Goal: Task Accomplishment & Management: Manage account settings

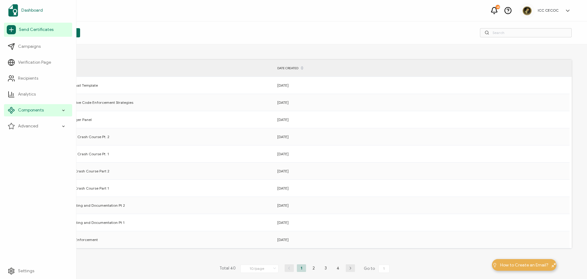
click at [35, 11] on span "Dashboard" at bounding box center [31, 10] width 21 height 6
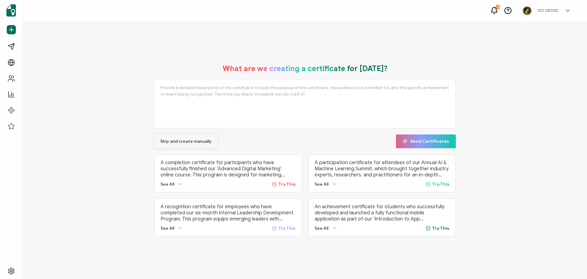
click at [171, 136] on button "Skip and create manually" at bounding box center [186, 141] width 64 height 14
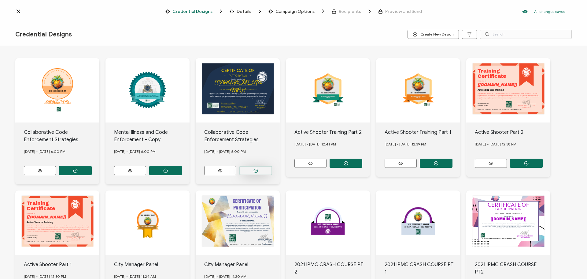
click at [92, 167] on button "button" at bounding box center [75, 170] width 33 height 9
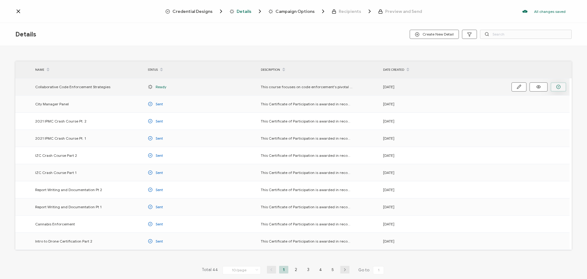
click at [558, 87] on icon "button" at bounding box center [558, 86] width 1 height 1
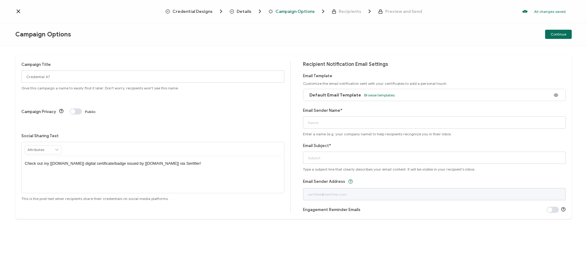
click at [503, 97] on div "Default Email Template Browse templates" at bounding box center [434, 95] width 263 height 12
click at [382, 94] on span "Browse templates" at bounding box center [379, 95] width 31 height 5
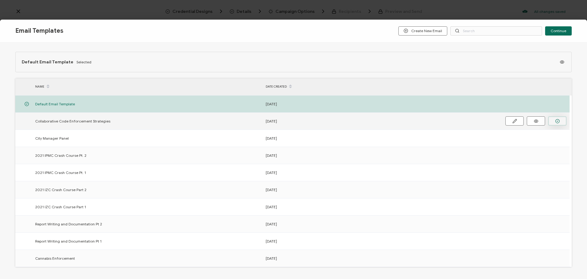
click at [554, 123] on button "button" at bounding box center [557, 120] width 18 height 9
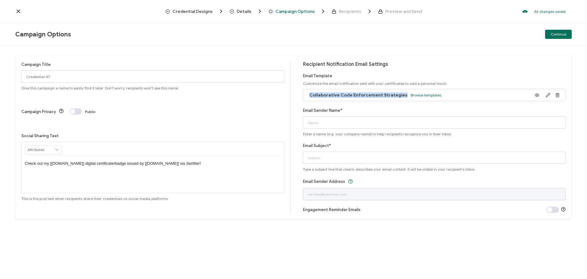
drag, startPoint x: 309, startPoint y: 95, endPoint x: 398, endPoint y: 96, distance: 89.0
click at [398, 96] on div "Collaborative Code Enforcement Strategies Browse templates" at bounding box center [373, 95] width 135 height 14
copy span "Collaborative Code Enforcement Strategies"
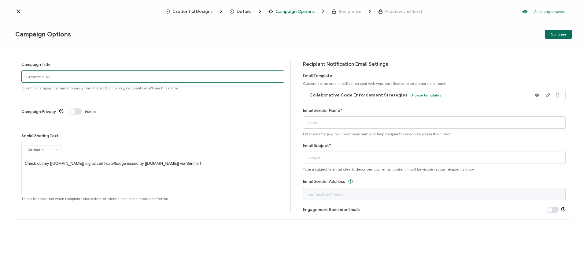
click at [90, 76] on input "Credential 47" at bounding box center [152, 76] width 263 height 12
click at [86, 76] on input "Credential 47" at bounding box center [152, 76] width 263 height 12
drag, startPoint x: 95, startPoint y: 76, endPoint x: 3, endPoint y: 73, distance: 91.2
click at [3, 73] on div "Campaign Title Credential 47 Give this campaign a name to easily find it later.…" at bounding box center [293, 162] width 587 height 233
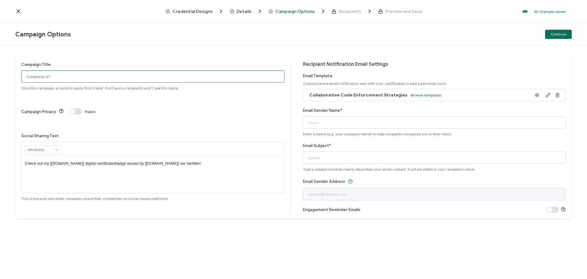
paste input "ollaborative Code Enforcement Strategies"
type input "Collaborative Code Enforcement Strategies"
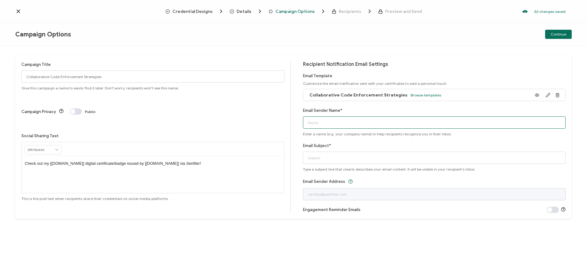
click at [336, 123] on input "Email Sender Name*" at bounding box center [434, 122] width 263 height 12
type input "ICC CECOC"
click at [335, 158] on input "Email Subject*" at bounding box center [434, 157] width 263 height 12
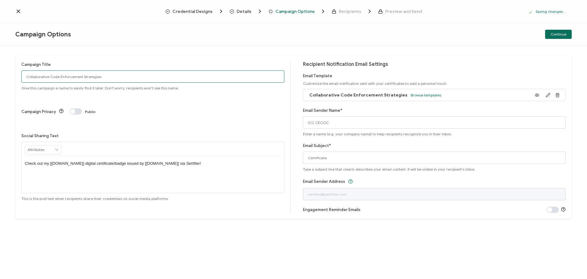
drag, startPoint x: 104, startPoint y: 75, endPoint x: 12, endPoint y: 71, distance: 91.5
click at [12, 71] on div "Campaign Title Collaborative Code Enforcement Strategies Give this campaign a n…" at bounding box center [293, 162] width 587 height 233
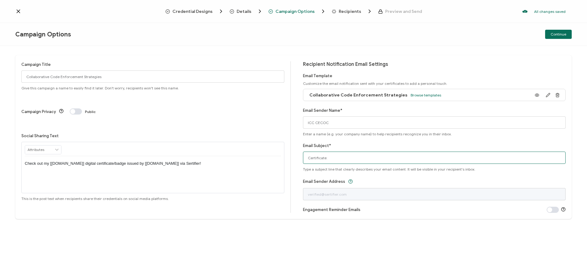
click at [338, 159] on input "Certificate:" at bounding box center [434, 157] width 263 height 12
paste input "Collaborative Code Enforcement Strategies"
type input "Certificate: Collaborative Code Enforcement Strategies"
click at [566, 34] on span "Continue" at bounding box center [559, 34] width 16 height 4
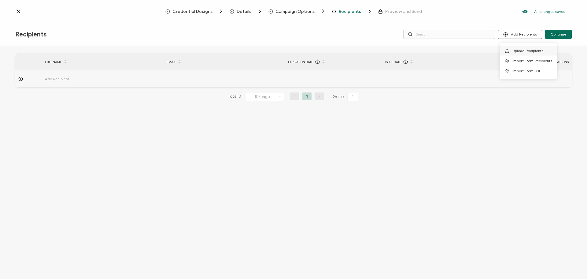
click at [528, 49] on span "Upload Recipients" at bounding box center [528, 50] width 31 height 5
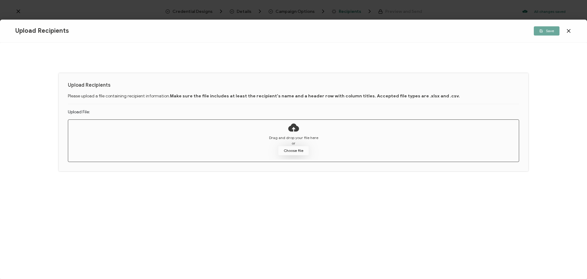
click at [290, 147] on button "Choose file" at bounding box center [293, 150] width 31 height 9
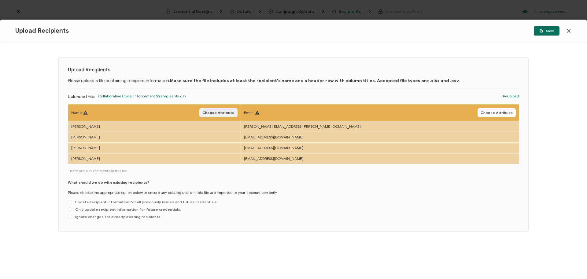
click at [235, 113] on span "Choose Attribute" at bounding box center [218, 113] width 32 height 4
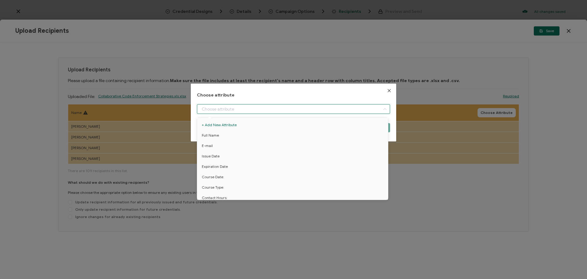
click at [231, 109] on input "dialog" at bounding box center [293, 109] width 193 height 10
click at [231, 134] on li "Full Name" at bounding box center [294, 135] width 196 height 10
type input "Full Name"
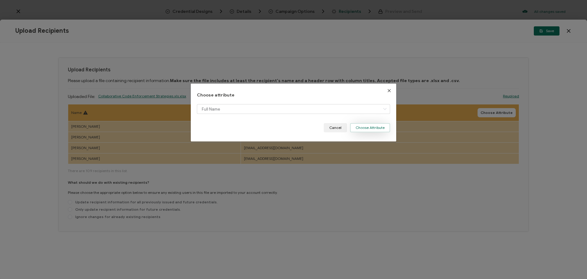
click at [361, 125] on button "Choose Attribute" at bounding box center [370, 127] width 40 height 9
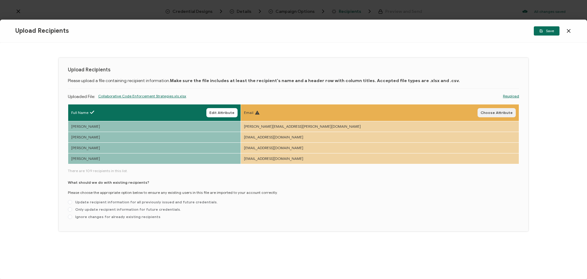
click at [494, 114] on span "Choose Attribute" at bounding box center [497, 113] width 32 height 4
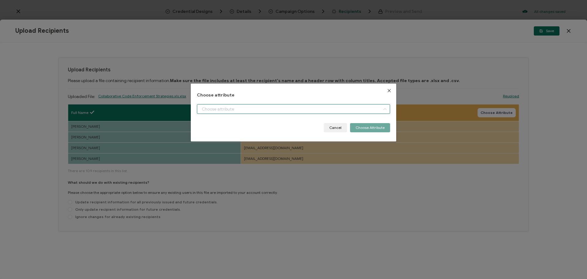
drag, startPoint x: 327, startPoint y: 111, endPoint x: 325, endPoint y: 114, distance: 3.9
click at [327, 112] on input "dialog" at bounding box center [293, 109] width 193 height 10
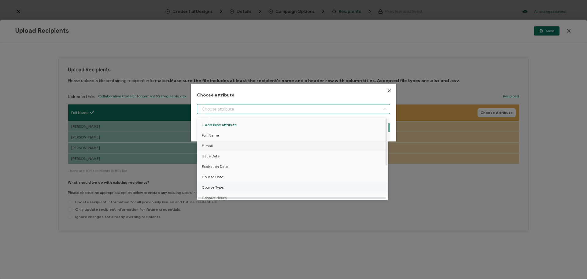
click at [245, 143] on li "E-mail" at bounding box center [294, 145] width 196 height 10
type input "E-mail"
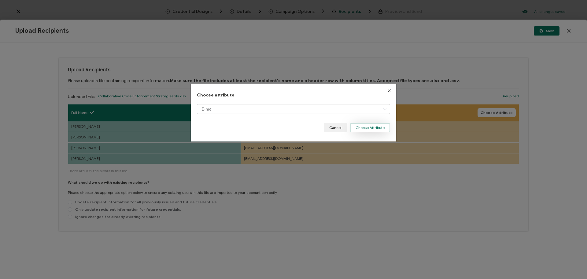
click at [377, 124] on button "Choose Attribute" at bounding box center [370, 127] width 40 height 9
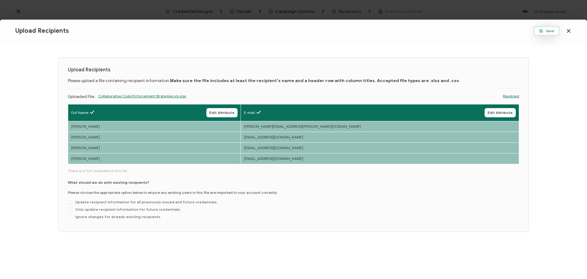
click at [543, 33] on button "Save" at bounding box center [547, 30] width 26 height 9
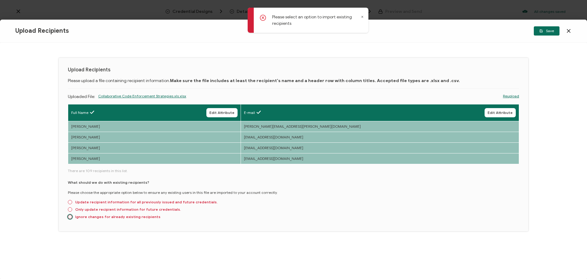
click at [70, 216] on span at bounding box center [70, 216] width 4 height 4
click at [70, 216] on input "Ignore changes for already existing recipients" at bounding box center [70, 216] width 4 height 5
radio input "true"
click at [551, 32] on span "Save" at bounding box center [547, 31] width 15 height 4
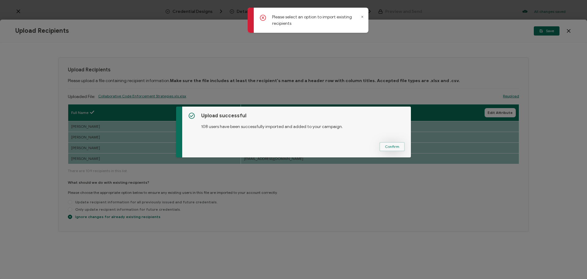
click at [388, 148] on span "Confirm" at bounding box center [392, 147] width 14 height 4
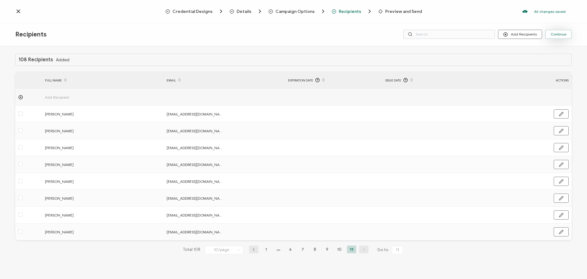
click at [557, 35] on span "Continue" at bounding box center [559, 34] width 16 height 4
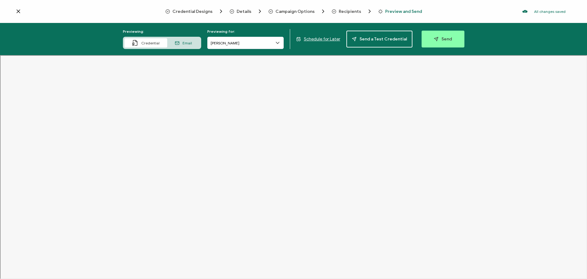
click at [192, 13] on span "Credential Designs" at bounding box center [192, 11] width 40 height 5
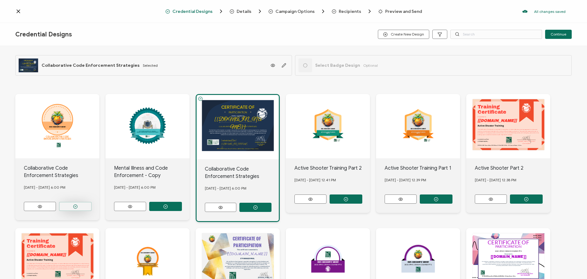
click at [80, 205] on button "button" at bounding box center [75, 206] width 33 height 9
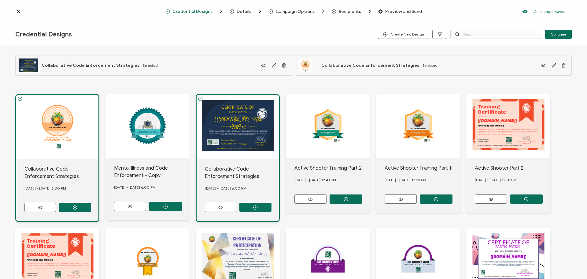
click at [389, 13] on span "Preview and Send" at bounding box center [403, 11] width 37 height 5
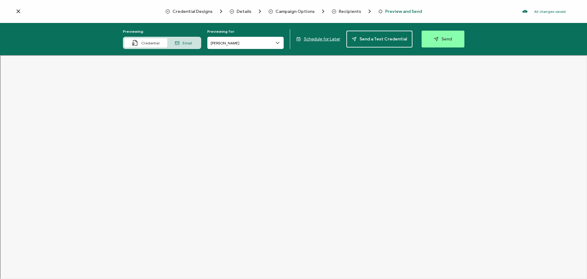
click at [335, 36] on div "Previewing: Credential Email Previewing for: [PERSON_NAME] Schedule for Later S…" at bounding box center [293, 39] width 587 height 32
click at [332, 39] on span "Schedule for Later" at bounding box center [322, 38] width 36 height 5
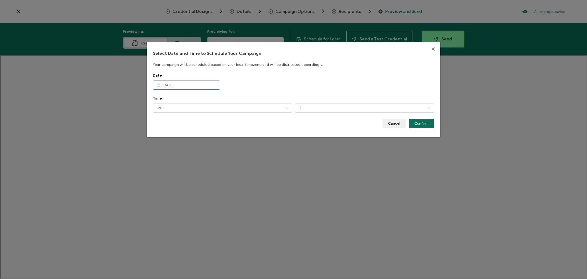
click at [189, 88] on input "[DATE]" at bounding box center [186, 84] width 67 height 9
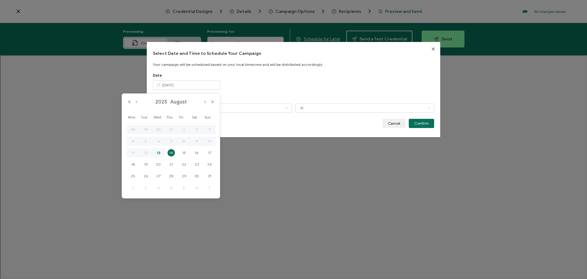
click at [171, 154] on span "14" at bounding box center [171, 152] width 7 height 7
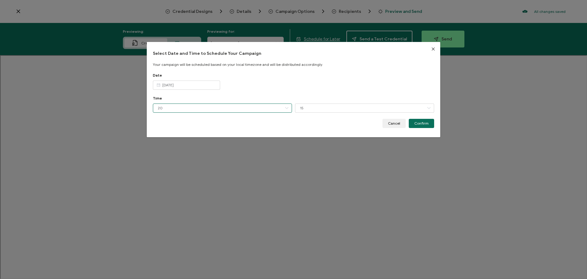
click at [172, 107] on input "20" at bounding box center [222, 107] width 139 height 9
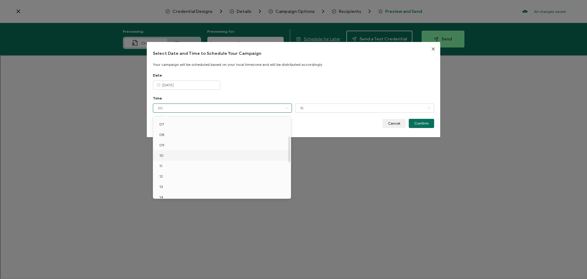
scroll to position [61, 0]
click at [169, 144] on li "08" at bounding box center [223, 145] width 140 height 10
type input "08"
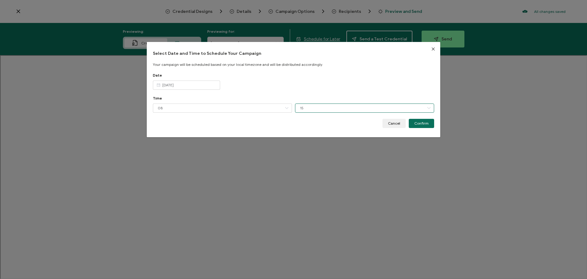
click at [306, 110] on input "15" at bounding box center [364, 107] width 139 height 9
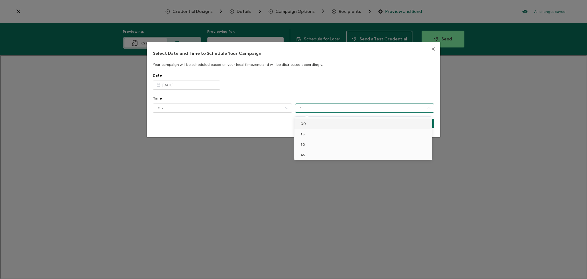
click at [303, 121] on span "00" at bounding box center [304, 123] width 6 height 5
type input "00"
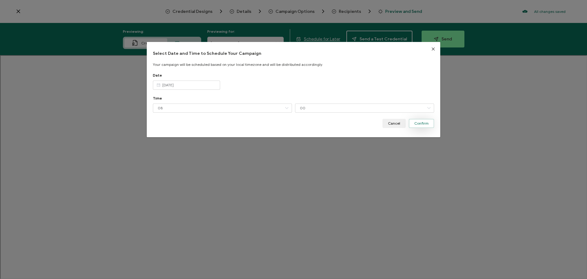
click at [428, 126] on button "Confirm" at bounding box center [421, 123] width 25 height 9
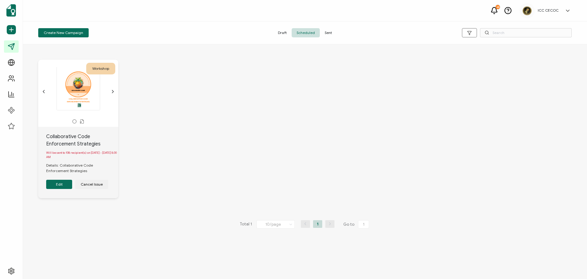
click at [58, 187] on button "Edit" at bounding box center [59, 184] width 26 height 9
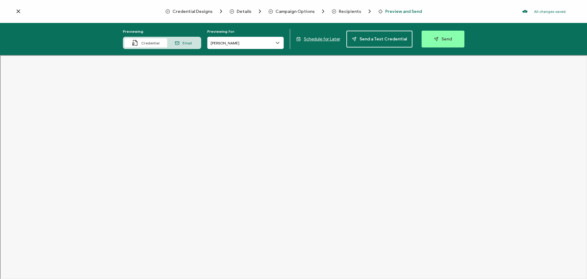
click at [349, 9] on span "Recipients" at bounding box center [350, 11] width 22 height 5
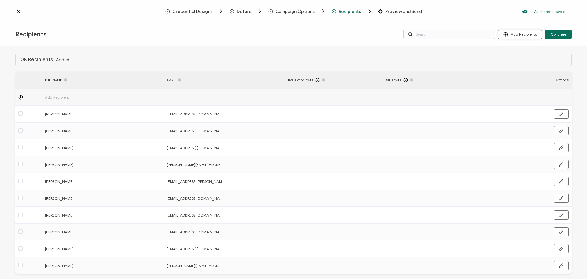
click at [519, 33] on button "Add Recipients" at bounding box center [520, 34] width 44 height 9
click at [515, 51] on span "Upload Recipients" at bounding box center [528, 50] width 31 height 5
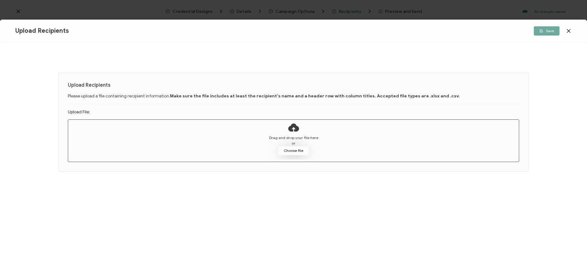
click at [292, 149] on button "Choose file" at bounding box center [293, 150] width 31 height 9
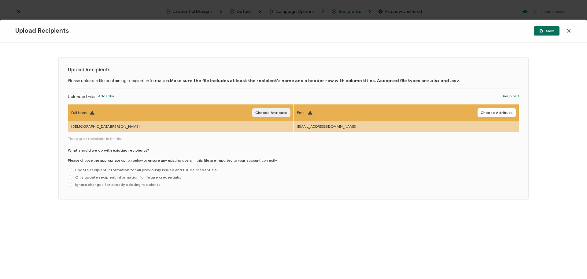
click at [281, 112] on span "Choose Attribute" at bounding box center [271, 113] width 32 height 4
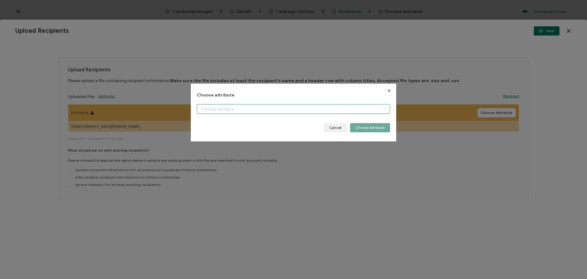
click at [252, 109] on input "dialog" at bounding box center [293, 109] width 193 height 10
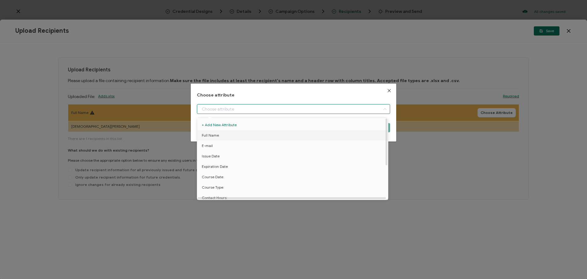
click at [228, 132] on li "Full Name" at bounding box center [294, 135] width 196 height 10
type input "Full Name"
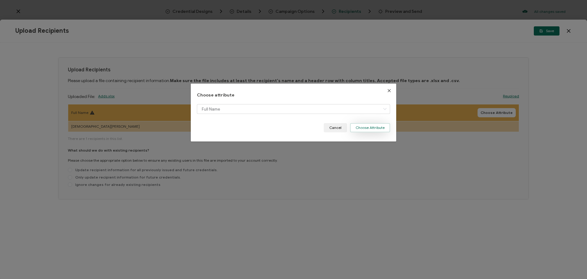
click at [367, 130] on button "Choose Attribute" at bounding box center [370, 127] width 40 height 9
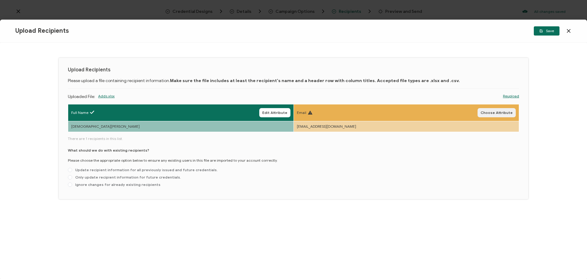
click at [492, 111] on span "Choose Attribute" at bounding box center [497, 113] width 32 height 4
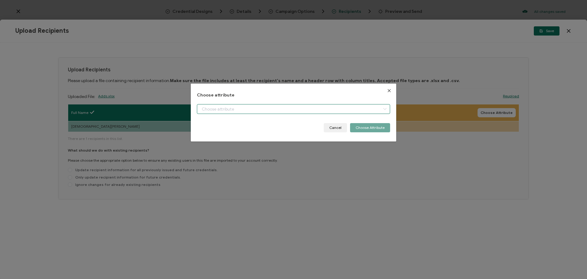
click at [332, 111] on input "dialog" at bounding box center [293, 109] width 193 height 10
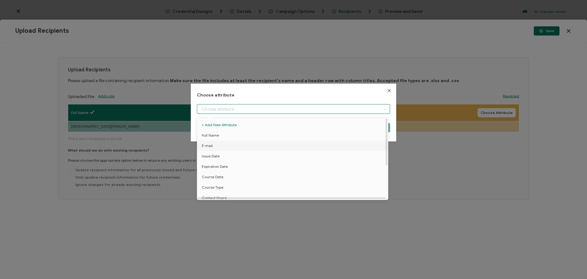
click at [292, 145] on li "E-mail" at bounding box center [294, 145] width 196 height 10
type input "E-mail"
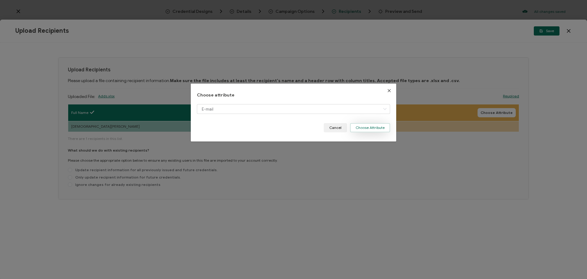
click at [368, 126] on button "Choose Attribute" at bounding box center [370, 127] width 40 height 9
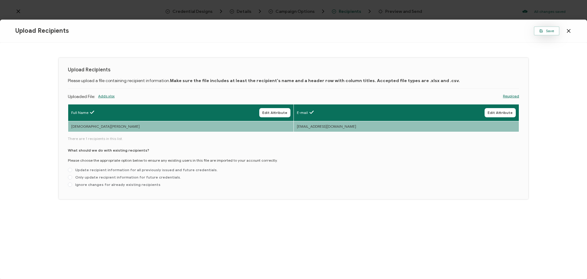
click at [543, 33] on button "Save" at bounding box center [547, 30] width 26 height 9
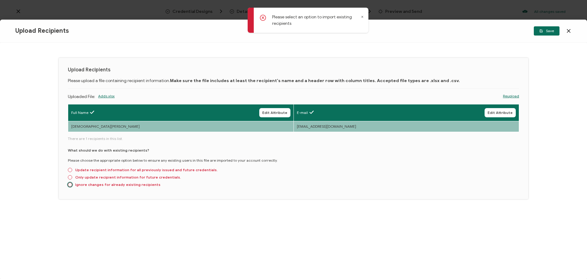
click at [69, 185] on span at bounding box center [70, 184] width 4 height 4
click at [69, 185] on input "Ignore changes for already existing recipients" at bounding box center [70, 184] width 4 height 5
radio input "true"
click at [550, 30] on span "Save" at bounding box center [547, 31] width 15 height 4
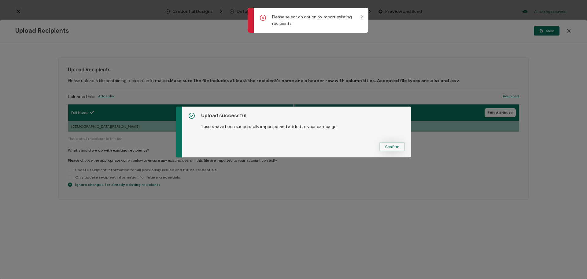
click at [386, 149] on button "Confirm" at bounding box center [392, 146] width 25 height 9
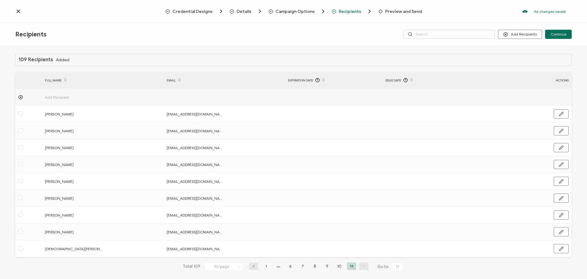
click at [507, 70] on div "109 Recipients Added FULL NAME EMAIL Expiration Date Issue Date ACTIONS Add Rec…" at bounding box center [293, 167] width 557 height 227
click at [393, 10] on span "Preview and Send" at bounding box center [403, 11] width 37 height 5
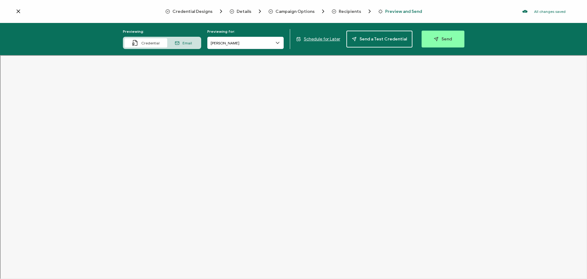
click at [20, 10] on icon at bounding box center [18, 11] width 6 height 6
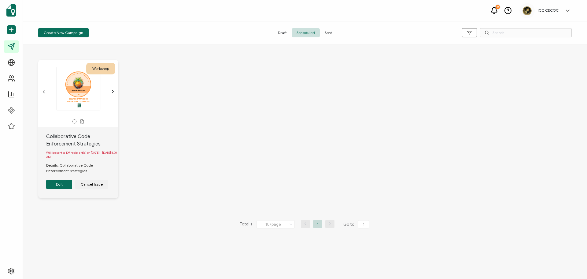
click at [194, 69] on div "Workshop COLLABORATIVE CODE ENFORCEMENT STRATEGIES 2025 CODECOMPLY SUMMIT CERTI…" at bounding box center [305, 133] width 546 height 172
click at [59, 183] on button "Edit" at bounding box center [59, 184] width 26 height 9
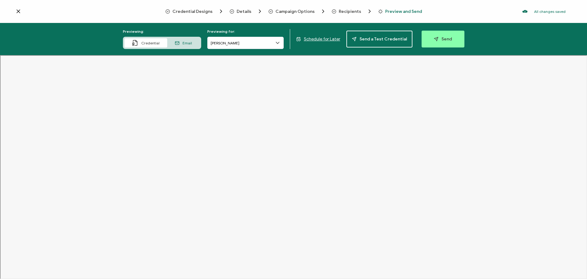
click at [198, 12] on span "Credential Designs" at bounding box center [192, 11] width 40 height 5
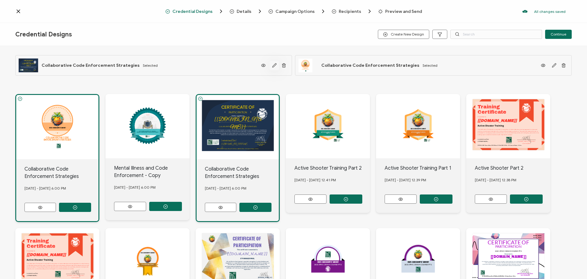
click at [272, 67] on icon "button" at bounding box center [274, 65] width 5 height 5
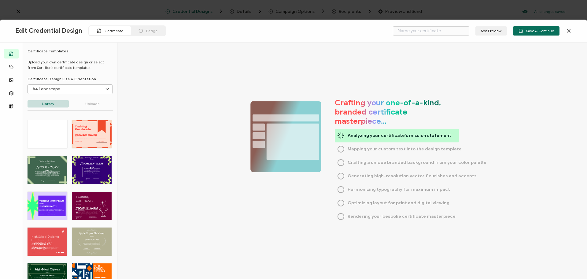
type input "Collaborative Code Enforcement Strategies"
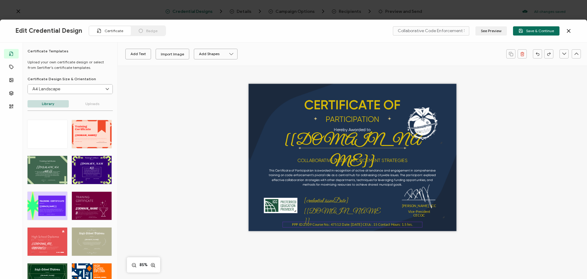
click at [324, 224] on pre "PPP ID:2509 Course No.: 47512 Date: [DATE] CEUs: .15 Contact Hours: 1.5 hrs." at bounding box center [352, 224] width 121 height 4
drag, startPoint x: 336, startPoint y: 225, endPoint x: 326, endPoint y: 224, distance: 9.9
click at [326, 224] on pre "PPP ID:2509 Course No.: 47512 Date: [DATE] CEUs: .15 Contact Hours: 1.5 hrs." at bounding box center [352, 224] width 121 height 4
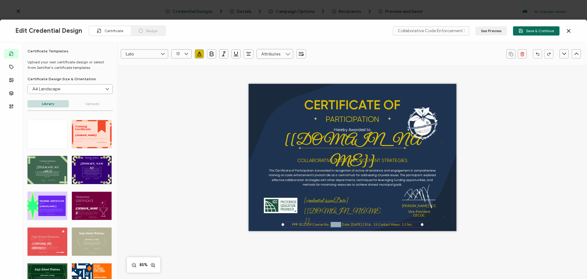
paste pre
click at [484, 225] on div "CERTIFICATE OF This Certificate of Participation is awarded in recognition of a…" at bounding box center [352, 166] width 399 height 202
click at [546, 31] on span "Save & Continue" at bounding box center [536, 30] width 35 height 5
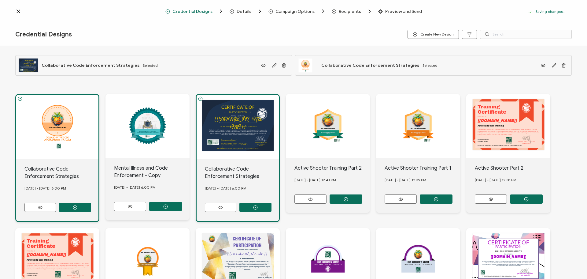
click at [400, 11] on span "Preview and Send" at bounding box center [403, 11] width 37 height 5
click at [44, 205] on icon at bounding box center [40, 207] width 8 height 5
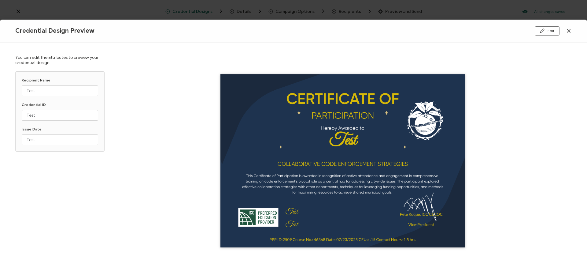
click at [566, 32] on icon at bounding box center [569, 31] width 6 height 6
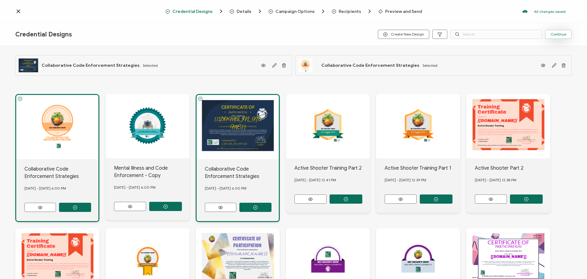
click at [554, 37] on button "Continue" at bounding box center [558, 34] width 27 height 9
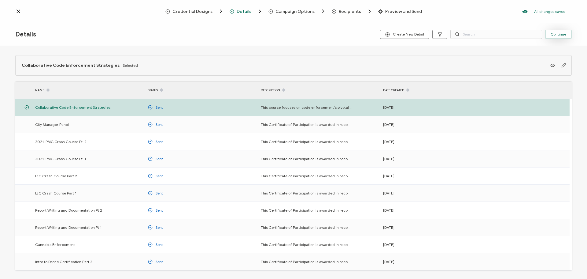
click at [558, 36] on span "Continue" at bounding box center [559, 34] width 16 height 4
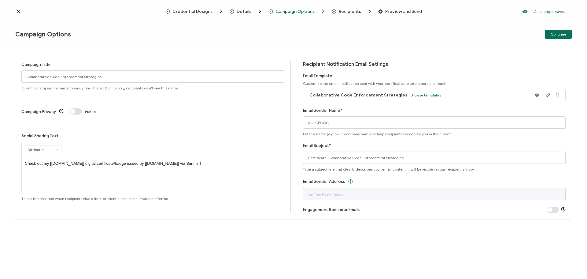
click at [558, 36] on span "Continue" at bounding box center [559, 34] width 16 height 4
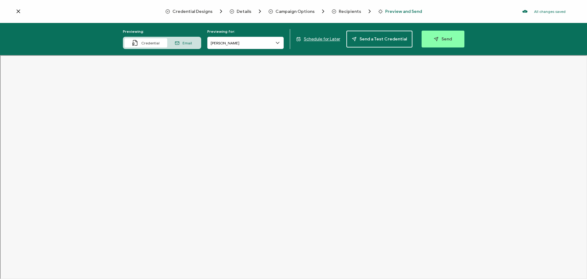
click at [188, 41] on span "Email" at bounding box center [187, 43] width 9 height 5
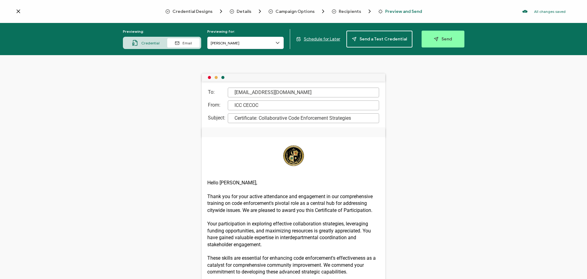
click at [144, 101] on div "To: [EMAIL_ADDRESS][DOMAIN_NAME] From: ICC CECOC Subject: Certificate: Collabor…" at bounding box center [293, 167] width 587 height 224
click at [18, 11] on icon at bounding box center [18, 11] width 6 height 6
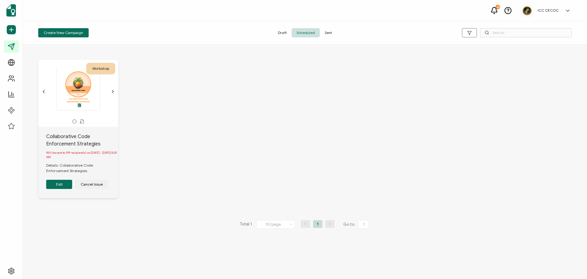
click at [82, 122] on icon at bounding box center [82, 121] width 5 height 5
click at [76, 91] on div "COLLABORATIVE CODE ENFORCEMENT STRATEGIES 2025 CODECOMPLY SUMMIT" at bounding box center [78, 88] width 64 height 43
click at [114, 91] on icon "chevron forward outline" at bounding box center [112, 91] width 5 height 5
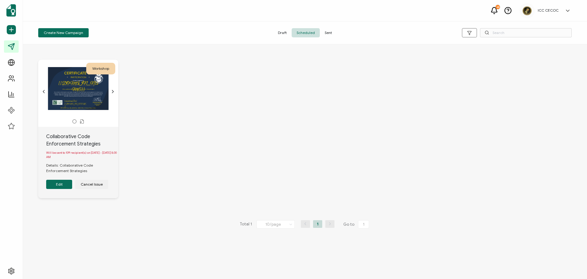
click at [73, 102] on div "CERTIFICATE OF This Certificate of Participation is awarded in recognition of a…" at bounding box center [78, 88] width 64 height 43
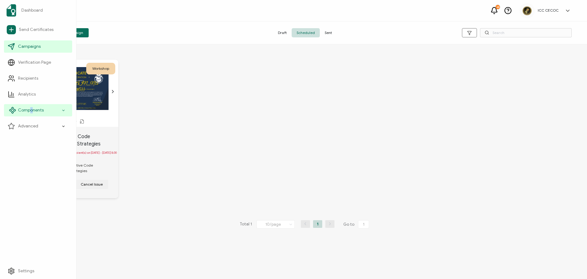
click at [31, 110] on span "Components" at bounding box center [31, 110] width 26 height 6
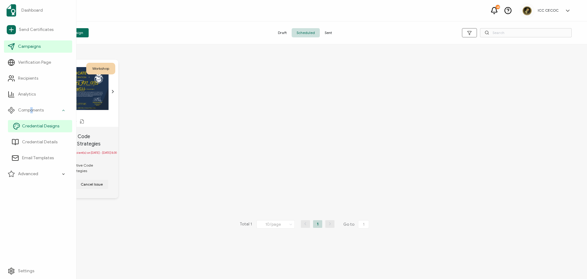
click at [32, 124] on span "Credential Designs" at bounding box center [40, 126] width 37 height 6
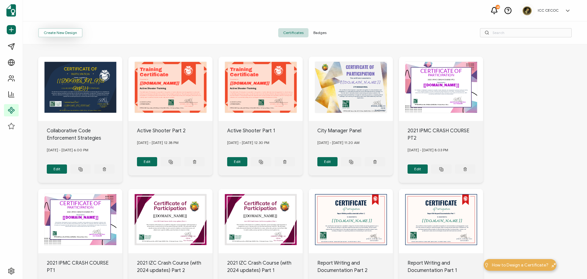
click at [66, 33] on button "Create New Design" at bounding box center [60, 32] width 44 height 9
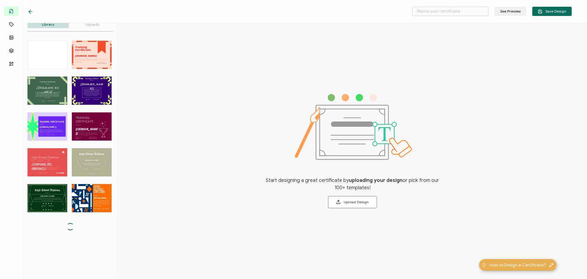
scroll to position [68, 0]
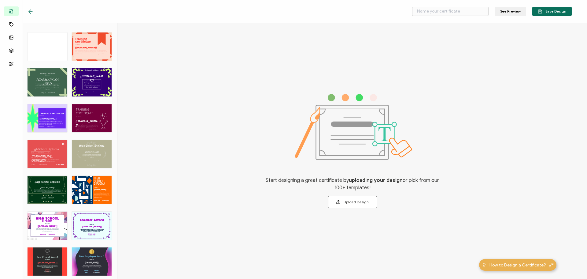
click at [86, 115] on div "TRAINING CERTIFICATE The Purple Modern Training Certificate template combines m…" at bounding box center [92, 118] width 40 height 28
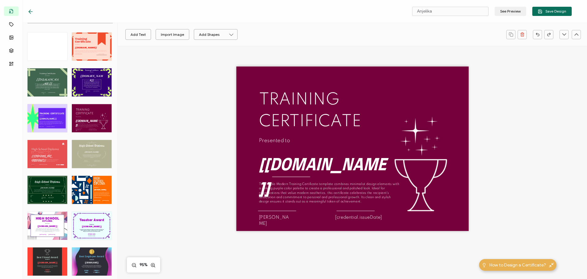
click at [252, 93] on div "TRAINING CERTIFICATE The Purple Modern Training Certificate template combines m…" at bounding box center [352, 148] width 232 height 165
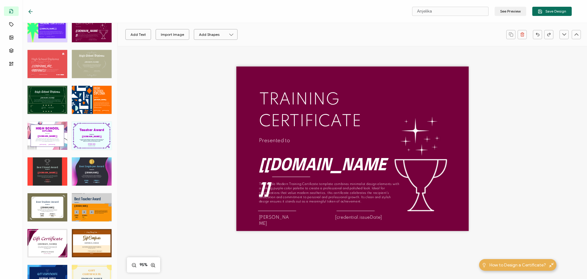
scroll to position [171, 0]
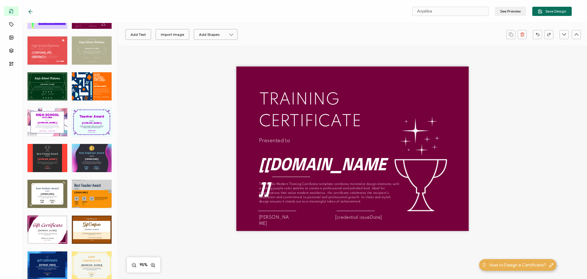
click at [50, 165] on div "Best Friend Award The Best Friend Award Certificate honors the special bond of …" at bounding box center [48, 158] width 40 height 28
type input "Bestie"
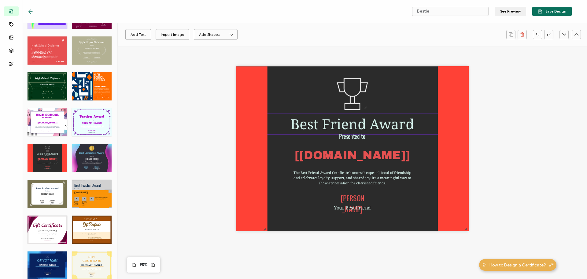
click at [306, 129] on pre "Best Friend Award" at bounding box center [353, 123] width 124 height 19
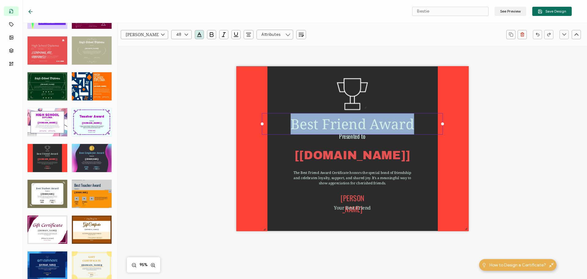
drag, startPoint x: 294, startPoint y: 128, endPoint x: 417, endPoint y: 124, distance: 123.9
click at [417, 124] on div "Best Friend Award" at bounding box center [352, 123] width 181 height 21
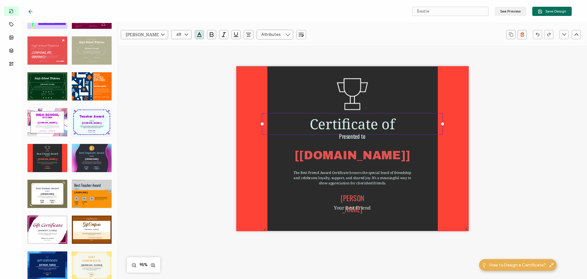
click at [417, 210] on div "Certificate of The Best Friend Award Certificate honors the special bond of fri…" at bounding box center [352, 148] width 232 height 165
click at [357, 124] on pre "Certificate of" at bounding box center [352, 123] width 85 height 19
click at [332, 126] on pre "Certificate of" at bounding box center [352, 123] width 85 height 19
drag, startPoint x: 308, startPoint y: 127, endPoint x: 400, endPoint y: 125, distance: 92.4
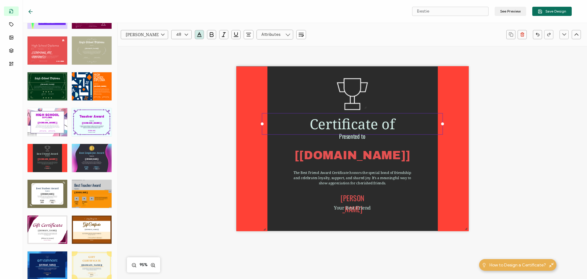
click at [400, 125] on div "Certificate of" at bounding box center [352, 123] width 181 height 21
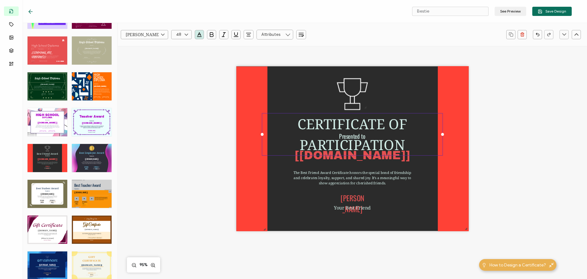
drag, startPoint x: 417, startPoint y: 185, endPoint x: 410, endPoint y: 170, distance: 16.8
click at [417, 185] on div "CERTIFICATE OF PARTICIPATION The Best Friend Award Certificate honors the speci…" at bounding box center [352, 148] width 232 height 165
click at [357, 101] on img at bounding box center [352, 94] width 31 height 32
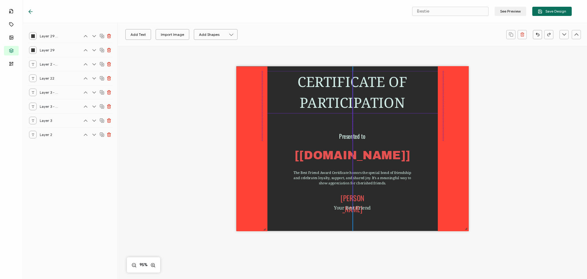
drag, startPoint x: 364, startPoint y: 121, endPoint x: 363, endPoint y: 79, distance: 42.2
click at [363, 79] on pre "CERTIFICATE OF PARTICIPATION" at bounding box center [354, 92] width 113 height 40
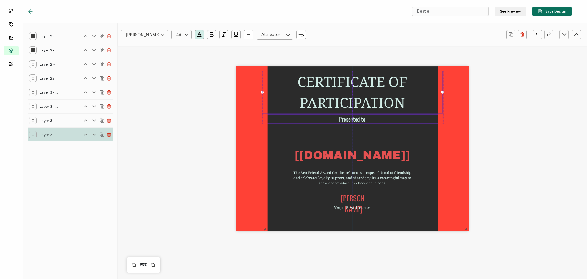
drag, startPoint x: 352, startPoint y: 138, endPoint x: 351, endPoint y: 121, distance: 17.2
click at [351, 121] on pre "Presented to" at bounding box center [352, 119] width 26 height 9
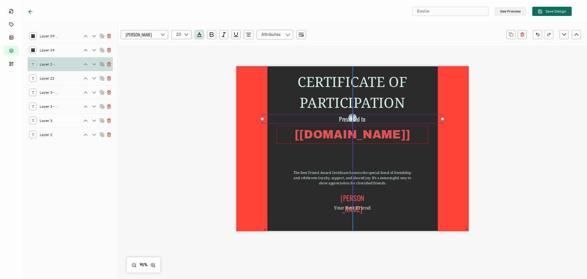
drag, startPoint x: 357, startPoint y: 158, endPoint x: 356, endPoint y: 138, distance: 20.8
click at [356, 138] on pre "[[DOMAIN_NAME]]" at bounding box center [352, 134] width 115 height 13
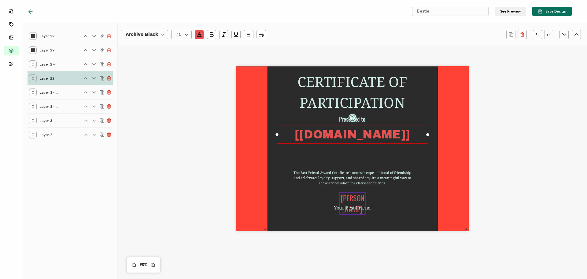
click at [347, 202] on pre "[PERSON_NAME]" at bounding box center [353, 203] width 24 height 22
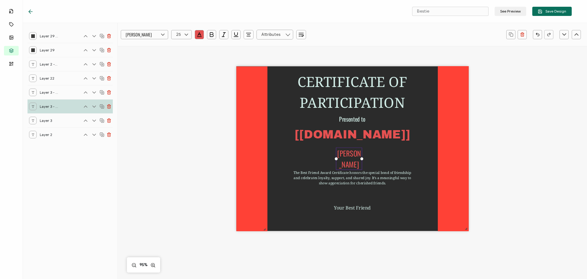
drag, startPoint x: 351, startPoint y: 201, endPoint x: 347, endPoint y: 156, distance: 44.8
click at [347, 156] on pre "[PERSON_NAME]" at bounding box center [349, 159] width 24 height 22
drag, startPoint x: 339, startPoint y: 154, endPoint x: 359, endPoint y: 154, distance: 20.5
click at [359, 154] on pre "[PERSON_NAME]" at bounding box center [349, 159] width 24 height 22
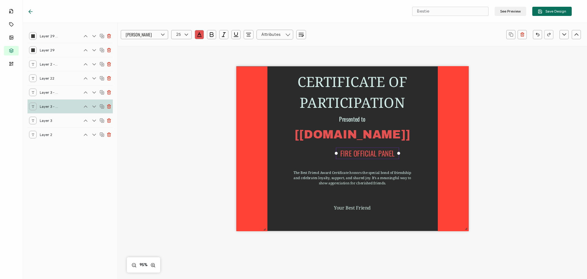
drag, startPoint x: 361, startPoint y: 163, endPoint x: 400, endPoint y: 163, distance: 39.5
click at [400, 163] on div "CERTIFICATE OF PARTICIPATION The Best Friend Award Certificate honors the speci…" at bounding box center [352, 148] width 232 height 165
click at [479, 172] on div "CERTIFICATE OF PARTICIPATION The Best Friend Award Certificate honors the speci…" at bounding box center [352, 158] width 446 height 225
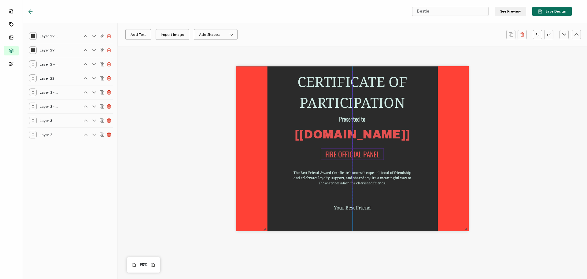
drag, startPoint x: 368, startPoint y: 154, endPoint x: 354, endPoint y: 155, distance: 14.4
click at [354, 155] on pre "FIRE OFFICIAL PANEL" at bounding box center [352, 154] width 54 height 11
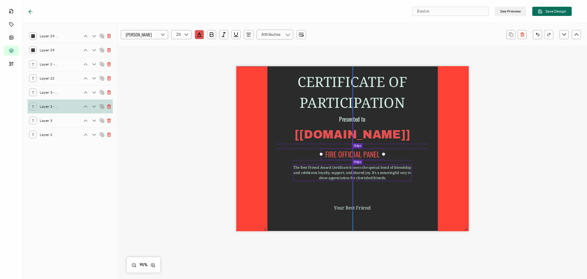
drag, startPoint x: 343, startPoint y: 179, endPoint x: 343, endPoint y: 173, distance: 5.2
click at [343, 173] on pre "The Best Friend Award Certificate honors the special bond of friendship and cel…" at bounding box center [353, 172] width 119 height 15
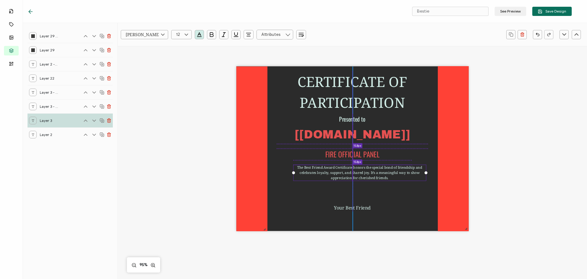
drag, startPoint x: 410, startPoint y: 172, endPoint x: 426, endPoint y: 173, distance: 15.9
click at [426, 173] on div at bounding box center [426, 172] width 3 height 3
drag, startPoint x: 291, startPoint y: 172, endPoint x: 273, endPoint y: 170, distance: 17.8
click at [273, 170] on div "CERTIFICATE OF PARTICIPATION The Best Friend Award Certificate honors the speci…" at bounding box center [352, 148] width 232 height 165
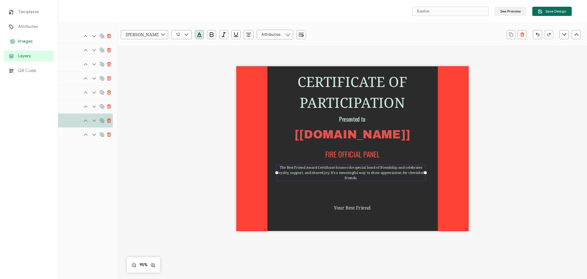
click at [20, 39] on span "Images" at bounding box center [25, 41] width 14 height 6
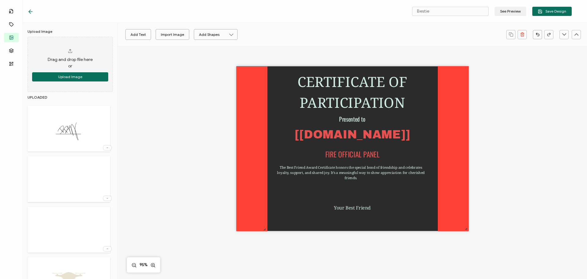
click at [63, 181] on img at bounding box center [69, 179] width 40 height 40
drag, startPoint x: 343, startPoint y: 147, endPoint x: 403, endPoint y: 196, distance: 77.5
click at [403, 196] on img at bounding box center [412, 187] width 87 height 87
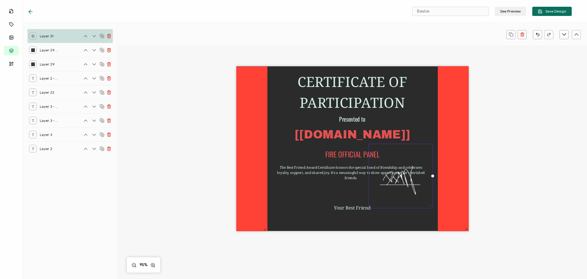
drag, startPoint x: 453, startPoint y: 228, endPoint x: 430, endPoint y: 211, distance: 29.1
click at [430, 211] on div "CERTIFICATE OF PARTICIPATION The Best Friend Award Certificate honors the speci…" at bounding box center [352, 148] width 232 height 165
drag, startPoint x: 400, startPoint y: 179, endPoint x: 410, endPoint y: 192, distance: 17.1
click at [410, 192] on img at bounding box center [411, 190] width 64 height 64
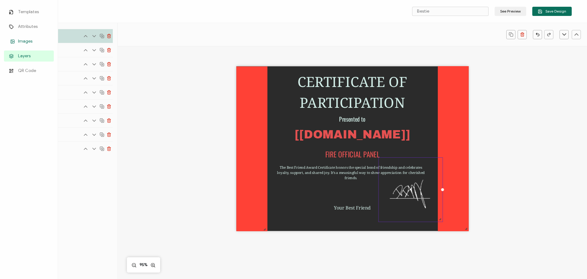
click at [18, 38] on link "Images" at bounding box center [29, 41] width 50 height 11
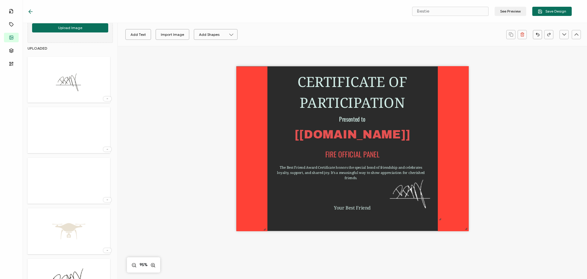
scroll to position [61, 0]
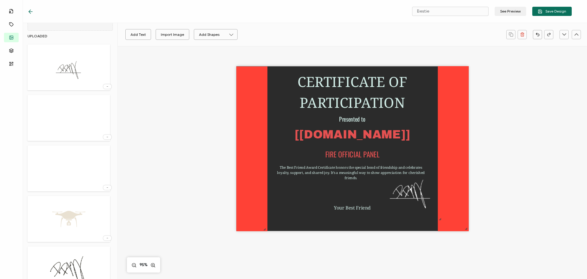
click at [67, 166] on img at bounding box center [69, 168] width 40 height 40
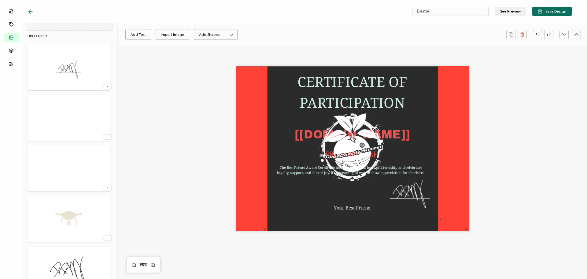
click at [356, 150] on img at bounding box center [352, 148] width 87 height 87
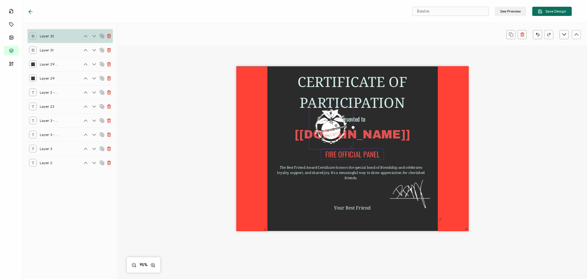
drag, startPoint x: 394, startPoint y: 190, endPoint x: 349, endPoint y: 158, distance: 54.4
click at [349, 158] on div "CERTIFICATE OF PARTICIPATION The Best Friend Award Certificate honors the speci…" at bounding box center [352, 148] width 232 height 165
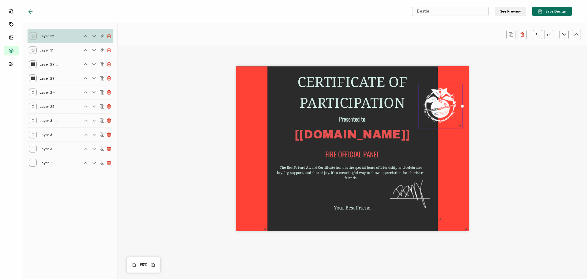
drag, startPoint x: 330, startPoint y: 124, endPoint x: 440, endPoint y: 103, distance: 111.5
click at [440, 103] on img at bounding box center [441, 106] width 44 height 44
click at [441, 109] on img at bounding box center [439, 105] width 44 height 44
drag, startPoint x: 458, startPoint y: 127, endPoint x: 444, endPoint y: 118, distance: 16.9
click at [444, 118] on div "CERTIFICATE OF PARTICIPATION The Best Friend Award Certificate honors the speci…" at bounding box center [352, 148] width 232 height 165
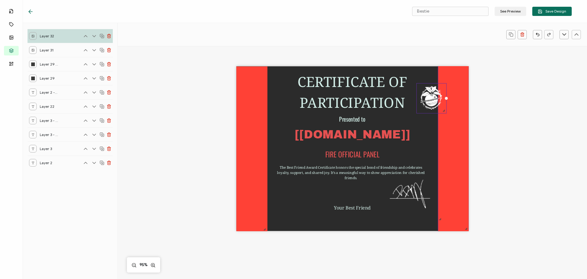
click at [438, 141] on div at bounding box center [453, 149] width 31 height 166
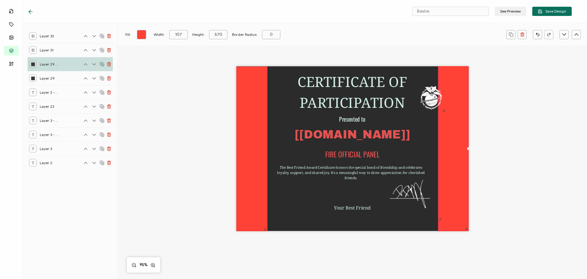
click at [439, 136] on div at bounding box center [453, 149] width 31 height 166
click at [429, 98] on img at bounding box center [432, 98] width 30 height 30
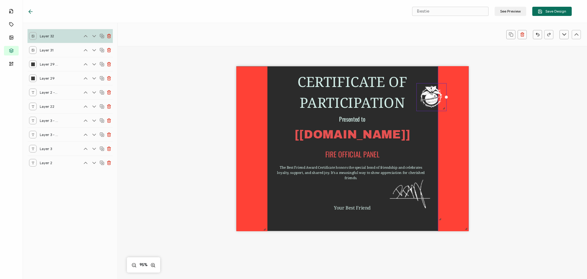
drag, startPoint x: 443, startPoint y: 112, endPoint x: 450, endPoint y: 110, distance: 7.3
click at [450, 110] on div "CERTIFICATE OF PARTICIPATION The Best Friend Award Certificate honors the speci…" at bounding box center [352, 148] width 232 height 165
drag, startPoint x: 442, startPoint y: 108, endPoint x: 459, endPoint y: 124, distance: 22.7
click at [459, 124] on div at bounding box center [457, 121] width 5 height 5
drag, startPoint x: 444, startPoint y: 107, endPoint x: 429, endPoint y: 101, distance: 16.1
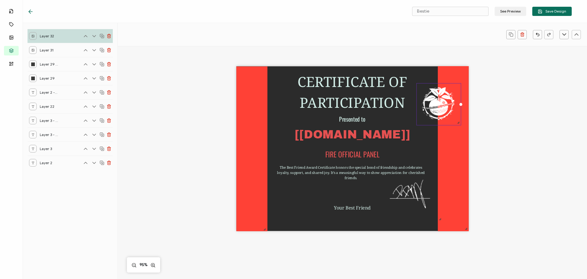
click at [429, 101] on img at bounding box center [439, 104] width 44 height 42
click at [356, 207] on pre "Your Best Friend" at bounding box center [352, 207] width 37 height 6
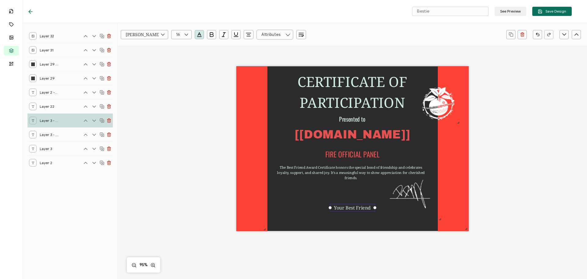
click at [347, 210] on pre "Your Best Friend" at bounding box center [352, 207] width 37 height 6
click at [334, 207] on pre "Your Best Friend" at bounding box center [352, 207] width 37 height 6
drag, startPoint x: 334, startPoint y: 207, endPoint x: 369, endPoint y: 206, distance: 35.5
click at [369, 206] on pre "Your Best Friend" at bounding box center [352, 207] width 37 height 6
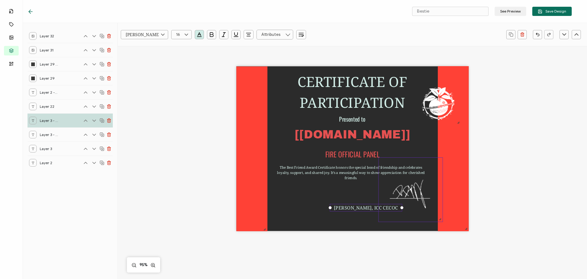
drag, startPoint x: 374, startPoint y: 211, endPoint x: 403, endPoint y: 210, distance: 29.1
click at [403, 210] on div "CERTIFICATE OF PARTICIPATION The Best Friend Award Certificate honors the speci…" at bounding box center [352, 148] width 232 height 165
click at [297, 206] on div "CERTIFICATE OF PARTICIPATION The Best Friend Award Certificate honors the speci…" at bounding box center [352, 148] width 232 height 165
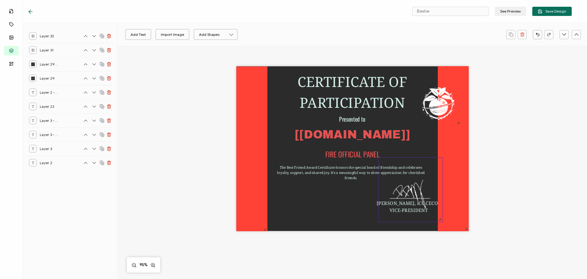
drag, startPoint x: 349, startPoint y: 207, endPoint x: 392, endPoint y: 202, distance: 43.1
click at [392, 202] on div "CERTIFICATE OF PARTICIPATION The Best Friend Award Certificate honors the speci…" at bounding box center [352, 148] width 232 height 165
click at [399, 205] on img at bounding box center [411, 190] width 64 height 64
click at [401, 208] on img at bounding box center [411, 190] width 64 height 64
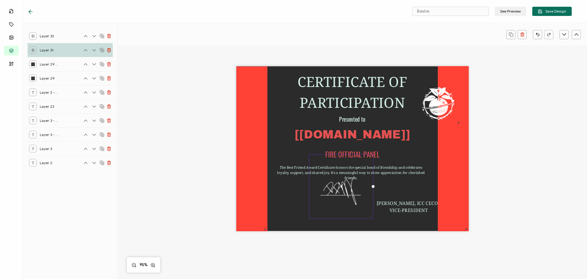
drag, startPoint x: 398, startPoint y: 197, endPoint x: 328, endPoint y: 193, distance: 69.5
click at [328, 193] on img at bounding box center [341, 186] width 64 height 64
click at [388, 207] on div "[PERSON_NAME], ICC CECOC VICE-PRESIDENT" at bounding box center [409, 206] width 72 height 15
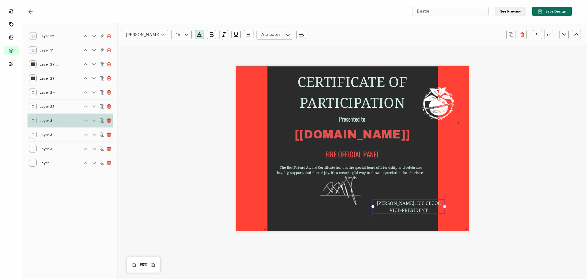
click at [187, 33] on icon at bounding box center [187, 34] width 8 height 9
click at [180, 86] on span "13" at bounding box center [179, 87] width 3 height 5
type input "13"
click at [295, 218] on div "CERTIFICATE OF PARTICIPATION The Best Friend Award Certificate honors the speci…" at bounding box center [352, 148] width 232 height 165
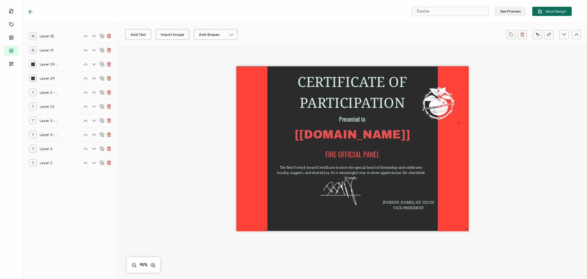
click at [287, 205] on div "CERTIFICATE OF PARTICIPATION The Best Friend Award Certificate honors the speci…" at bounding box center [352, 148] width 232 height 165
click at [401, 183] on div "CERTIFICATE OF PARTICIPATION The Best Friend Award Certificate honors the speci…" at bounding box center [352, 148] width 232 height 165
click at [396, 171] on pre "The Best Friend Award Certificate honors the special bond of friendship and cel…" at bounding box center [351, 172] width 148 height 15
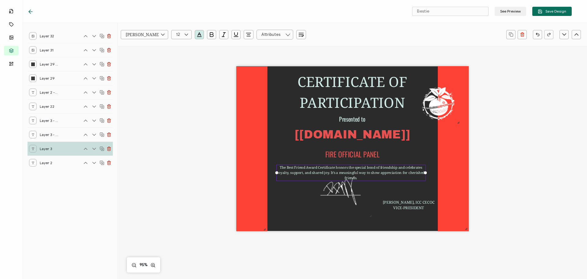
click at [380, 187] on div "CERTIFICATE OF PARTICIPATION The Best Friend Award Certificate honors the speci…" at bounding box center [352, 148] width 232 height 165
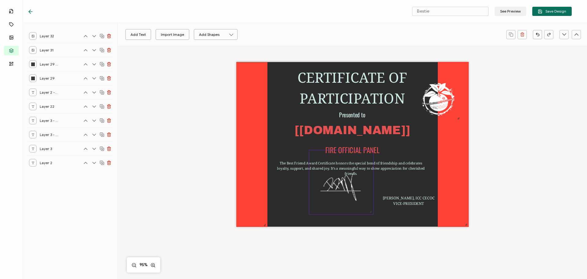
scroll to position [5, 0]
click at [428, 145] on div "CERTIFICATE OF PARTICIPATION The Best Friend Award Certificate honors the speci…" at bounding box center [352, 144] width 232 height 165
drag, startPoint x: 468, startPoint y: 11, endPoint x: 372, endPoint y: 14, distance: 96.1
click at [372, 14] on div "Bestie See Preview Save Design" at bounding box center [299, 11] width 575 height 23
type input "Fire Official Panel"
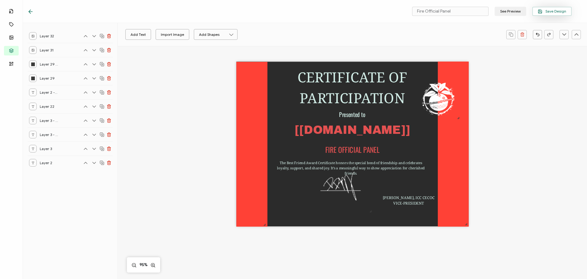
click at [557, 13] on span "Save Design" at bounding box center [552, 11] width 28 height 5
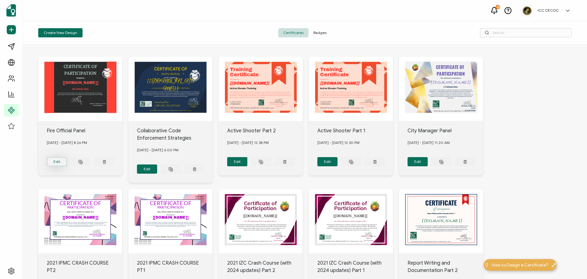
click at [56, 159] on button "Edit" at bounding box center [57, 161] width 20 height 9
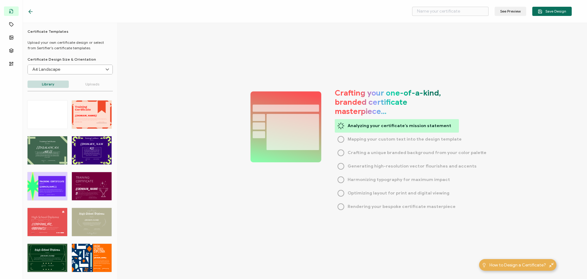
type input "Fire Official Panel"
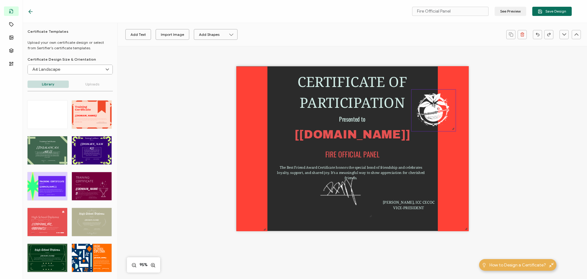
drag, startPoint x: 437, startPoint y: 102, endPoint x: 439, endPoint y: 113, distance: 11.4
click at [439, 113] on img at bounding box center [434, 111] width 44 height 42
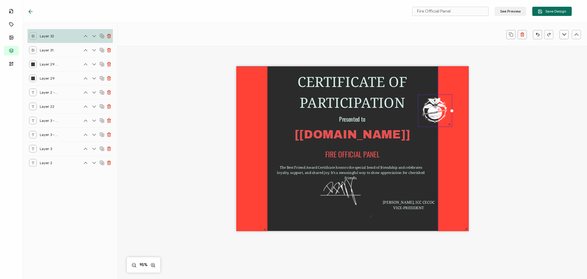
drag, startPoint x: 460, startPoint y: 135, endPoint x: 449, endPoint y: 130, distance: 11.6
click at [449, 130] on div "CERTIFICATE OF PARTICIPATION The Best Friend Award Certificate honors the speci…" at bounding box center [352, 148] width 232 height 165
drag, startPoint x: 429, startPoint y: 110, endPoint x: 449, endPoint y: 89, distance: 29.2
click at [449, 89] on img at bounding box center [452, 89] width 34 height 32
click at [463, 100] on div at bounding box center [464, 100] width 5 height 5
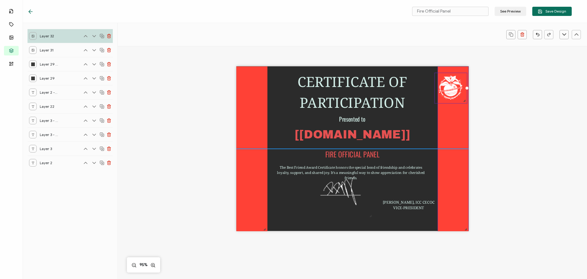
click at [440, 118] on div at bounding box center [453, 149] width 31 height 166
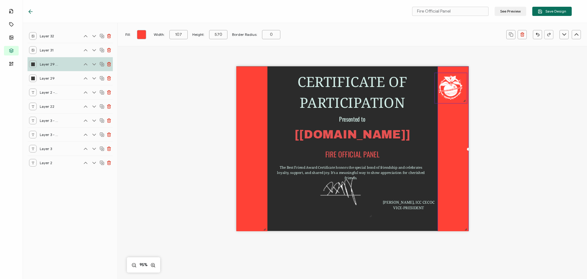
drag, startPoint x: 447, startPoint y: 92, endPoint x: 451, endPoint y: 92, distance: 4.3
click at [451, 92] on img at bounding box center [451, 88] width 32 height 30
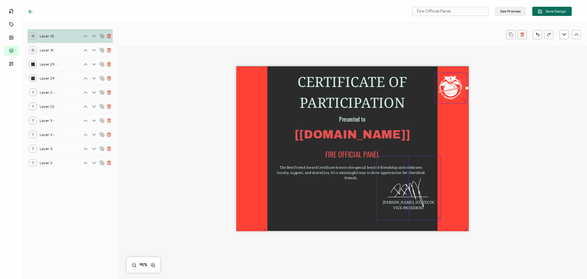
drag, startPoint x: 334, startPoint y: 189, endPoint x: 402, endPoint y: 191, distance: 67.9
click at [402, 191] on img at bounding box center [409, 188] width 64 height 64
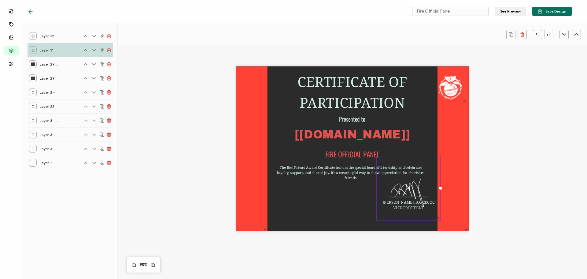
click at [329, 210] on div "CERTIFICATE OF PARTICIPATION The Best Friend Award Certificate honors the speci…" at bounding box center [352, 148] width 232 height 165
click at [314, 177] on div "The Best Friend Award Certificate honors the special bond of friendship and cel…" at bounding box center [350, 172] width 149 height 16
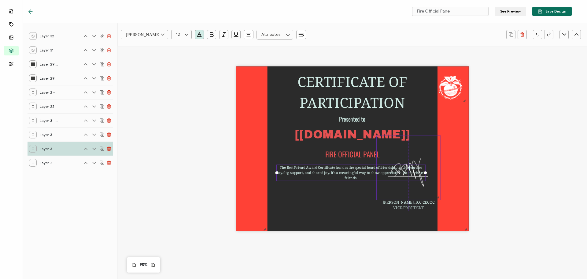
drag, startPoint x: 403, startPoint y: 208, endPoint x: 403, endPoint y: 188, distance: 20.5
click at [403, 188] on img at bounding box center [409, 167] width 64 height 64
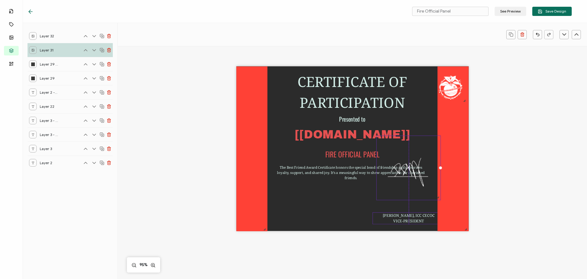
drag, startPoint x: 412, startPoint y: 206, endPoint x: 413, endPoint y: 215, distance: 8.6
click at [413, 219] on pre "[PERSON_NAME], ICC CECOC VICE-PRESIDENT" at bounding box center [409, 217] width 52 height 11
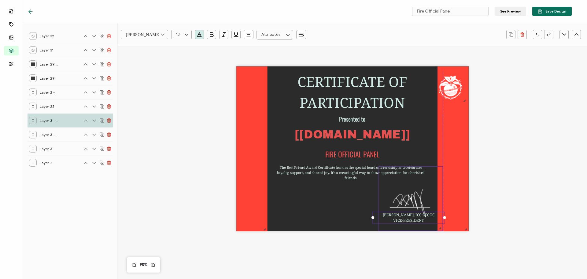
drag, startPoint x: 402, startPoint y: 172, endPoint x: 404, endPoint y: 206, distance: 34.0
click at [404, 206] on img at bounding box center [411, 198] width 64 height 64
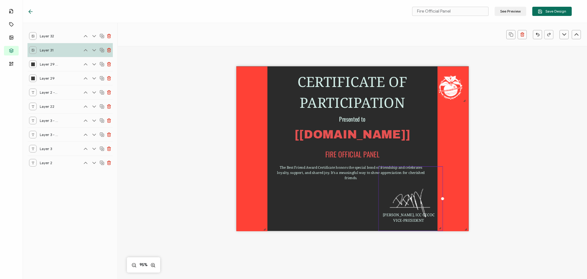
click at [338, 201] on div "CERTIFICATE OF PARTICIPATION The Best Friend Award Certificate honors the speci…" at bounding box center [352, 148] width 232 height 165
click at [449, 97] on img at bounding box center [451, 88] width 32 height 30
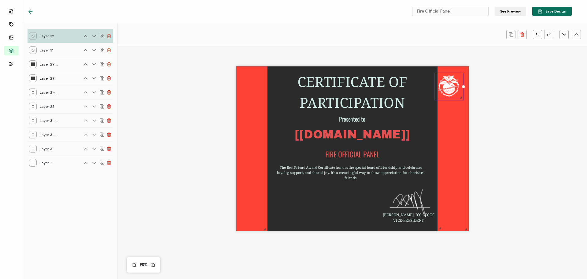
drag, startPoint x: 462, startPoint y: 100, endPoint x: 459, endPoint y: 98, distance: 4.2
click at [459, 98] on div at bounding box center [460, 97] width 5 height 5
drag, startPoint x: 444, startPoint y: 89, endPoint x: 447, endPoint y: 89, distance: 3.7
click at [447, 89] on img at bounding box center [453, 86] width 28 height 27
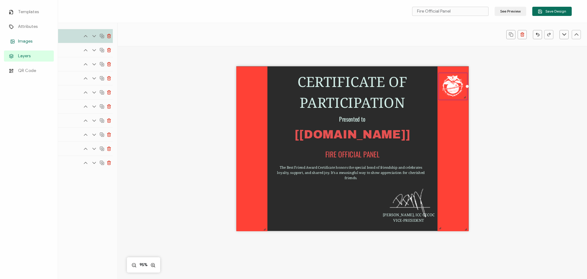
click at [20, 43] on span "Images" at bounding box center [25, 41] width 14 height 6
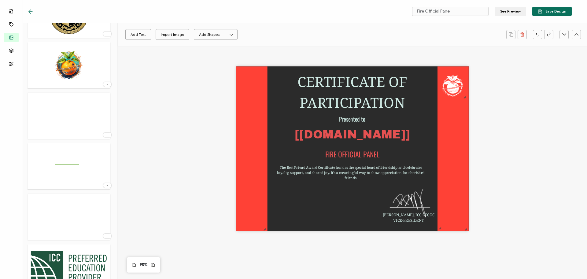
scroll to position [496, 0]
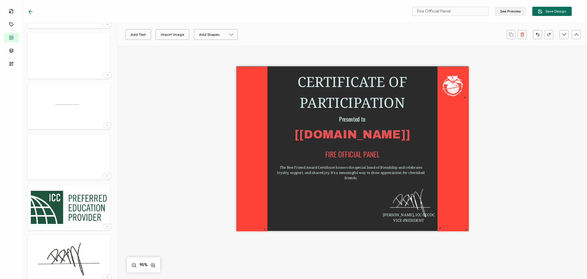
click at [81, 203] on img at bounding box center [69, 207] width 83 height 40
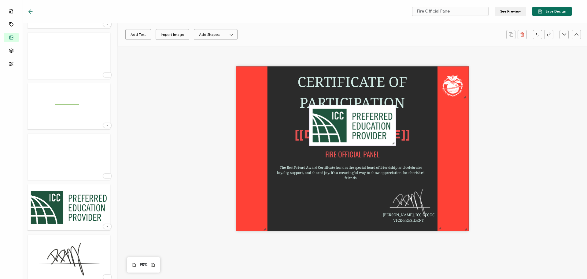
click at [376, 126] on img at bounding box center [352, 125] width 87 height 40
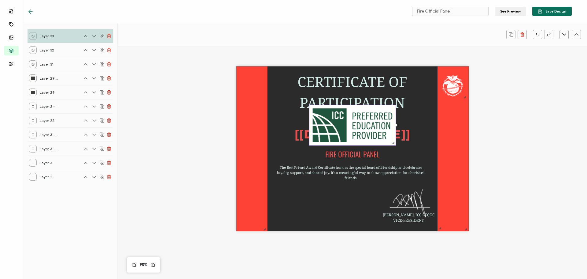
scroll to position [0, 0]
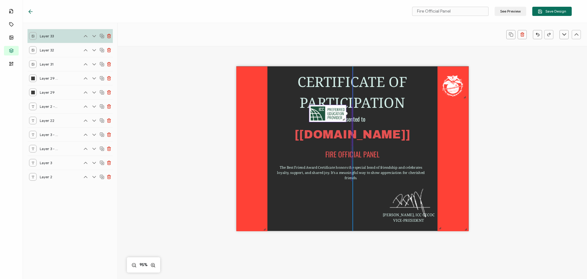
drag, startPoint x: 392, startPoint y: 144, endPoint x: 341, endPoint y: 113, distance: 60.2
click at [341, 113] on div at bounding box center [328, 113] width 38 height 17
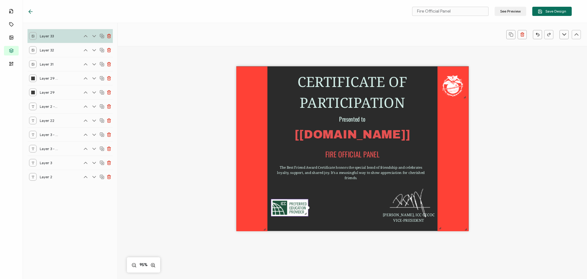
drag, startPoint x: 325, startPoint y: 111, endPoint x: 287, endPoint y: 206, distance: 101.5
click at [287, 206] on img at bounding box center [289, 207] width 37 height 17
click at [341, 219] on div "CERTIFICATE OF PARTICIPATION The Best Friend Award Certificate honors the speci…" at bounding box center [352, 148] width 232 height 165
click at [328, 166] on pre "The Best Friend Award Certificate honors the special bond of friendship and cel…" at bounding box center [351, 172] width 148 height 15
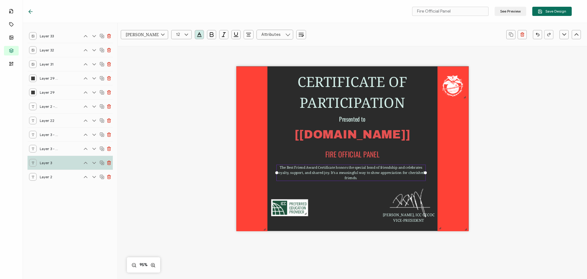
click at [105, 163] on div at bounding box center [95, 163] width 31 height 6
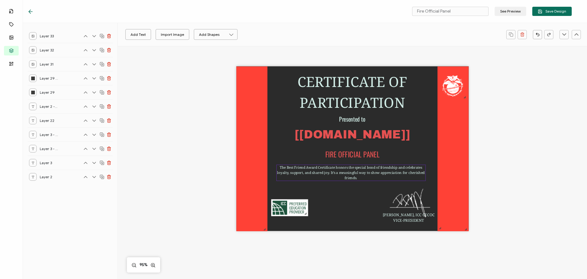
click at [316, 169] on pre "The Best Friend Award Certificate honors the special bond of friendship and cel…" at bounding box center [351, 172] width 148 height 15
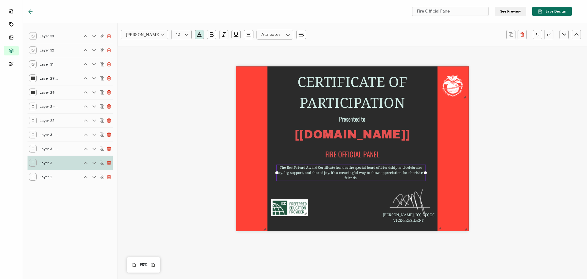
click at [102, 163] on icon at bounding box center [102, 162] width 5 height 5
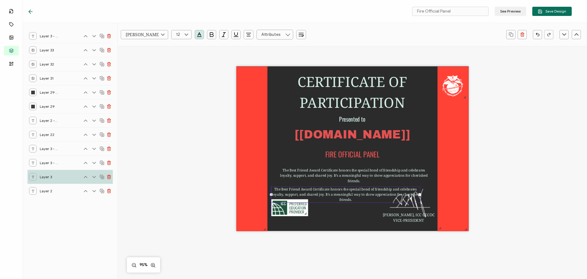
drag, startPoint x: 321, startPoint y: 172, endPoint x: 315, endPoint y: 194, distance: 22.9
click at [315, 194] on pre "The Best Friend Award Certificate honors the special bond of friendship and cel…" at bounding box center [346, 194] width 148 height 15
click at [320, 192] on pre "The Best Friend Award Certificate honors the special bond of friendship and cel…" at bounding box center [346, 194] width 148 height 15
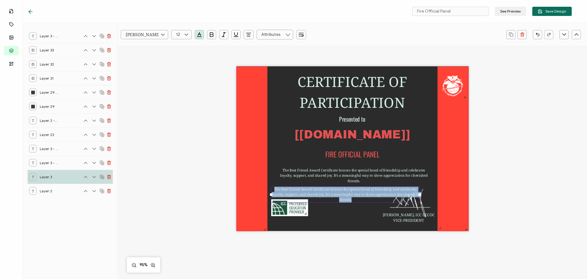
drag, startPoint x: 351, startPoint y: 199, endPoint x: 273, endPoint y: 187, distance: 78.7
click at [273, 187] on div "The Best Friend Award Certificate honors the special bond of friendship and cel…" at bounding box center [345, 194] width 149 height 16
paste pre
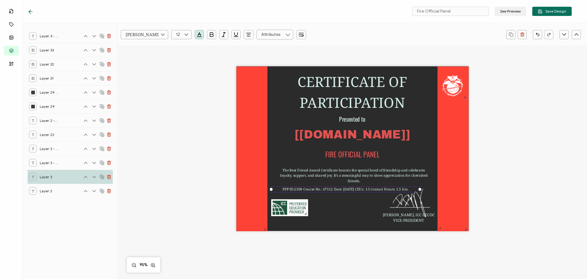
click at [324, 211] on div "CERTIFICATE OF PARTICIPATION PPP ID:2509 Course No.: 47512 Date: [DATE] CEUs: .…" at bounding box center [352, 148] width 232 height 165
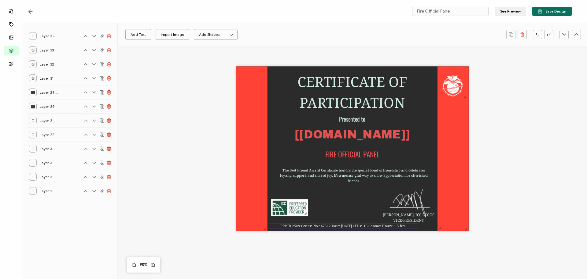
drag, startPoint x: 319, startPoint y: 189, endPoint x: 317, endPoint y: 225, distance: 36.5
click at [317, 225] on pre "PPP ID:2509 Course No.: 47512 Date: [DATE] CEUs: .15 Contact Hours: 1.5 hrs." at bounding box center [343, 225] width 126 height 5
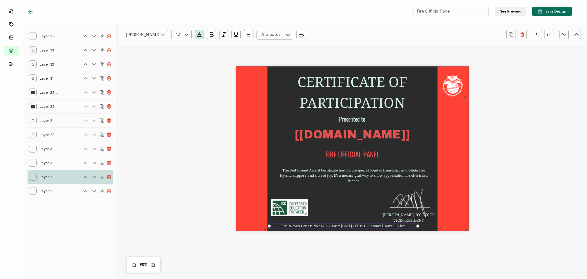
click at [246, 36] on icon "button" at bounding box center [249, 35] width 6 height 6
click at [247, 50] on li at bounding box center [249, 51] width 14 height 10
click at [332, 244] on div "CERTIFICATE OF PARTICIPATION PPP ID:2509 Course No.: 47512 Date: [DATE] CEUs: .…" at bounding box center [352, 158] width 446 height 225
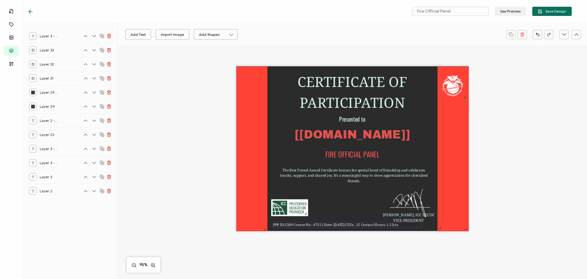
drag, startPoint x: 314, startPoint y: 225, endPoint x: 318, endPoint y: 224, distance: 4.1
click at [318, 224] on pre "PPP ID:2509 Course No.: 47512 Date: [DATE] CEUs: .15 Contact Hours: 1.5 hrs." at bounding box center [336, 224] width 126 height 5
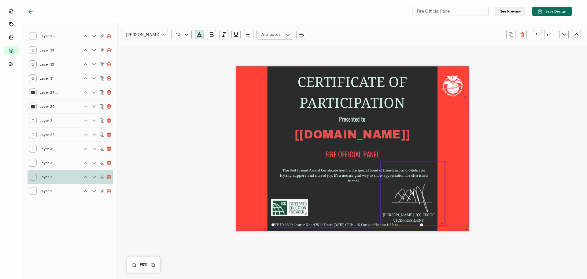
drag, startPoint x: 404, startPoint y: 203, endPoint x: 406, endPoint y: 198, distance: 5.5
click at [406, 198] on img at bounding box center [413, 193] width 64 height 64
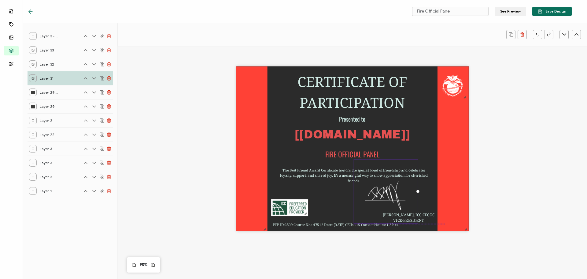
drag, startPoint x: 406, startPoint y: 198, endPoint x: 379, endPoint y: 195, distance: 26.7
click at [379, 195] on img at bounding box center [386, 191] width 64 height 64
drag, startPoint x: 428, startPoint y: 214, endPoint x: 428, endPoint y: 210, distance: 4.0
click at [428, 210] on pre "[PERSON_NAME], ICC CECOC VICE-PRESIDENT" at bounding box center [409, 213] width 52 height 11
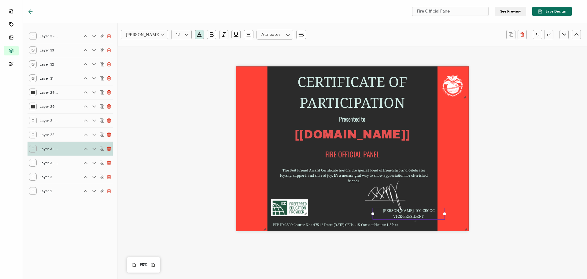
click at [340, 197] on div "CERTIFICATE OF PARTICIPATION PPP ID:2509 Course No.: 47512 Date: [DATE] CEUs: .…" at bounding box center [352, 148] width 232 height 165
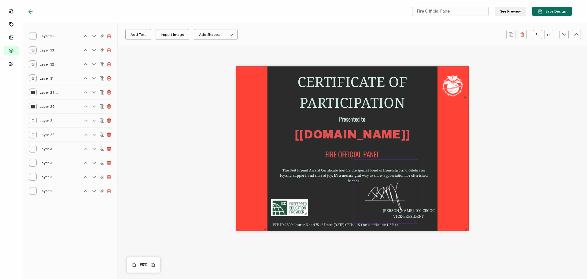
drag, startPoint x: 381, startPoint y: 196, endPoint x: 396, endPoint y: 198, distance: 15.1
click at [396, 198] on img at bounding box center [386, 191] width 64 height 64
click at [331, 196] on div "CERTIFICATE OF PARTICIPATION PPP ID:2509 Course No.: 47512 Date: [DATE] CEUs: .…" at bounding box center [352, 148] width 232 height 165
drag, startPoint x: 377, startPoint y: 197, endPoint x: 388, endPoint y: 198, distance: 10.4
click at [388, 198] on img at bounding box center [386, 191] width 64 height 64
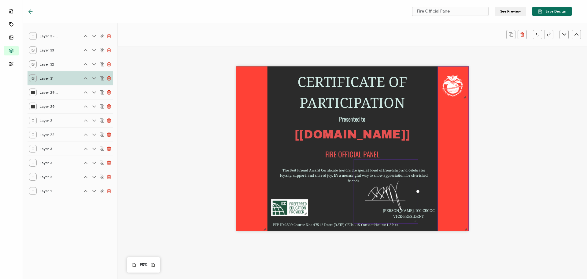
click at [441, 195] on div at bounding box center [453, 149] width 31 height 166
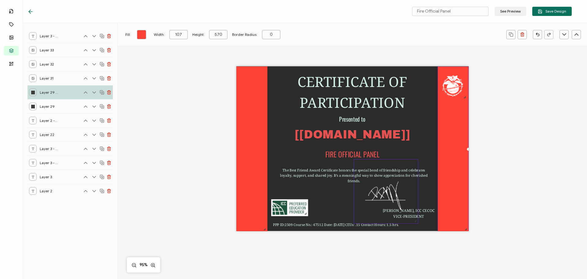
click at [403, 195] on img at bounding box center [386, 191] width 64 height 64
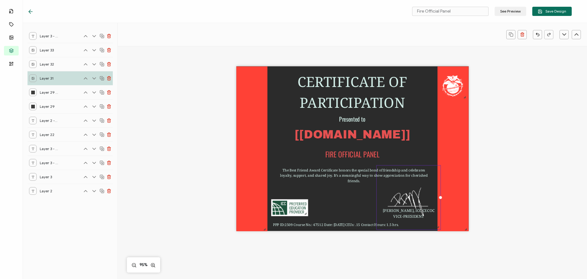
click at [510, 201] on div "CERTIFICATE OF PARTICIPATION PPP ID:2509 Course No.: 47512 Date: [DATE] CEUs: .…" at bounding box center [352, 158] width 446 height 225
click at [374, 177] on pre "The Best Friend Award Certificate honors the special bond of friendship and cel…" at bounding box center [354, 175] width 148 height 15
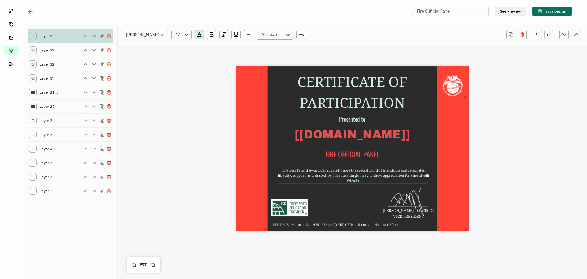
click at [374, 177] on pre "The Best Friend Award Certificate honors the special bond of friendship and cel…" at bounding box center [354, 175] width 148 height 15
click at [364, 177] on pre "The Best Friend Award Certificate honors the special bond of friendship and cel…" at bounding box center [354, 175] width 148 height 15
click at [365, 180] on div "The Best Friend Award Certificate honors the special bond of friendship and cel…" at bounding box center [353, 175] width 149 height 16
click at [358, 180] on pre "The Best Friend Award Certificate honors the special bond of friendship and cel…" at bounding box center [354, 175] width 148 height 15
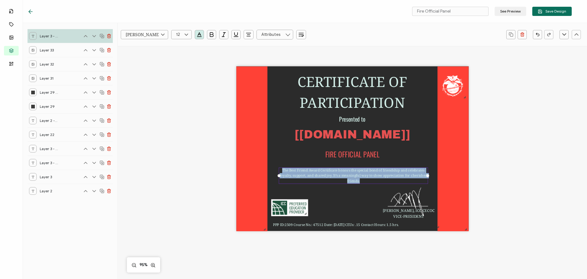
drag, startPoint x: 281, startPoint y: 169, endPoint x: 368, endPoint y: 181, distance: 87.7
click at [368, 181] on div "The Best Friend Award Certificate honors the special bond of friendship and cel…" at bounding box center [353, 175] width 149 height 16
paste pre
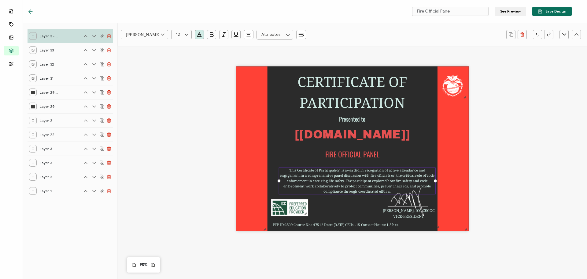
drag, startPoint x: 427, startPoint y: 180, endPoint x: 435, endPoint y: 180, distance: 8.6
click at [435, 180] on div at bounding box center [435, 180] width 3 height 3
drag, startPoint x: 278, startPoint y: 180, endPoint x: 267, endPoint y: 181, distance: 10.7
click at [268, 181] on div at bounding box center [269, 180] width 3 height 3
click at [328, 210] on div "CERTIFICATE OF PARTICIPATION PPP ID:2509 Course No.: 47512 Date: [DATE] CEUs: .…" at bounding box center [352, 148] width 232 height 165
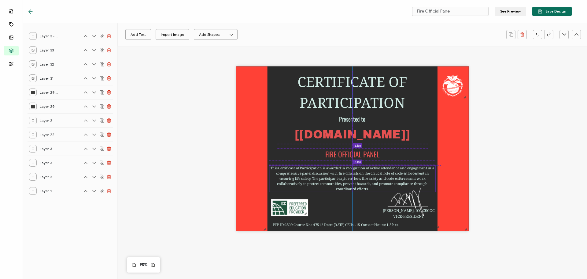
drag, startPoint x: 336, startPoint y: 184, endPoint x: 336, endPoint y: 180, distance: 3.7
click at [336, 180] on pre "This Certificate of Participation is awarded in recognition of active attendanc…" at bounding box center [353, 178] width 165 height 26
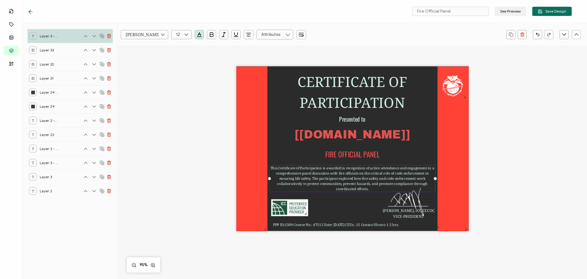
click at [357, 203] on div "CERTIFICATE OF PARTICIPATION PPP ID:2509 Course No.: 47512 Date: [DATE] CEUs: .…" at bounding box center [352, 148] width 232 height 165
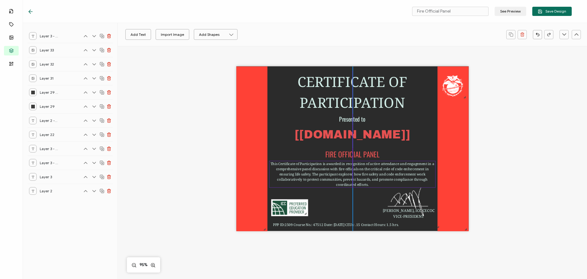
drag, startPoint x: 355, startPoint y: 178, endPoint x: 354, endPoint y: 173, distance: 4.3
click at [354, 173] on pre "This Certificate of Participation is awarded in recognition of active attendanc…" at bounding box center [353, 174] width 165 height 26
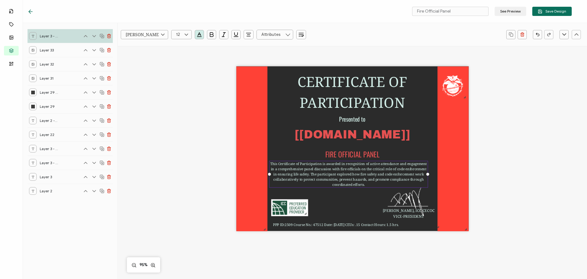
drag, startPoint x: 433, startPoint y: 174, endPoint x: 426, endPoint y: 174, distance: 7.3
click at [426, 174] on div at bounding box center [427, 173] width 3 height 3
drag, startPoint x: 372, startPoint y: 176, endPoint x: 376, endPoint y: 176, distance: 4.3
click at [376, 176] on pre "This Certificate of Participation is awarded in recognition of active attendanc…" at bounding box center [353, 173] width 158 height 26
click at [348, 153] on pre "FIRE OFFICIAL PANEL" at bounding box center [352, 152] width 54 height 11
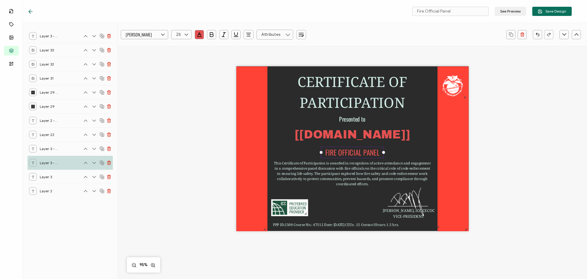
click at [553, 166] on div "CERTIFICATE OF PARTICIPATION PPP ID:2509 Course No.: 47512 Date: [DATE] CEUs: .…" at bounding box center [352, 158] width 446 height 225
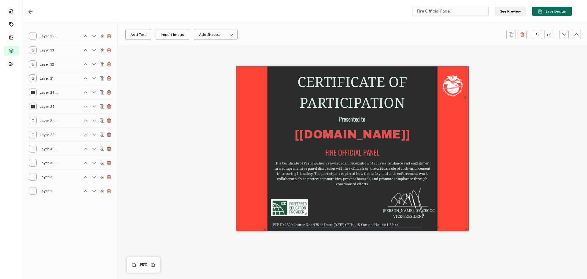
click at [319, 224] on pre "PPP ID:2509 Course No.: 47512 Date: [DATE] CEUs: .15 Contact Hours: 1.5 hrs." at bounding box center [336, 224] width 126 height 5
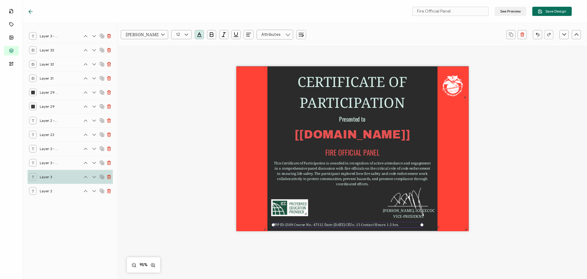
click at [319, 224] on pre "PPP ID:2509 Course No.: 47512 Date: [DATE] CEUs: .15 Contact Hours: 1.5 hrs." at bounding box center [336, 224] width 126 height 5
click at [315, 226] on pre "PPP ID:2509 Course No.: 47512 Date: [DATE] CEUs: .15 Contact Hours: 1.5 hrs." at bounding box center [336, 224] width 126 height 5
drag, startPoint x: 313, startPoint y: 226, endPoint x: 322, endPoint y: 226, distance: 8.9
click at [322, 226] on pre "PPP ID:2509 Course No.: 47512 Date: [DATE] CEUs: .15 Contact Hours: 1.5 hrs." at bounding box center [336, 224] width 126 height 5
click at [352, 245] on div "CERTIFICATE OF PARTICIPATION PPP ID:2509 Course No.: 47517 Date: [DATE] CEUs: .…" at bounding box center [352, 158] width 446 height 225
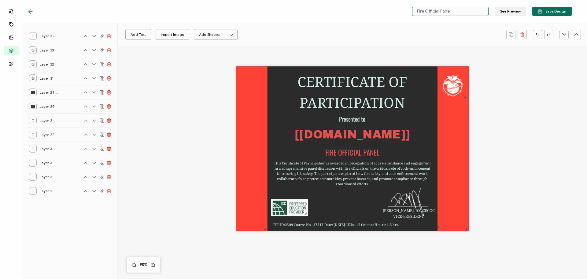
drag, startPoint x: 459, startPoint y: 11, endPoint x: 411, endPoint y: 11, distance: 48.0
click at [411, 11] on div "Fire Official Panel See Preview Save Design" at bounding box center [490, 11] width 163 height 9
click at [545, 10] on span "Save Design" at bounding box center [552, 11] width 28 height 5
click at [187, 117] on div "CERTIFICATE OF PARTICIPATION PPP ID:2509 Course No.: 47517 Date: [DATE] CEUs: .…" at bounding box center [352, 158] width 446 height 225
click at [156, 81] on div "CERTIFICATE OF PARTICIPATION PPP ID:2509 Course No.: 47517 Date: [DATE] CEUs: .…" at bounding box center [352, 158] width 446 height 225
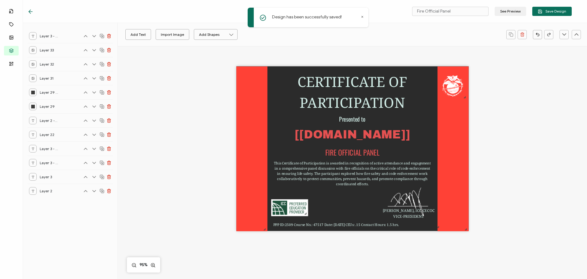
click at [29, 9] on icon at bounding box center [31, 12] width 6 height 6
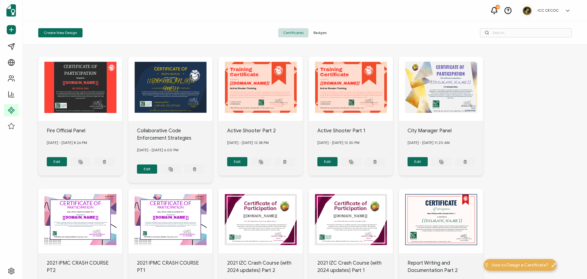
click at [318, 29] on span "Badges" at bounding box center [320, 32] width 23 height 9
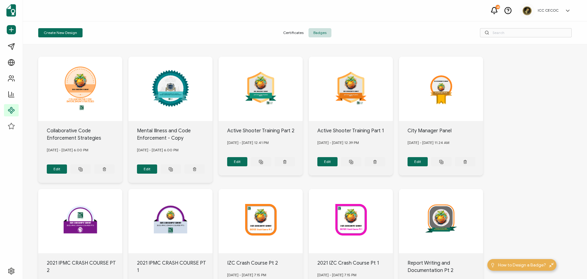
click at [122, 95] on div "BECOMING AGENTS OF CHANGE: MENTAL ILLNESS AND CODE ENFORCEMENT" at bounding box center [80, 89] width 84 height 64
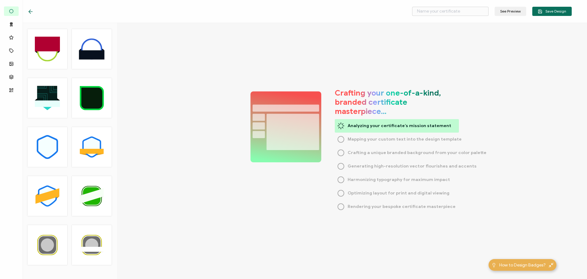
type input "Mental Illness and Code Enforcement - Copy"
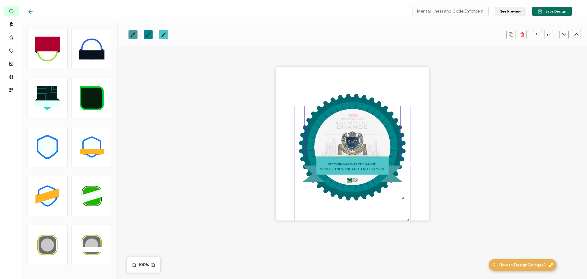
click at [351, 129] on img at bounding box center [353, 132] width 96 height 52
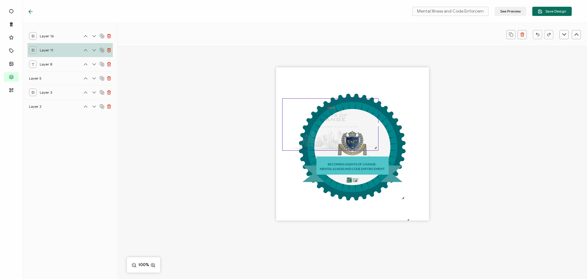
drag, startPoint x: 352, startPoint y: 129, endPoint x: 330, endPoint y: 121, distance: 23.3
click at [330, 121] on img at bounding box center [331, 124] width 96 height 52
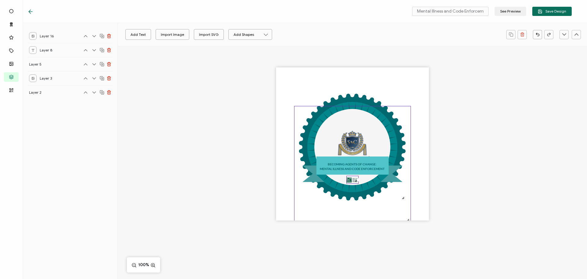
click at [352, 143] on icon at bounding box center [353, 164] width 116 height 116
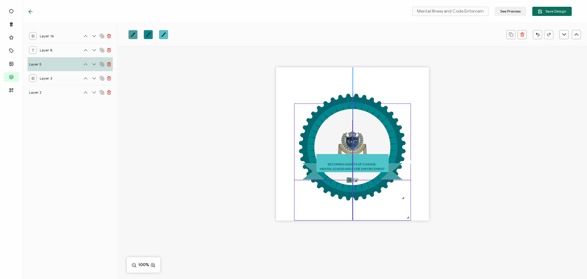
drag, startPoint x: 355, startPoint y: 141, endPoint x: 355, endPoint y: 155, distance: 14.7
click at [355, 155] on icon at bounding box center [353, 162] width 116 height 116
click at [465, 159] on div "BECOMING AGENTS OF CHANGE: MENTAL ILLNESS AND CODE ENFORCEMENT" at bounding box center [352, 154] width 469 height 217
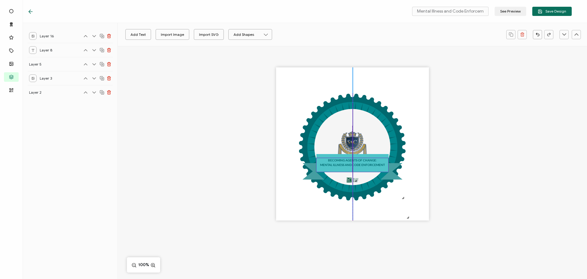
drag, startPoint x: 351, startPoint y: 165, endPoint x: 351, endPoint y: 161, distance: 4.0
click at [351, 161] on div "BECOMING AGENTS OF CHANGE:" at bounding box center [353, 160] width 72 height 5
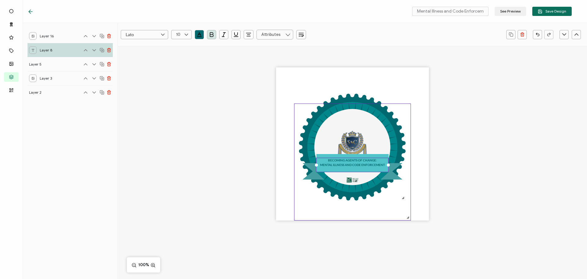
click at [355, 140] on icon at bounding box center [353, 162] width 116 height 116
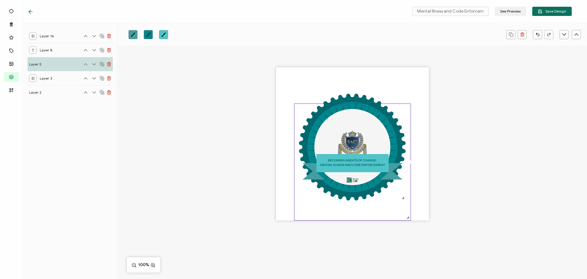
click at [166, 101] on div "BECOMING AGENTS OF CHANGE: MENTAL ILLNESS AND CODE ENFORCEMENT" at bounding box center [352, 154] width 469 height 217
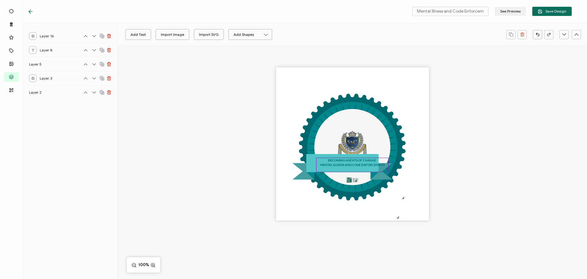
drag, startPoint x: 356, startPoint y: 141, endPoint x: 346, endPoint y: 161, distance: 22.6
click at [346, 161] on div "BECOMING AGENTS OF CHANGE: MENTAL ILLNESS AND CODE ENFORCEMENT" at bounding box center [352, 143] width 153 height 153
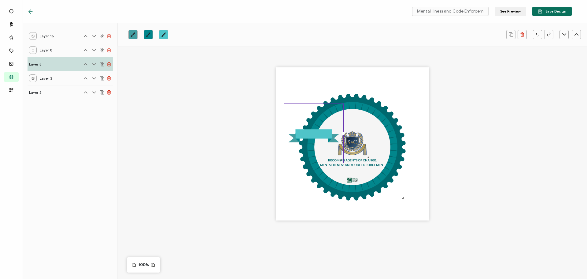
drag, startPoint x: 393, startPoint y: 212, endPoint x: 306, endPoint y: 161, distance: 100.6
click at [306, 161] on div at bounding box center [314, 133] width 60 height 60
click at [363, 151] on img at bounding box center [352, 143] width 37 height 34
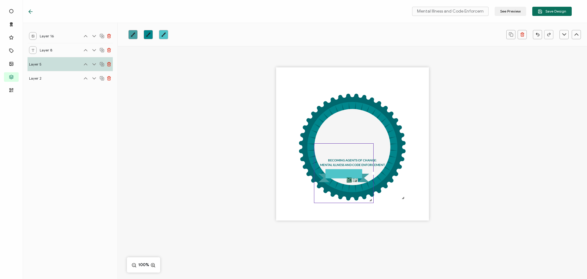
drag, startPoint x: 310, startPoint y: 134, endPoint x: 343, endPoint y: 174, distance: 52.1
click at [343, 174] on icon at bounding box center [343, 173] width 37 height 9
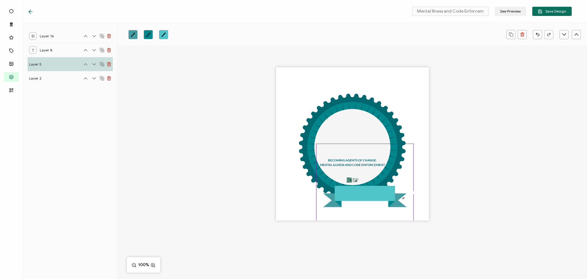
drag, startPoint x: 373, startPoint y: 200, endPoint x: 432, endPoint y: 238, distance: 70.3
click at [432, 238] on div "BECOMING AGENTS OF CHANGE: MENTAL ILLNESS AND CODE ENFORCEMENT" at bounding box center [352, 154] width 469 height 217
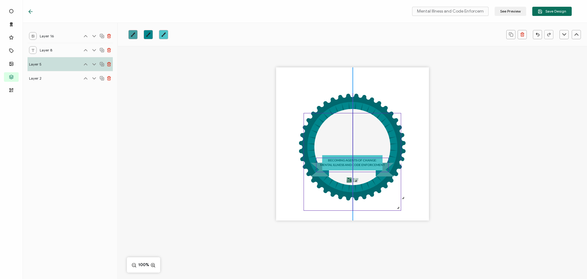
drag, startPoint x: 365, startPoint y: 198, endPoint x: 355, endPoint y: 170, distance: 29.8
click at [355, 170] on div "BECOMING AGENTS OF CHANGE: MENTAL ILLNESS AND CODE ENFORCEMENT" at bounding box center [352, 143] width 153 height 153
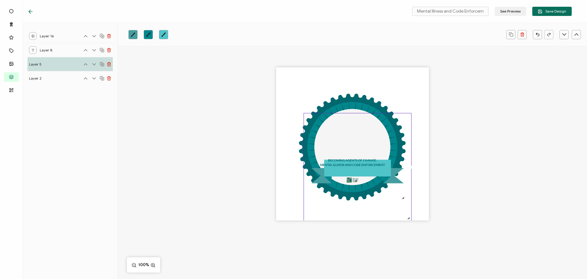
drag, startPoint x: 399, startPoint y: 208, endPoint x: 416, endPoint y: 221, distance: 20.7
click at [416, 222] on div "BECOMING AGENTS OF CHANGE: MENTAL ILLNESS AND CODE ENFORCEMENT" at bounding box center [352, 154] width 469 height 217
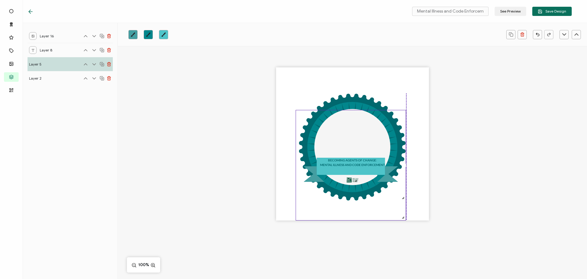
drag, startPoint x: 382, startPoint y: 193, endPoint x: 374, endPoint y: 200, distance: 10.8
click at [374, 200] on icon at bounding box center [351, 165] width 110 height 110
click at [338, 191] on icon at bounding box center [353, 165] width 110 height 110
click at [235, 162] on div "BECOMING AGENTS OF CHANGE: MENTAL ILLNESS AND CODE ENFORCEMENT" at bounding box center [352, 154] width 469 height 217
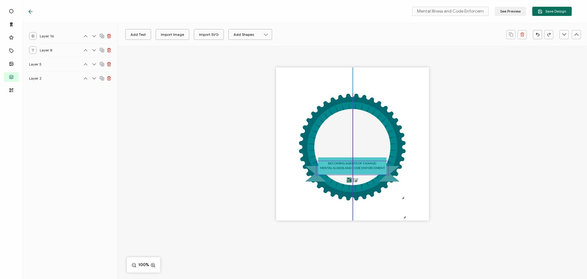
drag, startPoint x: 331, startPoint y: 162, endPoint x: 331, endPoint y: 165, distance: 3.1
click at [331, 165] on div "MENTAL ILLNESS AND CODE ENFORCEMENT" at bounding box center [353, 167] width 72 height 5
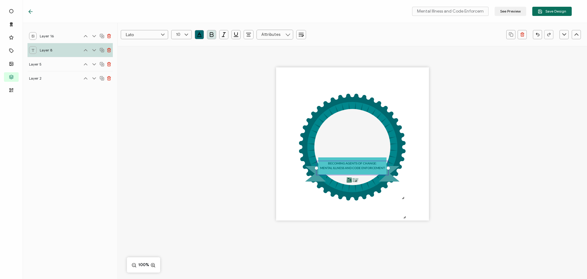
drag, startPoint x: 200, startPoint y: 36, endPoint x: 196, endPoint y: 39, distance: 4.7
click at [199, 36] on icon "button" at bounding box center [199, 36] width 4 height 0
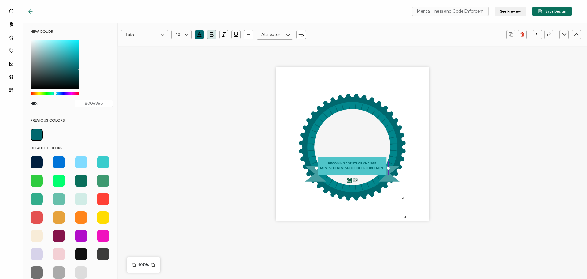
click at [101, 199] on span at bounding box center [103, 199] width 12 height 12
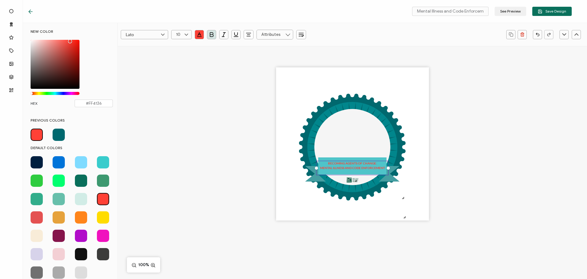
click at [33, 161] on span at bounding box center [37, 162] width 12 height 12
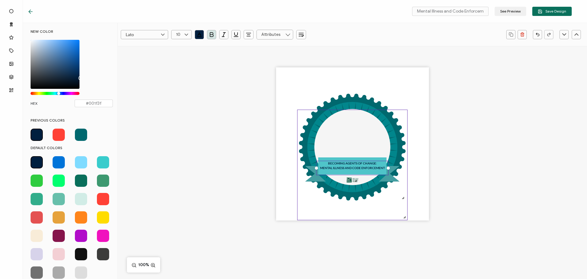
click at [311, 133] on icon at bounding box center [353, 165] width 110 height 110
click at [135, 32] on icon "brush" at bounding box center [133, 34] width 4 height 4
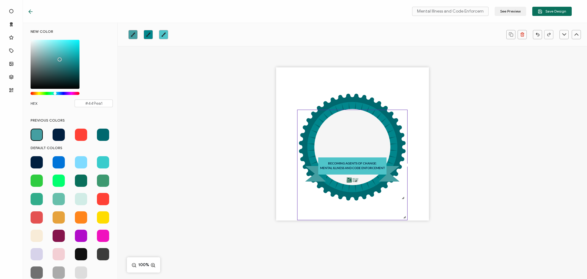
click at [35, 216] on span at bounding box center [37, 217] width 12 height 12
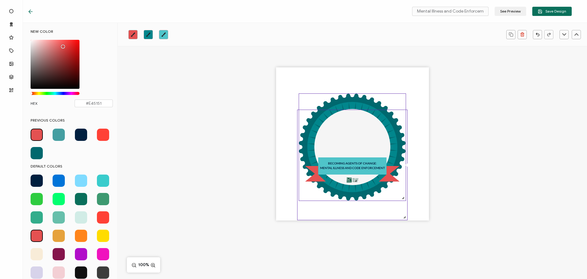
click at [353, 101] on icon at bounding box center [352, 147] width 107 height 107
click at [129, 33] on link at bounding box center [132, 34] width 9 height 9
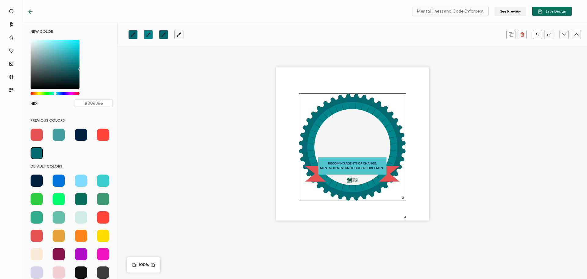
click at [104, 136] on span at bounding box center [103, 134] width 12 height 12
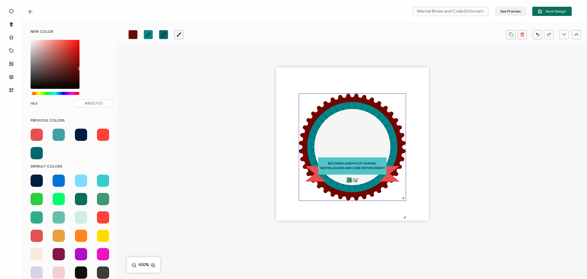
type input "#8C0700"
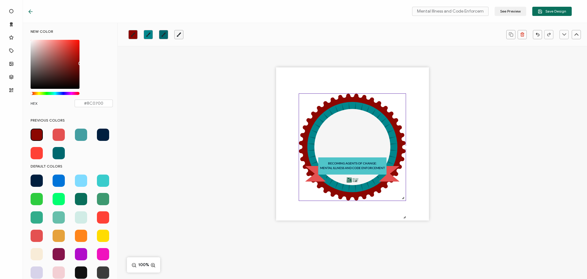
drag, startPoint x: 71, startPoint y: 41, endPoint x: 83, endPoint y: 62, distance: 24.4
click at [83, 62] on div "NEW COLOR #8C0700 hex 140 r 7 g 0 b 1 a 3 h 100% s 28% l 1 a HEX #8C0700" at bounding box center [71, 71] width 91 height 84
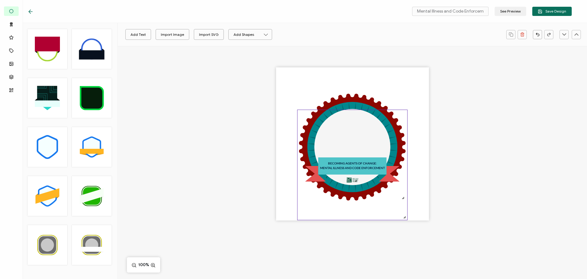
click at [307, 122] on icon at bounding box center [353, 165] width 110 height 110
click at [332, 105] on icon at bounding box center [352, 147] width 107 height 107
click at [161, 35] on icon "brush" at bounding box center [163, 34] width 5 height 5
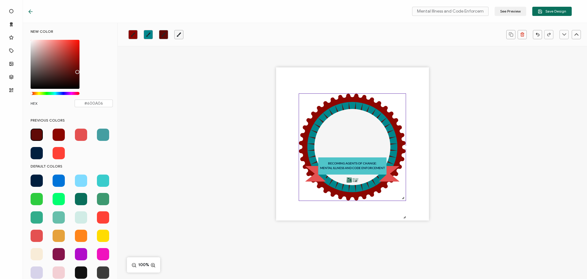
drag, startPoint x: 77, startPoint y: 63, endPoint x: 76, endPoint y: 70, distance: 7.4
click at [76, 70] on div "Chrome color picker" at bounding box center [55, 64] width 49 height 49
click at [148, 34] on icon "brush" at bounding box center [148, 34] width 5 height 5
click at [79, 55] on div "Chrome color picker" at bounding box center [55, 64] width 49 height 49
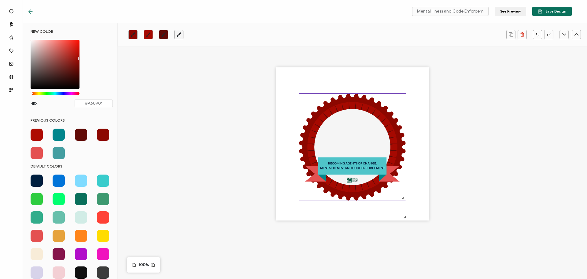
click at [79, 57] on div "Chrome color picker" at bounding box center [80, 58] width 3 height 3
click at [374, 158] on icon at bounding box center [352, 165] width 68 height 17
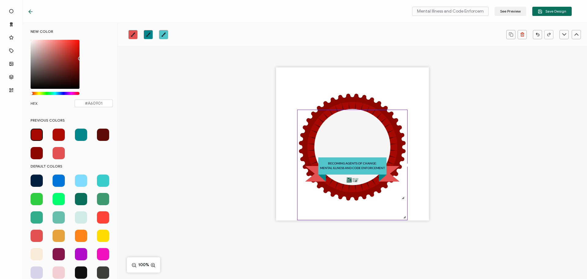
click at [150, 38] on link at bounding box center [148, 34] width 9 height 9
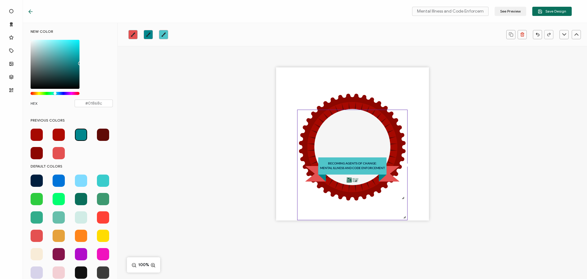
click at [61, 151] on span at bounding box center [59, 153] width 12 height 12
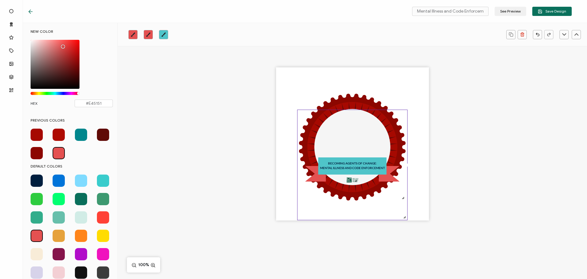
click at [163, 33] on icon "brush" at bounding box center [163, 34] width 5 height 5
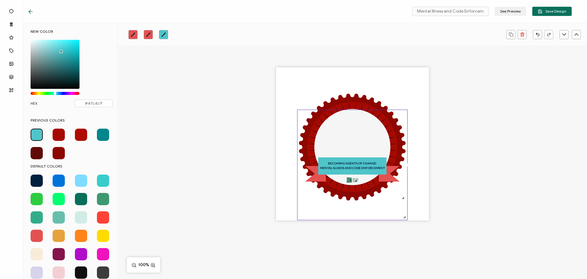
click at [58, 136] on span at bounding box center [59, 134] width 12 height 12
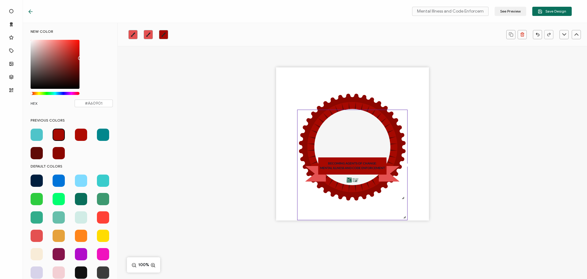
click at [146, 35] on icon "brush" at bounding box center [148, 34] width 5 height 5
click at [61, 152] on span at bounding box center [59, 153] width 12 height 12
click at [342, 169] on div "MENTAL ILLNESS AND CODE ENFORCEMENT" at bounding box center [353, 167] width 72 height 5
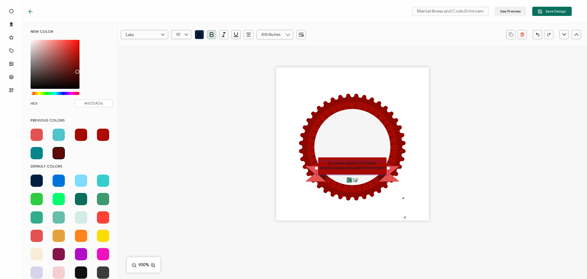
click at [198, 37] on icon "button" at bounding box center [199, 35] width 6 height 6
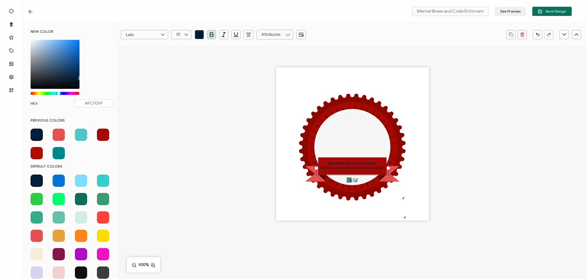
type input "#FFFFFF"
drag, startPoint x: 30, startPoint y: 37, endPoint x: 27, endPoint y: 33, distance: 5.0
click at [27, 33] on div "NEW COLOR #FFFFFF hex 255 r 255 g 255 b 1 a 210 h 0% s 100% l 1 a HEX #FFFFFF" at bounding box center [71, 71] width 91 height 84
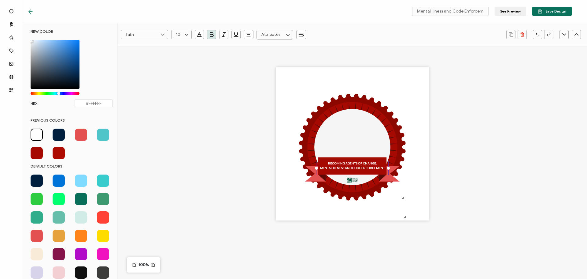
click at [343, 165] on div "MENTAL ILLNESS AND CODE ENFORCEMENT" at bounding box center [353, 167] width 72 height 5
type input "googleSans, Roboto, sans-serif"
type input "16"
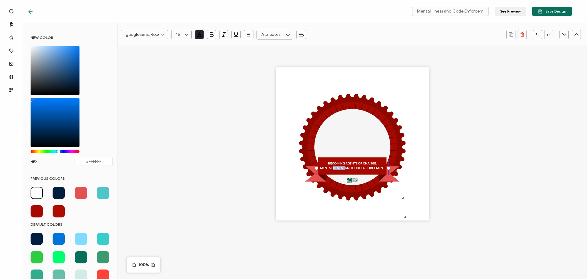
click at [343, 165] on div "MENTAL ILLNESS AND CODE ENFORCEMENT" at bounding box center [353, 167] width 72 height 5
type input "Lato"
type input "10"
drag, startPoint x: 329, startPoint y: 162, endPoint x: 383, endPoint y: 170, distance: 54.4
click at [383, 170] on pre "BECOMING AGENTS OF CHANGE: MENTAL ILLNESS AND CODE ENFORCEMENT" at bounding box center [353, 168] width 72 height 14
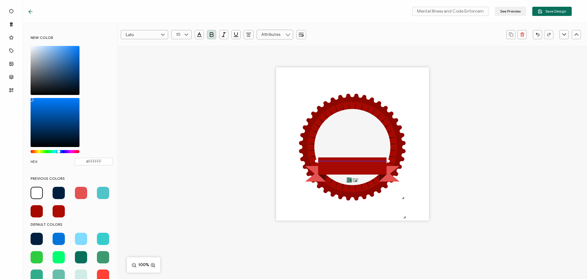
drag, startPoint x: 511, startPoint y: 166, endPoint x: 425, endPoint y: 172, distance: 86.2
click at [511, 167] on div at bounding box center [352, 154] width 469 height 217
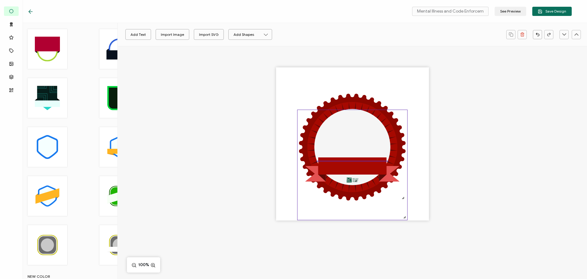
click at [362, 163] on icon at bounding box center [352, 165] width 68 height 17
click at [162, 42] on div at bounding box center [352, 34] width 469 height 23
click at [136, 34] on button "Add Text" at bounding box center [138, 34] width 26 height 11
drag, startPoint x: 348, startPoint y: 144, endPoint x: 347, endPoint y: 168, distance: 23.6
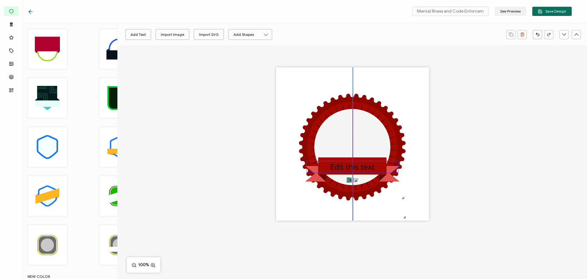
click at [347, 168] on pre "Edit this text" at bounding box center [352, 166] width 44 height 10
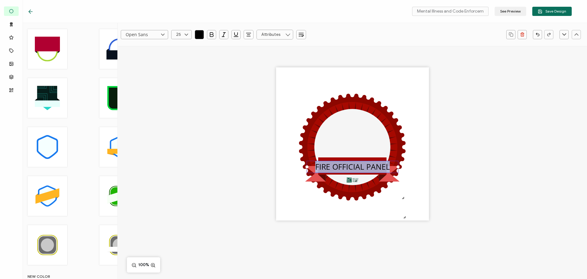
click at [201, 32] on icon "button" at bounding box center [199, 35] width 6 height 6
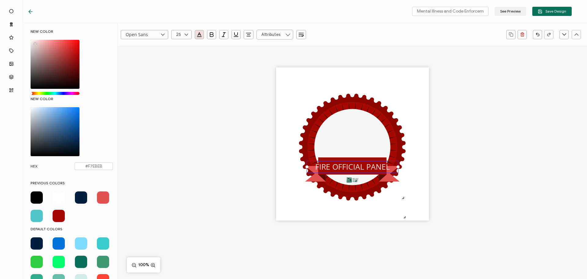
type input "#FFFFFF"
drag, startPoint x: 34, startPoint y: 43, endPoint x: 26, endPoint y: 37, distance: 9.9
click at [26, 37] on div "NEW COLOR #FFFFFF hex 255 r 255 g 255 b 1 a 0 h 0% s 100% l 1 a NEW COLOR HEX #…" at bounding box center [71, 102] width 91 height 147
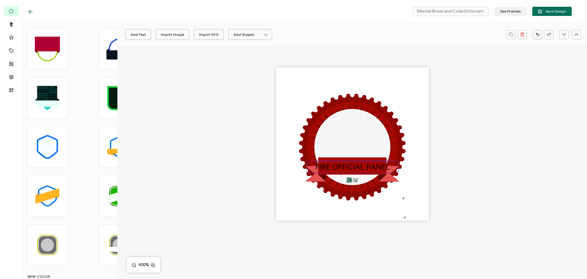
click at [351, 169] on pre "FIRE OFFICIAL PANEL" at bounding box center [352, 166] width 75 height 10
drag, startPoint x: 203, startPoint y: 36, endPoint x: 193, endPoint y: 43, distance: 11.8
click at [202, 36] on button "button" at bounding box center [199, 34] width 9 height 9
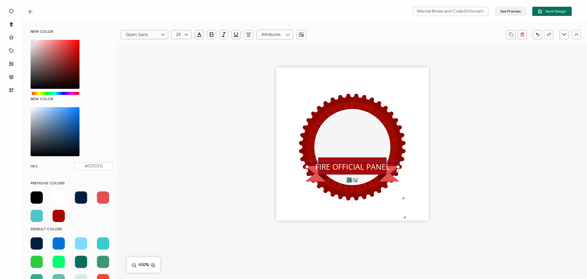
type input "#FFFFFF"
drag, startPoint x: 39, startPoint y: 45, endPoint x: 28, endPoint y: 40, distance: 12.0
click at [28, 40] on div "NEW COLOR #FFFFFF hex 255 r 255 g 255 b 1 a 0 h 0% s 100% l 1 a NEW COLOR HEX #…" at bounding box center [71, 102] width 91 height 147
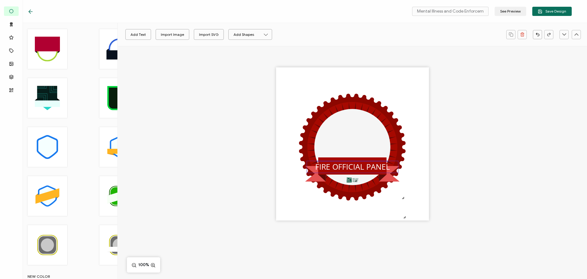
click at [337, 165] on pre "FIRE OFFICIAL PANEL" at bounding box center [352, 166] width 75 height 10
click at [182, 35] on div at bounding box center [181, 34] width 20 height 9
click at [178, 46] on span "18" at bounding box center [180, 45] width 4 height 5
type input "18"
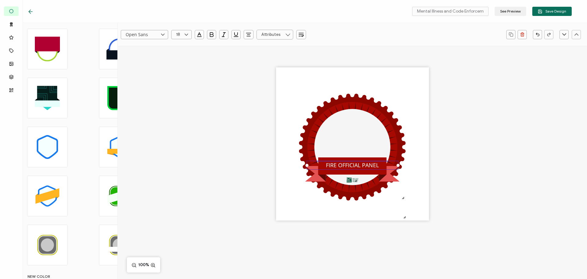
scroll to position [189, 0]
click at [154, 34] on input "Open Sans" at bounding box center [144, 34] width 47 height 9
click at [136, 119] on span "[PERSON_NAME]" at bounding box center [138, 118] width 22 height 5
type input "[PERSON_NAME]"
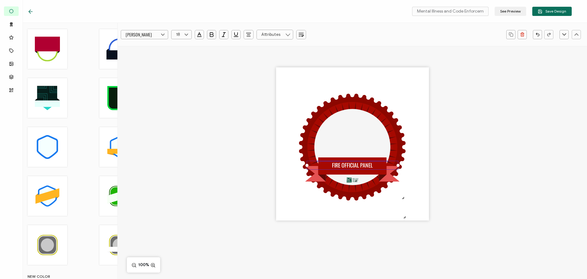
scroll to position [316, 0]
drag, startPoint x: 533, startPoint y: 192, endPoint x: 516, endPoint y: 190, distance: 17.3
click at [532, 192] on div "FIRE OFFICIAL PANEL" at bounding box center [352, 154] width 469 height 217
click at [361, 165] on pre "FIRE OFFICIAL PANEL" at bounding box center [352, 165] width 41 height 8
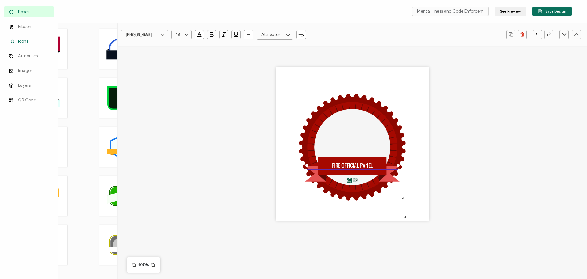
click at [23, 41] on span "Icons" at bounding box center [23, 41] width 10 height 6
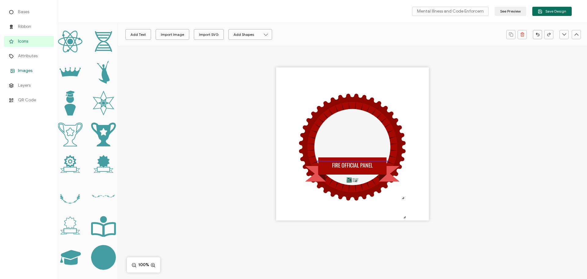
click at [23, 70] on span "Images" at bounding box center [25, 71] width 14 height 6
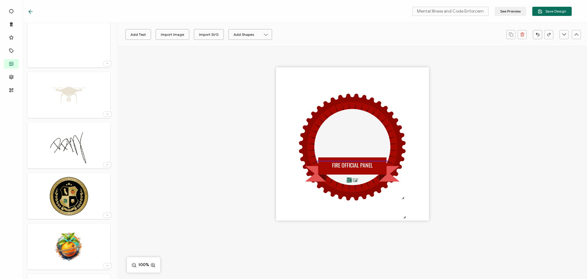
scroll to position [214, 0]
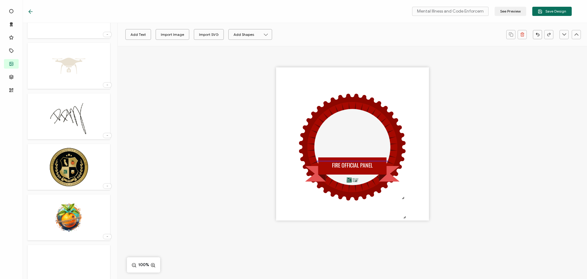
click at [65, 225] on img at bounding box center [69, 217] width 44 height 40
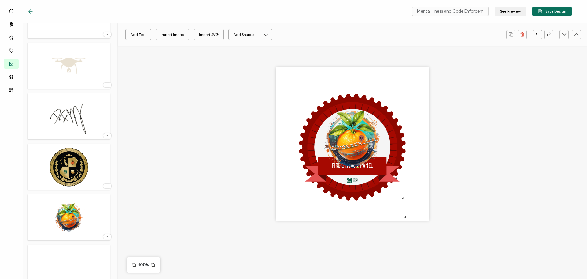
click at [352, 150] on img at bounding box center [352, 139] width 91 height 82
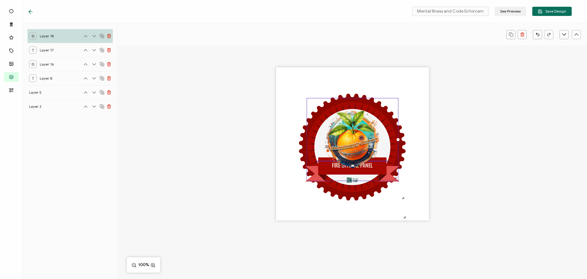
scroll to position [0, 0]
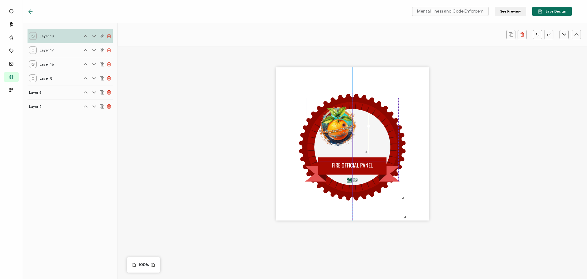
drag, startPoint x: 395, startPoint y: 179, endPoint x: 366, endPoint y: 142, distance: 46.8
click at [366, 142] on div at bounding box center [338, 126] width 62 height 56
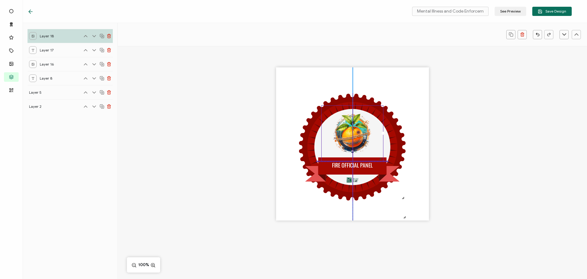
drag, startPoint x: 342, startPoint y: 123, endPoint x: 357, endPoint y: 131, distance: 16.4
click at [357, 131] on img at bounding box center [352, 133] width 61 height 55
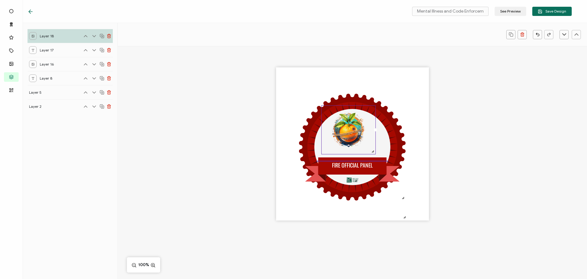
drag, startPoint x: 380, startPoint y: 159, endPoint x: 373, endPoint y: 151, distance: 10.6
click at [373, 151] on div at bounding box center [372, 151] width 5 height 5
click at [258, 134] on div "FIRE OFFICIAL PANEL" at bounding box center [352, 154] width 469 height 217
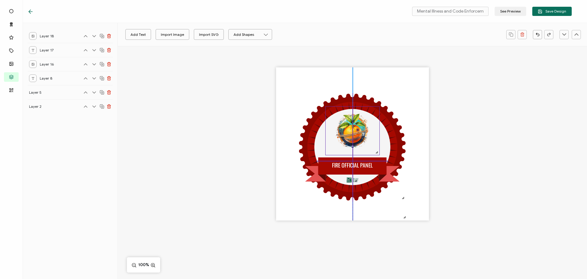
drag, startPoint x: 344, startPoint y: 129, endPoint x: 348, endPoint y: 130, distance: 3.5
click at [348, 130] on img at bounding box center [353, 130] width 54 height 49
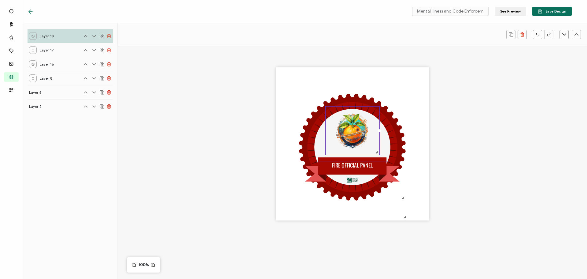
click at [176, 99] on div "FIRE OFFICIAL PANEL" at bounding box center [352, 154] width 469 height 217
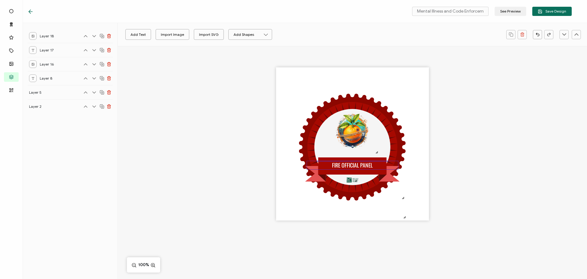
click at [344, 167] on pre "FIRE OFFICIAL PANEL" at bounding box center [352, 165] width 41 height 8
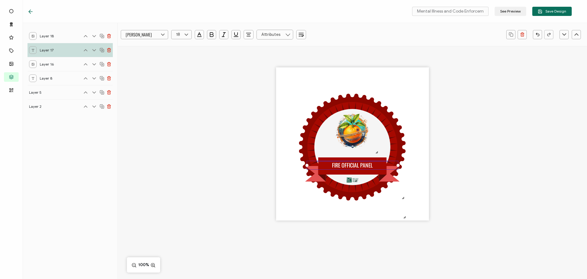
click at [101, 49] on icon at bounding box center [102, 50] width 5 height 5
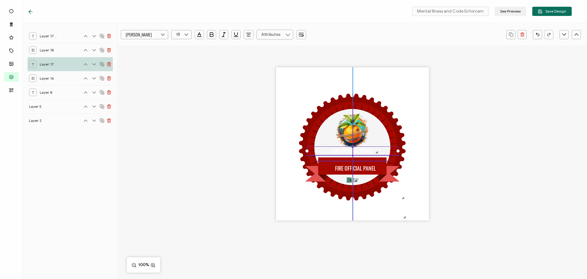
drag, startPoint x: 347, startPoint y: 168, endPoint x: 348, endPoint y: 154, distance: 13.8
click at [348, 154] on pre "FIRE OFFICIAL PANEL" at bounding box center [352, 151] width 41 height 8
click at [199, 36] on icon "button" at bounding box center [199, 36] width 4 height 0
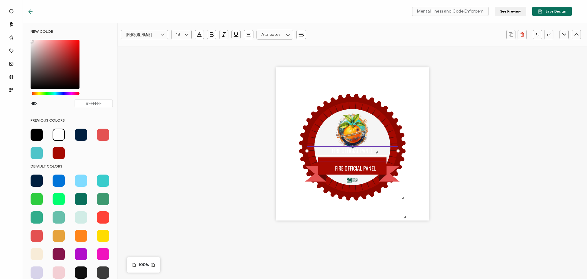
click at [38, 138] on span at bounding box center [37, 134] width 12 height 12
type input "#000000"
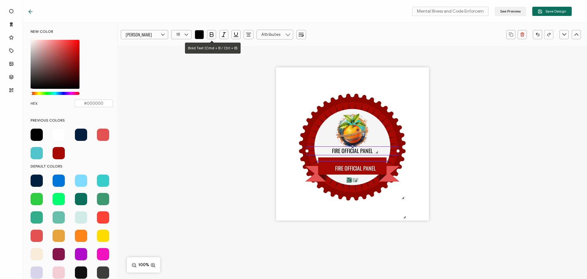
click at [213, 34] on icon "button" at bounding box center [212, 35] width 6 height 6
click at [186, 35] on icon at bounding box center [187, 34] width 8 height 9
click at [181, 70] on li "13" at bounding box center [183, 66] width 22 height 10
type input "13"
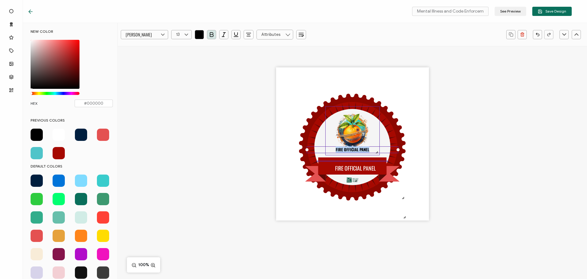
drag, startPoint x: 336, startPoint y: 149, endPoint x: 379, endPoint y: 153, distance: 42.4
click at [379, 153] on div "FIRE OFFICIAL PANEL FIRE OFFICIAL PANEL" at bounding box center [352, 143] width 153 height 153
click at [361, 150] on pre "2025 CODECOMPLYSUMMIT" at bounding box center [352, 149] width 44 height 6
drag, startPoint x: 461, startPoint y: 148, endPoint x: 448, endPoint y: 149, distance: 12.6
click at [461, 148] on div "2025 CODECOMPLY SUMMIT FIRE OFFICIAL PANEL" at bounding box center [352, 154] width 469 height 217
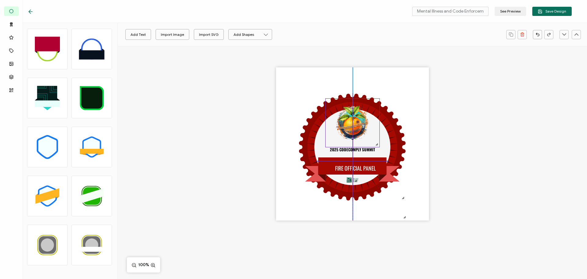
drag, startPoint x: 361, startPoint y: 150, endPoint x: 361, endPoint y: 143, distance: 8.0
click at [361, 143] on img at bounding box center [353, 122] width 54 height 49
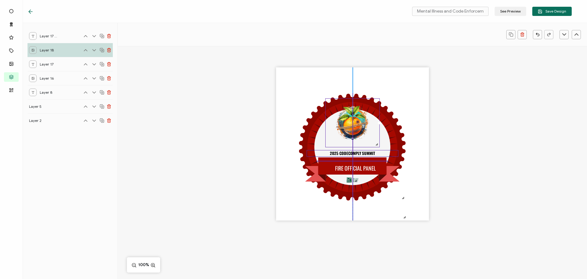
drag, startPoint x: 358, startPoint y: 150, endPoint x: 358, endPoint y: 154, distance: 3.7
click at [358, 154] on pre "2025 CODECOMPLY SUMMIT" at bounding box center [352, 153] width 45 height 6
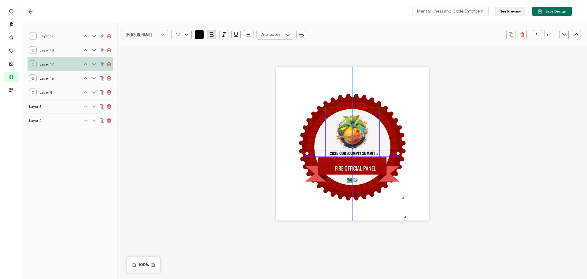
drag, startPoint x: 352, startPoint y: 126, endPoint x: 352, endPoint y: 134, distance: 8.3
click at [352, 134] on img at bounding box center [353, 132] width 54 height 49
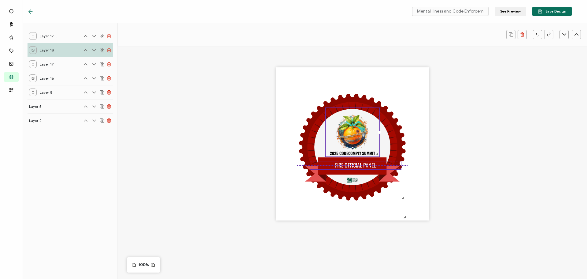
click at [352, 167] on pre "FIRE OFFICIAL PANEL" at bounding box center [355, 165] width 41 height 8
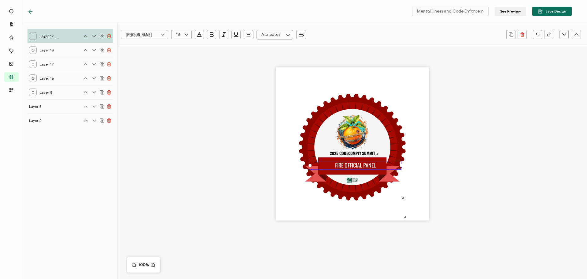
click at [484, 170] on div "2025 CODECOMPLY SUMMIT FIRE OFFICIAL PANEL" at bounding box center [352, 154] width 469 height 217
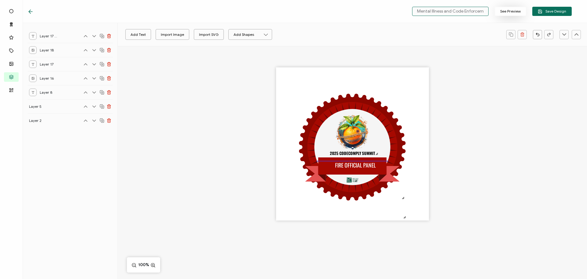
scroll to position [0, 19]
drag, startPoint x: 418, startPoint y: 11, endPoint x: 503, endPoint y: 14, distance: 84.8
click at [503, 14] on div "Mental Illness and Code Enforcement - Copy See Preview Save Design" at bounding box center [490, 11] width 163 height 9
type input "f"
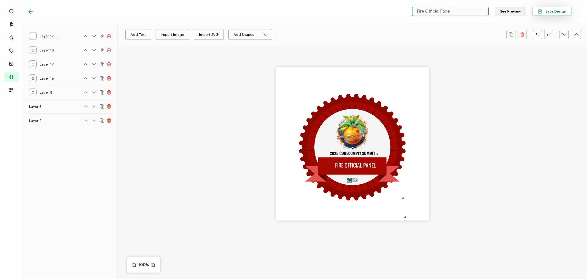
type input "Fire Official Panel"
click at [543, 7] on button "Save Design" at bounding box center [551, 11] width 39 height 9
click at [547, 9] on span "Save Design" at bounding box center [552, 11] width 28 height 5
click at [32, 14] on icon at bounding box center [31, 12] width 6 height 6
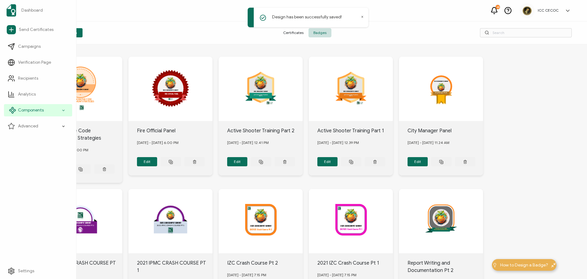
click at [45, 112] on div "Components" at bounding box center [38, 110] width 68 height 12
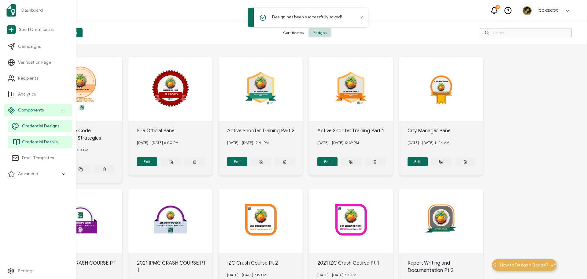
click at [45, 140] on span "Credential Details" at bounding box center [39, 142] width 35 height 6
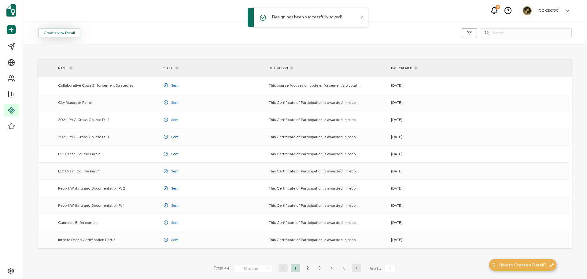
click at [60, 34] on button "Create New Detail" at bounding box center [59, 32] width 42 height 9
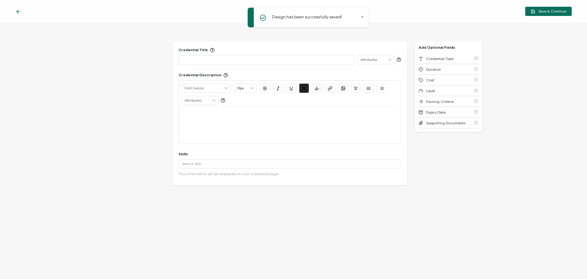
click at [197, 57] on p at bounding box center [266, 60] width 169 height 6
click at [211, 113] on p at bounding box center [290, 114] width 216 height 6
paste div
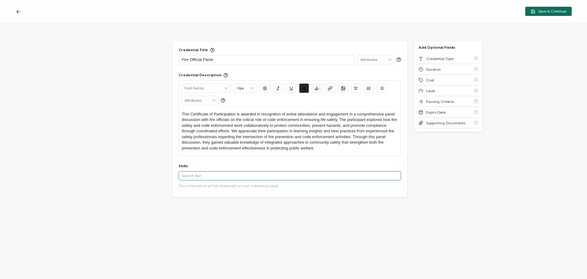
click at [226, 174] on input "text" at bounding box center [290, 175] width 223 height 9
type input "Code Enforcement"
click at [202, 188] on div "Code Enforcement" at bounding box center [290, 186] width 223 height 10
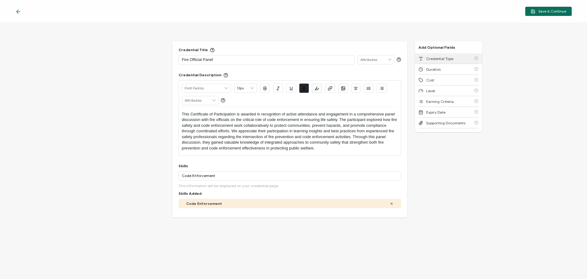
click at [432, 59] on span "Credential Type" at bounding box center [439, 58] width 27 height 5
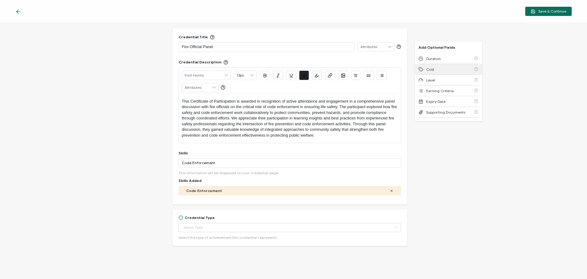
scroll to position [17, 0]
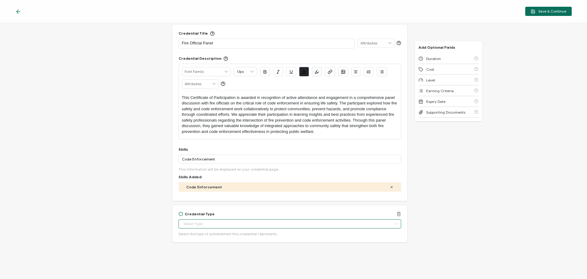
click at [200, 220] on input "text" at bounding box center [290, 223] width 223 height 9
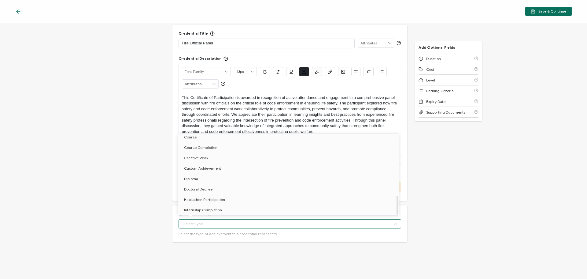
scroll to position [266, 0]
click at [208, 196] on li "Workshop" at bounding box center [289, 200] width 223 height 10
type input "Workshop"
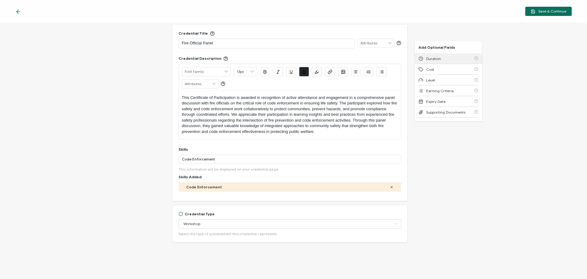
click at [426, 60] on span "Duration" at bounding box center [433, 58] width 15 height 5
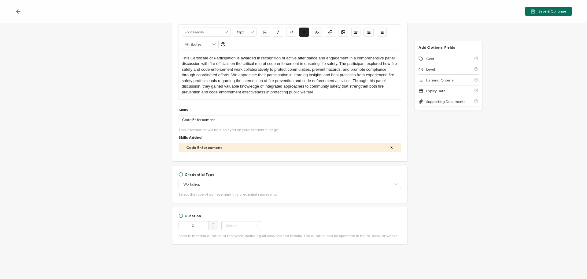
scroll to position [58, 0]
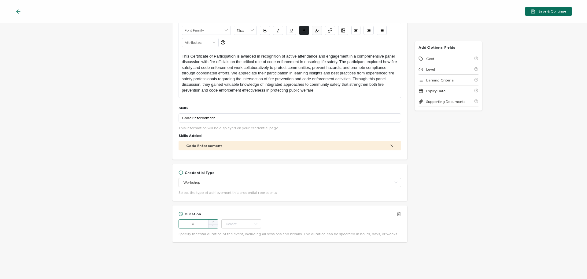
click at [193, 220] on input "0" at bounding box center [199, 223] width 40 height 9
drag, startPoint x: 193, startPoint y: 220, endPoint x: 185, endPoint y: 221, distance: 7.7
click at [185, 221] on input "0" at bounding box center [199, 223] width 40 height 9
type input "90"
click at [298, 220] on div "Duration 90 Hour Day Week Month Year Minute Specify the total duration of the e…" at bounding box center [290, 223] width 223 height 24
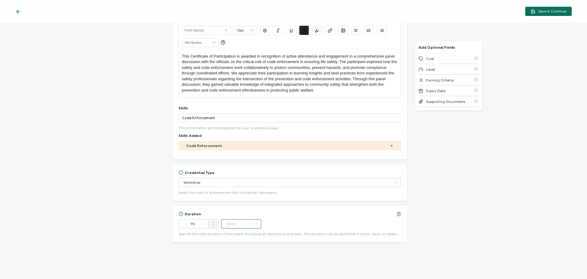
click at [239, 223] on input "text" at bounding box center [241, 223] width 40 height 9
click at [230, 207] on span "Minute" at bounding box center [233, 207] width 12 height 5
type input "Minute"
click at [429, 57] on span "Cost" at bounding box center [430, 58] width 8 height 5
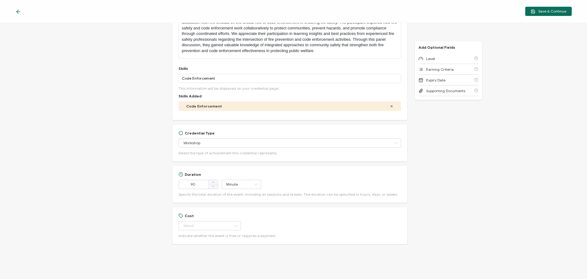
scroll to position [99, 0]
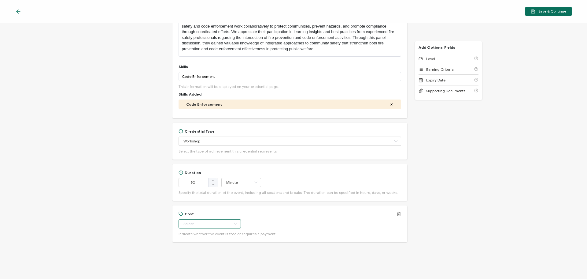
click at [186, 224] on input "text" at bounding box center [210, 223] width 62 height 9
click at [187, 249] on span "Paid" at bounding box center [188, 249] width 8 height 5
type input "Paid"
click at [433, 62] on div "Level" at bounding box center [449, 58] width 60 height 11
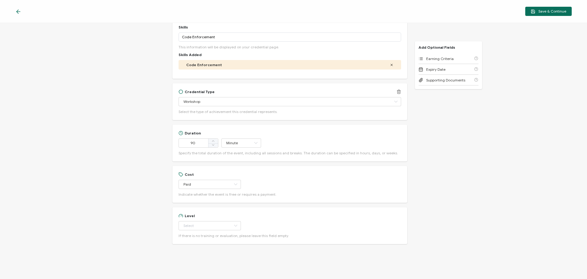
scroll to position [140, 0]
click at [195, 225] on input "text" at bounding box center [210, 223] width 62 height 9
click at [200, 206] on span "Professional" at bounding box center [194, 207] width 21 height 5
type input "Professional"
click at [451, 202] on div "Credential Title Fire Official Panel ISSUER Issuer Name Credential Description …" at bounding box center [293, 151] width 587 height 256
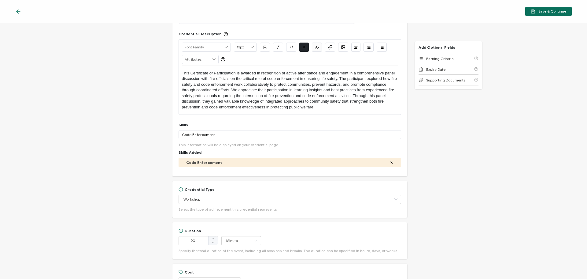
scroll to position [122, 0]
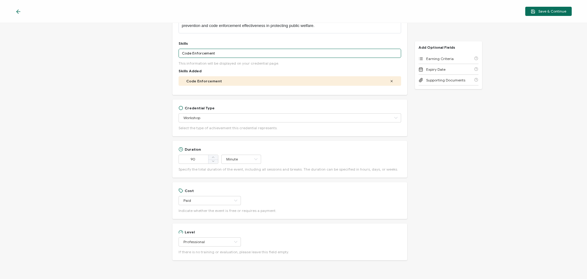
drag, startPoint x: 220, startPoint y: 55, endPoint x: 164, endPoint y: 55, distance: 56.0
click at [164, 55] on div "Credential Title Fire Official Panel ISSUER Issuer Name Credential Description …" at bounding box center [293, 151] width 587 height 256
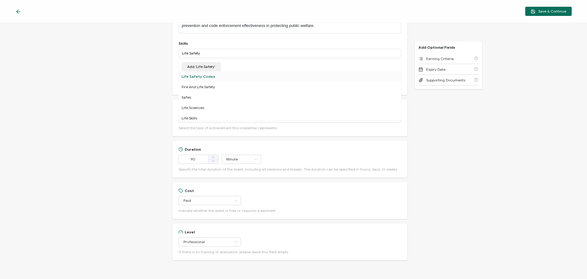
click at [194, 76] on div "Life Safety Codes" at bounding box center [290, 76] width 223 height 10
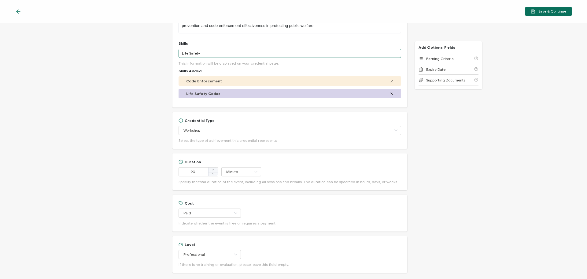
drag, startPoint x: 204, startPoint y: 54, endPoint x: 159, endPoint y: 53, distance: 45.0
click at [159, 53] on div "Credential Title Fire Official Panel ISSUER Issuer Name Credential Description …" at bounding box center [293, 151] width 587 height 256
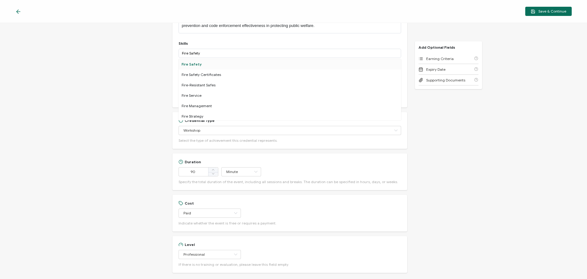
click at [189, 65] on div "Fire Safety" at bounding box center [290, 64] width 223 height 10
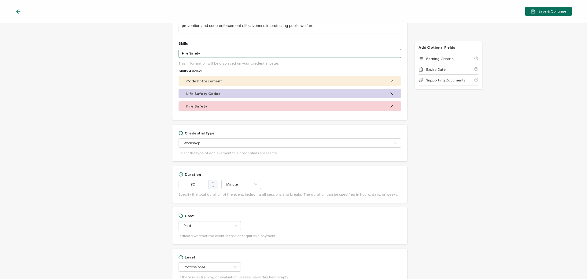
drag, startPoint x: 208, startPoint y: 55, endPoint x: 191, endPoint y: 53, distance: 17.2
click at [191, 53] on input "Fire Safety" at bounding box center [290, 53] width 223 height 9
click at [201, 54] on input "Fire Service" at bounding box center [290, 53] width 223 height 9
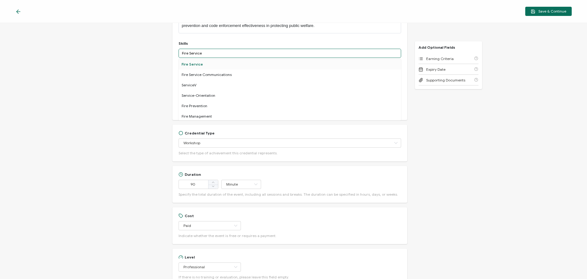
type input "Fire Service"
click at [199, 66] on div "Fire Service" at bounding box center [290, 64] width 223 height 10
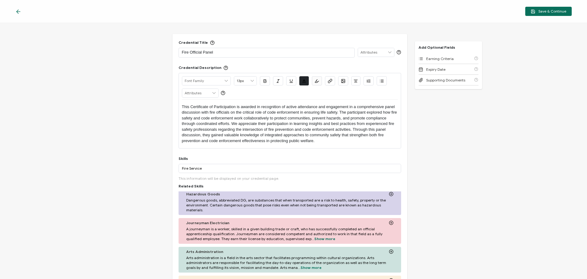
scroll to position [0, 0]
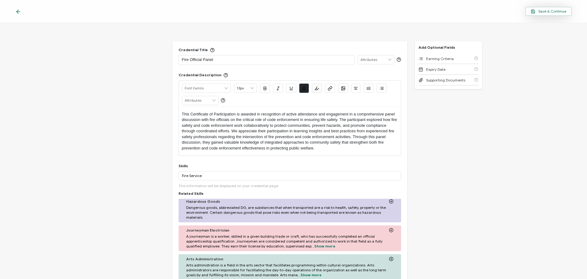
click at [547, 10] on span "Save & Continue" at bounding box center [548, 11] width 35 height 5
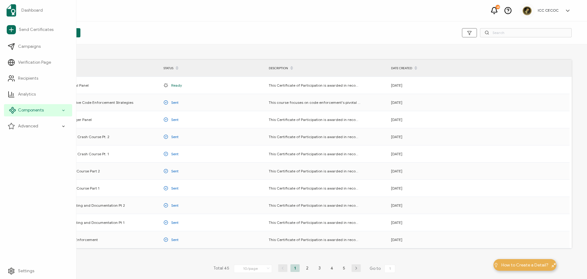
click at [45, 106] on div "Components" at bounding box center [38, 110] width 68 height 12
click at [38, 159] on span "Email Templates" at bounding box center [38, 158] width 32 height 6
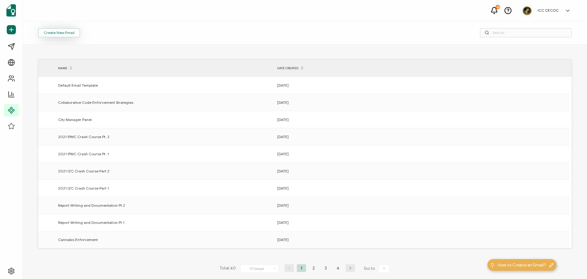
click at [73, 30] on button "Create New Email" at bounding box center [59, 32] width 42 height 9
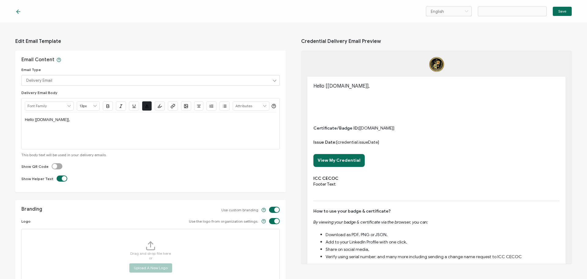
click at [74, 127] on div "Hello [[DOMAIN_NAME]]," at bounding box center [151, 119] width 252 height 15
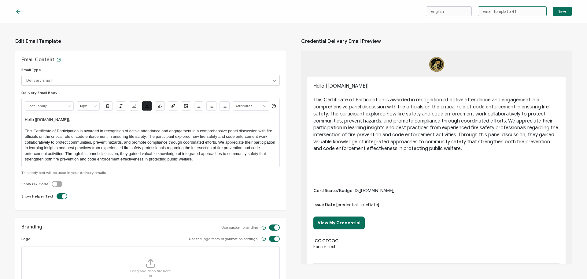
drag, startPoint x: 524, startPoint y: 10, endPoint x: 429, endPoint y: 14, distance: 95.5
click at [429, 14] on div "English Bahasa indonesia Deutsch English Español Français Italiano Magyar Portu…" at bounding box center [499, 11] width 146 height 10
type input "Fire Official Panel"
click at [52, 181] on label at bounding box center [52, 181] width 0 height 0
click at [56, 186] on input "checkbox" at bounding box center [58, 184] width 4 height 4
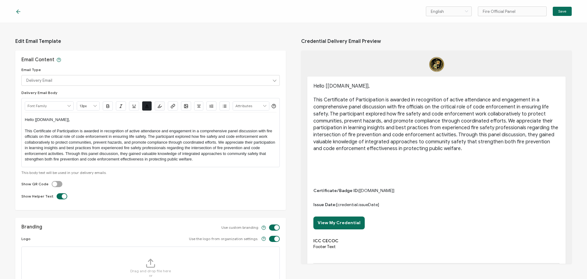
checkbox input "true"
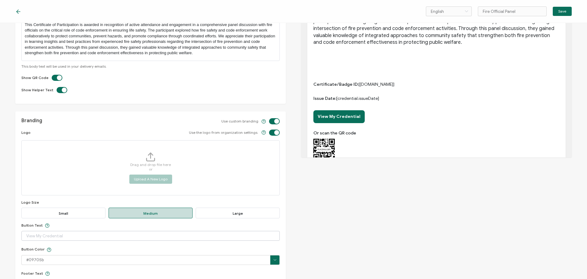
scroll to position [153, 0]
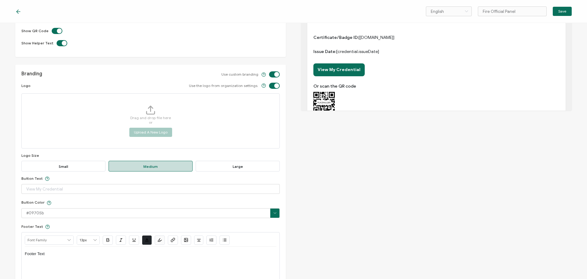
click at [220, 171] on span "Large" at bounding box center [238, 166] width 84 height 11
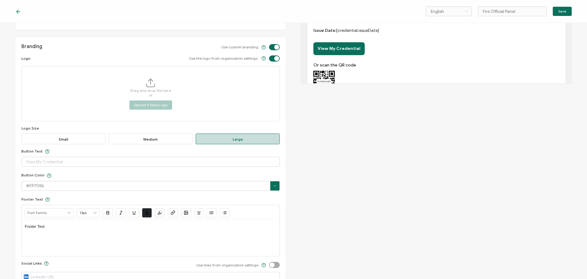
scroll to position [214, 0]
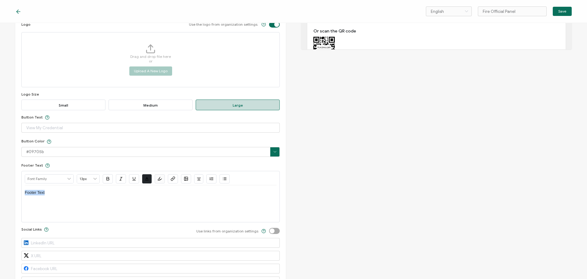
drag, startPoint x: 70, startPoint y: 204, endPoint x: -3, endPoint y: 205, distance: 73.1
click at [0, 205] on html "English Bahasa indonesia Deutsch English Español Français Italiano Magyar Portu…" at bounding box center [293, 139] width 587 height 279
click at [269, 228] on label at bounding box center [269, 228] width 0 height 0
click at [274, 233] on input "checkbox" at bounding box center [276, 231] width 4 height 4
checkbox input "true"
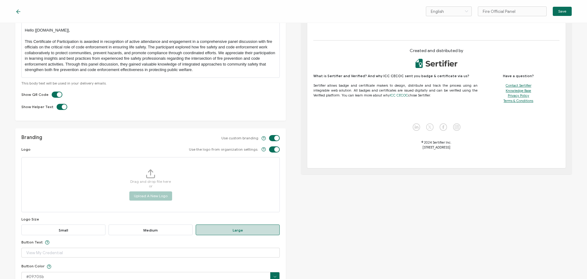
scroll to position [153, 0]
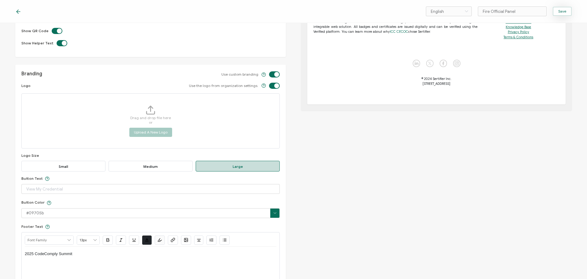
click at [560, 14] on button "Save" at bounding box center [562, 11] width 19 height 9
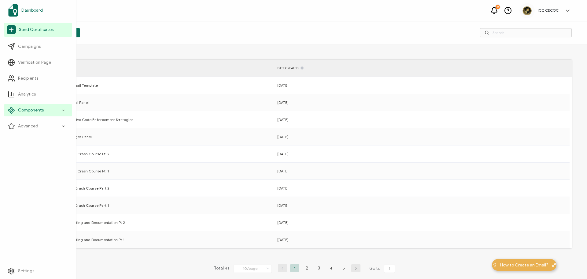
click at [24, 11] on span "Dashboard" at bounding box center [31, 10] width 21 height 6
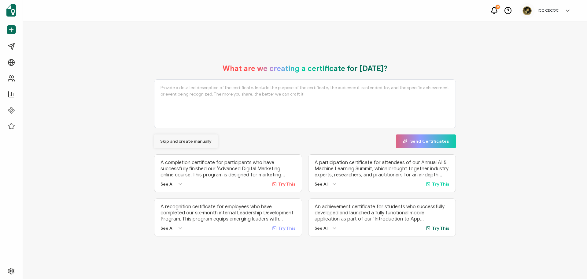
click at [172, 139] on span "Skip and create manually" at bounding box center [185, 141] width 51 height 4
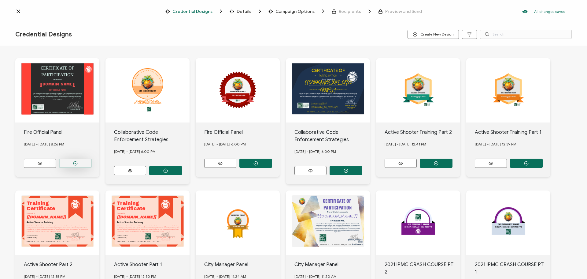
click at [80, 161] on button "button" at bounding box center [75, 162] width 33 height 9
click at [166, 170] on icon "button" at bounding box center [165, 170] width 1 height 1
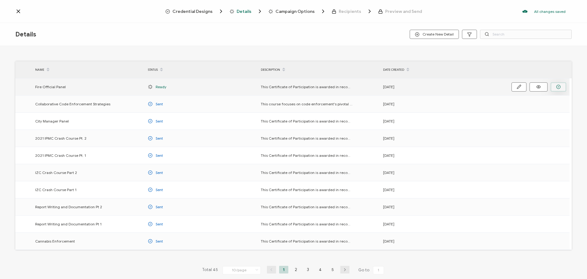
click at [556, 87] on button "button" at bounding box center [559, 86] width 16 height 9
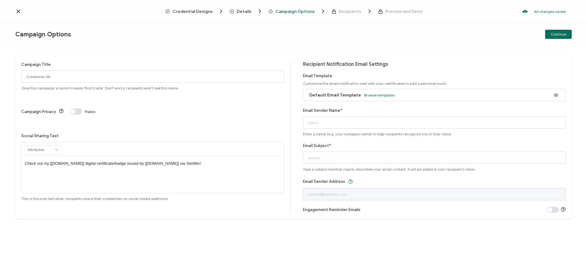
click at [474, 95] on div "Default Email Template Browse templates" at bounding box center [434, 95] width 263 height 12
click at [388, 94] on span "Browse templates" at bounding box center [379, 95] width 31 height 5
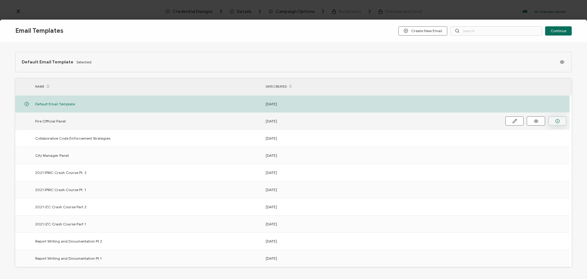
click at [560, 121] on button "button" at bounding box center [557, 120] width 18 height 9
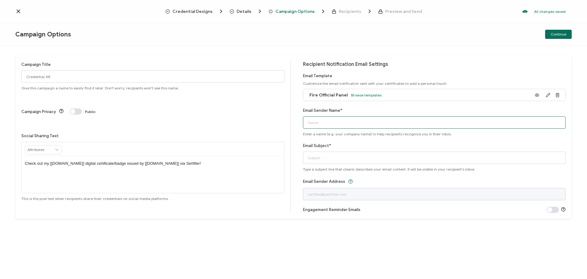
click at [318, 124] on input "Email Sender Name*" at bounding box center [434, 122] width 263 height 12
type input "ICC CECOC"
click at [309, 161] on input "Email Subject*" at bounding box center [434, 157] width 263 height 12
drag, startPoint x: 327, startPoint y: 159, endPoint x: 374, endPoint y: 158, distance: 46.5
click at [374, 158] on input "Certificate: Fire Official Panel" at bounding box center [434, 157] width 263 height 12
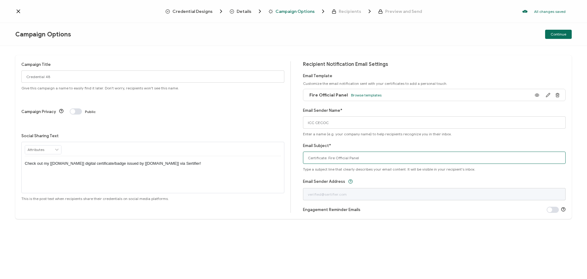
drag, startPoint x: 359, startPoint y: 159, endPoint x: 355, endPoint y: 159, distance: 4.0
type input "Certificate: Fire Official Panel"
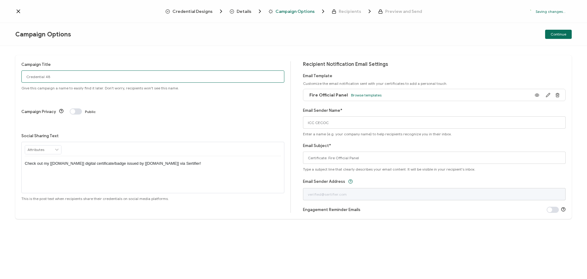
drag, startPoint x: 70, startPoint y: 75, endPoint x: 3, endPoint y: 80, distance: 67.2
click at [3, 80] on div "Campaign Title Credential 48 Give this campaign a name to easily find it later.…" at bounding box center [293, 162] width 587 height 233
paste input "Fire Official Panel"
type input "Fire Official Panel"
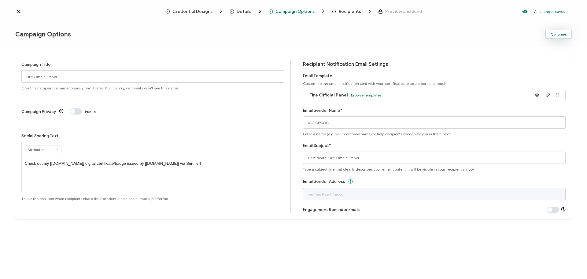
click at [560, 34] on span "Continue" at bounding box center [559, 34] width 16 height 4
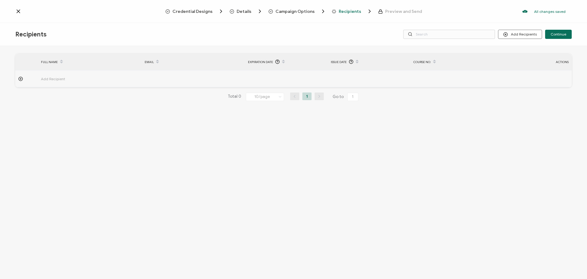
click at [191, 9] on span "Credential Designs" at bounding box center [192, 11] width 40 height 5
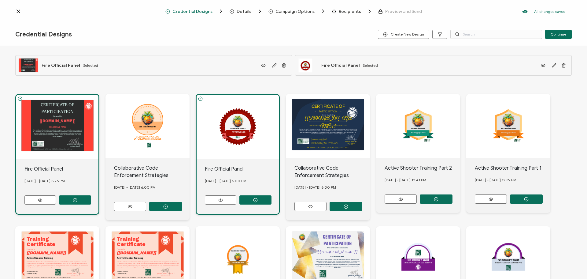
click at [348, 9] on span "Recipients" at bounding box center [350, 11] width 22 height 5
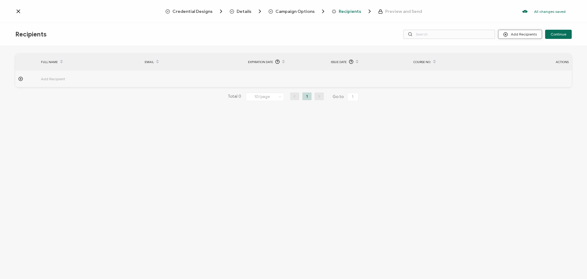
click at [517, 33] on button "Add Recipients" at bounding box center [520, 34] width 44 height 9
click at [515, 35] on button "Add Recipients" at bounding box center [520, 34] width 44 height 9
click at [519, 47] on li "Upload Recipients" at bounding box center [528, 51] width 57 height 10
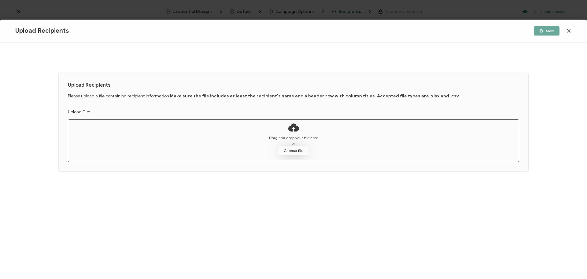
click at [295, 148] on button "Choose file" at bounding box center [293, 150] width 31 height 9
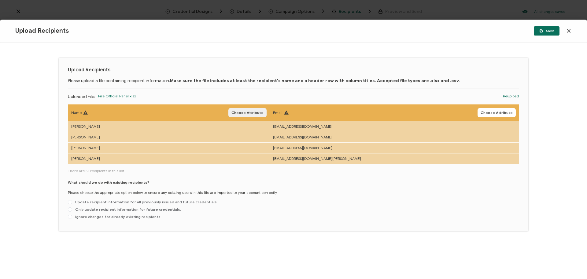
click at [264, 111] on span "Choose Attribute" at bounding box center [248, 113] width 32 height 4
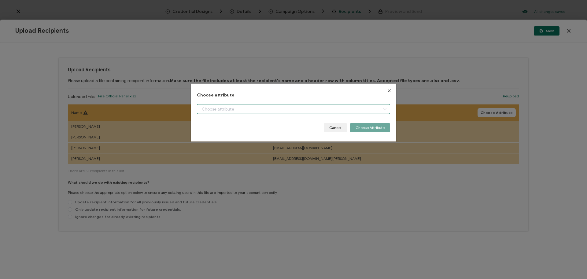
click at [257, 111] on input "dialog" at bounding box center [293, 109] width 193 height 10
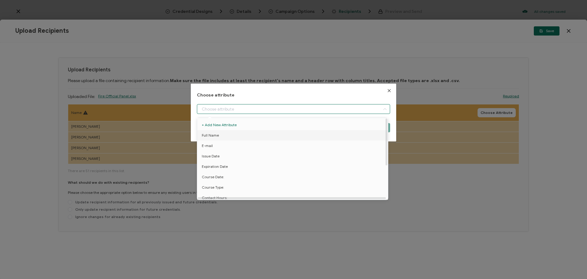
click at [241, 135] on li "Full Name" at bounding box center [294, 135] width 196 height 10
type input "Full Name"
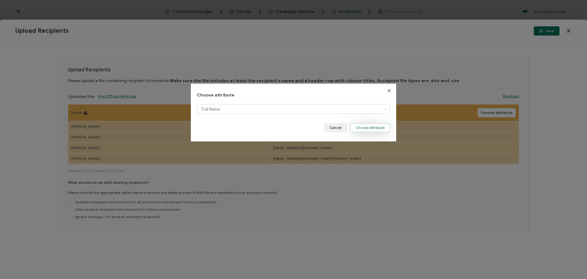
click at [361, 129] on button "Choose Attribute" at bounding box center [370, 127] width 40 height 9
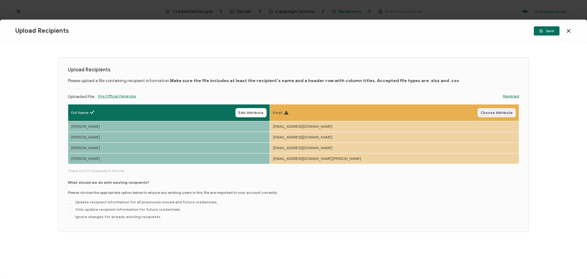
click at [497, 113] on span "Choose Attribute" at bounding box center [497, 113] width 32 height 4
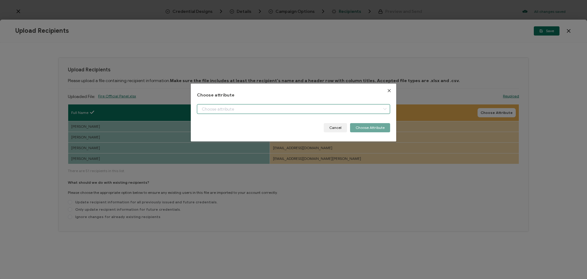
click at [309, 109] on input "dialog" at bounding box center [293, 109] width 193 height 10
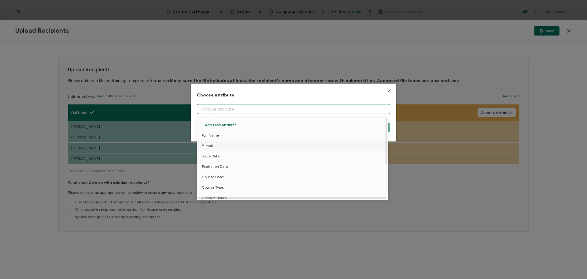
click at [234, 146] on li "E-mail" at bounding box center [294, 145] width 196 height 10
type input "E-mail"
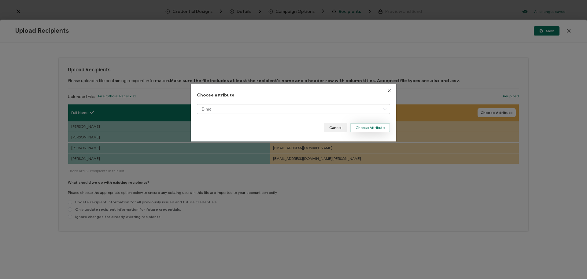
click at [365, 128] on button "Choose Attribute" at bounding box center [370, 127] width 40 height 9
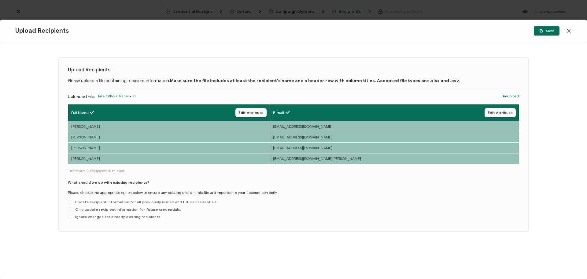
click at [426, 189] on div "What should we do with existing recipients? Please choose the appropriate optio…" at bounding box center [293, 201] width 451 height 42
click at [70, 215] on span at bounding box center [70, 216] width 4 height 4
click at [70, 215] on input "Ignore changes for already existing recipients" at bounding box center [70, 216] width 4 height 5
radio input "true"
click at [539, 33] on button "Save" at bounding box center [547, 30] width 26 height 9
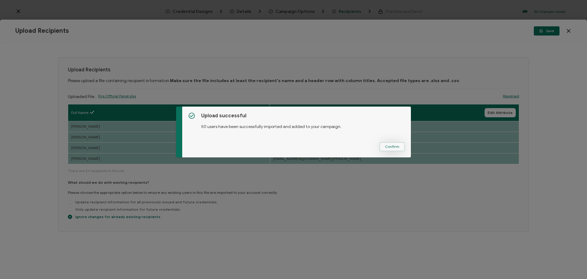
click at [388, 146] on span "Confirm" at bounding box center [392, 147] width 14 height 4
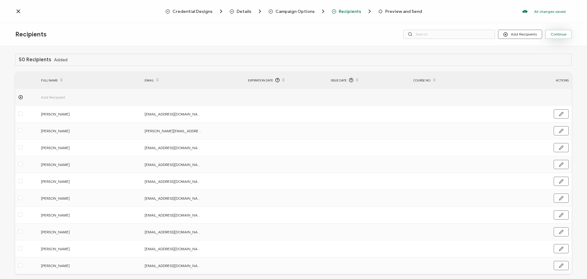
click at [565, 37] on button "Continue" at bounding box center [558, 34] width 27 height 9
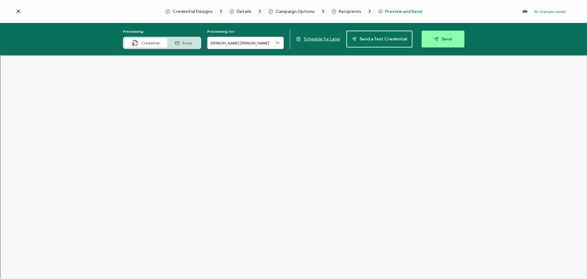
click at [317, 38] on span "Schedule for Later" at bounding box center [322, 38] width 36 height 5
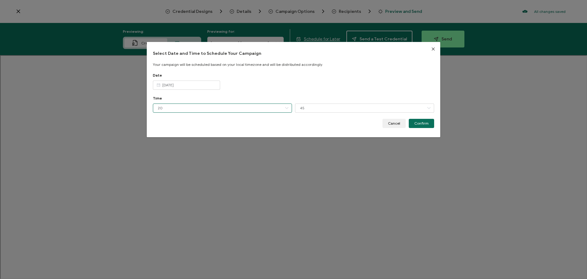
click at [177, 107] on input "20" at bounding box center [222, 107] width 139 height 9
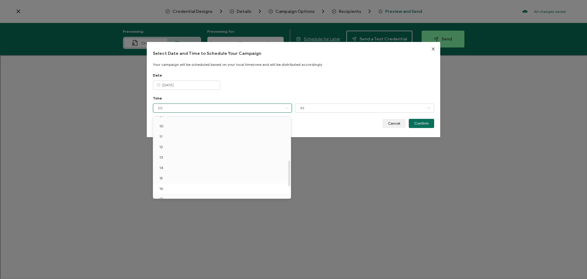
scroll to position [17, 0]
click at [168, 189] on li "08" at bounding box center [223, 189] width 140 height 10
click at [168, 191] on li "08" at bounding box center [223, 189] width 140 height 10
click at [265, 92] on div "Date [DATE]" at bounding box center [293, 84] width 281 height 23
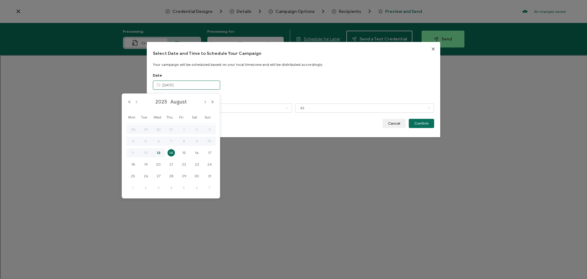
click at [198, 85] on input "[DATE]" at bounding box center [186, 84] width 67 height 9
click at [172, 151] on span "14" at bounding box center [171, 152] width 7 height 7
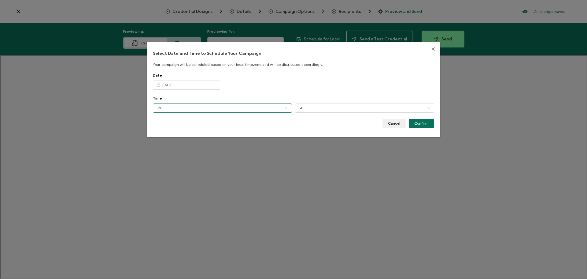
click at [181, 107] on input "20" at bounding box center [222, 107] width 139 height 9
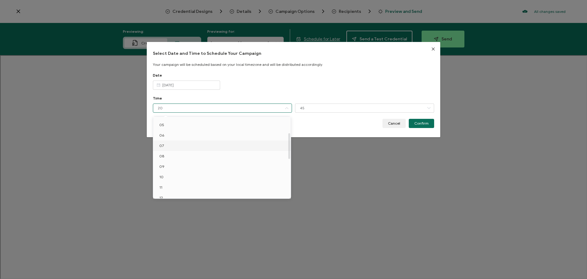
scroll to position [50, 0]
click at [168, 157] on li "08" at bounding box center [223, 156] width 140 height 10
type input "08"
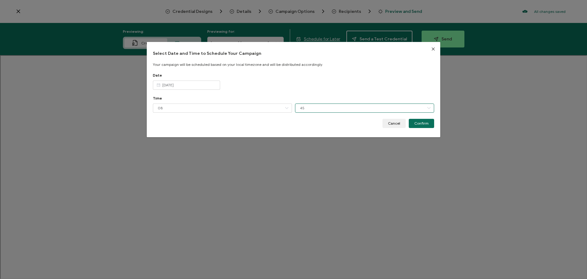
click at [329, 111] on input "45" at bounding box center [364, 107] width 139 height 9
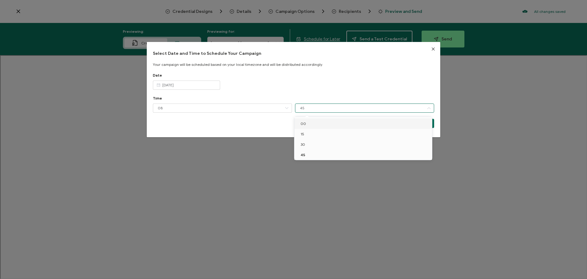
click at [316, 123] on li "00" at bounding box center [365, 123] width 140 height 10
type input "00"
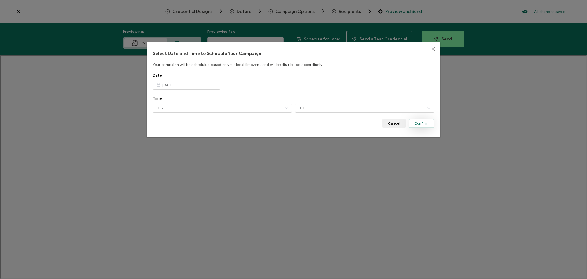
click at [414, 124] on span "Confirm" at bounding box center [421, 123] width 14 height 4
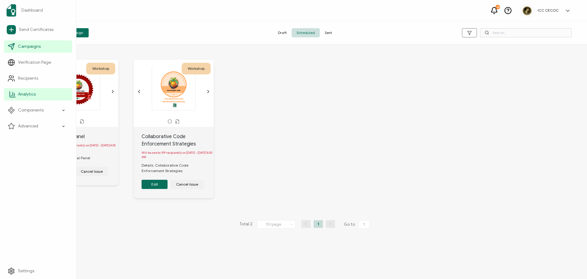
click at [27, 95] on span "Analytics" at bounding box center [27, 94] width 18 height 6
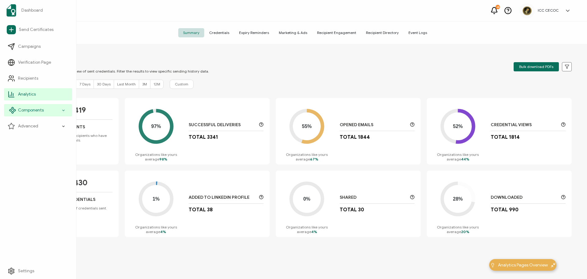
click at [21, 110] on span "Components" at bounding box center [31, 110] width 26 height 6
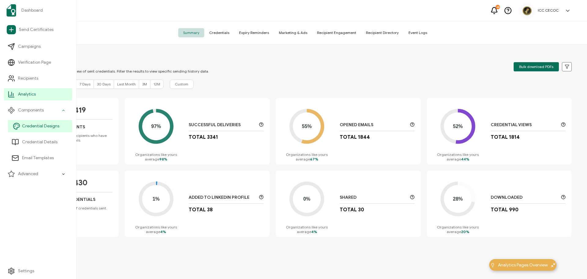
click at [43, 126] on span "Credential Designs" at bounding box center [40, 126] width 37 height 6
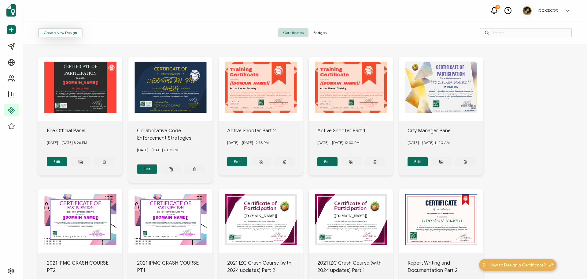
click at [69, 33] on button "Create New Design" at bounding box center [60, 32] width 44 height 9
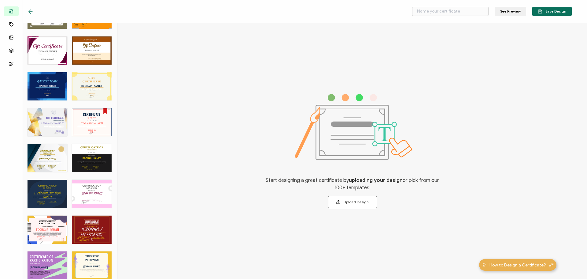
scroll to position [350, 0]
click at [94, 151] on div "CERTIFICATE OF The Certificate of Completion for Construction honors individual…" at bounding box center [92, 158] width 40 height 28
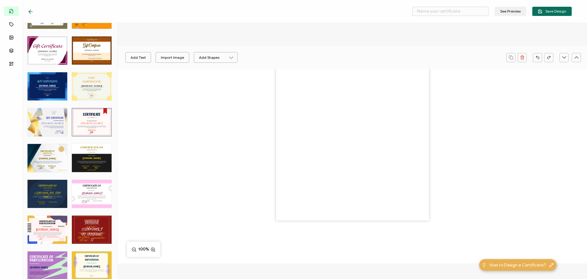
type input "Stone"
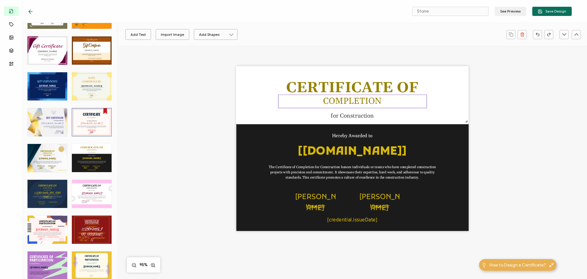
click at [337, 102] on pre "COMPLETION" at bounding box center [352, 100] width 58 height 11
drag, startPoint x: 326, startPoint y: 100, endPoint x: 411, endPoint y: 101, distance: 85.0
click at [411, 101] on div "COMPLETION" at bounding box center [352, 102] width 149 height 14
drag, startPoint x: 366, startPoint y: 220, endPoint x: 312, endPoint y: 142, distance: 94.7
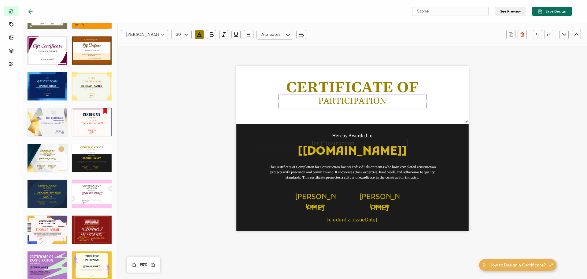
click at [312, 142] on div "CERTIFICATE OF The Certificate of Completion for Construction honors individual…" at bounding box center [352, 148] width 232 height 165
click at [349, 136] on pre "Hereby Awarded to" at bounding box center [352, 136] width 41 height 6
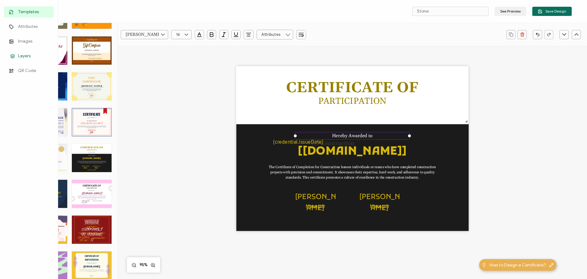
click at [25, 58] on span "Layers" at bounding box center [24, 56] width 13 height 6
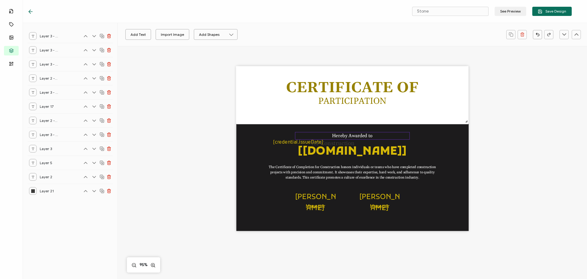
click at [349, 136] on pre "Hereby Awarded to" at bounding box center [352, 136] width 41 height 6
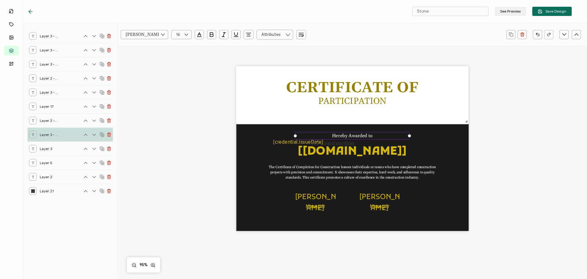
click at [101, 132] on div at bounding box center [95, 135] width 31 height 6
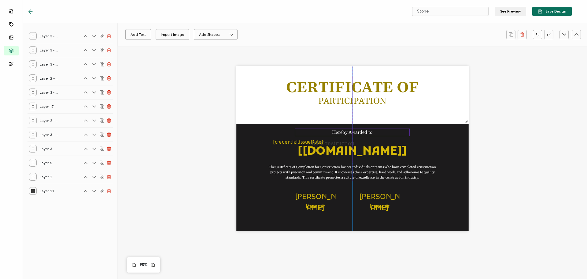
drag, startPoint x: 351, startPoint y: 134, endPoint x: 352, endPoint y: 130, distance: 3.4
click at [352, 130] on pre "Hereby Awarded to" at bounding box center [352, 132] width 41 height 6
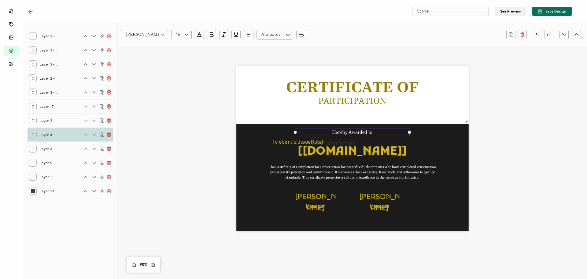
click at [104, 132] on div at bounding box center [95, 135] width 31 height 6
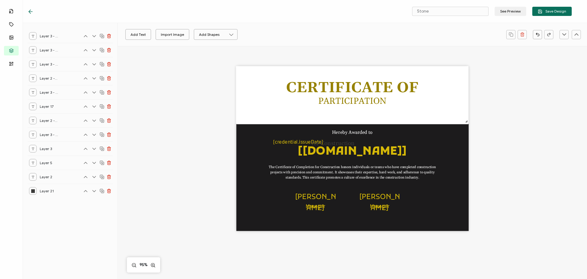
click at [102, 135] on icon at bounding box center [102, 134] width 5 height 5
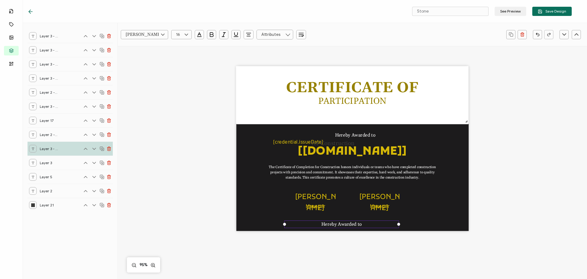
drag, startPoint x: 368, startPoint y: 135, endPoint x: 353, endPoint y: 225, distance: 92.1
click at [357, 226] on pre "Hereby Awarded to" at bounding box center [341, 224] width 41 height 6
click at [352, 224] on pre "Hereby Awarded to" at bounding box center [341, 224] width 41 height 6
drag, startPoint x: 339, startPoint y: 222, endPoint x: 326, endPoint y: 224, distance: 13.0
click at [339, 222] on pre "Hereby Awarded to" at bounding box center [341, 224] width 41 height 6
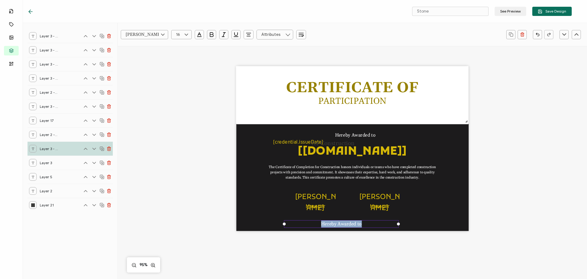
drag, startPoint x: 321, startPoint y: 224, endPoint x: 367, endPoint y: 222, distance: 45.6
click at [367, 222] on div "Hereby Awarded to" at bounding box center [341, 224] width 115 height 8
paste pre
drag, startPoint x: 401, startPoint y: 227, endPoint x: 458, endPoint y: 223, distance: 57.3
click at [458, 223] on div "CERTIFICATE OF The Certificate of Completion for Construction honors individual…" at bounding box center [352, 148] width 232 height 165
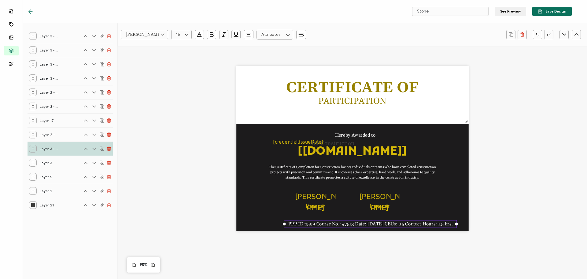
click at [526, 213] on div "CERTIFICATE OF The Certificate of Completion for Construction honors individual…" at bounding box center [352, 158] width 446 height 225
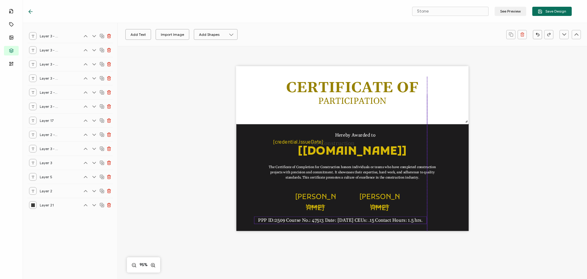
drag, startPoint x: 411, startPoint y: 223, endPoint x: 381, endPoint y: 223, distance: 30.0
click at [381, 223] on pre "PPP ID:2509 Course No.: 47513 Date: [DATE] CEUs: .15 Contact Hours: 1.5 hrs." at bounding box center [340, 220] width 165 height 6
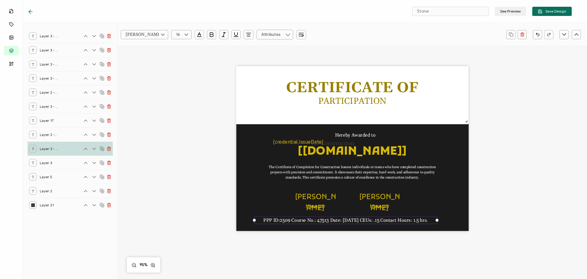
drag, startPoint x: 425, startPoint y: 223, endPoint x: 436, endPoint y: 223, distance: 11.6
click at [436, 223] on div "PPP ID:2509 Course No.: 47513 Date: [DATE] CEUs: .15 Contact Hours: 1.5 hrs." at bounding box center [345, 220] width 183 height 8
click at [506, 218] on div "CERTIFICATE OF The Certificate of Completion for Construction honors individual…" at bounding box center [352, 158] width 446 height 225
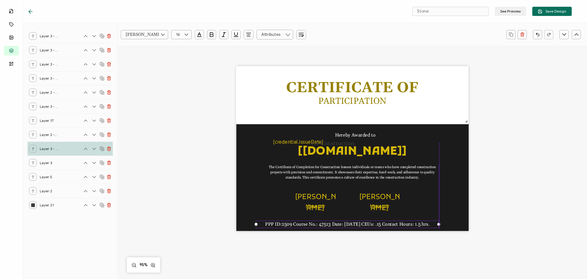
drag, startPoint x: 390, startPoint y: 219, endPoint x: 388, endPoint y: 223, distance: 4.5
click at [388, 223] on pre "PPP ID:2509 Course No.: 47513 Date: [DATE] CEUs: .15 Contact Hours: 1.5 hrs." at bounding box center [347, 224] width 165 height 6
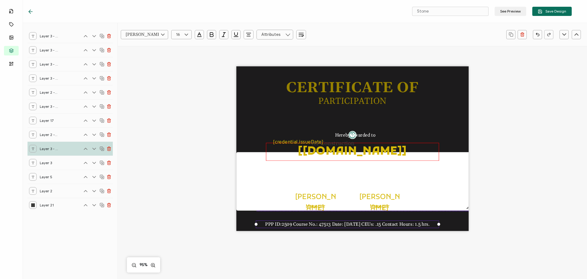
drag, startPoint x: 291, startPoint y: 140, endPoint x: 289, endPoint y: 153, distance: 13.3
click at [289, 153] on div "CERTIFICATE OF The Certificate of Completion for Construction honors individual…" at bounding box center [352, 148] width 232 height 165
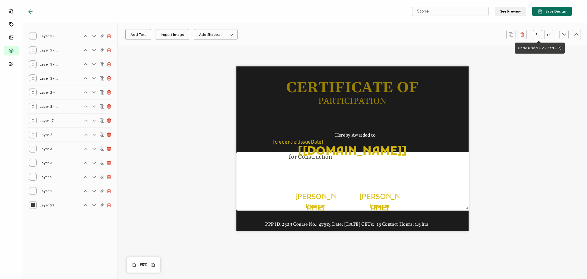
click at [538, 35] on icon "button" at bounding box center [538, 34] width 5 height 5
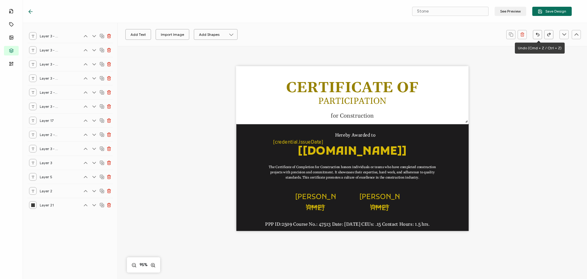
click at [510, 140] on div "CERTIFICATE OF The Certificate of Completion for Construction honors individual…" at bounding box center [352, 158] width 446 height 225
click at [355, 218] on div "CERTIFICATE OF The Certificate of Completion for Construction honors individual…" at bounding box center [352, 148] width 232 height 165
click at [353, 205] on div "CERTIFICATE OF The Certificate of Completion for Construction honors individual…" at bounding box center [352, 148] width 232 height 165
click at [336, 115] on pre "for Construction" at bounding box center [352, 116] width 43 height 8
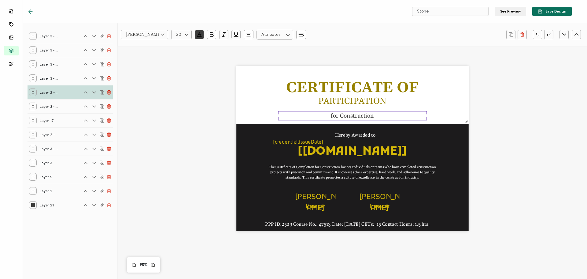
click at [329, 114] on div "for Construction" at bounding box center [352, 115] width 149 height 9
click at [371, 115] on pre "for Construction" at bounding box center [352, 116] width 43 height 8
drag, startPoint x: 371, startPoint y: 115, endPoint x: 319, endPoint y: 112, distance: 52.7
click at [319, 112] on div "for Construction" at bounding box center [352, 115] width 149 height 9
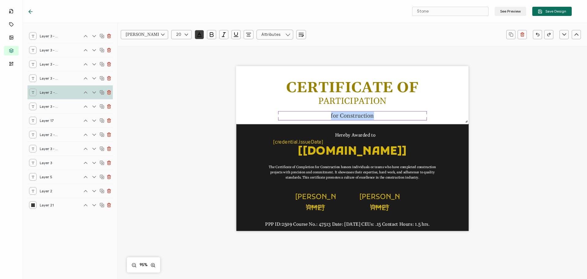
paste pre
click at [411, 114] on pre "INTRO TO BUILDING INSPECTIONS PART 2" at bounding box center [353, 116] width 120 height 8
drag, startPoint x: 362, startPoint y: 134, endPoint x: 362, endPoint y: 130, distance: 4.0
click at [362, 130] on div "CERTIFICATE OF The Certificate of Completion for Construction honors individual…" at bounding box center [352, 148] width 232 height 165
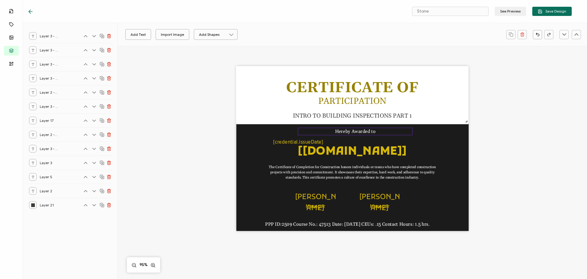
drag, startPoint x: 361, startPoint y: 136, endPoint x: 361, endPoint y: 132, distance: 3.7
click at [361, 132] on pre "Hereby Awarded to" at bounding box center [355, 131] width 41 height 6
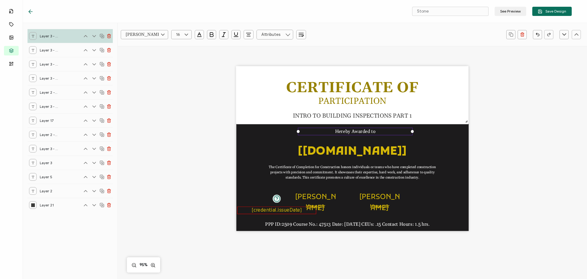
drag, startPoint x: 284, startPoint y: 143, endPoint x: 263, endPoint y: 211, distance: 71.2
click at [263, 211] on pre "[credential.issueDate]" at bounding box center [277, 210] width 50 height 6
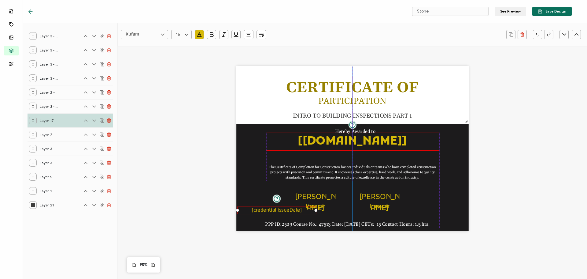
drag, startPoint x: 350, startPoint y: 154, endPoint x: 351, endPoint y: 145, distance: 9.5
click at [351, 145] on pre "[[DOMAIN_NAME]]" at bounding box center [352, 141] width 109 height 15
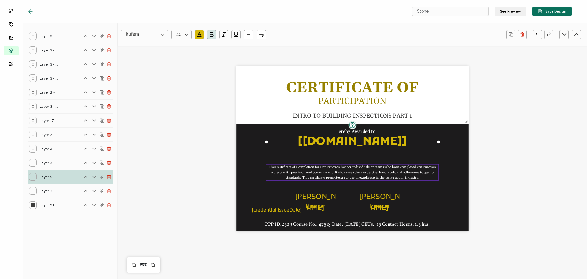
click at [353, 172] on pre "The Certificate of Completion for Construction honors individuals or teams who …" at bounding box center [353, 172] width 168 height 15
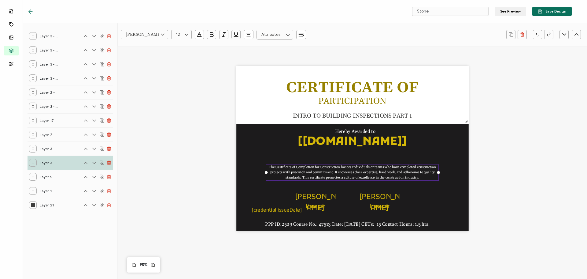
click at [413, 177] on pre "The Certificate of Completion for Construction honors individuals or teams who …" at bounding box center [353, 172] width 168 height 15
click at [418, 177] on pre "The Certificate of Completion for Construction honors individuals or teams who …" at bounding box center [353, 172] width 168 height 15
drag, startPoint x: 416, startPoint y: 177, endPoint x: 272, endPoint y: 165, distance: 144.2
click at [272, 165] on div "The Certificate of Completion for Construction honors individuals or teams who …" at bounding box center [352, 172] width 173 height 16
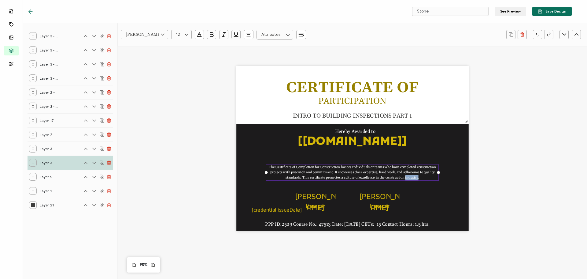
click at [266, 166] on div "The Certificate of Completion for Construction honors individuals or teams who …" at bounding box center [352, 172] width 173 height 16
drag, startPoint x: 269, startPoint y: 167, endPoint x: 424, endPoint y: 182, distance: 156.4
click at [425, 179] on div "The Certificate of Completion for Construction honors individuals or teams who …" at bounding box center [352, 172] width 173 height 16
paste pre
click at [182, 34] on input "12" at bounding box center [181, 34] width 20 height 9
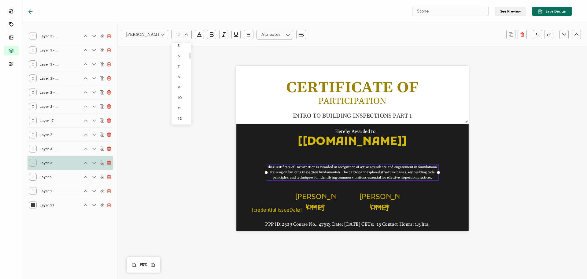
scroll to position [117, 0]
click at [180, 75] on li "14" at bounding box center [183, 78] width 22 height 10
type input "14"
drag, startPoint x: 443, startPoint y: 176, endPoint x: 450, endPoint y: 175, distance: 7.1
click at [450, 175] on div "CERTIFICATE OF This Certificate of Participation is awarded in recognition of a…" at bounding box center [352, 148] width 232 height 165
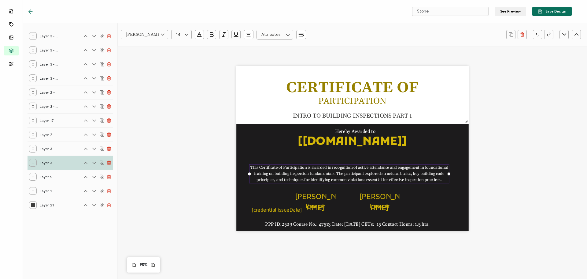
drag, startPoint x: 249, startPoint y: 174, endPoint x: 245, endPoint y: 174, distance: 3.4
click at [248, 174] on div at bounding box center [249, 173] width 3 height 3
click at [527, 196] on div "CERTIFICATE OF This Certificate of Participation is awarded in recognition of a…" at bounding box center [352, 158] width 446 height 225
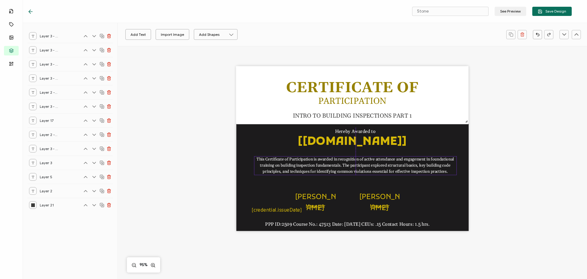
drag, startPoint x: 392, startPoint y: 174, endPoint x: 399, endPoint y: 165, distance: 11.0
click at [399, 165] on pre "This Certificate of Participation is awarded in recognition of active attendanc…" at bounding box center [356, 165] width 198 height 17
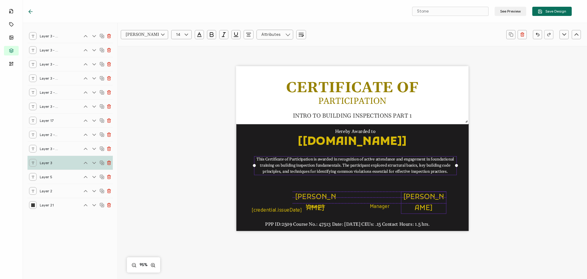
drag, startPoint x: 379, startPoint y: 196, endPoint x: 423, endPoint y: 196, distance: 44.0
click at [423, 196] on pre "[PERSON_NAME]" at bounding box center [423, 202] width 41 height 20
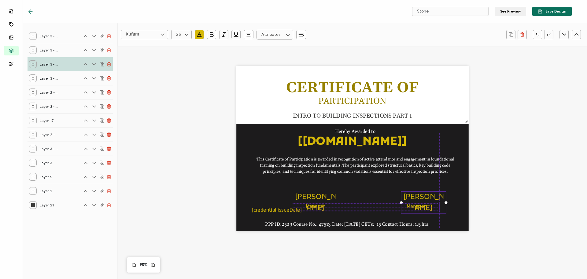
drag, startPoint x: 383, startPoint y: 207, endPoint x: 413, endPoint y: 195, distance: 32.4
click at [420, 208] on pre "Manager" at bounding box center [417, 206] width 20 height 6
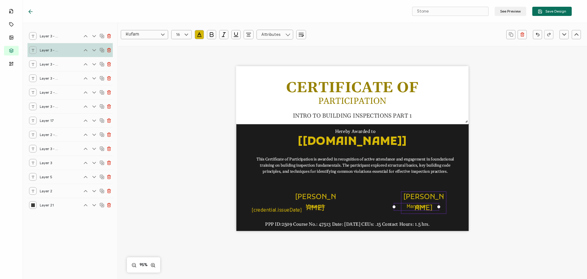
click at [412, 193] on pre "[PERSON_NAME]" at bounding box center [423, 202] width 41 height 20
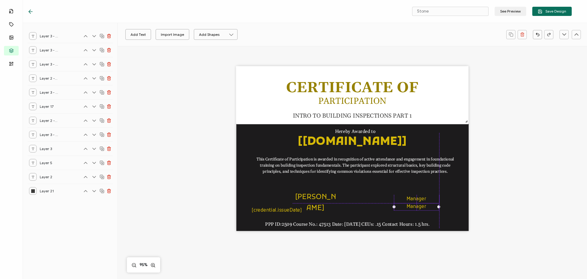
drag, startPoint x: 317, startPoint y: 206, endPoint x: 417, endPoint y: 198, distance: 100.3
click at [417, 198] on pre "Manager" at bounding box center [417, 199] width 20 height 6
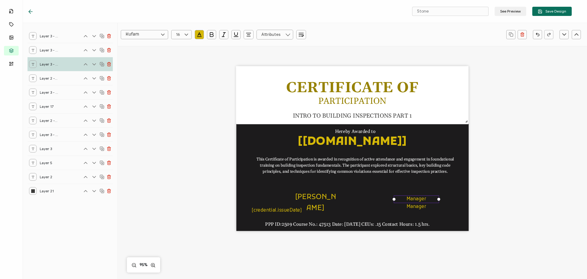
click at [412, 200] on pre "Manager" at bounding box center [417, 199] width 20 height 6
click at [448, 202] on div "CERTIFICATE OF This Certificate of Participation is awarded in recognition of a…" at bounding box center [352, 148] width 232 height 165
click at [419, 206] on pre "Manager" at bounding box center [417, 206] width 20 height 6
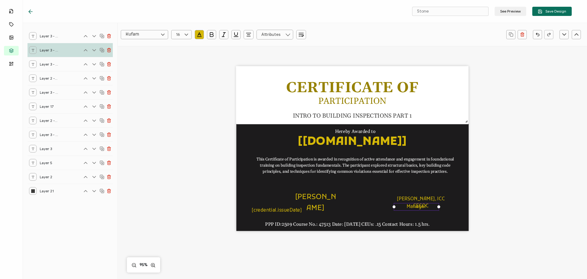
click at [419, 206] on pre "Manager" at bounding box center [417, 206] width 20 height 6
click at [492, 213] on div "CERTIFICATE OF This Certificate of Participation is awarded in recognition of a…" at bounding box center [352, 158] width 446 height 225
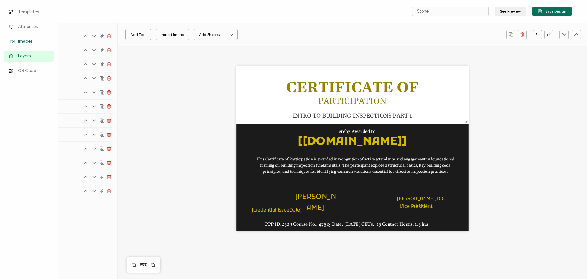
click at [20, 44] on span "Images" at bounding box center [25, 41] width 14 height 6
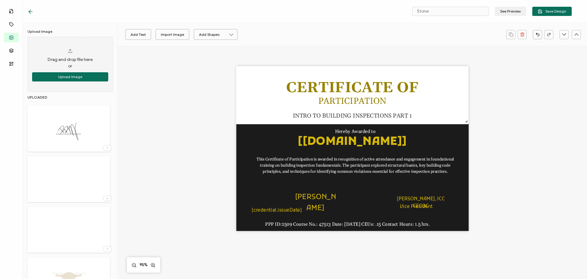
click at [82, 188] on img at bounding box center [69, 179] width 40 height 40
drag, startPoint x: 342, startPoint y: 148, endPoint x: 388, endPoint y: 184, distance: 58.4
click at [388, 184] on img at bounding box center [398, 184] width 87 height 87
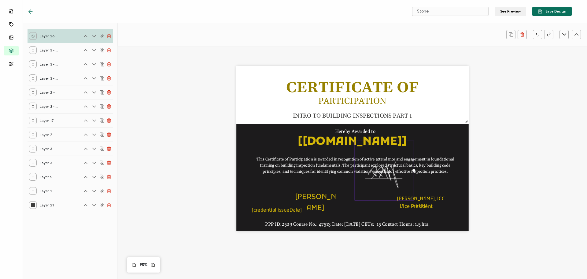
drag, startPoint x: 439, startPoint y: 225, endPoint x: 410, endPoint y: 195, distance: 42.0
click at [410, 195] on div at bounding box center [385, 170] width 60 height 60
drag, startPoint x: 378, startPoint y: 172, endPoint x: 402, endPoint y: 176, distance: 24.3
click at [394, 176] on img at bounding box center [384, 170] width 59 height 59
drag, startPoint x: 400, startPoint y: 180, endPoint x: 512, endPoint y: 195, distance: 113.4
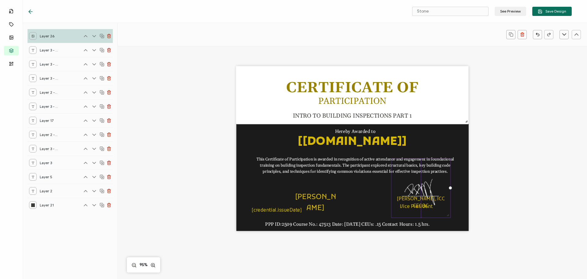
click at [420, 193] on img at bounding box center [420, 187] width 59 height 59
click at [519, 193] on div "CERTIFICATE OF This Certificate of Participation is awarded in recognition of a…" at bounding box center [352, 158] width 446 height 225
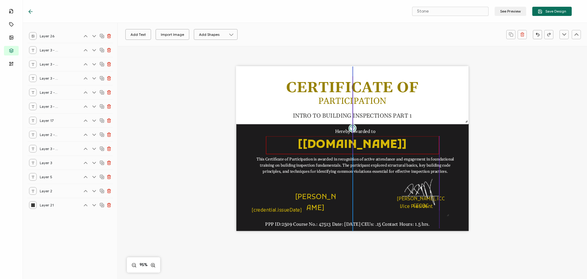
drag, startPoint x: 374, startPoint y: 142, endPoint x: 373, endPoint y: 145, distance: 3.2
click at [373, 145] on pre "[[DOMAIN_NAME]]" at bounding box center [352, 144] width 109 height 15
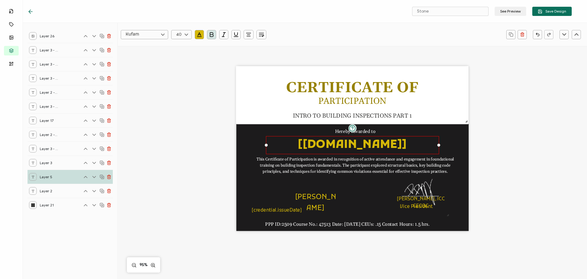
click at [539, 157] on div "CERTIFICATE OF This Certificate of Participation is awarded in recognition of a…" at bounding box center [352, 158] width 446 height 225
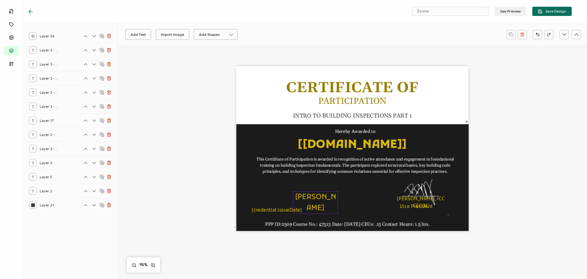
click at [313, 197] on pre "[PERSON_NAME]" at bounding box center [315, 202] width 41 height 20
click at [281, 210] on pre "[credential.issueDate]" at bounding box center [277, 210] width 50 height 6
drag, startPoint x: 274, startPoint y: 212, endPoint x: 289, endPoint y: 213, distance: 15.0
click at [289, 213] on pre "[credential.issueDate]" at bounding box center [292, 211] width 50 height 6
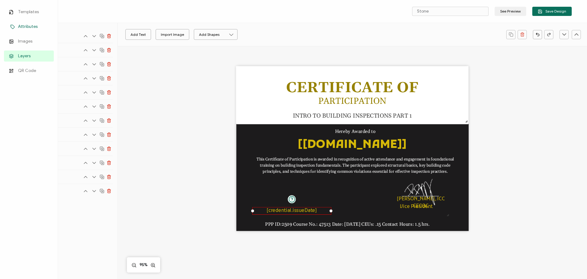
click at [24, 26] on span "Attributes" at bounding box center [28, 27] width 20 height 6
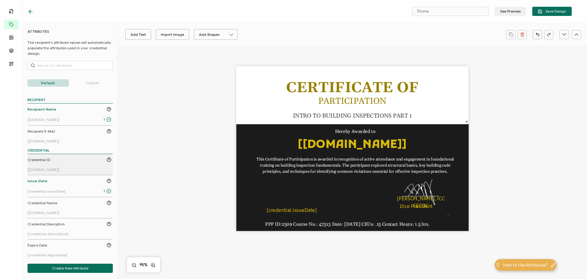
click at [41, 158] on span "Credential ID" at bounding box center [39, 160] width 23 height 6
drag, startPoint x: 346, startPoint y: 148, endPoint x: 301, endPoint y: 198, distance: 67.3
click at [301, 198] on pre "[[DOMAIN_NAME]]" at bounding box center [307, 199] width 62 height 10
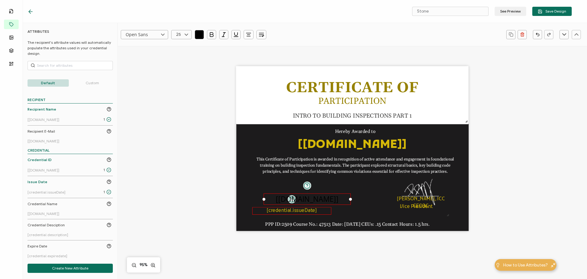
click at [291, 209] on pre "[credential.issueDate]" at bounding box center [292, 211] width 50 height 6
click at [199, 34] on icon "button" at bounding box center [199, 33] width 3 height 3
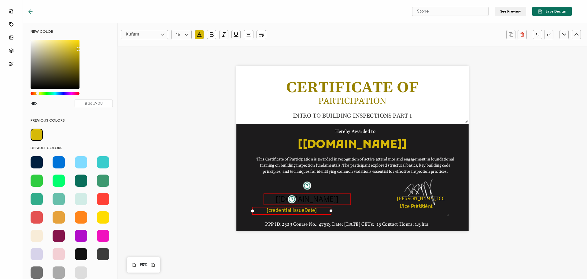
click at [316, 202] on pre "[[DOMAIN_NAME]]" at bounding box center [307, 199] width 62 height 10
click at [38, 135] on span at bounding box center [37, 134] width 12 height 12
click at [291, 211] on pre "[credential.issueDate]" at bounding box center [292, 211] width 50 height 6
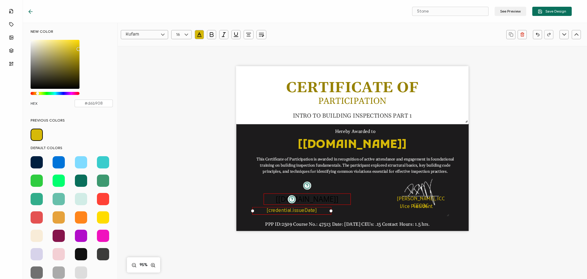
click at [315, 199] on pre "[[DOMAIN_NAME]]" at bounding box center [307, 199] width 62 height 10
click at [316, 199] on pre "[[DOMAIN_NAME]]" at bounding box center [307, 199] width 62 height 10
click at [132, 35] on input "Open Sans" at bounding box center [144, 34] width 47 height 9
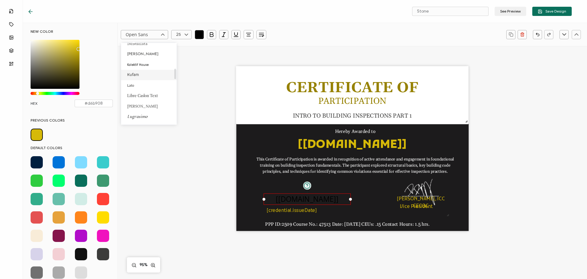
click at [130, 76] on span "Kufam" at bounding box center [133, 74] width 12 height 5
type input "Kufam"
click at [178, 33] on input "25" at bounding box center [181, 34] width 20 height 9
click at [178, 32] on span "16" at bounding box center [180, 30] width 4 height 5
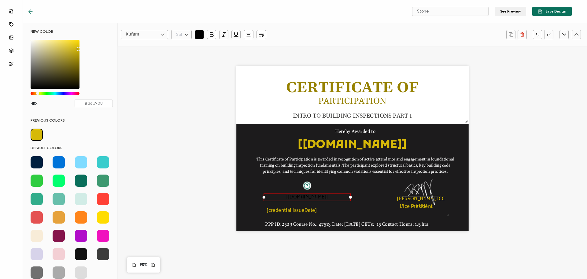
type input "16"
click at [37, 133] on span at bounding box center [37, 134] width 12 height 12
click at [200, 33] on icon "button" at bounding box center [199, 35] width 6 height 6
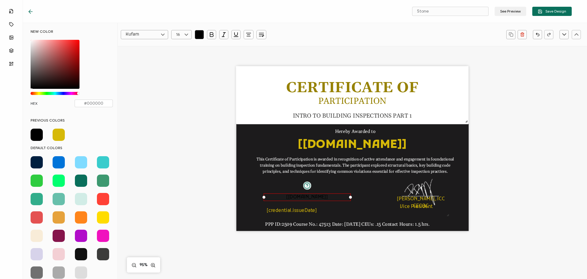
click at [200, 33] on icon "button" at bounding box center [199, 35] width 6 height 6
click at [59, 133] on span at bounding box center [59, 134] width 12 height 12
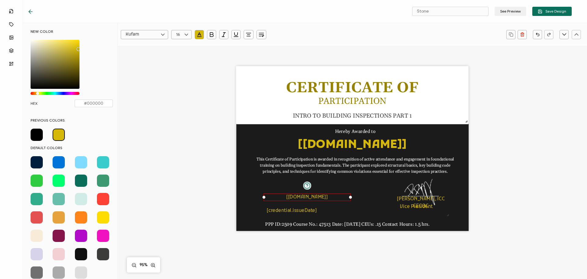
type input "#d6b908"
click at [250, 37] on icon "button" at bounding box center [249, 35] width 6 height 6
click at [248, 34] on icon "button" at bounding box center [249, 35] width 6 height 6
click at [249, 35] on icon "button" at bounding box center [249, 35] width 6 height 6
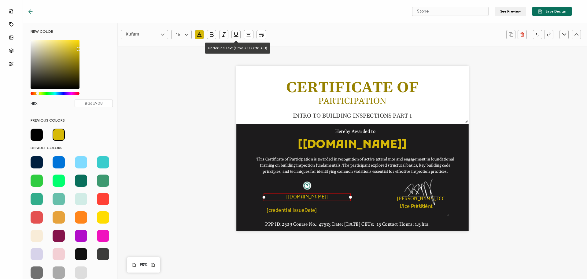
click at [250, 35] on icon "button" at bounding box center [249, 35] width 6 height 6
click at [250, 50] on icon at bounding box center [249, 51] width 5 height 5
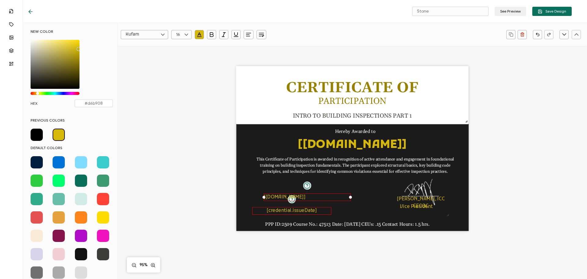
click at [276, 212] on pre "[credential.issueDate]" at bounding box center [292, 211] width 50 height 6
click at [249, 36] on icon "button" at bounding box center [249, 36] width 4 height 0
click at [249, 49] on icon at bounding box center [249, 51] width 5 height 5
drag, startPoint x: 276, startPoint y: 196, endPoint x: 265, endPoint y: 201, distance: 11.9
click at [265, 201] on pre "[[DOMAIN_NAME]]" at bounding box center [274, 201] width 42 height 6
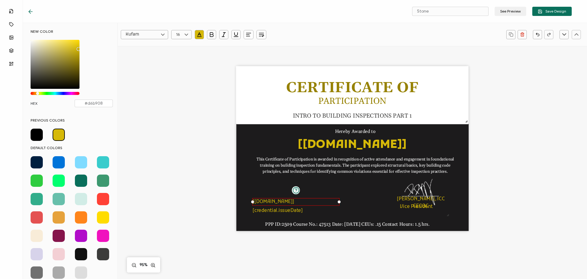
click at [267, 92] on div at bounding box center [353, 95] width 234 height 58
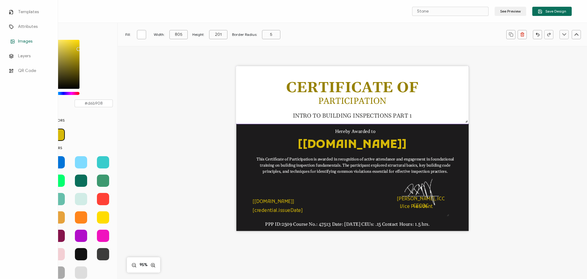
click at [14, 38] on link "Images" at bounding box center [29, 41] width 50 height 11
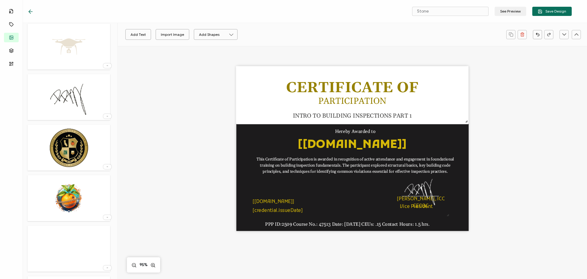
scroll to position [245, 0]
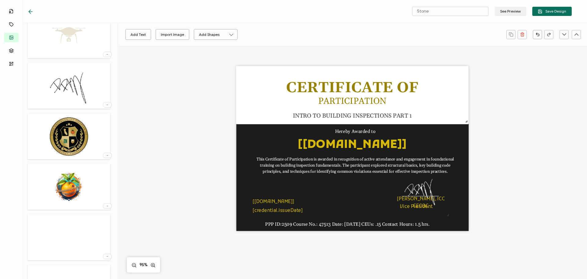
click at [68, 180] on img at bounding box center [69, 187] width 44 height 40
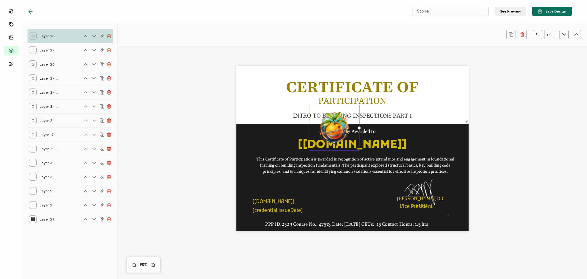
drag, startPoint x: 382, startPoint y: 172, endPoint x: 352, endPoint y: 148, distance: 38.7
click at [352, 148] on div at bounding box center [334, 128] width 50 height 46
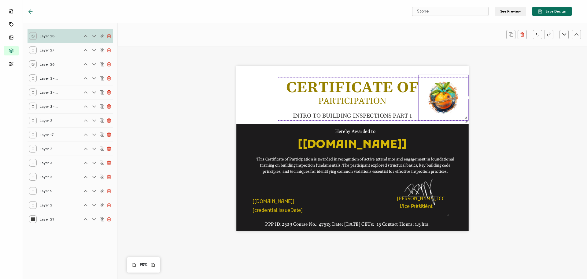
drag, startPoint x: 325, startPoint y: 128, endPoint x: 436, endPoint y: 99, distance: 115.6
click at [436, 99] on img at bounding box center [443, 97] width 50 height 45
click at [517, 159] on div "CERTIFICATE OF This Certificate of Participation is awarded in recognition of a…" at bounding box center [352, 158] width 446 height 225
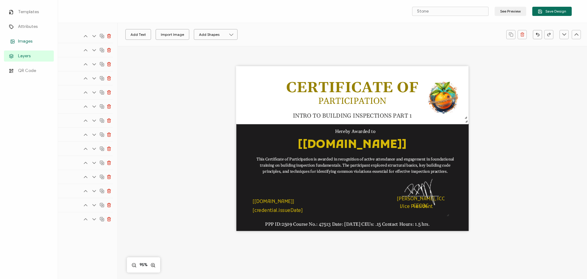
click at [19, 43] on span "Images" at bounding box center [25, 41] width 14 height 6
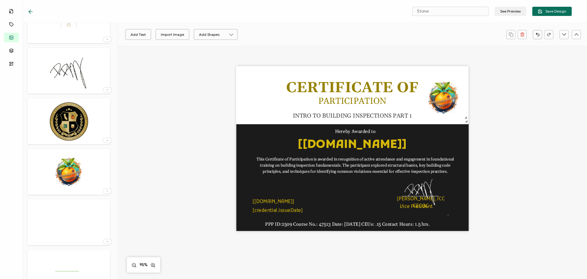
scroll to position [466, 0]
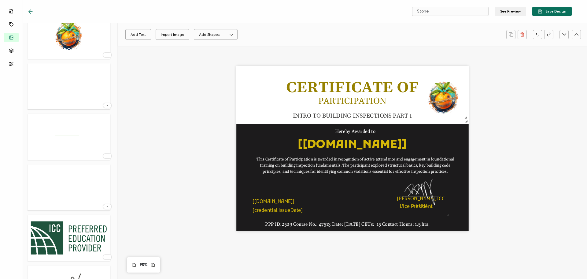
click at [71, 218] on img at bounding box center [69, 238] width 83 height 40
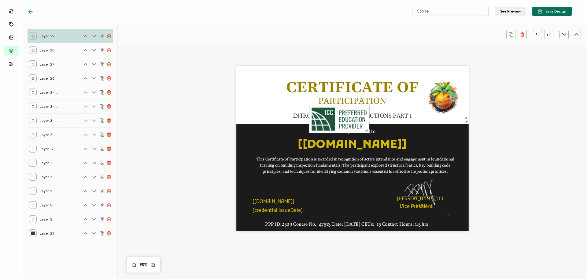
scroll to position [0, 0]
drag, startPoint x: 385, startPoint y: 139, endPoint x: 346, endPoint y: 113, distance: 46.6
click at [346, 113] on div at bounding box center [331, 115] width 44 height 20
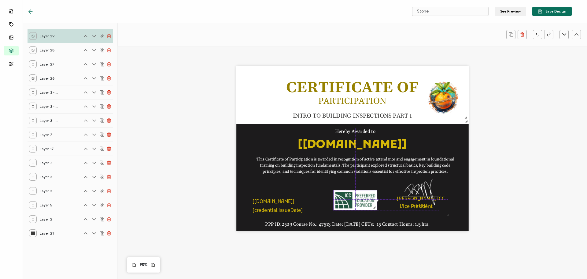
drag, startPoint x: 330, startPoint y: 112, endPoint x: 355, endPoint y: 197, distance: 87.9
click at [355, 197] on img at bounding box center [355, 200] width 43 height 20
click at [514, 184] on div "CERTIFICATE OF This Certificate of Participation is awarded in recognition of a…" at bounding box center [352, 158] width 446 height 225
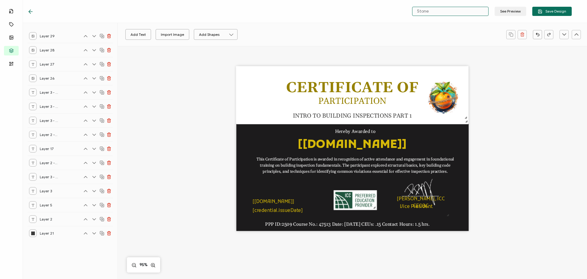
click at [435, 10] on input "Stone" at bounding box center [450, 11] width 76 height 9
drag, startPoint x: 434, startPoint y: 12, endPoint x: 412, endPoint y: 11, distance: 21.7
click at [412, 11] on div "Stone See Preview Save Design" at bounding box center [490, 11] width 163 height 9
type input "Intro to Building Inspections"
click at [552, 12] on span "Save Design" at bounding box center [552, 11] width 28 height 5
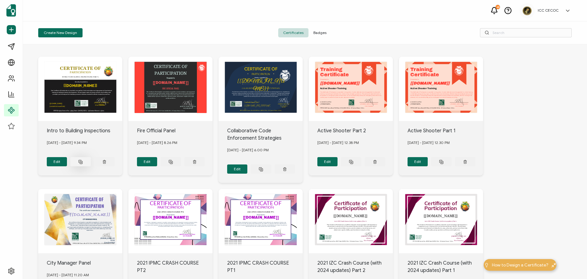
click at [79, 161] on icon at bounding box center [80, 161] width 5 height 5
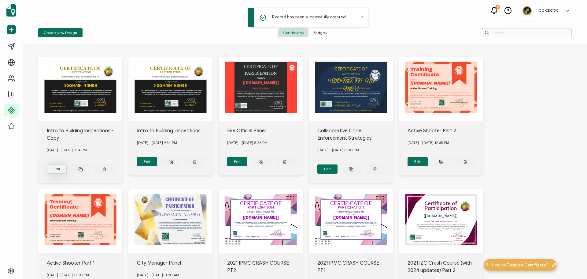
click at [57, 168] on button "Edit" at bounding box center [57, 168] width 20 height 9
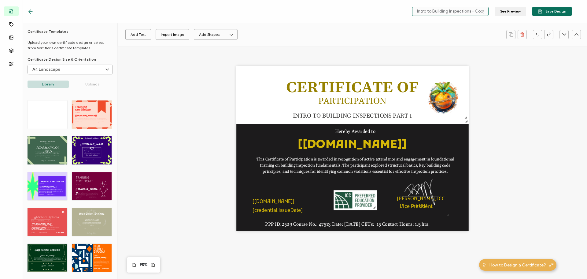
drag, startPoint x: 474, startPoint y: 13, endPoint x: 495, endPoint y: 15, distance: 20.9
click at [495, 15] on div "Intro to Building Inspections - Copy See Preview Save Design" at bounding box center [490, 11] width 163 height 9
type input "Intro to Building Inspections Part 2"
click at [556, 9] on span "Save Design" at bounding box center [552, 11] width 28 height 5
click at [408, 114] on pre "INTRO TO BUILDING INSPECTIONS PART 1" at bounding box center [352, 116] width 119 height 8
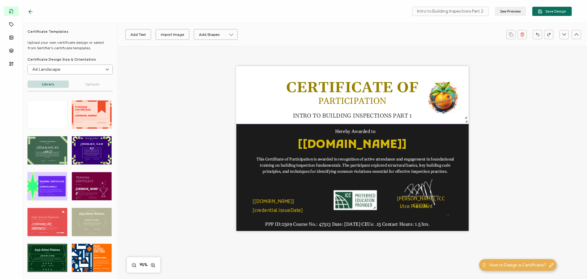
click at [408, 114] on pre "INTRO TO BUILDING INSPECTIONS PART 1" at bounding box center [352, 116] width 119 height 8
click at [410, 116] on pre "INTRO TO BUILDING INSPECTIONS PART 1" at bounding box center [352, 116] width 119 height 8
click at [323, 224] on pre "PPP ID:2509 Course No.: 47513 Date: [DATE] CEUs: .15 Contact Hours: 1.5 hrs." at bounding box center [347, 224] width 165 height 6
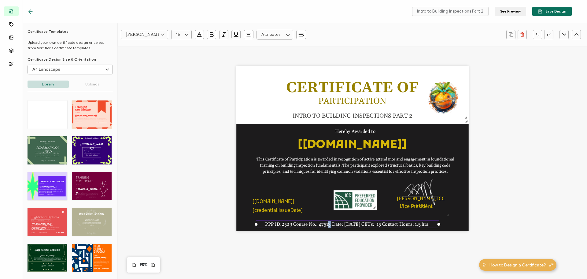
click at [325, 224] on pre "PPP ID:2509 Course No.: 47513 Date: [DATE] CEUs: .15 Contact Hours: 1.5 hrs." at bounding box center [347, 224] width 165 height 6
click at [551, 10] on span "Save Design" at bounding box center [552, 11] width 28 height 5
click at [548, 13] on span "Save Design" at bounding box center [552, 11] width 28 height 5
click at [32, 10] on icon at bounding box center [31, 12] width 6 height 6
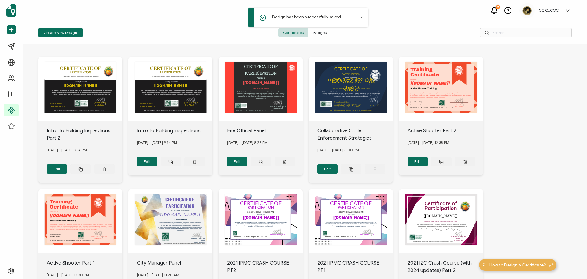
click at [323, 33] on span "Badges" at bounding box center [320, 32] width 23 height 9
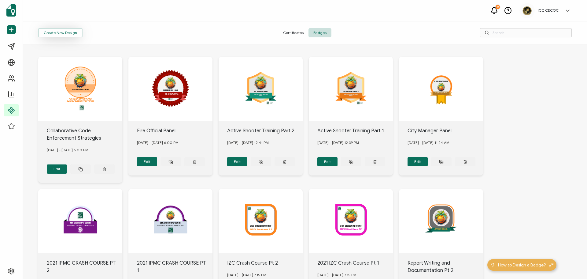
click at [70, 35] on button "Create New Design" at bounding box center [60, 32] width 44 height 9
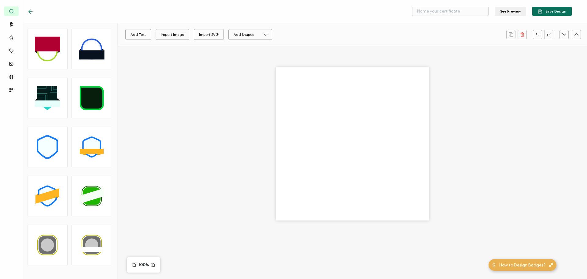
click at [88, 96] on icon at bounding box center [91, 98] width 20 height 20
type input "Eka"
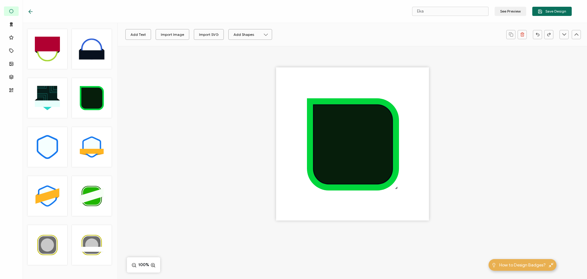
click at [348, 119] on icon at bounding box center [353, 144] width 78 height 78
click at [133, 33] on icon "brush" at bounding box center [133, 34] width 5 height 5
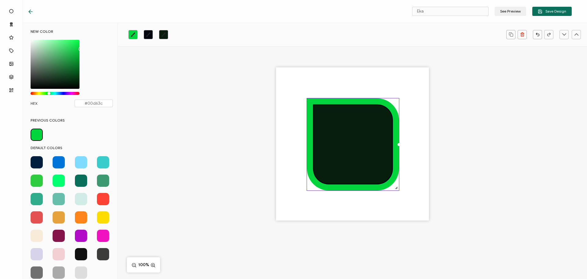
scroll to position [3, 0]
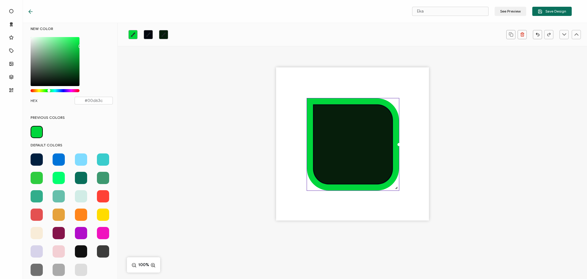
click at [80, 213] on span at bounding box center [81, 214] width 12 height 12
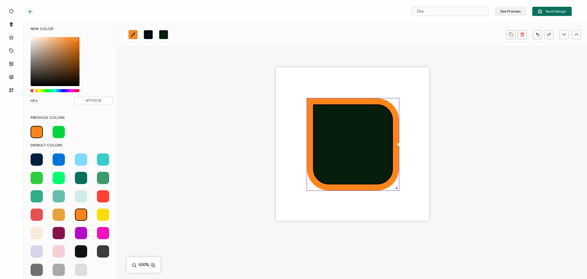
click at [331, 166] on icon at bounding box center [353, 144] width 78 height 78
click at [147, 34] on icon "brush" at bounding box center [148, 34] width 5 height 5
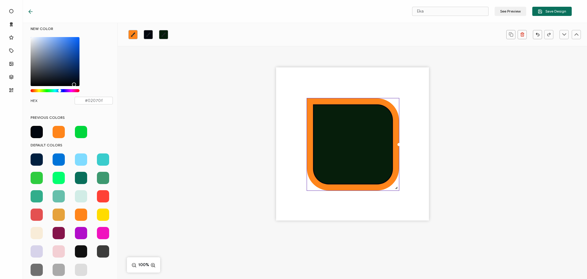
click at [80, 268] on span at bounding box center [81, 269] width 12 height 12
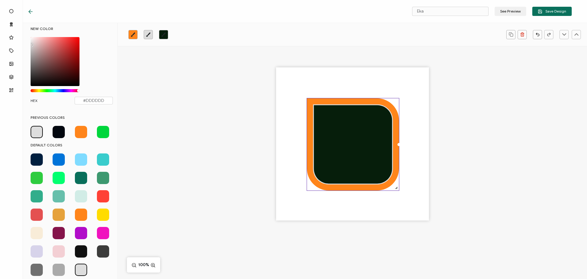
click at [163, 35] on icon "brush" at bounding box center [163, 34] width 5 height 5
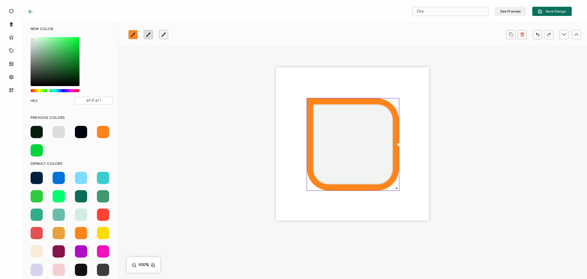
drag, startPoint x: 31, startPoint y: 39, endPoint x: 173, endPoint y: 94, distance: 152.3
click at [31, 36] on div "NEW COLOR #F1F4F1 hex 241 r 244 g 241 b 1 a 132 h 12% s 95% l 1 a HEX #F1F4F1" at bounding box center [71, 68] width 91 height 84
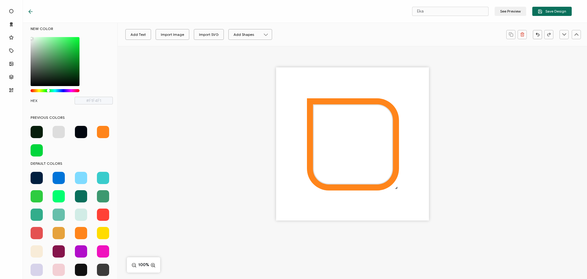
type input "#FFFFFF"
click at [225, 138] on div at bounding box center [352, 154] width 469 height 217
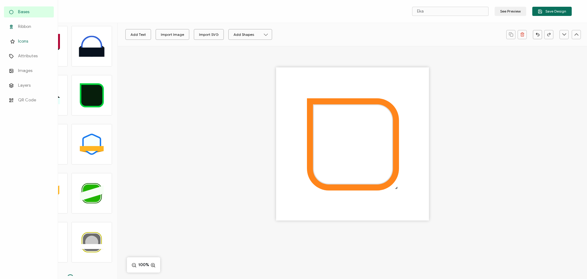
scroll to position [0, 0]
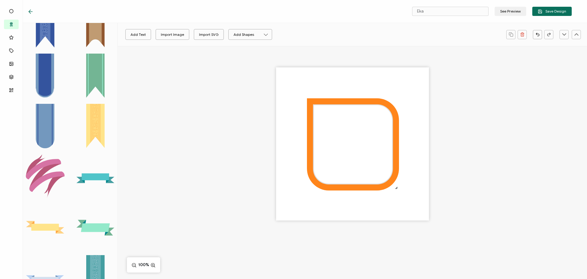
scroll to position [489, 0]
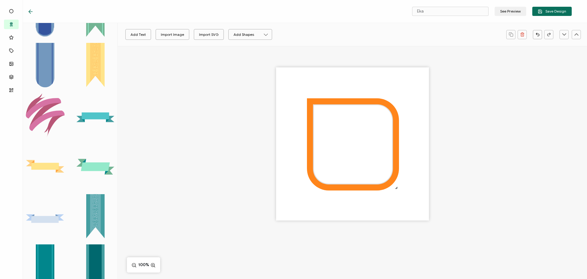
click at [42, 162] on rect at bounding box center [45, 165] width 28 height 7
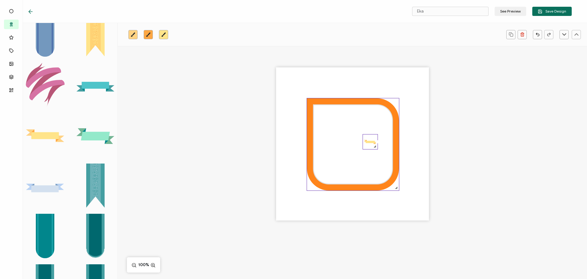
drag, startPoint x: 42, startPoint y: 123, endPoint x: 374, endPoint y: 142, distance: 332.4
click at [374, 142] on rect at bounding box center [370, 142] width 9 height 2
drag, startPoint x: 410, startPoint y: 179, endPoint x: 466, endPoint y: 221, distance: 69.8
click at [466, 221] on div ".a7107d3a-c829-463b-8c23-f1aa7e17e70e{}.f47d11ee-faa0-4ef0-9bed-67076f78937b{}.…" at bounding box center [352, 154] width 469 height 217
drag, startPoint x: 390, startPoint y: 183, endPoint x: 326, endPoint y: 179, distance: 63.8
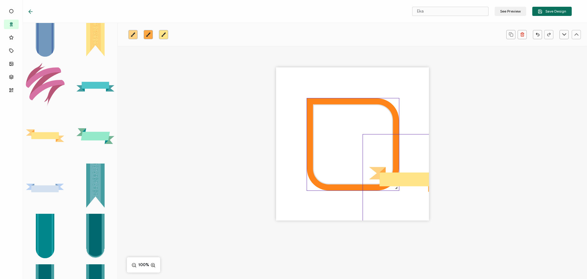
click at [326, 179] on div ".a7107d3a-c829-463b-8c23-f1aa7e17e70e{}.f47d11ee-faa0-4ef0-9bed-67076f78937b{}.…" at bounding box center [352, 143] width 153 height 153
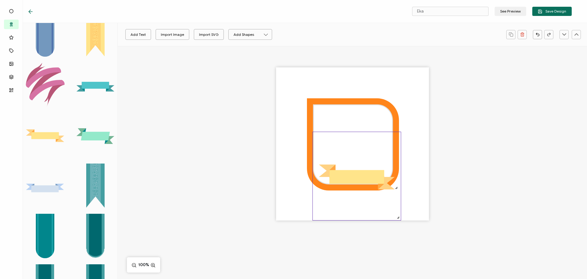
drag, startPoint x: 374, startPoint y: 176, endPoint x: 338, endPoint y: 187, distance: 37.6
click at [338, 187] on icon ".a7107d3a-c829-463b-8c23-f1aa7e17e70e{}.f47d11ee-faa0-4ef0-9bed-67076f78937b{}.…" at bounding box center [357, 176] width 88 height 88
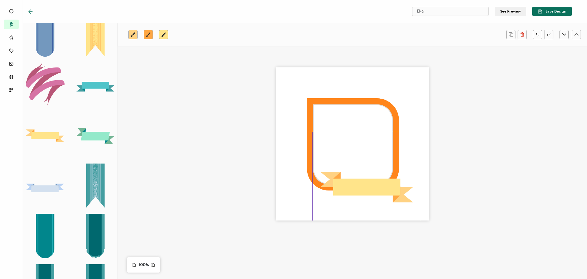
drag, startPoint x: 397, startPoint y: 217, endPoint x: 316, endPoint y: 194, distance: 84.5
click at [418, 247] on div ".a7107d3a-c829-463b-8c23-f1aa7e17e70e{}.f47d11ee-faa0-4ef0-9bed-67076f78937b{}.…" at bounding box center [352, 154] width 469 height 217
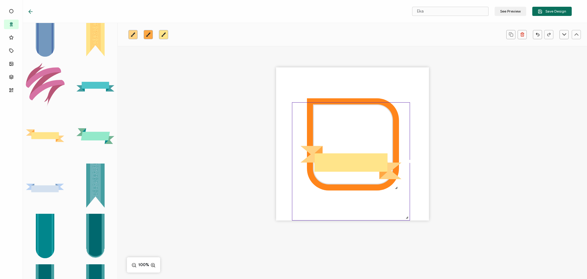
drag, startPoint x: 337, startPoint y: 189, endPoint x: 339, endPoint y: 163, distance: 26.1
click at [337, 201] on icon ".a7107d3a-c829-463b-8c23-f1aa7e17e70e{}.f47d11ee-faa0-4ef0-9bed-67076f78937b{}.…" at bounding box center [350, 160] width 117 height 117
drag, startPoint x: 339, startPoint y: 161, endPoint x: 411, endPoint y: 220, distance: 93.2
click at [340, 213] on icon ".a7107d3a-c829-463b-8c23-f1aa7e17e70e{}.f47d11ee-faa0-4ef0-9bed-67076f78937b{}.…" at bounding box center [352, 160] width 117 height 117
drag, startPoint x: 410, startPoint y: 223, endPoint x: 374, endPoint y: 164, distance: 69.3
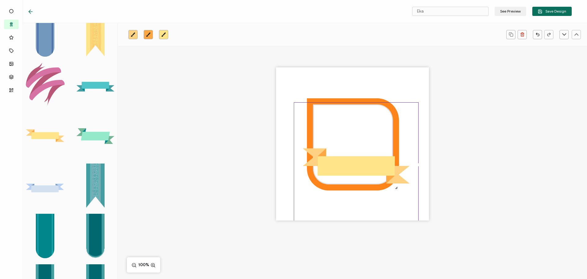
click at [412, 225] on div ".a7107d3a-c829-463b-8c23-f1aa7e17e70e{}.f47d11ee-faa0-4ef0-9bed-67076f78937b{}.…" at bounding box center [352, 154] width 469 height 217
click at [508, 191] on div ".a7107d3a-c829-463b-8c23-f1aa7e17e70e{}.f47d11ee-faa0-4ef0-9bed-67076f78937b{}.…" at bounding box center [352, 154] width 469 height 217
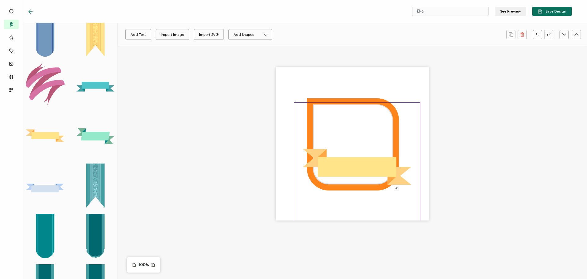
click at [375, 172] on rect at bounding box center [357, 167] width 78 height 20
drag, startPoint x: 353, startPoint y: 148, endPoint x: 276, endPoint y: 104, distance: 89.3
click at [321, 88] on div ".a7107d3a-c829-463b-8c23-f1aa7e17e70e{}.f47d11ee-faa0-4ef0-9bed-67076f78937b{}.…" at bounding box center [352, 143] width 153 height 153
click at [454, 8] on input "Eka" at bounding box center [450, 11] width 76 height 9
drag, startPoint x: 437, startPoint y: 11, endPoint x: 415, endPoint y: 11, distance: 22.0
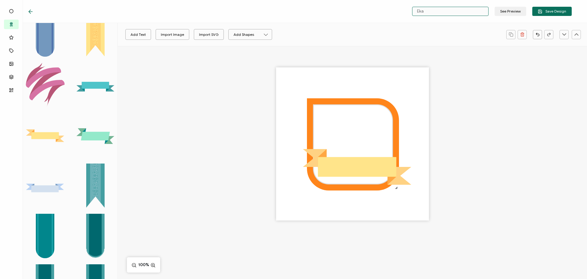
click at [415, 11] on input "Eka" at bounding box center [450, 11] width 76 height 9
type input "Intro to Building Inspections Part 1"
click at [455, 143] on div ".a7107d3a-c829-463b-8c23-f1aa7e17e70e{}.f47d11ee-faa0-4ef0-9bed-67076f78937b{}.…" at bounding box center [352, 154] width 469 height 217
click at [380, 170] on rect at bounding box center [357, 167] width 78 height 20
drag, startPoint x: 376, startPoint y: 171, endPoint x: 311, endPoint y: 163, distance: 65.0
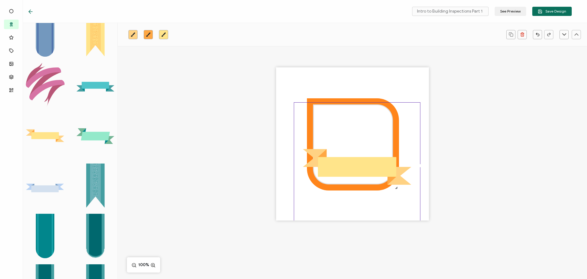
click at [371, 193] on icon ".a7107d3a-c829-463b-8c23-f1aa7e17e70e{}.f47d11ee-faa0-4ef0-9bed-67076f78937b{}.…" at bounding box center [357, 165] width 126 height 126
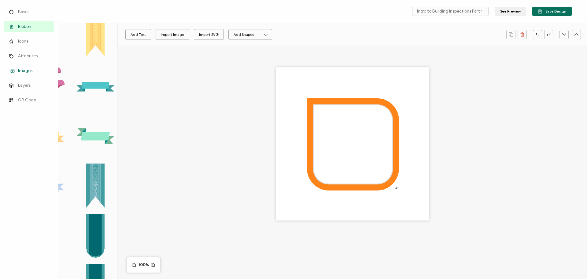
click at [27, 71] on span "Images" at bounding box center [25, 71] width 14 height 6
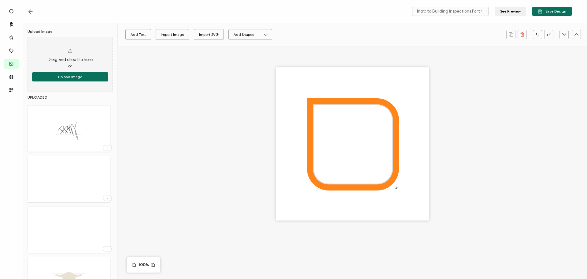
scroll to position [214, 0]
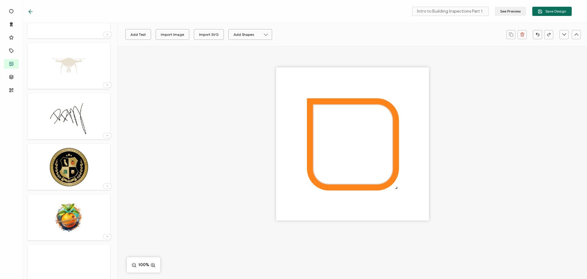
click at [67, 216] on img at bounding box center [69, 217] width 44 height 40
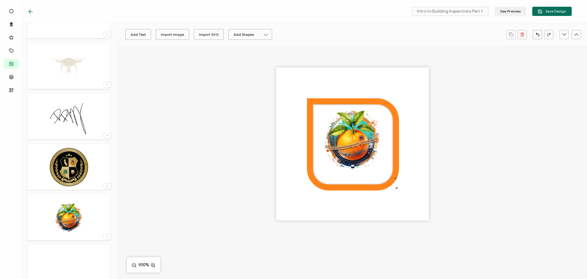
click at [360, 135] on img at bounding box center [352, 139] width 91 height 82
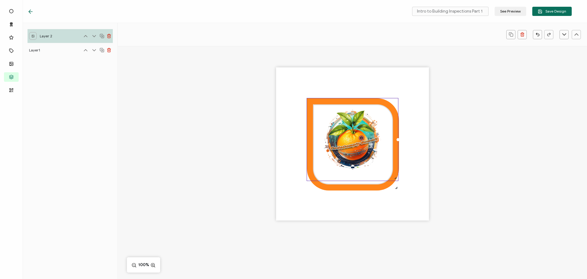
scroll to position [0, 0]
click at [385, 165] on div at bounding box center [353, 139] width 92 height 83
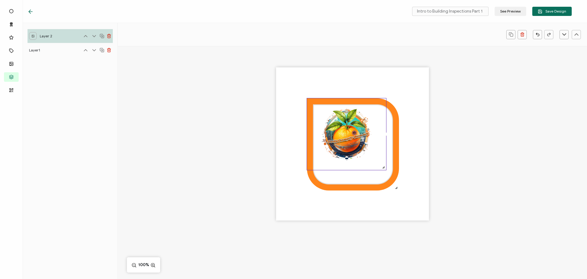
click at [478, 166] on div at bounding box center [352, 154] width 469 height 217
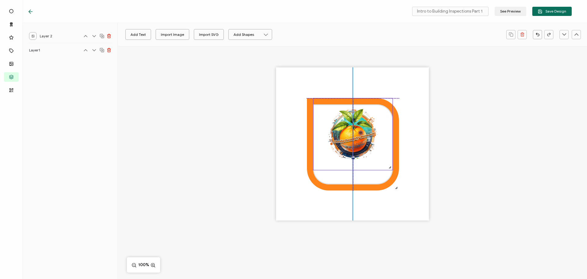
drag, startPoint x: 348, startPoint y: 134, endPoint x: 355, endPoint y: 134, distance: 7.0
click at [355, 134] on img at bounding box center [352, 134] width 79 height 72
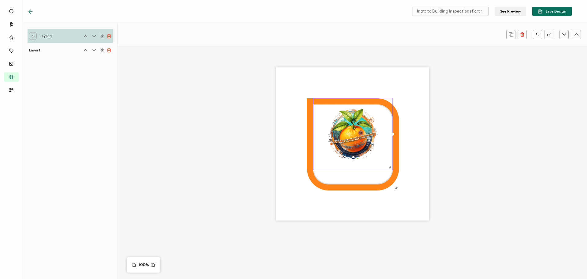
click at [469, 141] on div at bounding box center [352, 154] width 469 height 217
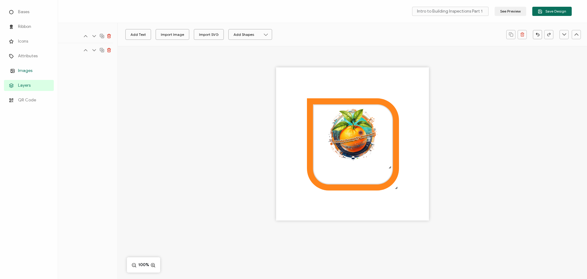
click at [14, 69] on icon at bounding box center [12, 71] width 7 height 5
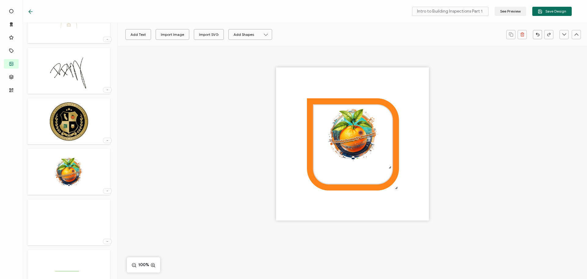
scroll to position [496, 0]
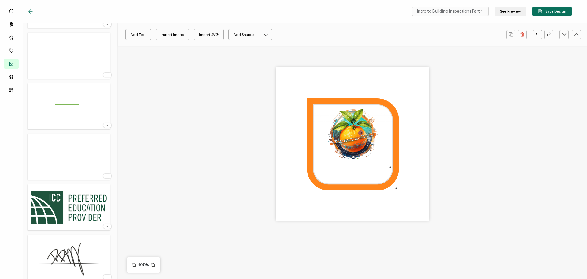
click at [83, 157] on img at bounding box center [68, 157] width 33 height 40
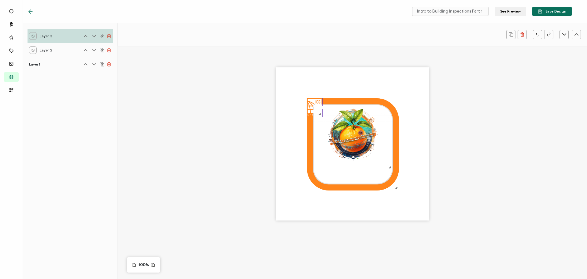
scroll to position [0, 0]
drag, startPoint x: 367, startPoint y: 169, endPoint x: 321, endPoint y: 122, distance: 65.7
click at [321, 122] on div at bounding box center [352, 143] width 153 height 153
click at [234, 129] on div at bounding box center [352, 154] width 469 height 217
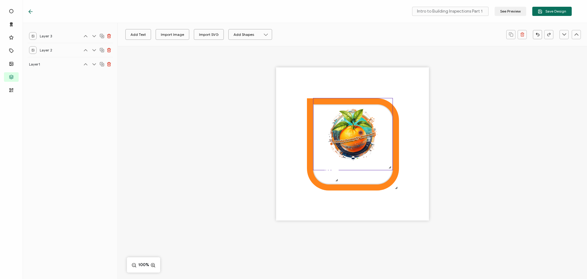
drag, startPoint x: 313, startPoint y: 100, endPoint x: 330, endPoint y: 166, distance: 68.2
click at [330, 166] on img at bounding box center [331, 173] width 15 height 18
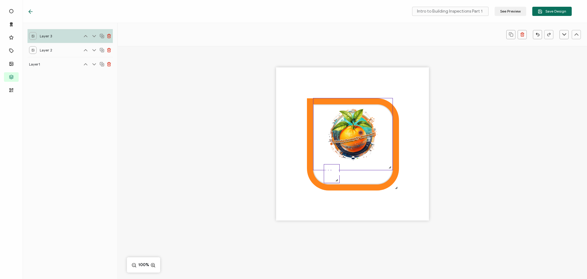
click at [320, 154] on img at bounding box center [352, 134] width 79 height 72
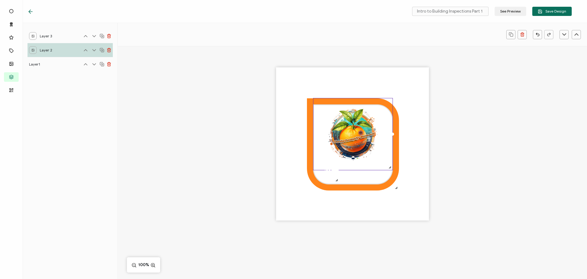
click at [357, 175] on icon at bounding box center [353, 144] width 78 height 78
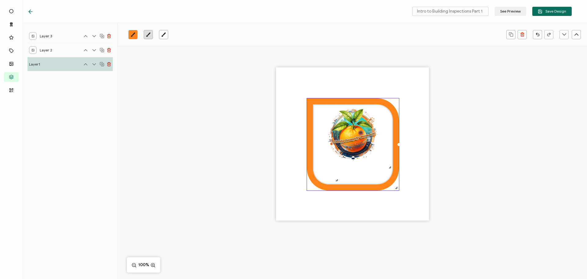
click at [161, 37] on link at bounding box center [163, 34] width 9 height 9
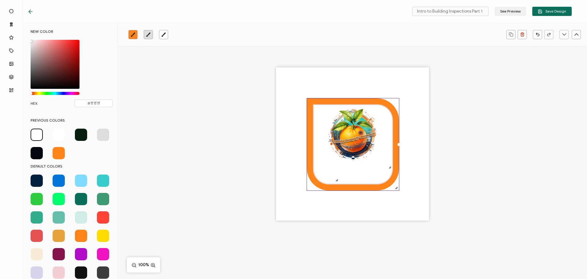
click at [81, 196] on span at bounding box center [81, 199] width 12 height 12
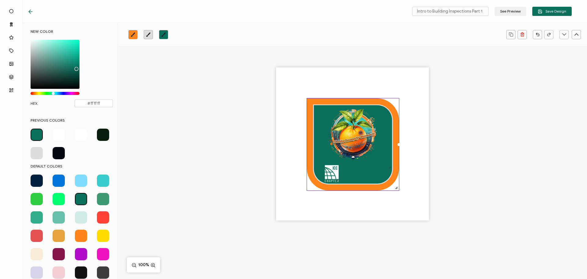
type input "#096f5b"
drag, startPoint x: 332, startPoint y: 171, endPoint x: 330, endPoint y: 165, distance: 5.8
click at [330, 165] on img at bounding box center [329, 168] width 15 height 18
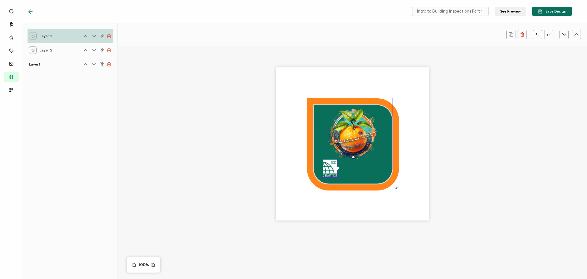
click at [359, 135] on img at bounding box center [352, 134] width 79 height 72
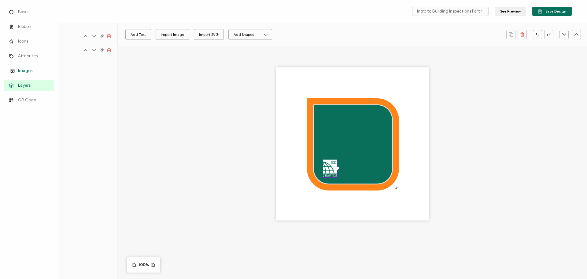
click at [12, 61] on li "Attributes" at bounding box center [29, 56] width 50 height 15
click at [23, 68] on span "Images" at bounding box center [25, 71] width 14 height 6
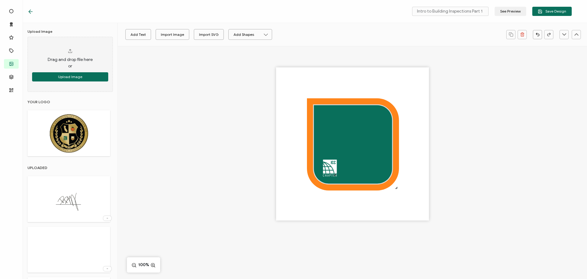
scroll to position [61, 0]
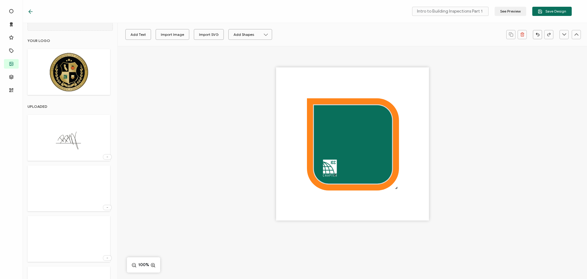
click at [68, 228] on img at bounding box center [69, 239] width 40 height 40
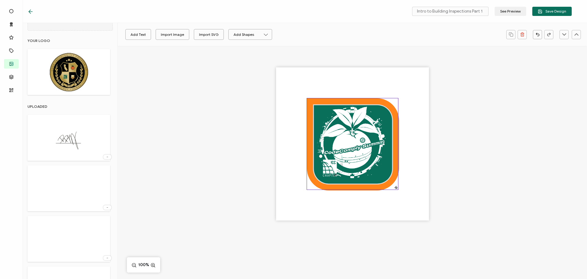
click at [365, 151] on img at bounding box center [352, 143] width 91 height 91
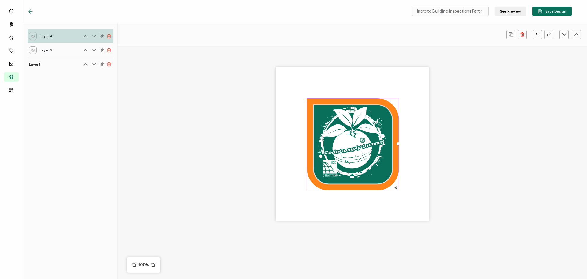
scroll to position [0, 0]
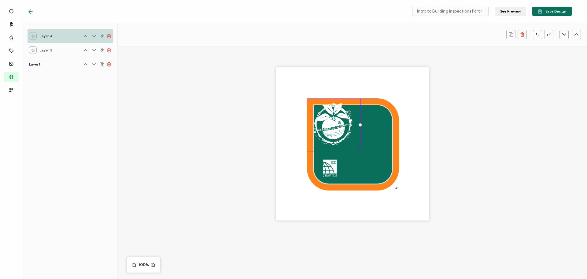
drag, startPoint x: 397, startPoint y: 187, endPoint x: 360, endPoint y: 145, distance: 56.3
click at [360, 145] on div at bounding box center [334, 125] width 54 height 54
click at [440, 176] on div at bounding box center [352, 154] width 469 height 217
click at [465, 147] on div at bounding box center [352, 154] width 469 height 217
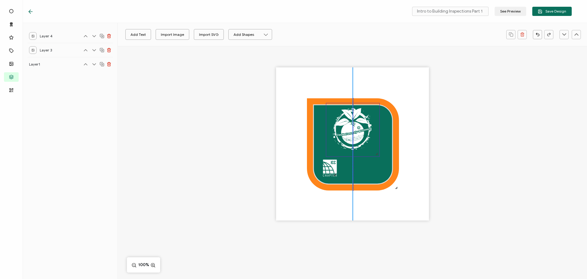
drag, startPoint x: 348, startPoint y: 134, endPoint x: 358, endPoint y: 135, distance: 9.6
click at [358, 135] on img at bounding box center [352, 129] width 53 height 53
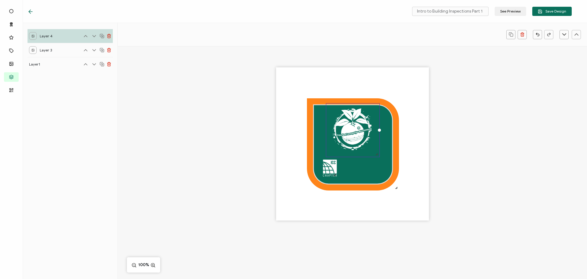
click at [167, 119] on div at bounding box center [352, 154] width 469 height 217
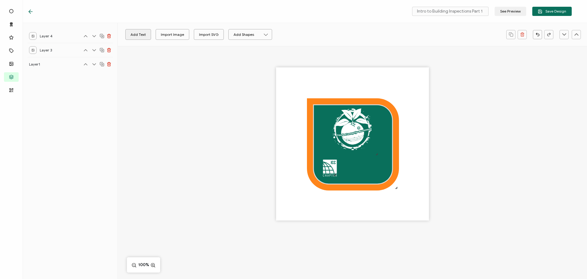
click at [138, 37] on button "Add Text" at bounding box center [138, 34] width 26 height 11
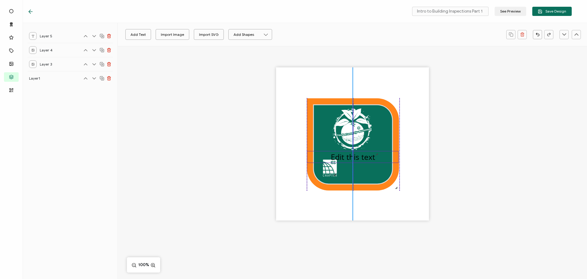
drag, startPoint x: 356, startPoint y: 151, endPoint x: 356, endPoint y: 156, distance: 5.2
click at [356, 156] on pre "Edit this text" at bounding box center [353, 156] width 44 height 10
click at [355, 158] on pre "Edit this text" at bounding box center [353, 156] width 44 height 10
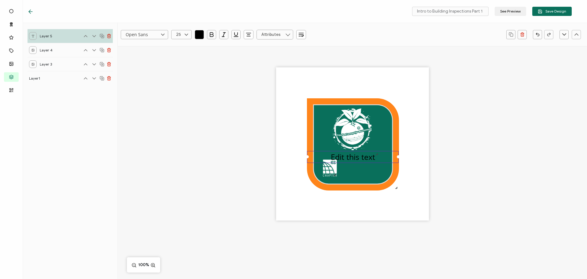
click at [355, 158] on pre "Edit this text" at bounding box center [353, 156] width 44 height 10
drag, startPoint x: 333, startPoint y: 156, endPoint x: 380, endPoint y: 159, distance: 46.9
click at [379, 160] on div "Edit this text" at bounding box center [353, 157] width 92 height 12
click at [210, 35] on icon "button" at bounding box center [212, 35] width 6 height 6
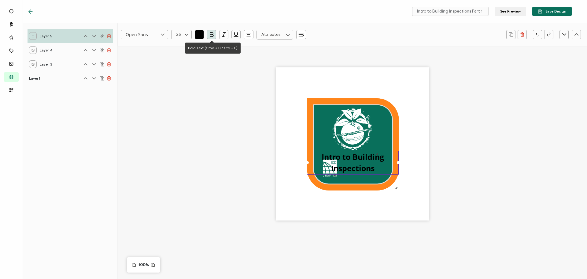
type input ""Open Sans""
click at [165, 35] on icon at bounding box center [163, 34] width 8 height 9
click at [133, 93] on span "Lato" at bounding box center [130, 95] width 7 height 5
click at [182, 37] on input "25" at bounding box center [181, 34] width 20 height 9
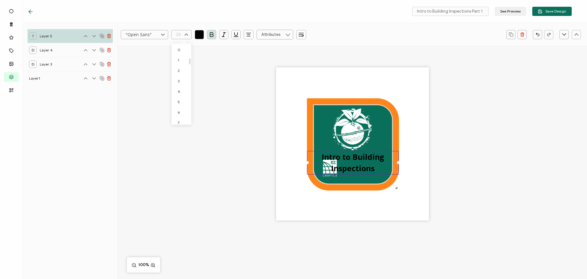
click at [180, 235] on span "18" at bounding box center [180, 237] width 4 height 5
type input "18"
click at [325, 158] on div "Intro to Building Inspections" at bounding box center [362, 163] width 74 height 24
click at [190, 78] on div "Intro to Building Inspections" at bounding box center [352, 154] width 469 height 217
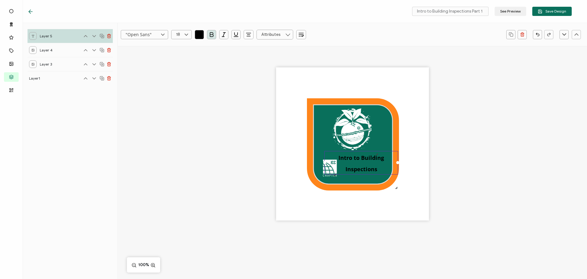
click at [182, 35] on input "18" at bounding box center [181, 34] width 20 height 9
click at [182, 96] on li "16" at bounding box center [183, 97] width 22 height 10
type input "16"
click at [243, 153] on div "Intro to Building Inspections" at bounding box center [352, 154] width 469 height 217
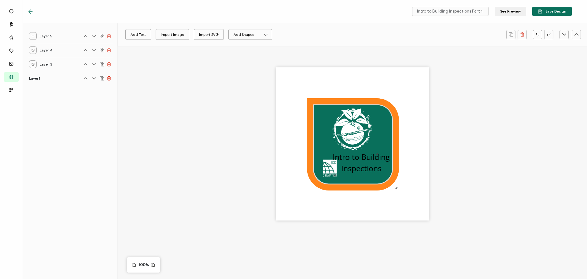
click at [347, 165] on pre "Intro to Building Inspections" at bounding box center [362, 162] width 59 height 22
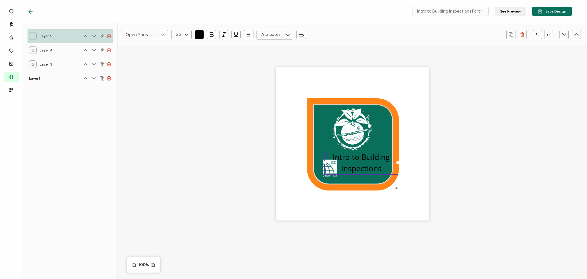
click at [176, 35] on input "25" at bounding box center [181, 34] width 20 height 9
click at [212, 32] on icon "button" at bounding box center [212, 35] width 6 height 6
type input "25"
drag, startPoint x: 177, startPoint y: 29, endPoint x: 196, endPoint y: 34, distance: 20.0
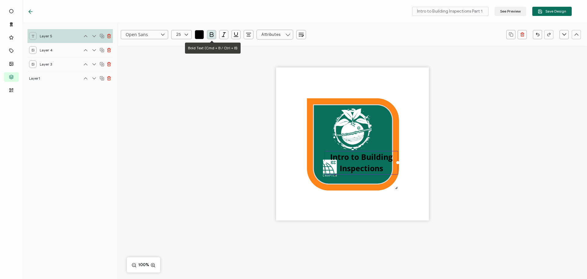
click at [177, 31] on div "Open Sans Alright Sans Amita Archivo Black Arial Arimo Blinker Caveat Charm Cha…" at bounding box center [312, 34] width 383 height 15
click at [177, 34] on input "25" at bounding box center [181, 34] width 20 height 9
click at [198, 34] on icon "button" at bounding box center [199, 35] width 6 height 6
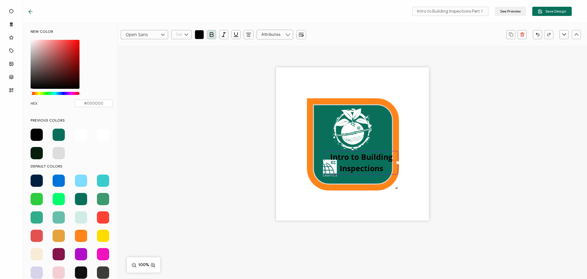
type input "25"
click at [102, 233] on span at bounding box center [103, 235] width 12 height 12
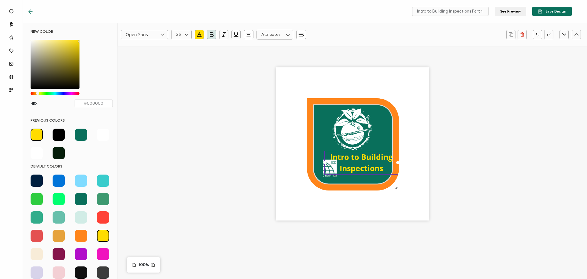
type input "#FFDC00"
click at [179, 32] on input "25" at bounding box center [181, 34] width 20 height 9
click at [180, 56] on span "16" at bounding box center [180, 55] width 4 height 5
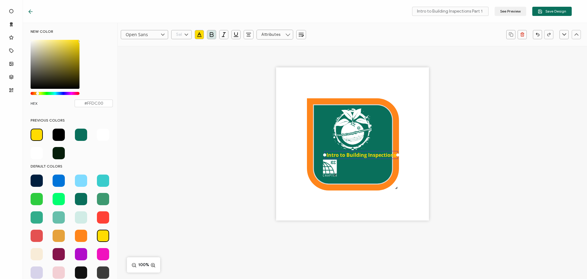
type input "16"
click at [158, 36] on input "Open Sans" at bounding box center [144, 34] width 47 height 9
type input "Lato"
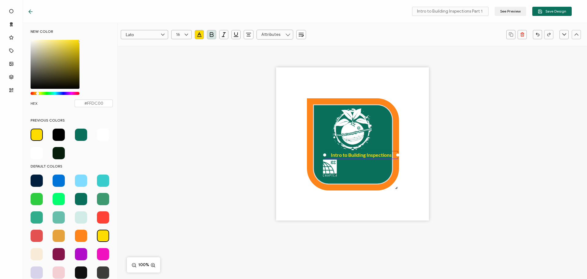
scroll to position [224, 0]
click at [156, 85] on div "Intro to Building Inspections" at bounding box center [352, 154] width 469 height 217
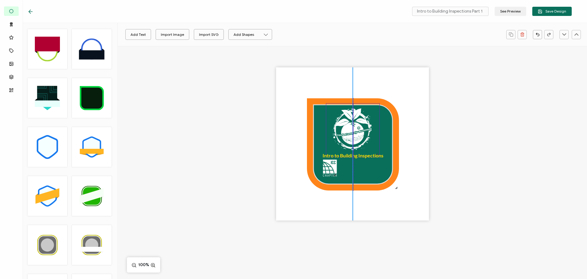
drag, startPoint x: 346, startPoint y: 155, endPoint x: 343, endPoint y: 155, distance: 3.4
click at [343, 155] on pre "Intro to Building Inspections" at bounding box center [353, 155] width 61 height 6
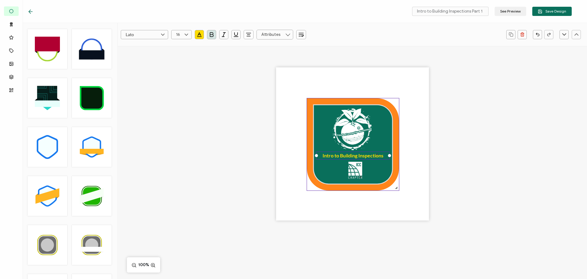
drag, startPoint x: 347, startPoint y: 172, endPoint x: 357, endPoint y: 173, distance: 10.4
click at [357, 173] on img at bounding box center [355, 170] width 15 height 18
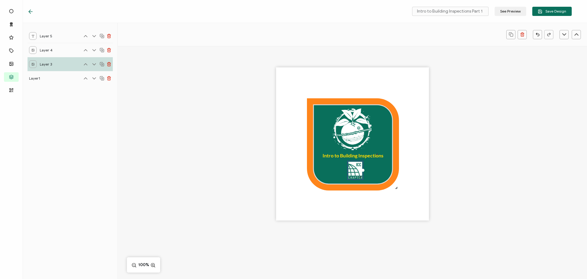
click at [266, 172] on div "Intro to Building Inspections" at bounding box center [352, 154] width 469 height 217
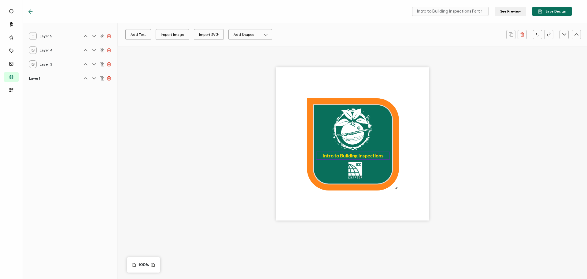
click at [338, 154] on pre "Intro to Building Inspections" at bounding box center [353, 155] width 61 height 6
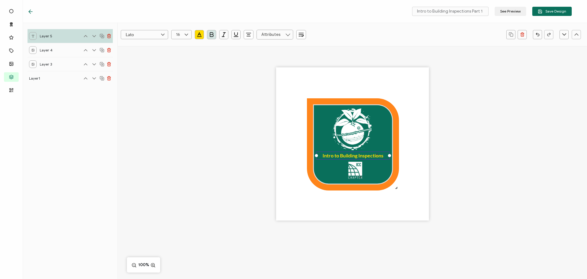
click at [102, 34] on icon at bounding box center [101, 35] width 3 height 3
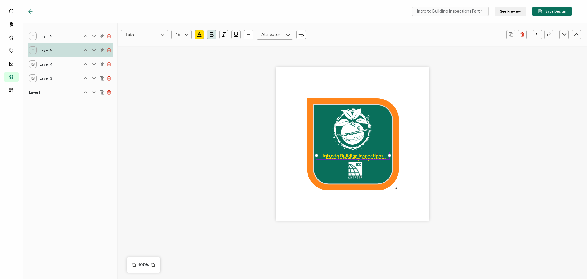
click at [53, 33] on span "Layer 5 - Copy" at bounding box center [49, 36] width 18 height 8
click at [149, 119] on div "Intro to Building Inspections Intro to Building Inspections" at bounding box center [352, 154] width 469 height 217
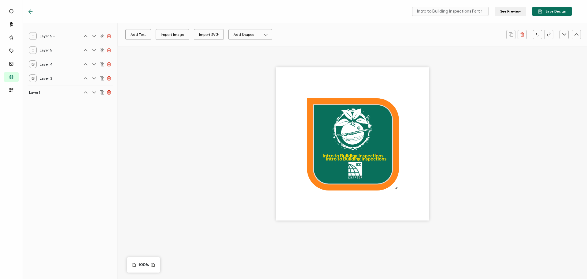
click at [43, 38] on span "Layer 5 - Copy" at bounding box center [49, 36] width 18 height 8
click at [30, 34] on div at bounding box center [33, 36] width 8 height 8
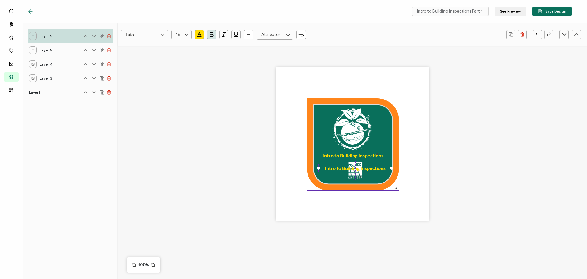
click at [328, 168] on pre "Intro to Building Inspections" at bounding box center [355, 168] width 61 height 6
click at [451, 191] on div "Intro to Building Inspections Pt 1" at bounding box center [352, 154] width 469 height 217
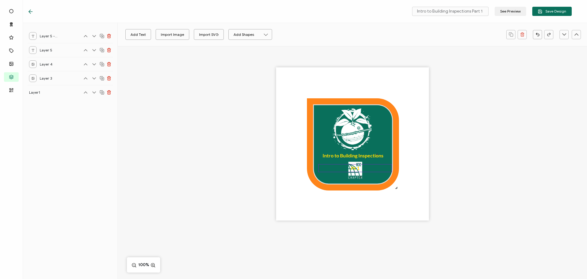
click at [354, 168] on pre "Pt 1" at bounding box center [355, 168] width 9 height 6
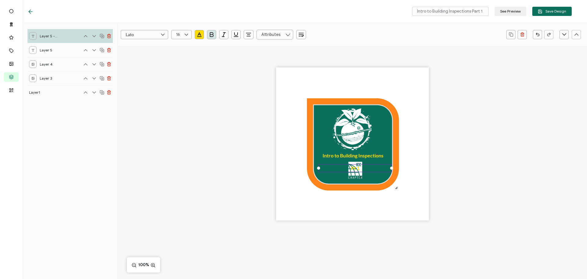
click at [249, 34] on icon "button" at bounding box center [249, 35] width 6 height 6
click at [248, 72] on icon at bounding box center [249, 71] width 5 height 5
drag, startPoint x: 371, startPoint y: 167, endPoint x: 384, endPoint y: 168, distance: 13.2
click at [372, 167] on div at bounding box center [370, 167] width 3 height 3
click at [384, 167] on div "Intro to Building Inspections Pt 1" at bounding box center [352, 143] width 153 height 153
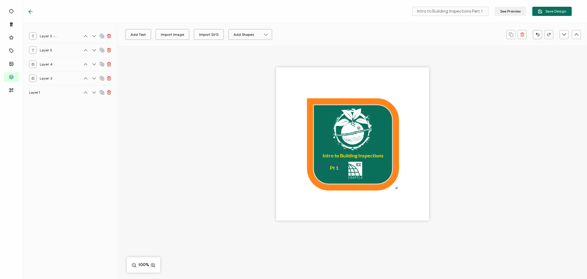
click at [332, 167] on pre "Pt 1" at bounding box center [334, 168] width 9 height 6
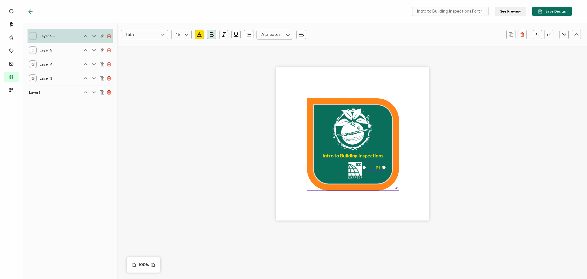
drag, startPoint x: 333, startPoint y: 167, endPoint x: 316, endPoint y: 191, distance: 29.4
click at [380, 166] on pre "Pt 1" at bounding box center [380, 167] width 9 height 6
click at [456, 199] on div "Intro to Building Inspections Pt 1" at bounding box center [352, 154] width 469 height 217
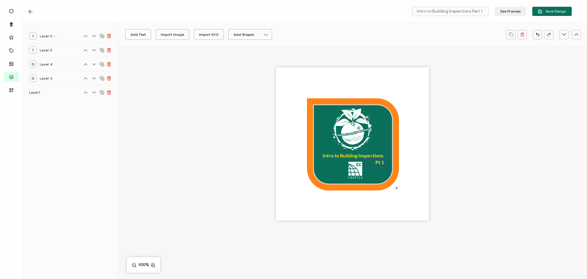
click at [379, 162] on pre "Pt 1" at bounding box center [380, 162] width 9 height 6
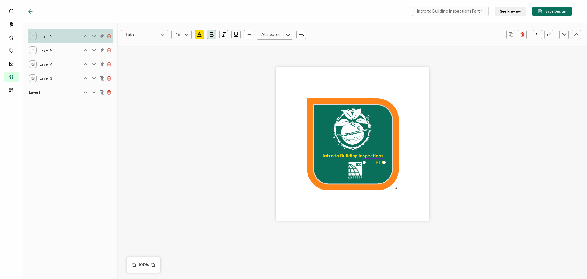
click at [444, 181] on div "Intro to Building Inspections Pt 1" at bounding box center [352, 154] width 469 height 217
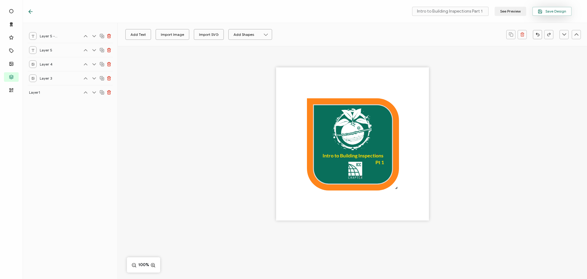
click at [550, 9] on span "Save Design" at bounding box center [552, 11] width 28 height 5
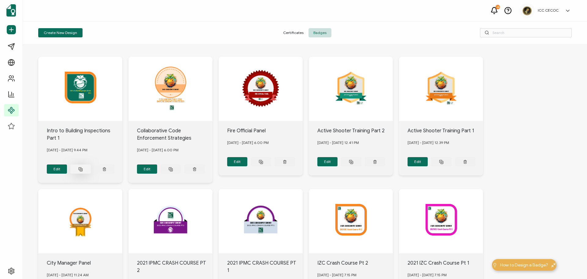
click at [83, 167] on button at bounding box center [80, 168] width 20 height 9
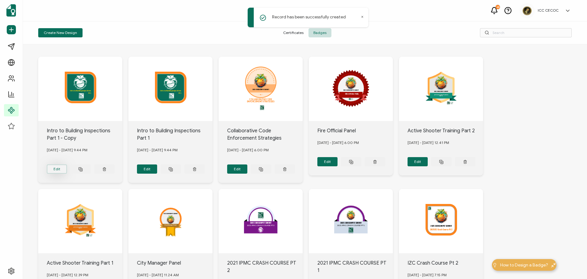
click at [57, 167] on button "Edit" at bounding box center [57, 168] width 20 height 9
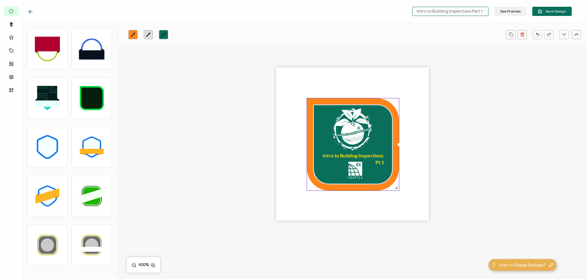
drag, startPoint x: 482, startPoint y: 11, endPoint x: 485, endPoint y: 12, distance: 3.5
click at [485, 12] on input "Intro to Building Inspections Part 1 - Copy" at bounding box center [450, 11] width 76 height 9
type input "Intro to Building Inspections Part 2 Copy"
click at [134, 33] on icon "brush" at bounding box center [133, 34] width 4 height 4
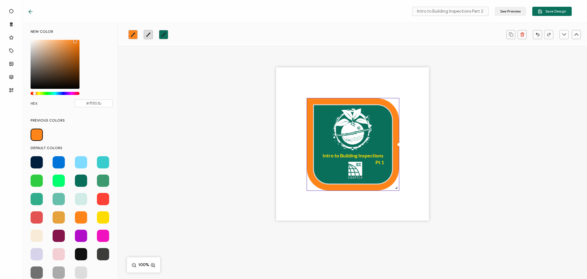
click at [78, 179] on span at bounding box center [81, 180] width 12 height 12
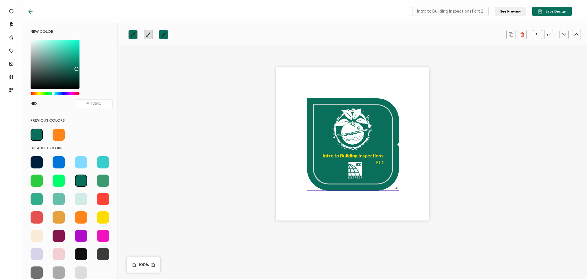
click at [163, 33] on icon "brush" at bounding box center [163, 34] width 5 height 5
click at [165, 35] on icon "brush" at bounding box center [163, 34] width 5 height 5
click at [55, 132] on span at bounding box center [59, 134] width 12 height 12
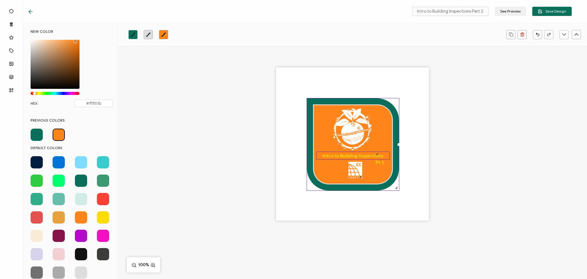
click at [342, 156] on pre "Intro to Building Inspections" at bounding box center [353, 155] width 61 height 6
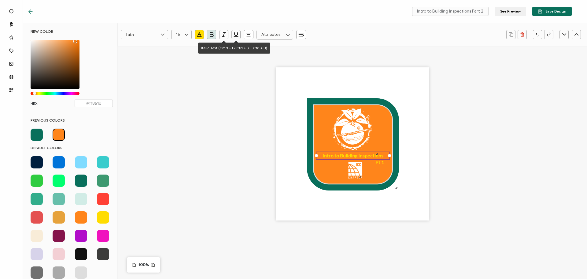
click at [199, 33] on icon "button" at bounding box center [199, 35] width 6 height 6
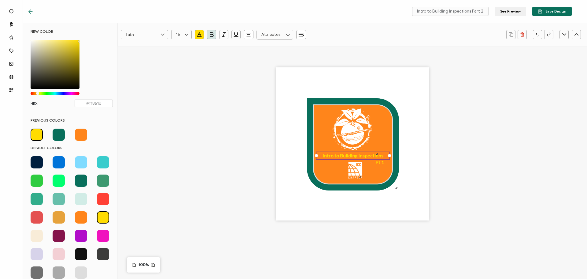
click at [60, 135] on span at bounding box center [59, 134] width 12 height 12
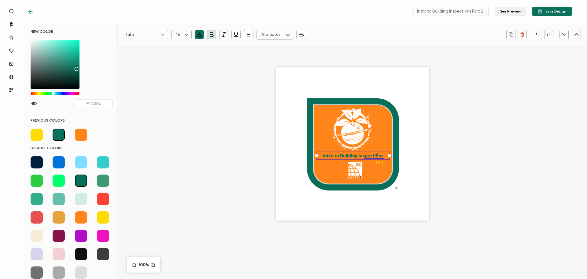
click at [377, 162] on pre "Pt 1" at bounding box center [380, 162] width 9 height 6
click at [62, 135] on span at bounding box center [59, 134] width 12 height 12
click at [200, 35] on icon "button" at bounding box center [199, 35] width 2 height 0
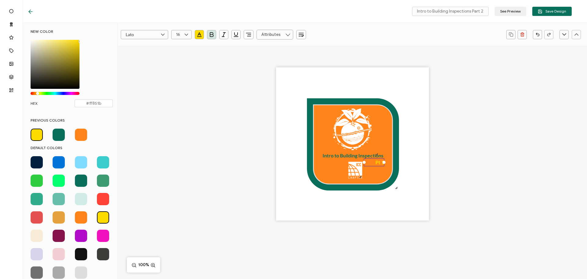
click at [62, 135] on span at bounding box center [59, 134] width 12 height 12
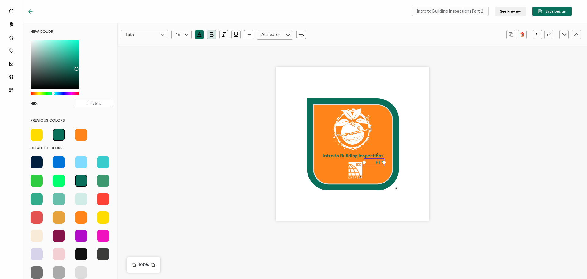
click at [377, 160] on pre "Pt 1" at bounding box center [380, 162] width 9 height 6
click at [376, 160] on pre "Pt 1" at bounding box center [380, 162] width 9 height 6
click at [467, 164] on div "Intro to Building Inspections Pt 2" at bounding box center [352, 154] width 469 height 217
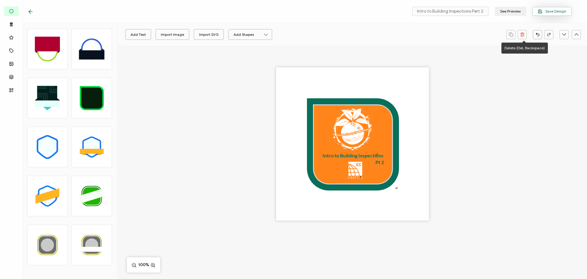
click at [549, 12] on span "Save Design" at bounding box center [552, 11] width 28 height 5
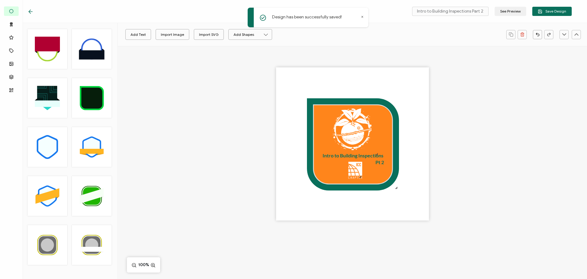
click at [242, 104] on div "Intro to Building Inspections Pt 2" at bounding box center [352, 154] width 469 height 217
click at [30, 9] on icon at bounding box center [31, 12] width 6 height 6
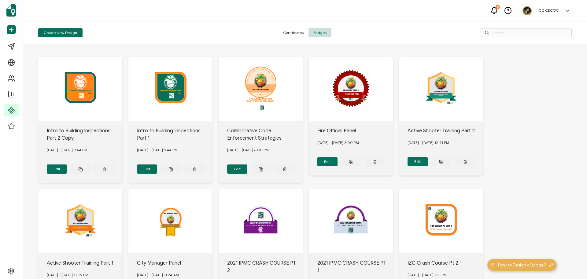
click at [290, 36] on span "Certificates" at bounding box center [293, 32] width 30 height 9
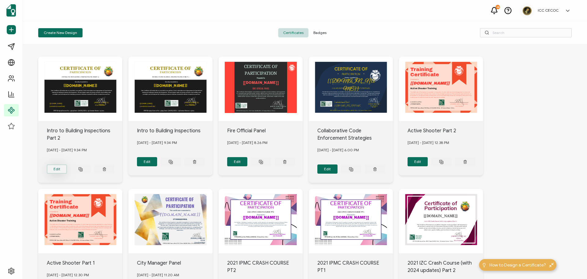
click at [59, 166] on button "Edit" at bounding box center [57, 168] width 20 height 9
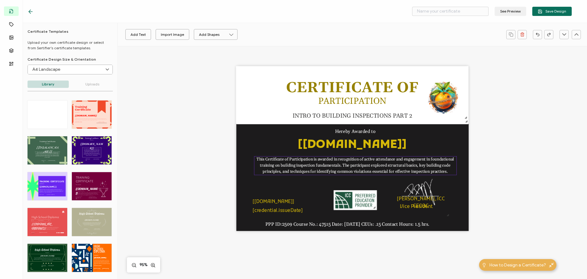
drag, startPoint x: 292, startPoint y: 161, endPoint x: 281, endPoint y: 162, distance: 10.8
click at [292, 161] on pre "This Certificate of Participation is awarded in recognition of active attendanc…" at bounding box center [356, 165] width 198 height 17
drag, startPoint x: 255, startPoint y: 159, endPoint x: 449, endPoint y: 172, distance: 194.0
click at [449, 172] on div "This Certificate of Participation is awarded in recognition of active attendanc…" at bounding box center [355, 165] width 203 height 19
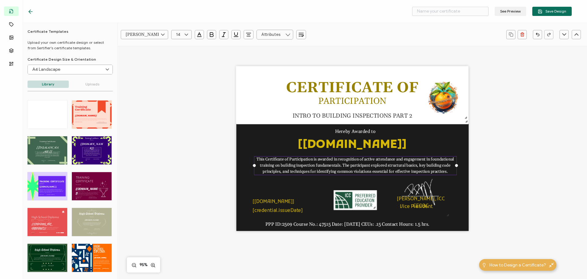
paste pre
click at [553, 14] on button "Save Design" at bounding box center [551, 11] width 39 height 9
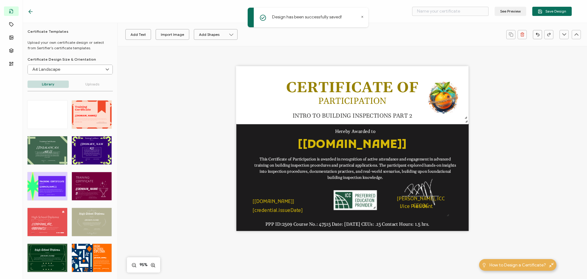
click at [32, 12] on icon at bounding box center [31, 12] width 6 height 6
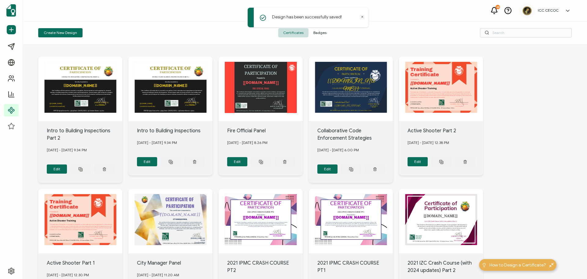
click at [502, 119] on div "CERTIFICATE OF This Certificate of Participation is awarded in recognition of a…" at bounding box center [305, 251] width 534 height 415
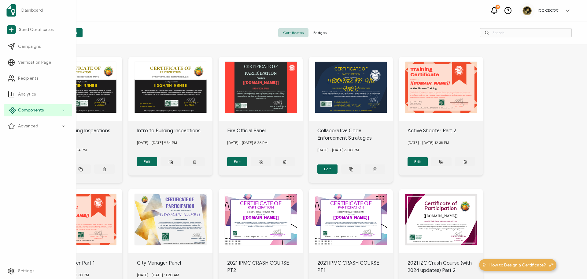
click at [26, 114] on div "Components" at bounding box center [38, 110] width 68 height 12
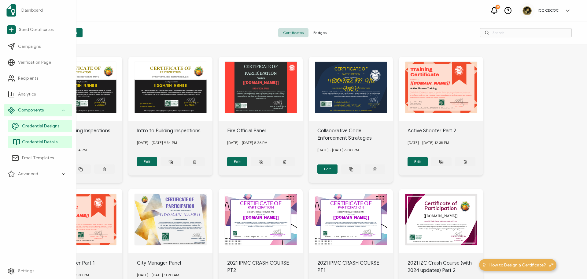
click at [40, 140] on span "Credential Details" at bounding box center [39, 142] width 35 height 6
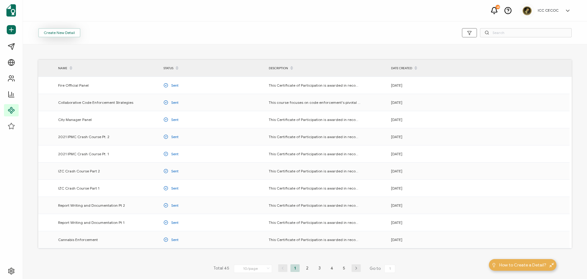
click at [55, 28] on button "Create New Detail" at bounding box center [59, 32] width 42 height 9
click at [307, 268] on li "2" at bounding box center [307, 268] width 9 height 8
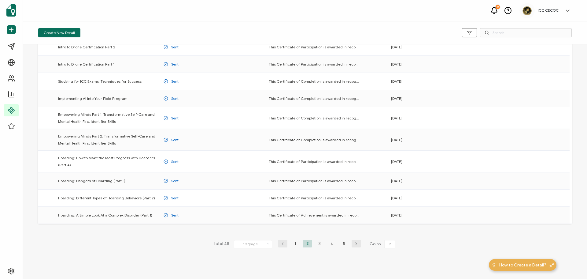
scroll to position [42, 0]
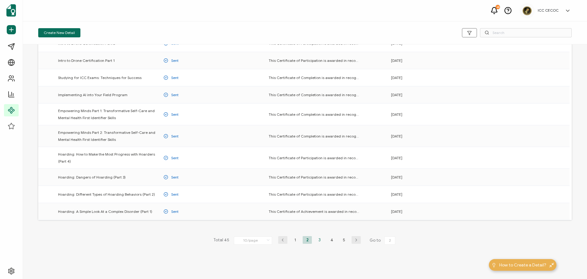
click at [317, 242] on li "3" at bounding box center [319, 240] width 9 height 8
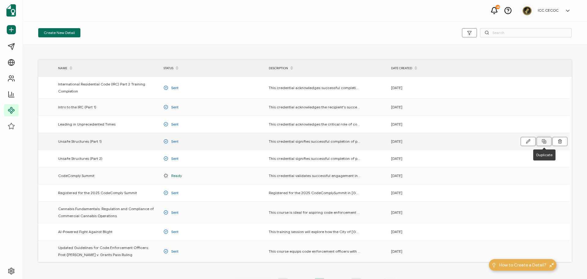
click at [544, 141] on icon at bounding box center [544, 141] width 5 height 5
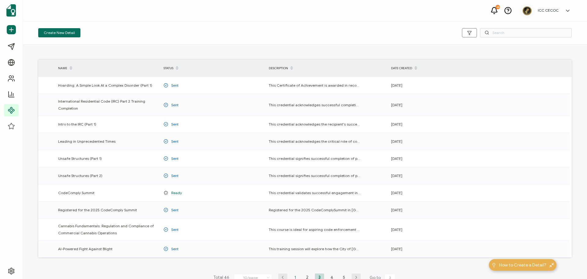
click at [294, 275] on li "1" at bounding box center [295, 277] width 9 height 8
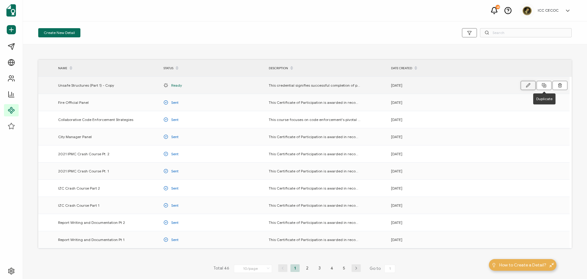
click at [526, 84] on button "button" at bounding box center [528, 85] width 15 height 9
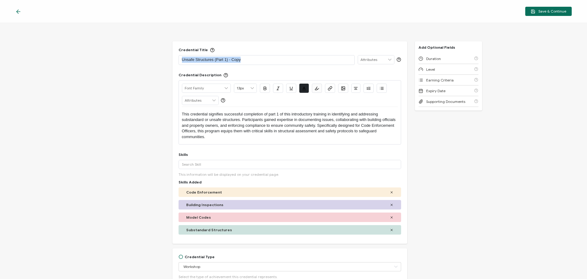
drag, startPoint x: 247, startPoint y: 60, endPoint x: 167, endPoint y: 56, distance: 80.5
click at [167, 56] on div "Credential Title Unsafe Structures (Part 1) - Copy ISSUER Issuer Name Credentia…" at bounding box center [293, 151] width 587 height 256
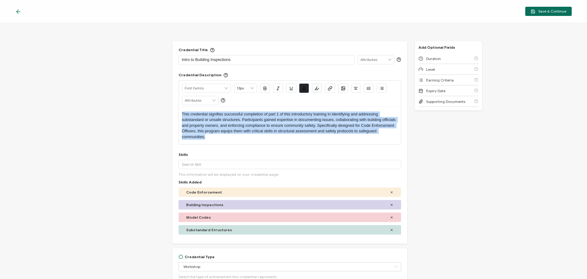
drag, startPoint x: 216, startPoint y: 139, endPoint x: 173, endPoint y: 114, distance: 49.5
click at [173, 114] on div "Credential Title Intro to Building Inspections ISSUER Issuer Name Credential De…" at bounding box center [289, 142] width 235 height 202
copy p "This credential signifies successful completion of part 1 of this introductory …"
drag, startPoint x: 220, startPoint y: 139, endPoint x: 174, endPoint y: 113, distance: 52.6
click at [174, 113] on div "Credential Title Intro to Building Inspections ISSUER Issuer Name Credential De…" at bounding box center [289, 142] width 235 height 202
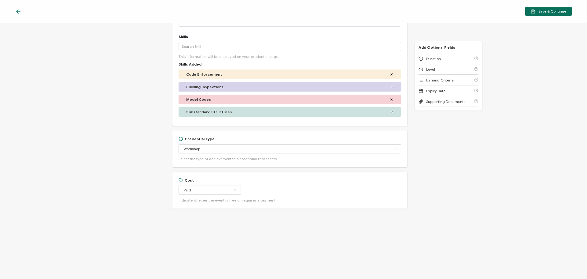
scroll to position [132, 0]
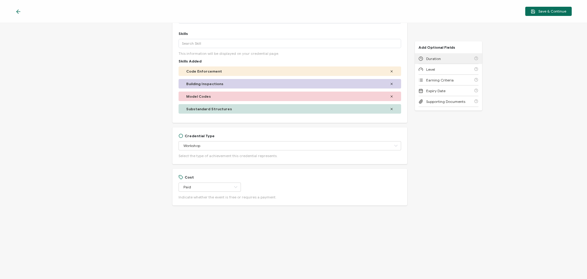
click at [449, 56] on div "Duration" at bounding box center [449, 58] width 60 height 11
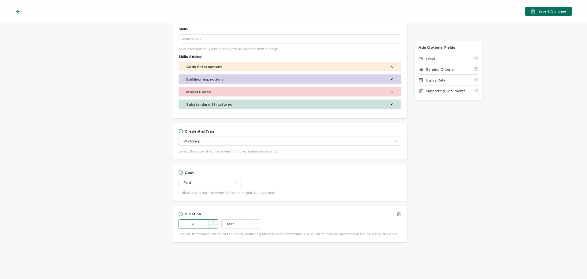
click at [180, 223] on input "0" at bounding box center [199, 223] width 40 height 9
type input "90"
click at [236, 224] on input "Year" at bounding box center [241, 223] width 40 height 9
click at [233, 209] on span "Minute" at bounding box center [233, 207] width 12 height 5
click at [446, 59] on div "Level" at bounding box center [449, 58] width 60 height 11
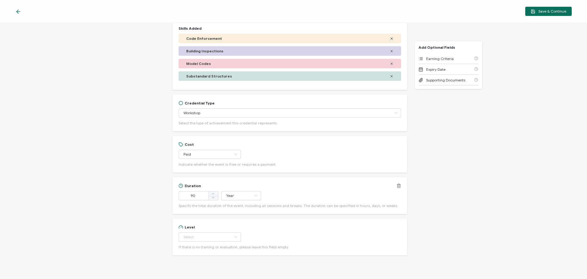
scroll to position [178, 0]
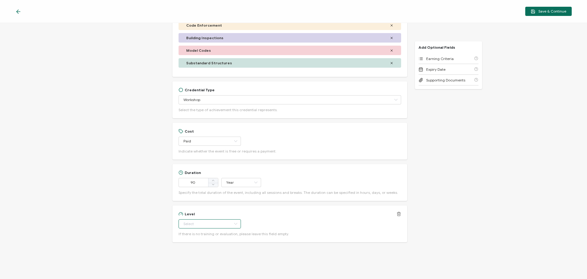
click at [190, 227] on input "text" at bounding box center [210, 223] width 62 height 9
click at [193, 167] on span "Beginner" at bounding box center [192, 165] width 16 height 5
click at [452, 179] on div "Credential Title Intro to Building Inspections ISSUER Issuer Name Credential De…" at bounding box center [293, 151] width 587 height 256
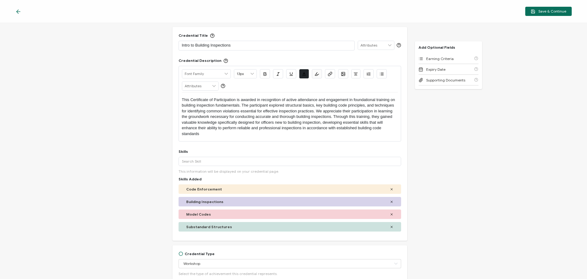
scroll to position [0, 0]
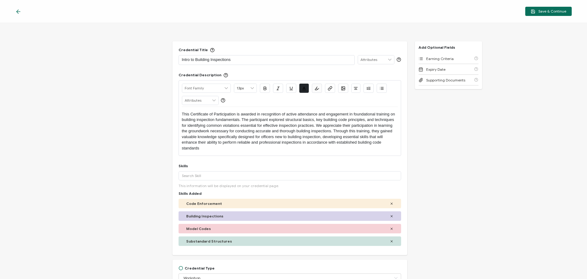
click at [242, 61] on p "Intro to Building Inspections" at bounding box center [266, 60] width 169 height 6
click at [558, 10] on span "Save & Continue" at bounding box center [548, 11] width 35 height 5
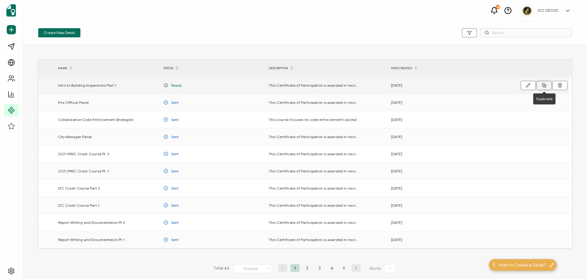
click at [544, 85] on icon at bounding box center [544, 85] width 5 height 5
click at [529, 84] on icon "button" at bounding box center [528, 85] width 4 height 4
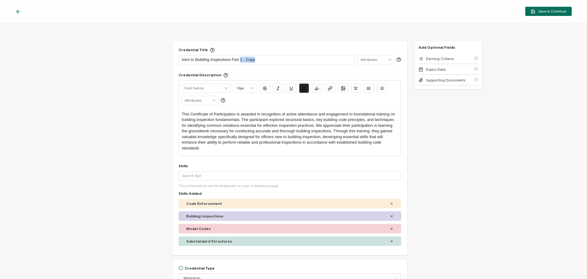
drag, startPoint x: 240, startPoint y: 59, endPoint x: 272, endPoint y: 64, distance: 32.2
click at [272, 64] on div "Intro to Building Inspections Part 1 - Copy" at bounding box center [266, 59] width 169 height 9
click at [224, 147] on p "This Certificate of Participation is awarded in recognition of active attendanc…" at bounding box center [290, 130] width 216 height 39
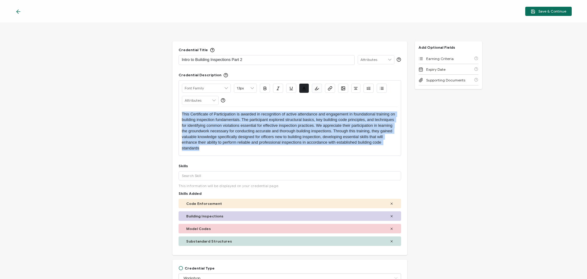
drag, startPoint x: 202, startPoint y: 145, endPoint x: 182, endPoint y: 114, distance: 36.6
click at [182, 114] on p "This Certificate of Participation is awarded in recognition of active attendanc…" at bounding box center [290, 130] width 216 height 39
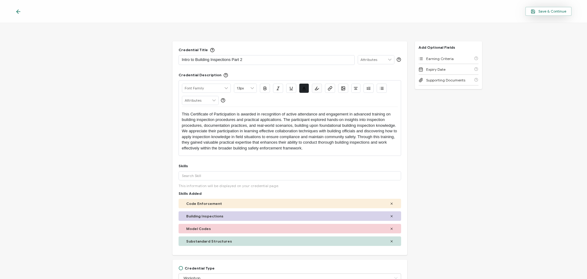
click at [545, 15] on button "Save & Continue" at bounding box center [548, 11] width 46 height 9
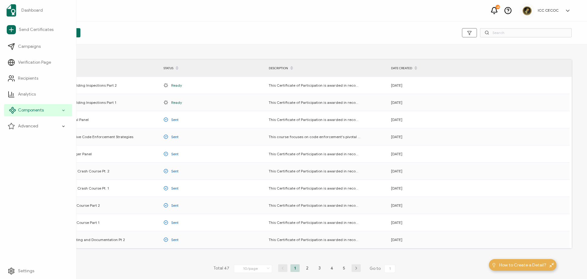
click at [28, 111] on span "Components" at bounding box center [31, 110] width 26 height 6
click at [36, 156] on span "Email Templates" at bounding box center [38, 158] width 32 height 6
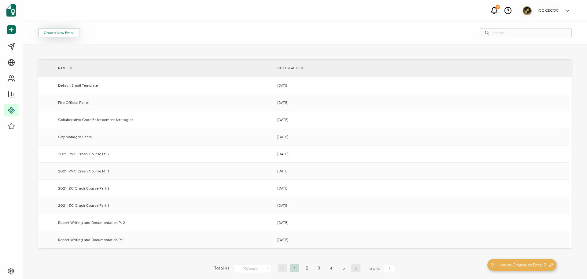
click at [57, 32] on span "Create New Email" at bounding box center [59, 33] width 31 height 4
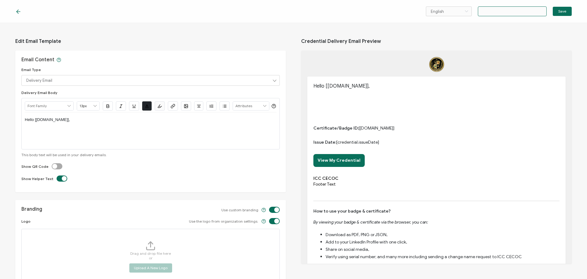
click at [499, 9] on input "text" at bounding box center [512, 11] width 69 height 10
drag, startPoint x: 526, startPoint y: 10, endPoint x: 435, endPoint y: 5, distance: 91.9
click at [435, 5] on div "English Bahasa indonesia Deutsch English Español Français Italiano Magyar Portu…" at bounding box center [293, 11] width 587 height 23
type input "Intro to Building Inspections Part 1"
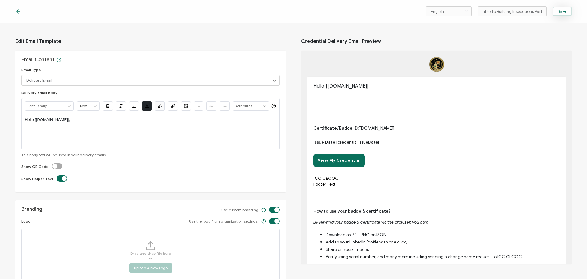
click at [566, 11] on span "Save" at bounding box center [562, 11] width 8 height 4
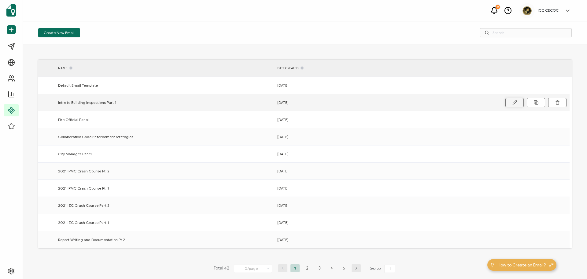
click at [514, 102] on icon at bounding box center [515, 102] width 5 height 5
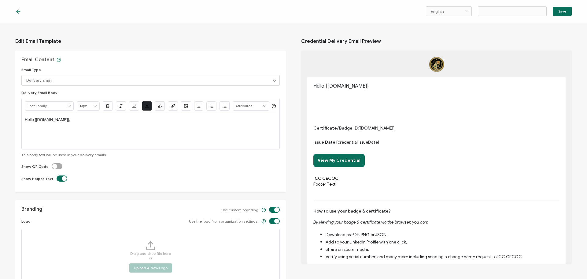
click at [76, 122] on p "Hello [[DOMAIN_NAME]]," at bounding box center [151, 120] width 252 height 6
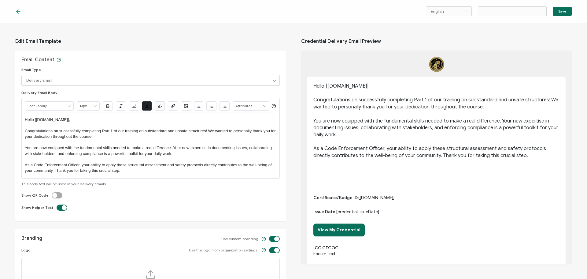
click at [52, 192] on label at bounding box center [52, 192] width 0 height 0
click at [56, 197] on input "checkbox" at bounding box center [58, 195] width 4 height 4
checkbox input "true"
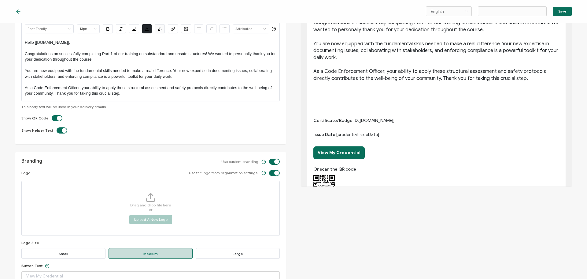
scroll to position [122, 0]
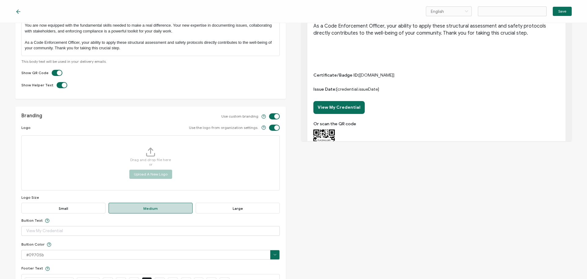
click at [231, 213] on span "Large" at bounding box center [238, 207] width 84 height 11
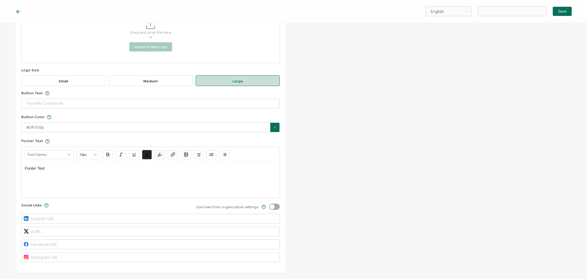
scroll to position [261, 0]
drag, startPoint x: 61, startPoint y: 170, endPoint x: 2, endPoint y: 162, distance: 59.3
click at [2, 162] on div "Edit Email Template Email Content Email Type Delivery Email Delivery Email Expi…" at bounding box center [293, 151] width 587 height 256
click at [269, 203] on label at bounding box center [269, 203] width 0 height 0
click at [274, 208] on input "checkbox" at bounding box center [276, 207] width 4 height 4
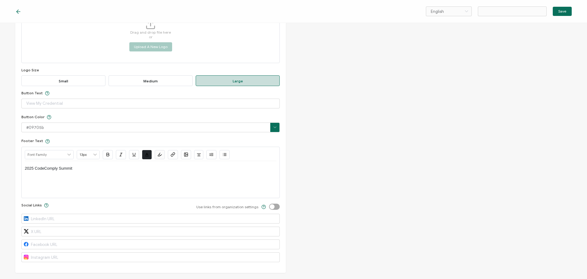
checkbox input "true"
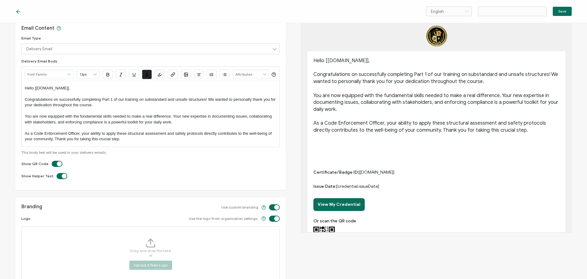
scroll to position [0, 0]
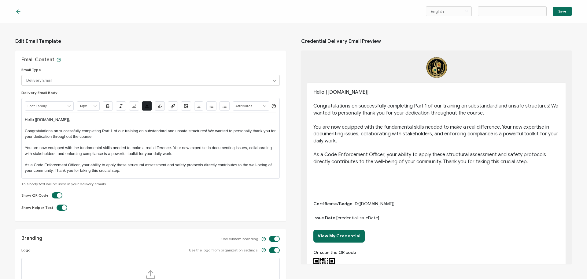
click at [462, 107] on p "Congratulations on successfully completing Part 1 of our training on substandar…" at bounding box center [436, 109] width 246 height 14
click at [462, 108] on p "Congratulations on successfully completing Part 1 of our training on substandar…" at bounding box center [436, 109] width 246 height 14
drag, startPoint x: 462, startPoint y: 108, endPoint x: 538, endPoint y: 106, distance: 75.9
click at [538, 106] on p "Congratulations on successfully completing Part 1 of our training on substandar…" at bounding box center [436, 109] width 246 height 14
drag, startPoint x: 145, startPoint y: 144, endPoint x: 205, endPoint y: 143, distance: 60.6
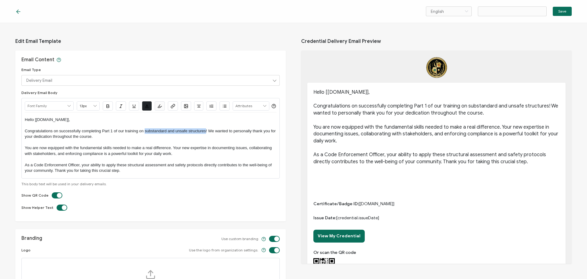
click at [205, 139] on p "Congratulations on successfully completing Part 1 of our training on substandar…" at bounding box center [151, 133] width 252 height 11
click at [540, 13] on input "text" at bounding box center [512, 11] width 69 height 10
click at [543, 13] on input "text" at bounding box center [512, 11] width 69 height 10
type input "Intro to Building Inspections Part 1"
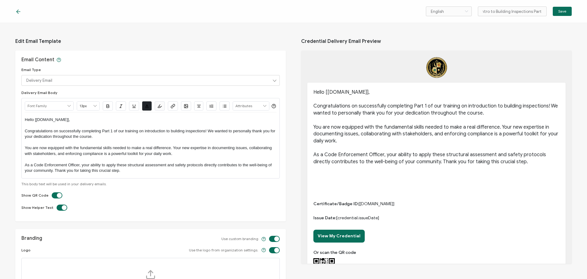
scroll to position [0, 0]
drag, startPoint x: 547, startPoint y: 13, endPoint x: 537, endPoint y: 11, distance: 10.3
click at [537, 12] on div "English Bahasa indonesia Deutsch English Español Français Italiano Magyar Portu…" at bounding box center [499, 11] width 146 height 10
click at [560, 12] on span "Save" at bounding box center [562, 11] width 8 height 4
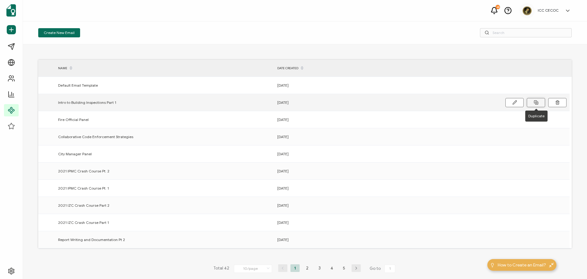
click at [537, 99] on button at bounding box center [536, 102] width 18 height 9
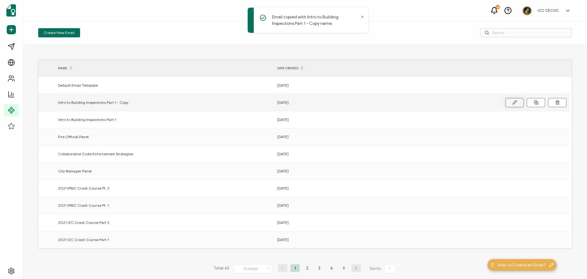
click at [514, 103] on icon at bounding box center [515, 102] width 4 height 4
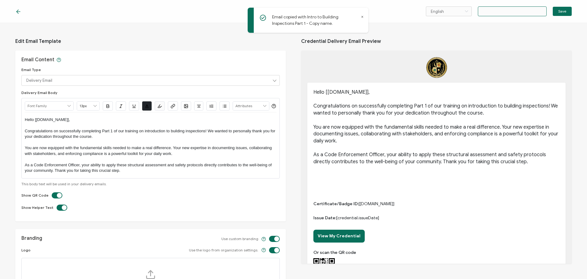
scroll to position [0, 15]
drag, startPoint x: 537, startPoint y: 13, endPoint x: 549, endPoint y: 15, distance: 12.3
click at [549, 15] on div "English Bahasa indonesia Deutsch English Español Français Italiano Magyar Portu…" at bounding box center [499, 11] width 146 height 10
click at [532, 11] on input "text" at bounding box center [512, 11] width 69 height 10
drag, startPoint x: 526, startPoint y: 11, endPoint x: 548, endPoint y: 13, distance: 21.7
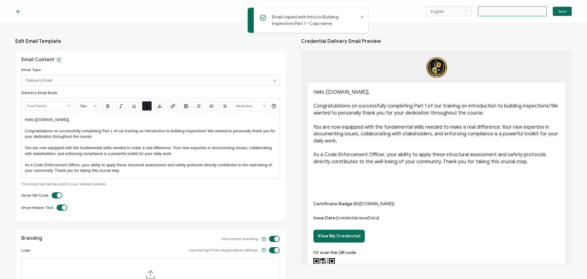
click at [548, 13] on div "English Bahasa indonesia Deutsch English Español Français Italiano Magyar Portu…" at bounding box center [499, 11] width 146 height 10
type input "Intro to Building Inspections Part 2"
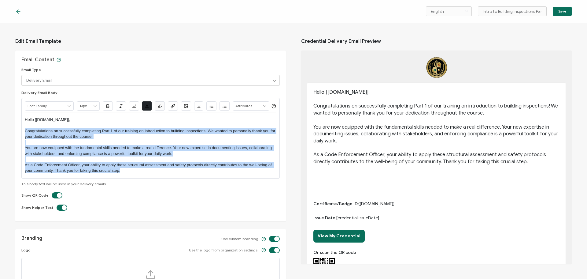
drag, startPoint x: 142, startPoint y: 183, endPoint x: 25, endPoint y: 145, distance: 122.9
click at [25, 145] on div "Hello [recipient.name], Congratulations on successfully completing Part 1 of ou…" at bounding box center [151, 145] width 252 height 66
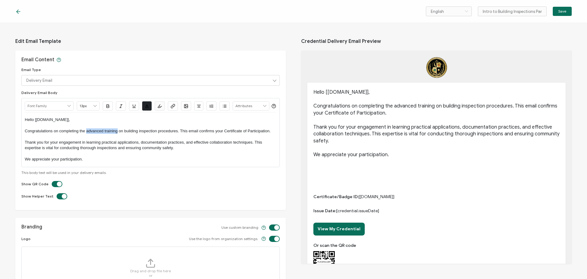
drag, startPoint x: 86, startPoint y: 142, endPoint x: 117, endPoint y: 143, distance: 30.6
click at [117, 134] on p "Congratulations on completing the advanced training on building inspection proc…" at bounding box center [151, 131] width 252 height 6
click at [562, 14] on button "Save" at bounding box center [562, 11] width 19 height 9
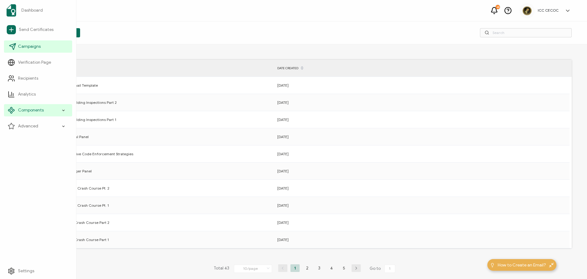
click at [50, 51] on link "Campaigns" at bounding box center [38, 46] width 68 height 12
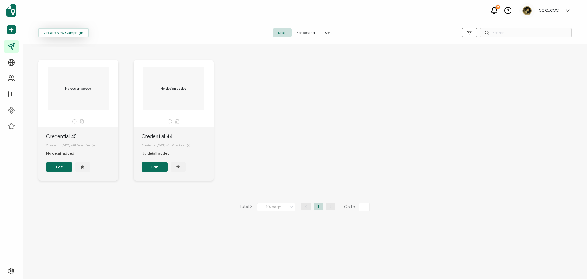
click at [74, 34] on span "Create New Campaign" at bounding box center [63, 33] width 39 height 4
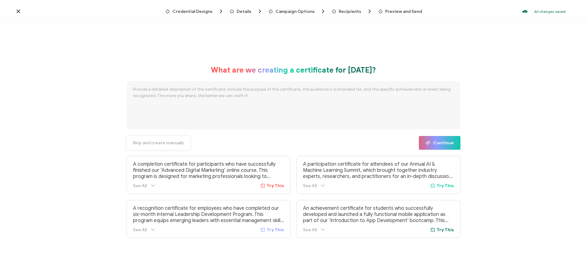
click at [161, 143] on span "Skip and create manually" at bounding box center [158, 143] width 51 height 4
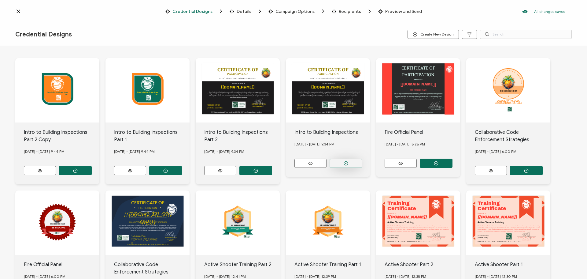
click at [92, 166] on button "button" at bounding box center [75, 170] width 33 height 9
click at [92, 171] on button "button" at bounding box center [75, 170] width 33 height 9
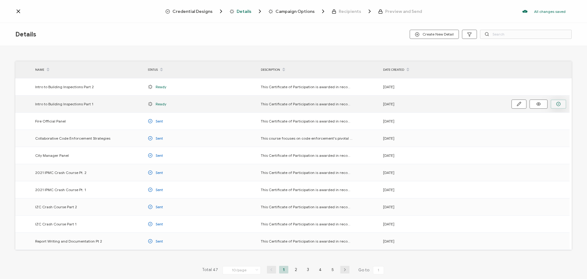
click at [555, 104] on button "button" at bounding box center [559, 103] width 16 height 9
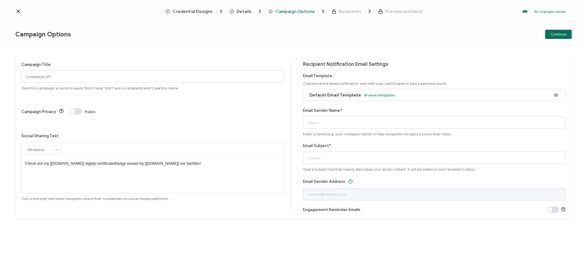
click at [346, 95] on span "Default Email Template" at bounding box center [336, 94] width 52 height 5
click at [385, 95] on span "Browse templates" at bounding box center [379, 95] width 31 height 5
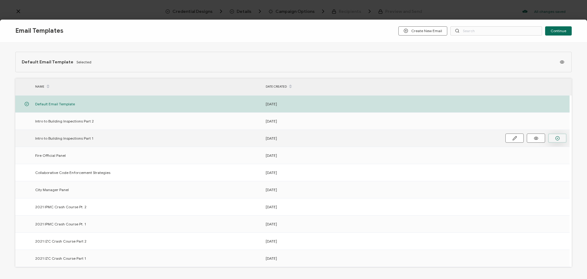
click at [556, 138] on icon "button" at bounding box center [557, 138] width 5 height 5
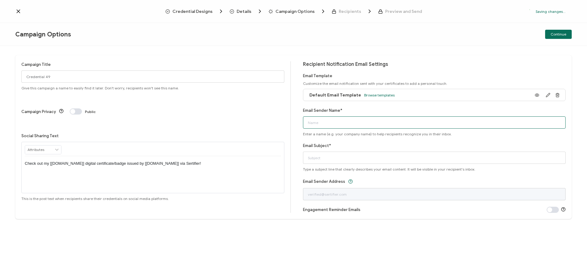
click at [320, 123] on input "Email Sender Name*" at bounding box center [434, 122] width 263 height 12
type input "ICC CECOC"
click at [330, 156] on input "Email Subject*" at bounding box center [434, 157] width 263 height 12
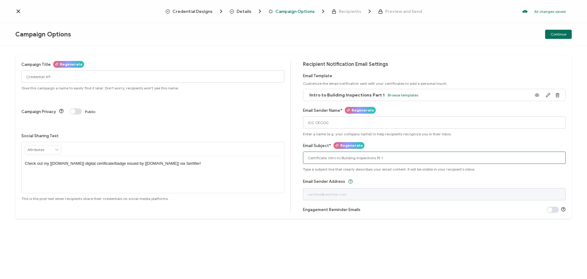
drag, startPoint x: 327, startPoint y: 158, endPoint x: 391, endPoint y: 162, distance: 64.3
click at [391, 162] on input "Certificate: Intro to Building Inspections Pt 1" at bounding box center [434, 157] width 263 height 12
type input "Certificate: Intro to Building Inspections Pt 1"
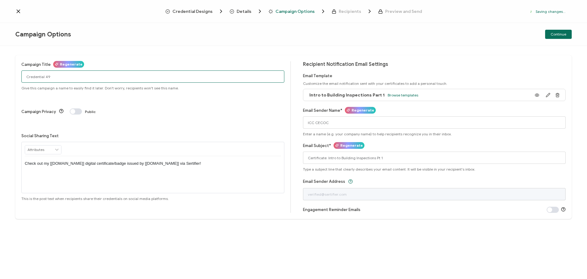
drag, startPoint x: 69, startPoint y: 76, endPoint x: 4, endPoint y: 76, distance: 64.8
click at [4, 76] on div "Campaign Title Regenerate Credential 49 Give this campaign a name to easily fin…" at bounding box center [293, 162] width 587 height 233
paste input "Intro to Building Inspections Pt 1"
type input "Intro to Building Inspections Pt 1"
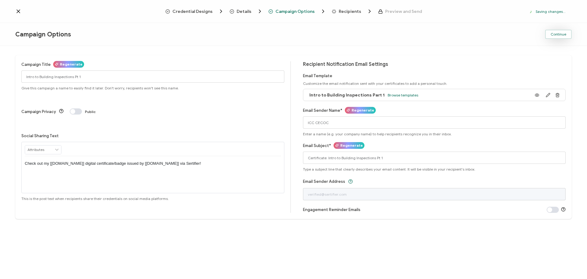
click at [559, 37] on button "Continue" at bounding box center [558, 34] width 27 height 9
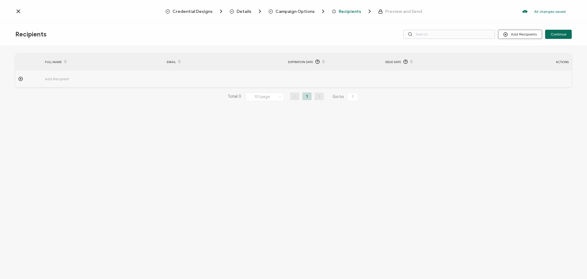
click at [535, 32] on button "Add Recipients" at bounding box center [520, 34] width 44 height 9
click at [521, 50] on span "Upload Recipients" at bounding box center [528, 50] width 31 height 5
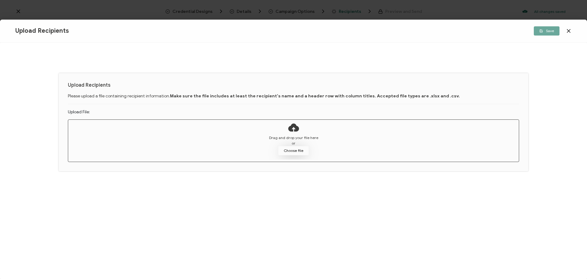
click at [298, 149] on button "Choose file" at bounding box center [293, 150] width 31 height 9
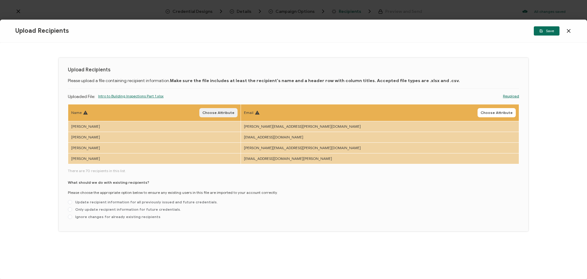
click at [235, 113] on span "Choose Attribute" at bounding box center [218, 113] width 32 height 4
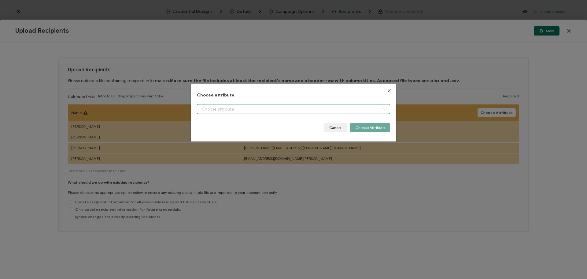
click at [324, 113] on input "dialog" at bounding box center [293, 109] width 193 height 10
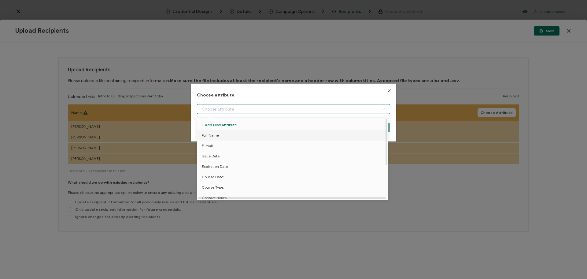
click at [296, 132] on li "Full Name" at bounding box center [294, 135] width 196 height 10
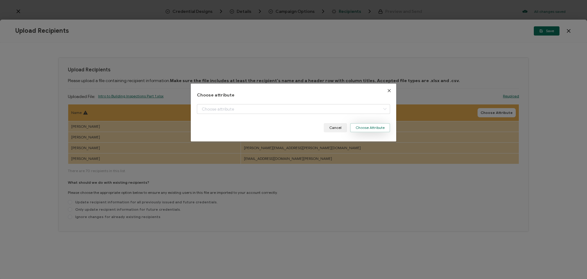
click at [366, 125] on button "Choose Attribute" at bounding box center [370, 127] width 40 height 9
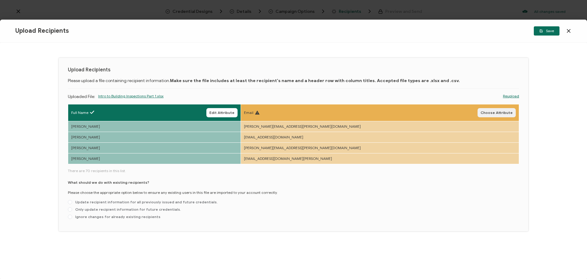
click at [497, 109] on button "Choose Attribute" at bounding box center [497, 112] width 38 height 9
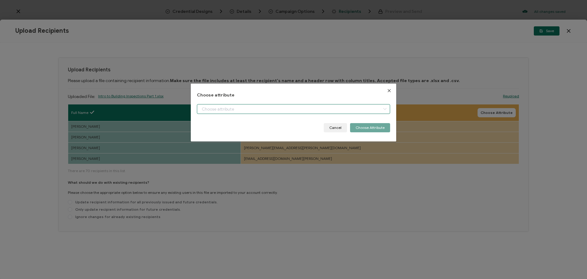
click at [365, 111] on input "dialog" at bounding box center [293, 109] width 193 height 10
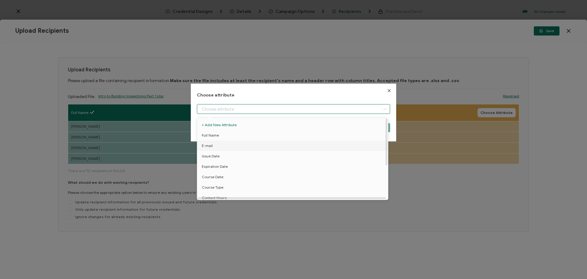
click at [325, 145] on li "E-mail" at bounding box center [294, 145] width 196 height 10
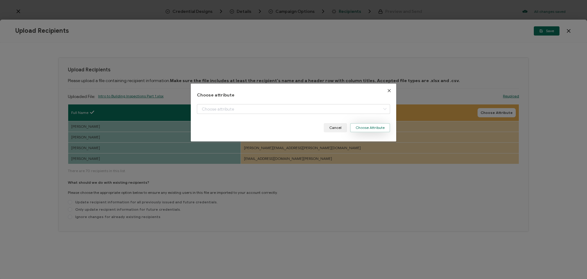
click at [368, 128] on button "Choose Attribute" at bounding box center [370, 127] width 40 height 9
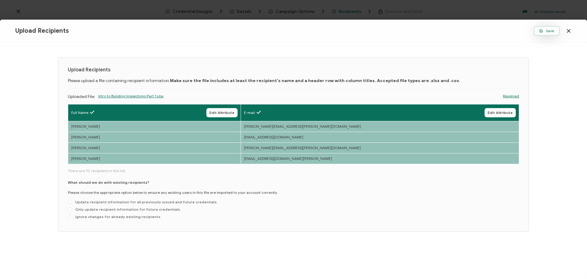
click at [548, 28] on button "Save" at bounding box center [547, 30] width 26 height 9
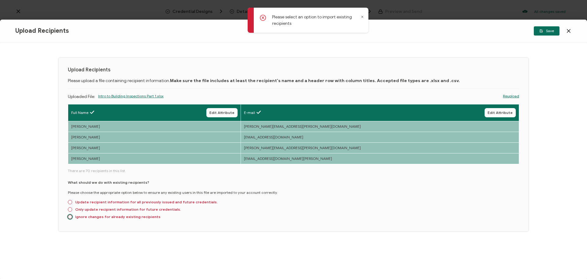
click at [71, 217] on span at bounding box center [70, 216] width 4 height 4
click at [71, 217] on input "Ignore changes for already existing recipients" at bounding box center [70, 216] width 4 height 5
radio input "true"
click at [539, 34] on button "Save" at bounding box center [547, 30] width 26 height 9
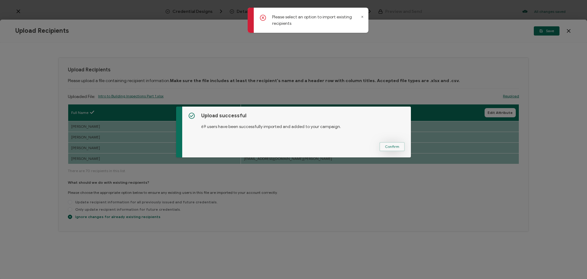
click at [388, 146] on span "Confirm" at bounding box center [392, 147] width 14 height 4
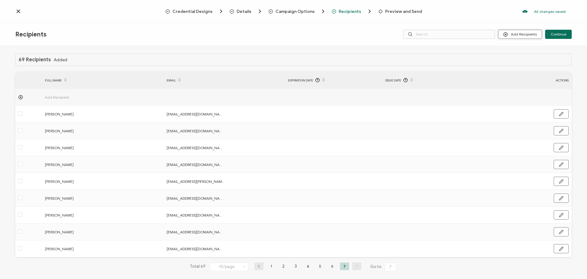
click at [514, 35] on button "Add Recipients" at bounding box center [520, 34] width 44 height 9
click at [529, 33] on button "Add Recipients" at bounding box center [520, 34] width 44 height 9
click at [524, 47] on li "Upload Recipients" at bounding box center [528, 51] width 57 height 10
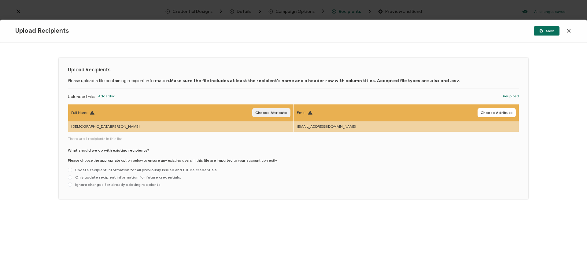
click at [270, 111] on span "Choose Attribute" at bounding box center [271, 113] width 32 height 4
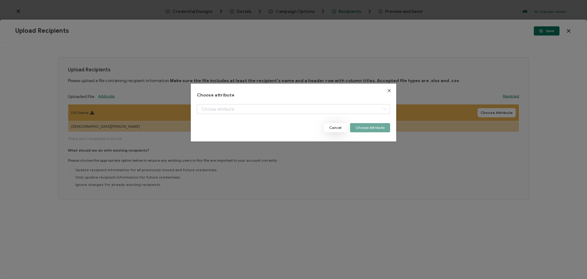
click at [339, 128] on button "Cancel" at bounding box center [335, 127] width 23 height 9
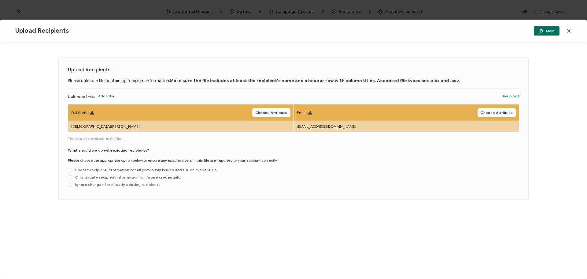
click at [498, 160] on div "What should we do with existing recipients? Please choose the appropriate optio…" at bounding box center [293, 168] width 451 height 42
click at [510, 96] on link "Reupload" at bounding box center [511, 96] width 16 height 6
click at [270, 113] on span "Choose Attribute" at bounding box center [271, 113] width 32 height 4
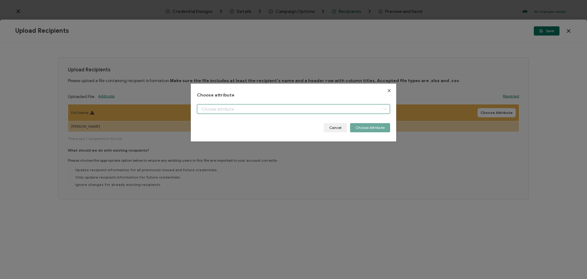
click at [260, 110] on input "dialog" at bounding box center [293, 109] width 193 height 10
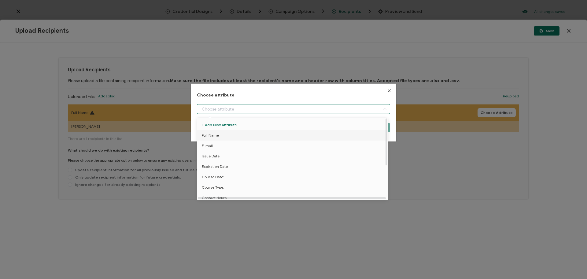
click at [241, 136] on li "Full Name" at bounding box center [294, 135] width 196 height 10
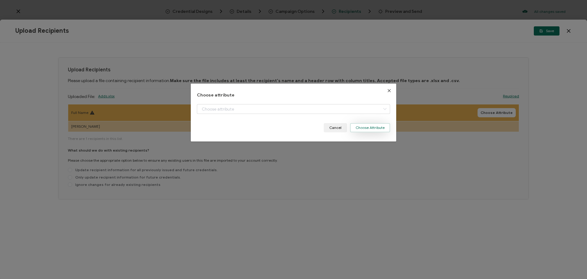
click at [366, 128] on button "Choose Attribute" at bounding box center [370, 127] width 40 height 9
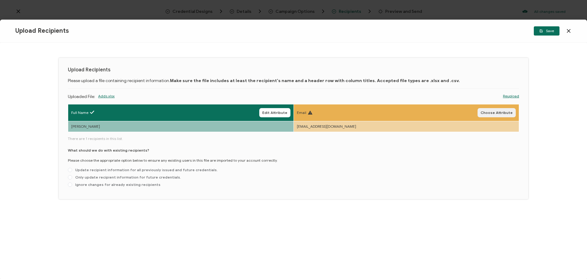
click at [497, 112] on span "Choose Attribute" at bounding box center [497, 113] width 32 height 4
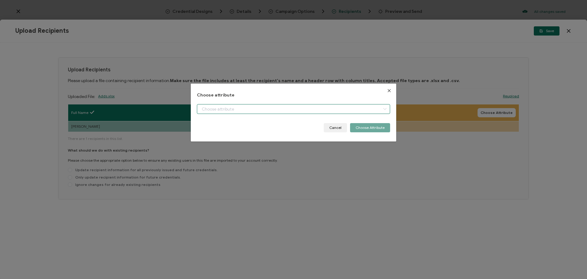
click at [319, 109] on input "dialog" at bounding box center [293, 109] width 193 height 10
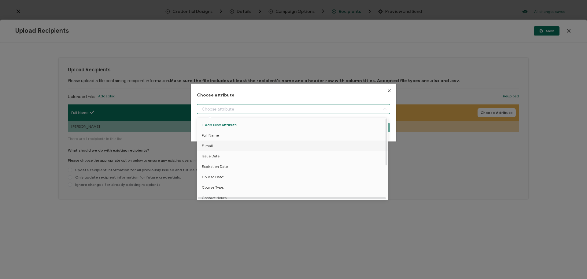
click at [276, 147] on li "E-mail" at bounding box center [294, 145] width 196 height 10
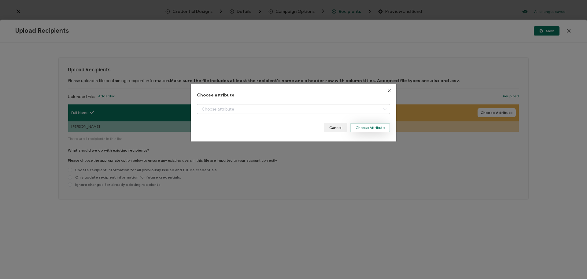
click at [385, 129] on button "Choose Attribute" at bounding box center [370, 127] width 40 height 9
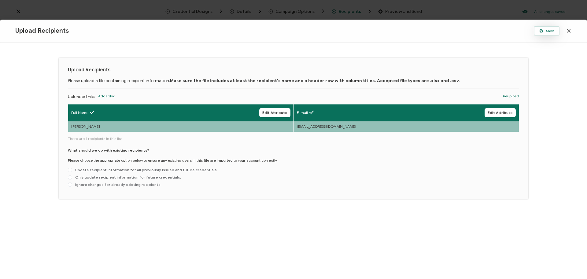
click at [553, 31] on span "Save" at bounding box center [547, 31] width 15 height 4
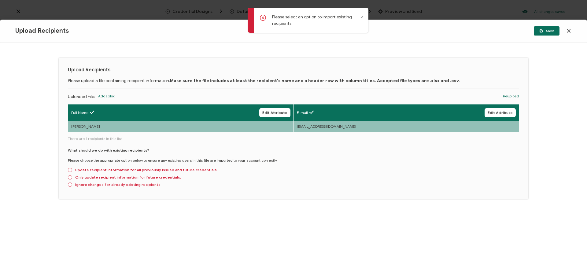
click at [91, 180] on div "What should we do with existing recipients? Please choose the appropriate optio…" at bounding box center [293, 168] width 451 height 42
click at [89, 184] on span "Ignore changes for already existing recipients" at bounding box center [116, 184] width 88 height 5
click at [72, 184] on input "Ignore changes for already existing recipients" at bounding box center [70, 184] width 4 height 5
radio input "true"
click at [548, 34] on button "Save" at bounding box center [547, 30] width 26 height 9
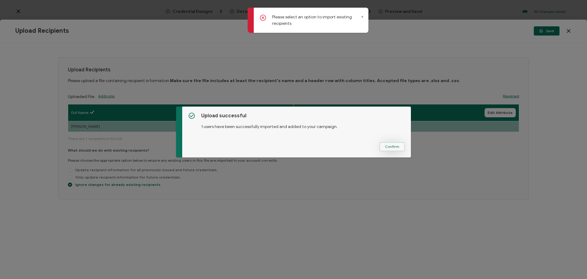
click at [400, 143] on button "Confirm" at bounding box center [392, 146] width 25 height 9
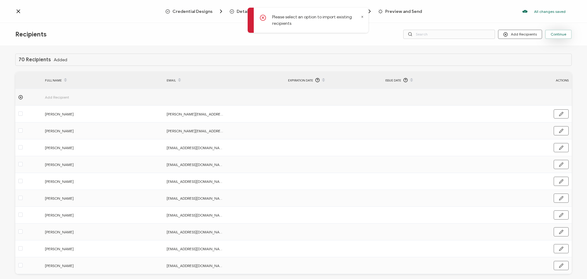
click at [559, 33] on span "Continue" at bounding box center [559, 34] width 16 height 4
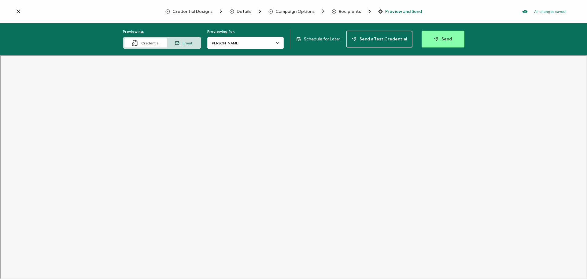
click at [323, 40] on span "Schedule for Later" at bounding box center [322, 38] width 36 height 5
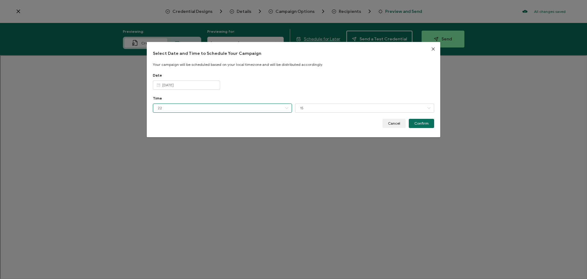
click at [169, 106] on input "22" at bounding box center [222, 107] width 139 height 9
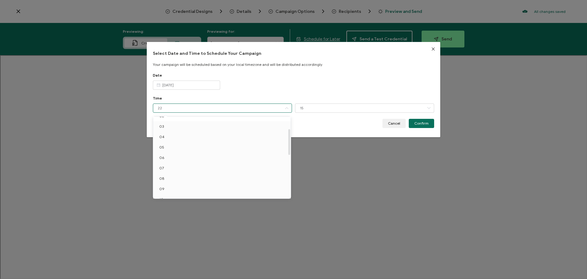
scroll to position [7, 0]
click at [163, 158] on span "04" at bounding box center [161, 157] width 5 height 5
click at [176, 84] on input "[DATE]" at bounding box center [186, 84] width 67 height 9
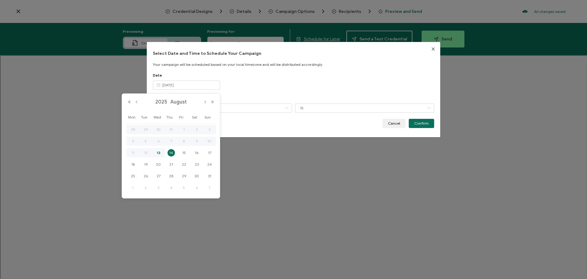
click at [172, 153] on span "14" at bounding box center [171, 152] width 7 height 7
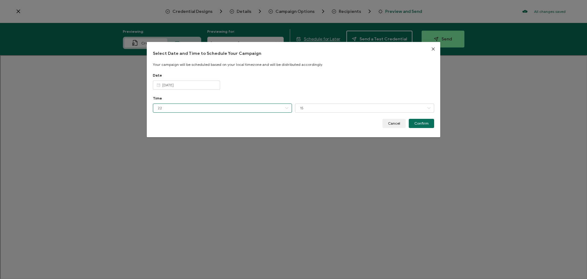
click at [172, 109] on input "22" at bounding box center [222, 107] width 139 height 9
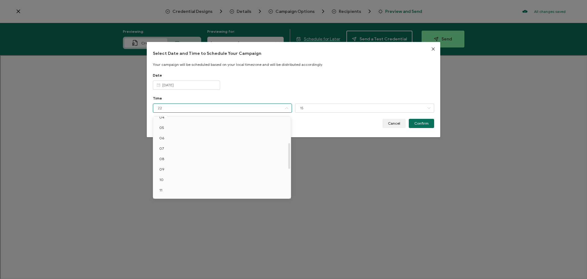
scroll to position [38, 0]
click at [165, 169] on li "08" at bounding box center [223, 169] width 140 height 10
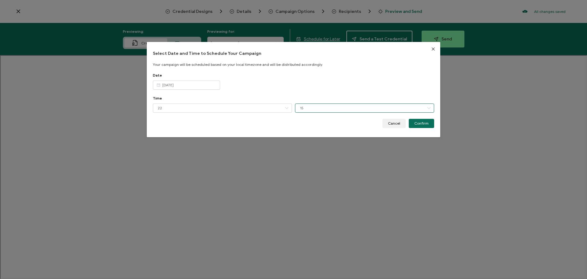
click at [309, 108] on input "15" at bounding box center [364, 107] width 139 height 9
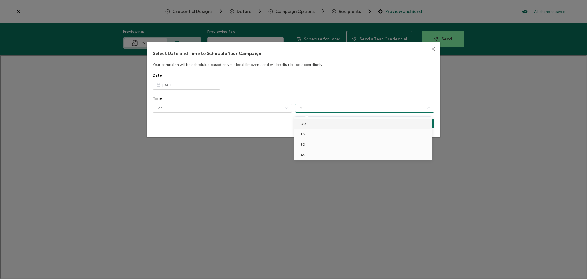
click at [310, 123] on li "00" at bounding box center [365, 123] width 140 height 10
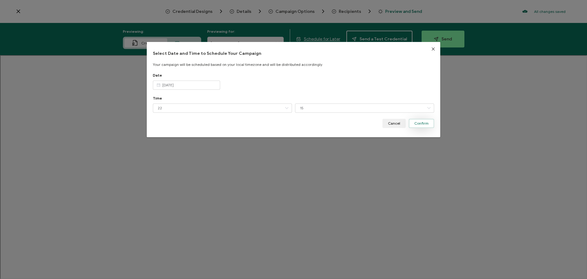
click at [422, 123] on span "Confirm" at bounding box center [421, 123] width 14 height 4
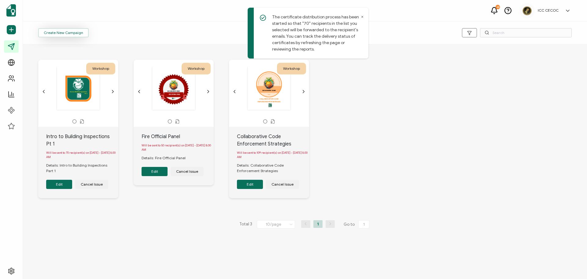
click at [65, 32] on span "Create New Campaign" at bounding box center [63, 33] width 39 height 4
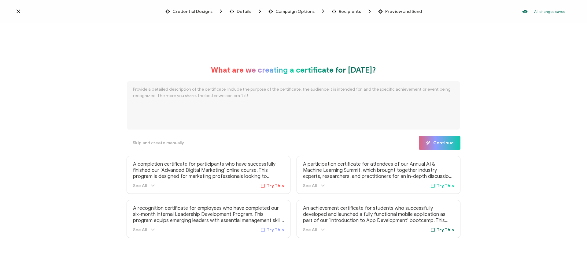
click at [521, 128] on div "What are we creating a certificate for today? Skip and create manually Continue…" at bounding box center [293, 151] width 587 height 257
click at [154, 142] on span "Skip and create manually" at bounding box center [158, 143] width 51 height 4
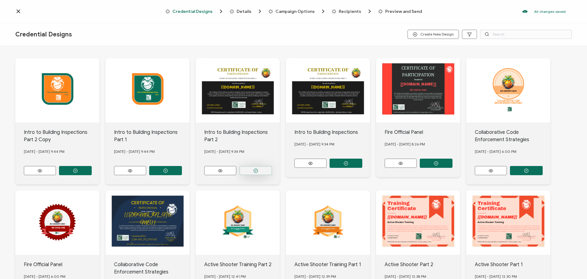
click at [78, 168] on icon "button" at bounding box center [75, 170] width 5 height 5
click at [77, 168] on icon "button" at bounding box center [75, 170] width 5 height 5
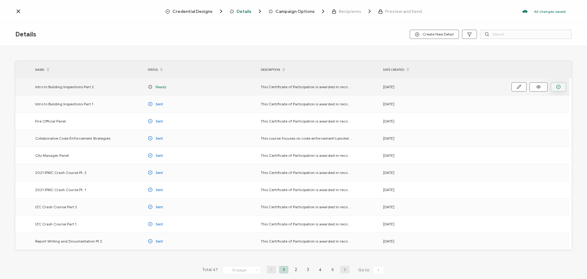
click at [556, 87] on button "button" at bounding box center [559, 86] width 16 height 9
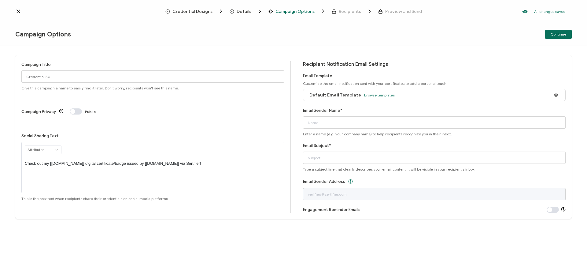
click at [381, 96] on span "Browse templates" at bounding box center [379, 95] width 31 height 5
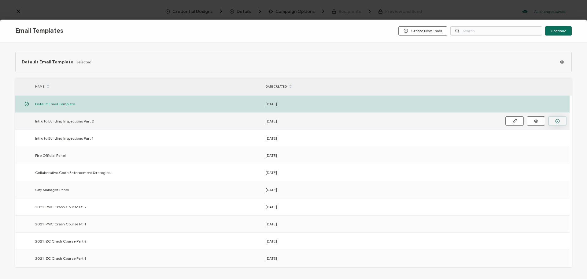
click at [553, 123] on button "button" at bounding box center [557, 120] width 18 height 9
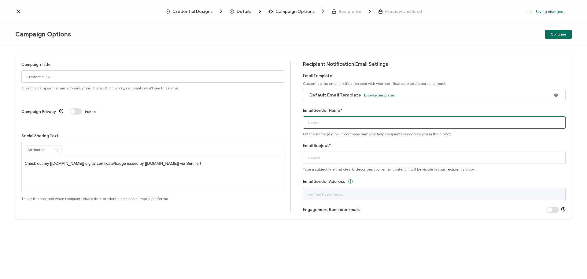
click at [342, 125] on input "Email Sender Name*" at bounding box center [434, 122] width 263 height 12
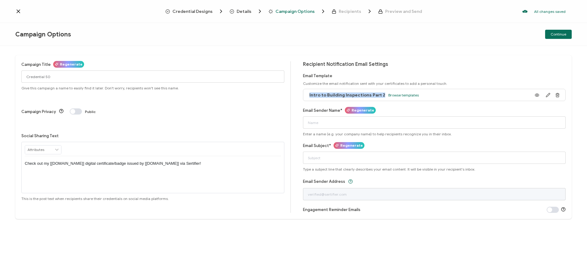
drag, startPoint x: 309, startPoint y: 96, endPoint x: 375, endPoint y: 94, distance: 66.1
click at [380, 95] on span "Intro to Building Inspections Part 2" at bounding box center [348, 94] width 76 height 5
copy span "Intro to Building Inspections Part 2"
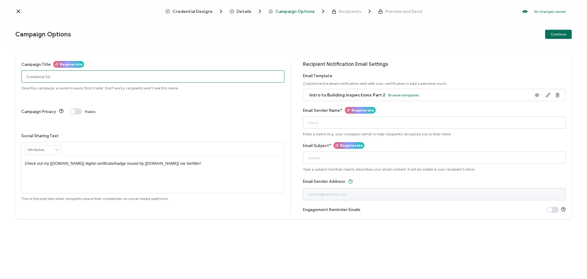
drag, startPoint x: 98, startPoint y: 76, endPoint x: 17, endPoint y: 79, distance: 81.1
click at [17, 79] on div "Campaign Title Regenerate Credential 50 Give this campaign a name to easily fin…" at bounding box center [293, 137] width 557 height 164
paste input "Intro to Building Inspections Part 2"
type input "Intro to Building Inspections Part 2"
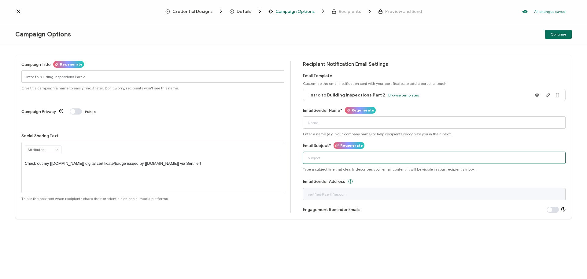
click at [322, 155] on input "Email Subject*" at bounding box center [434, 157] width 263 height 12
paste input "Intro to Building Inspections Part 2"
type input "Certificate: Intro to Building Inspections Part 2"
click at [319, 126] on input "Email Sender Name*" at bounding box center [434, 122] width 263 height 12
type input "ICC CECOC"
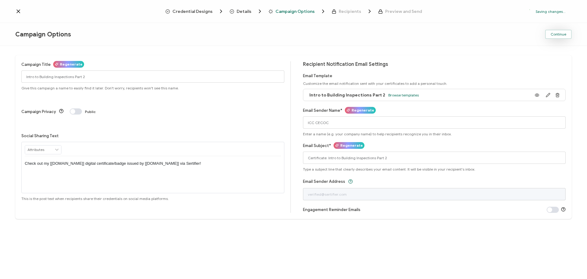
click at [556, 36] on span "Continue" at bounding box center [559, 34] width 16 height 4
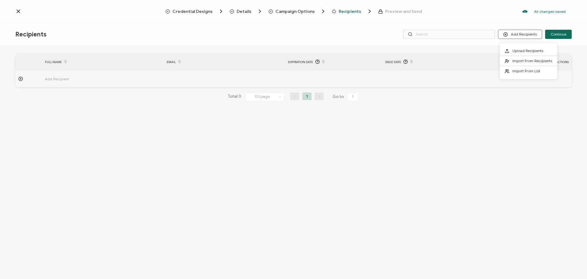
click at [519, 35] on button "Add Recipients" at bounding box center [520, 34] width 44 height 9
click at [520, 36] on button "Add Recipients" at bounding box center [520, 34] width 44 height 9
click at [522, 46] on li "Upload Recipients" at bounding box center [528, 51] width 57 height 10
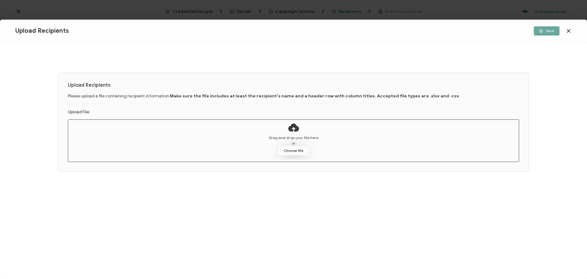
click at [295, 148] on button "Choose file" at bounding box center [293, 150] width 31 height 9
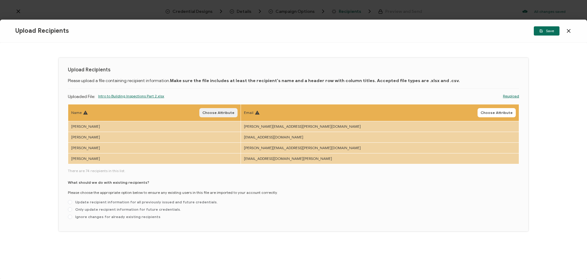
click at [235, 113] on span "Choose Attribute" at bounding box center [218, 113] width 32 height 4
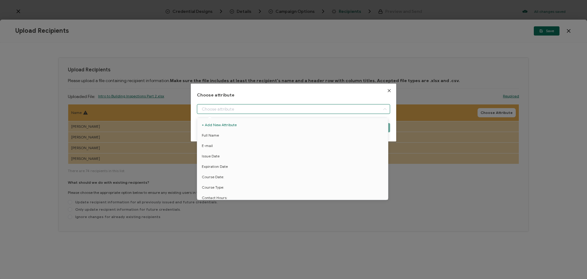
click at [271, 109] on input "dialog" at bounding box center [293, 109] width 193 height 10
click at [247, 133] on li "Full Name" at bounding box center [294, 135] width 196 height 10
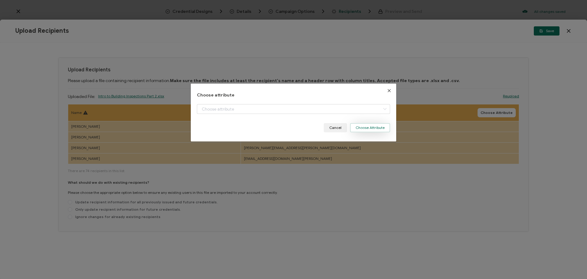
click at [363, 128] on button "Choose Attribute" at bounding box center [370, 127] width 40 height 9
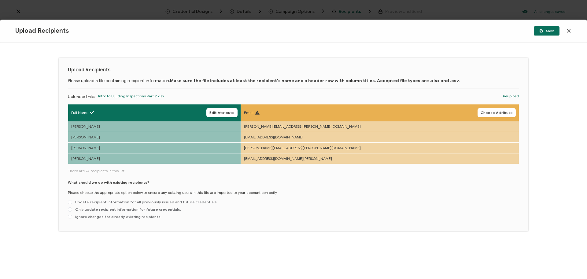
click at [512, 97] on link "Reupload" at bounding box center [511, 96] width 16 height 6
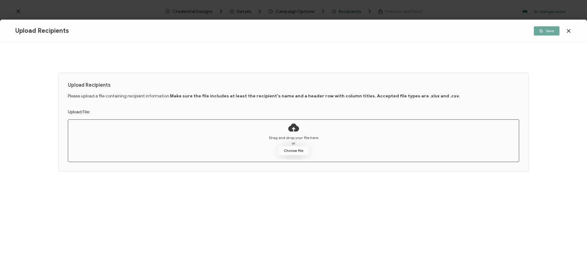
click at [293, 151] on button "Choose file" at bounding box center [293, 150] width 31 height 9
click at [299, 151] on button "Choose file" at bounding box center [293, 150] width 31 height 9
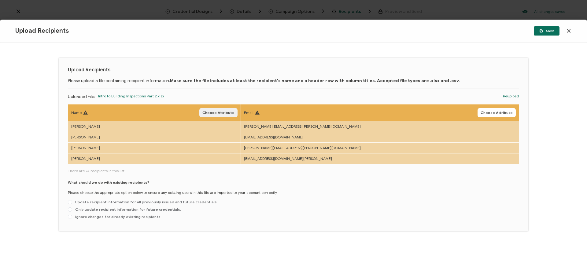
click at [235, 111] on span "Choose Attribute" at bounding box center [218, 113] width 32 height 4
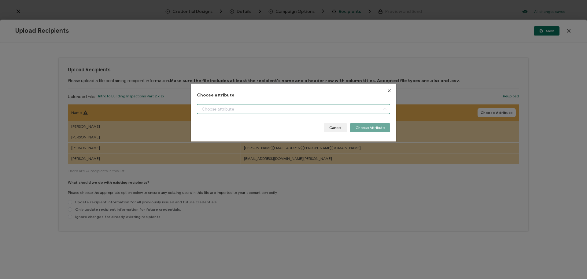
click at [297, 111] on input "dialog" at bounding box center [293, 109] width 193 height 10
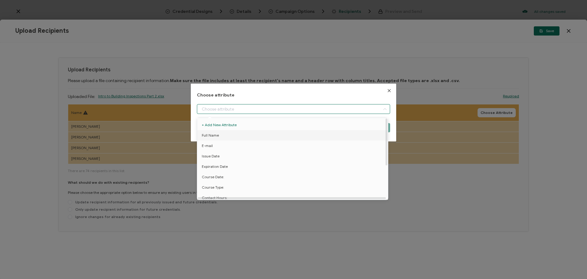
click at [239, 132] on li "Full Name" at bounding box center [294, 135] width 196 height 10
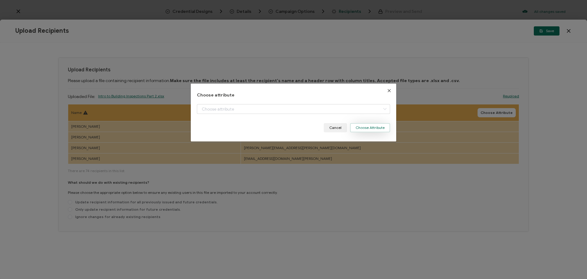
click at [370, 129] on button "Choose Attribute" at bounding box center [370, 127] width 40 height 9
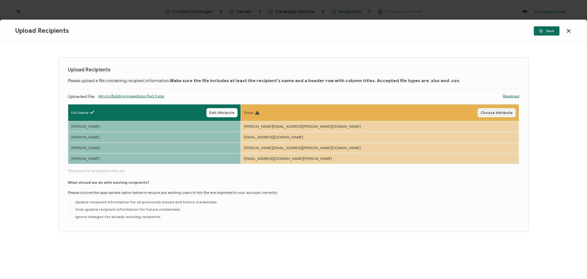
click at [494, 112] on span "Choose Attribute" at bounding box center [497, 113] width 32 height 4
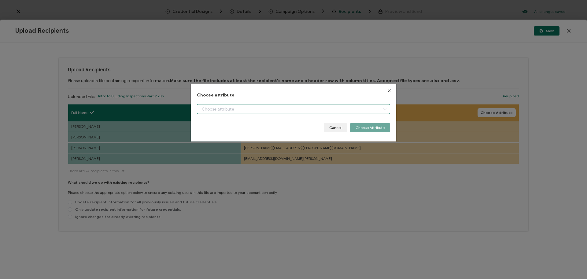
click at [296, 109] on input "dialog" at bounding box center [293, 109] width 193 height 10
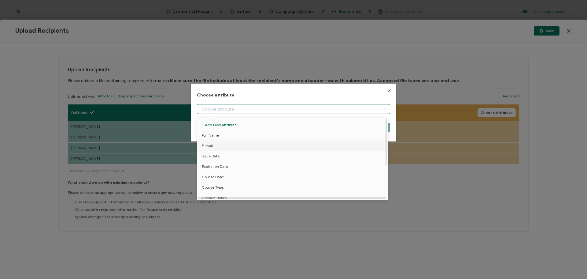
click at [267, 147] on li "E-mail" at bounding box center [294, 145] width 196 height 10
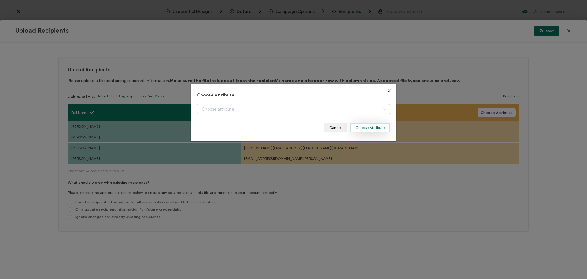
click at [365, 129] on button "Choose Attribute" at bounding box center [370, 127] width 40 height 9
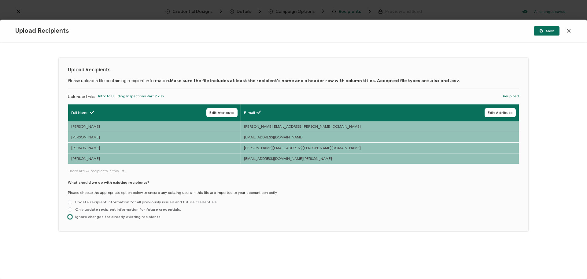
click at [70, 216] on span at bounding box center [70, 216] width 4 height 4
click at [70, 216] on input "Ignore changes for already existing recipients" at bounding box center [70, 216] width 4 height 5
radio input "true"
click at [552, 34] on button "Save" at bounding box center [547, 30] width 26 height 9
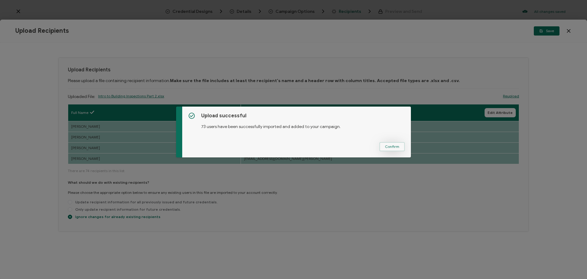
click at [387, 147] on span "Confirm" at bounding box center [392, 147] width 14 height 4
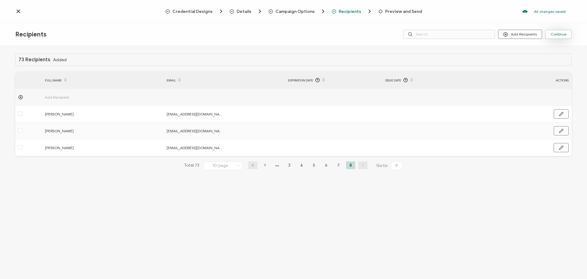
click at [551, 35] on span "Continue" at bounding box center [559, 34] width 16 height 4
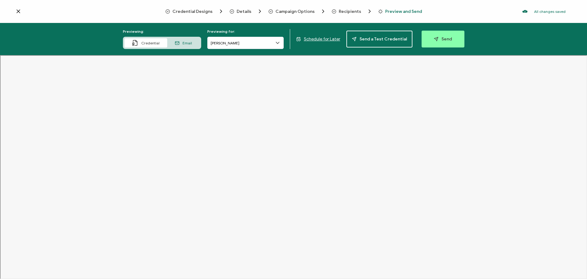
click at [327, 38] on span "Schedule for Later" at bounding box center [322, 38] width 36 height 5
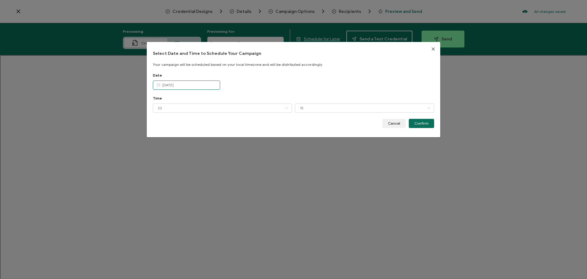
click at [178, 84] on input "[DATE]" at bounding box center [186, 84] width 67 height 9
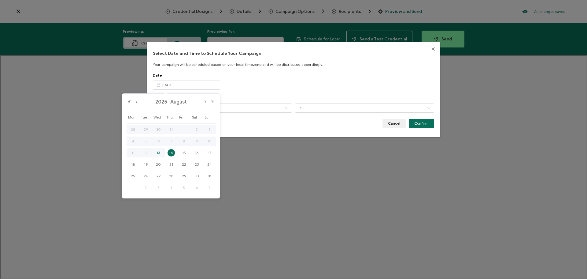
click at [173, 152] on span "14" at bounding box center [171, 152] width 7 height 7
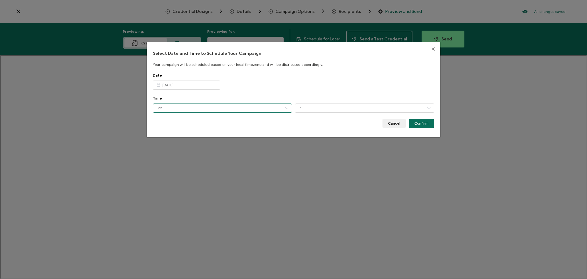
click at [193, 108] on input "22" at bounding box center [222, 107] width 139 height 9
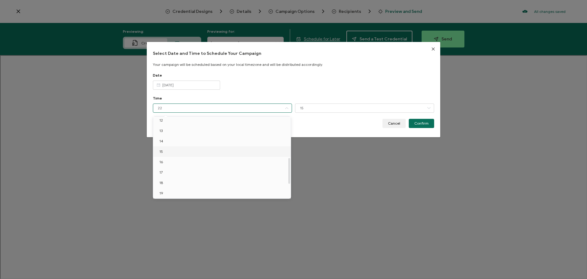
scroll to position [69, 0]
click at [164, 139] on li "08" at bounding box center [223, 138] width 140 height 10
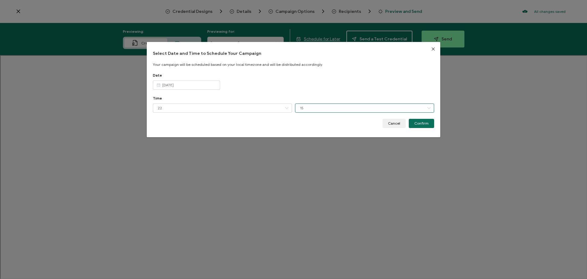
click at [309, 107] on input "15" at bounding box center [364, 107] width 139 height 9
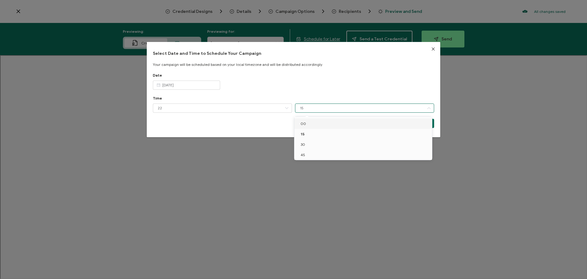
click at [303, 125] on span "00" at bounding box center [304, 123] width 6 height 5
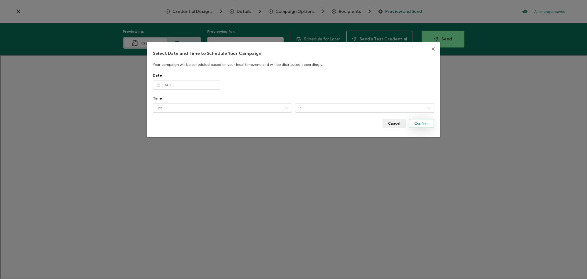
click at [425, 122] on span "Confirm" at bounding box center [421, 123] width 14 height 4
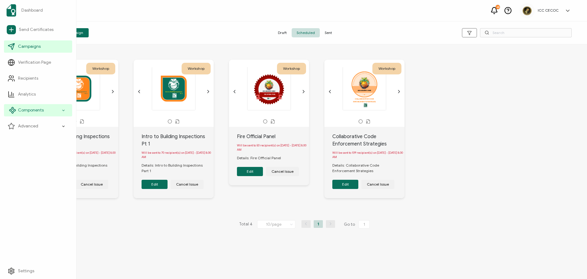
click at [39, 111] on span "Components" at bounding box center [31, 110] width 26 height 6
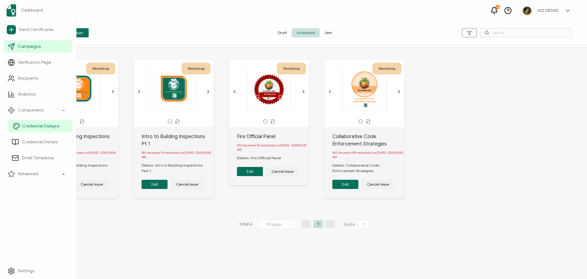
click at [38, 125] on span "Credential Designs" at bounding box center [40, 126] width 37 height 6
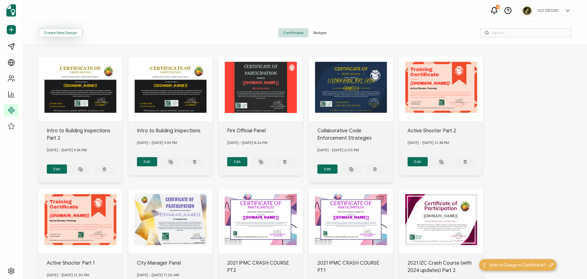
click at [51, 32] on button "Create New Design" at bounding box center [60, 32] width 44 height 9
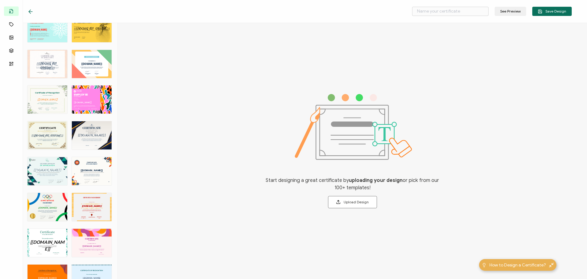
scroll to position [703, 0]
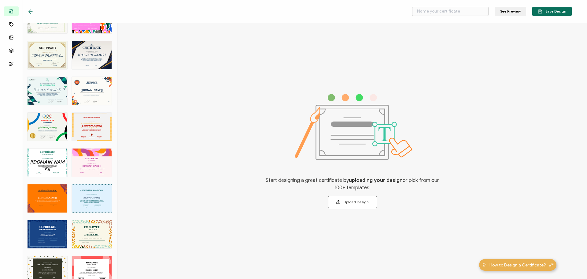
click at [81, 93] on div "CERTIFICATE The recipient’s full name, which will be automatically filled based…" at bounding box center [92, 91] width 40 height 28
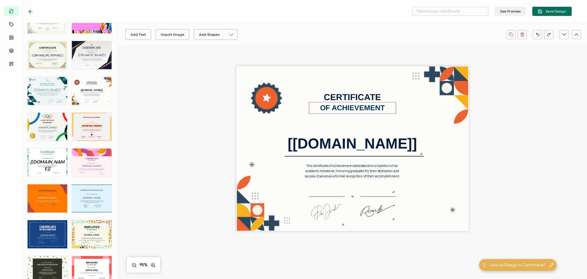
click at [339, 106] on pre "OF ACHIEVEMENT" at bounding box center [352, 107] width 65 height 8
click at [330, 110] on pre "OF ACHIEVEMENT" at bounding box center [352, 107] width 65 height 8
click at [334, 109] on pre "OF ACHIEVEMENT" at bounding box center [352, 107] width 65 height 8
drag, startPoint x: 333, startPoint y: 108, endPoint x: 406, endPoint y: 112, distance: 73.2
click at [406, 112] on div "CERTIFICATE The recipient’s full name, which will be automatically filled based…" at bounding box center [352, 148] width 232 height 165
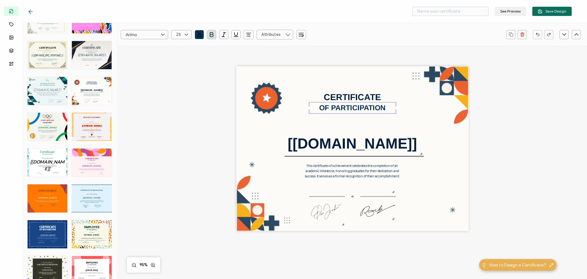
click at [502, 139] on div "CERTIFICATE The recipient’s full name, which will be automatically filled based…" at bounding box center [352, 158] width 446 height 225
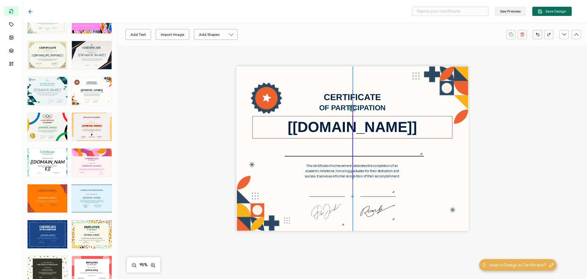
drag, startPoint x: 352, startPoint y: 144, endPoint x: 352, endPoint y: 127, distance: 16.5
click at [352, 127] on pre "[[DOMAIN_NAME]]" at bounding box center [353, 127] width 130 height 16
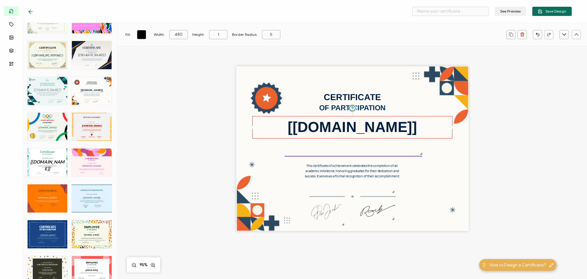
drag, startPoint x: 341, startPoint y: 156, endPoint x: 342, endPoint y: 148, distance: 8.0
click at [342, 148] on div "CERTIFICATE The recipient’s full name, which will be automatically filled based…" at bounding box center [352, 148] width 232 height 165
drag, startPoint x: 463, startPoint y: 162, endPoint x: 428, endPoint y: 158, distance: 35.7
click at [462, 162] on div "CERTIFICATE The recipient’s full name, which will be automatically filled based…" at bounding box center [352, 148] width 232 height 165
click at [401, 157] on div at bounding box center [354, 156] width 138 height 2
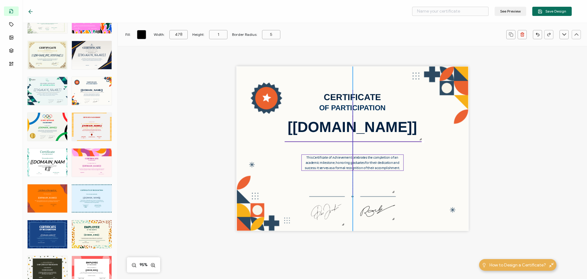
drag, startPoint x: 374, startPoint y: 178, endPoint x: 374, endPoint y: 169, distance: 8.6
click at [374, 169] on pre "This Certificate of Achievement celebrates the completion of an academic milest…" at bounding box center [352, 162] width 95 height 15
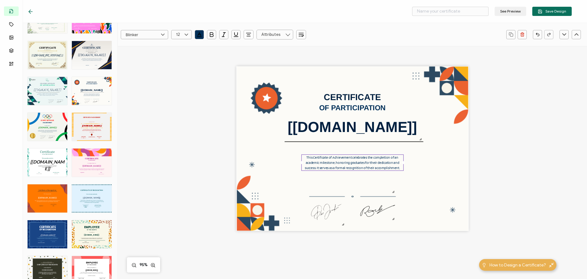
click at [325, 165] on pre "This Certificate of Achievement celebrates the completion of an academic milest…" at bounding box center [352, 162] width 95 height 15
drag, startPoint x: 301, startPoint y: 163, endPoint x: 265, endPoint y: 161, distance: 35.2
click at [265, 161] on div "CERTIFICATE The recipient’s full name, which will be automatically filled based…" at bounding box center [352, 148] width 232 height 165
drag, startPoint x: 402, startPoint y: 162, endPoint x: 438, endPoint y: 163, distance: 35.8
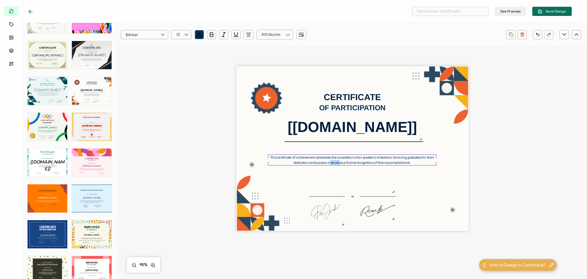
click at [438, 163] on div "CERTIFICATE The recipient’s full name, which will be automatically filled based…" at bounding box center [352, 148] width 232 height 165
click at [408, 161] on pre "This Certificate of Achievement celebrates the completion of an academic milest…" at bounding box center [352, 159] width 165 height 9
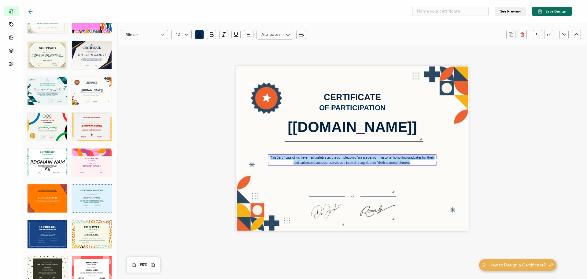
drag, startPoint x: 409, startPoint y: 162, endPoint x: 267, endPoint y: 157, distance: 142.0
click at [268, 157] on div "This Certificate of Achievement celebrates the completion of an academic milest…" at bounding box center [352, 159] width 169 height 11
paste pre
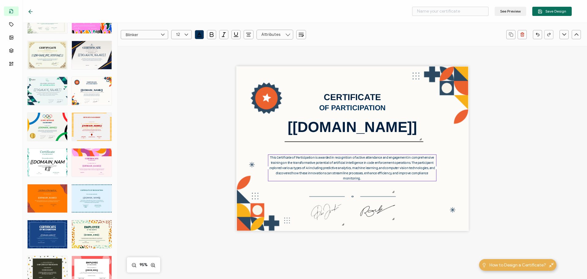
click at [184, 35] on icon at bounding box center [187, 34] width 8 height 9
click at [181, 111] on li "14" at bounding box center [183, 108] width 22 height 10
click at [276, 191] on div "CERTIFICATE The recipient’s full name, which will be automatically filled based…" at bounding box center [352, 148] width 232 height 165
click at [280, 173] on pre "This Certificate of Participation is awarded in recognition of active attendanc…" at bounding box center [352, 167] width 166 height 25
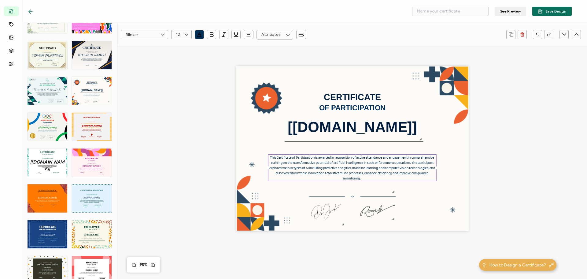
click at [185, 37] on icon at bounding box center [187, 34] width 8 height 9
click at [183, 110] on li "14" at bounding box center [183, 108] width 22 height 10
drag, startPoint x: 435, startPoint y: 171, endPoint x: 455, endPoint y: 173, distance: 20.1
click at [455, 173] on div "CERTIFICATE The recipient’s full name, which will be automatically filled based…" at bounding box center [352, 148] width 232 height 165
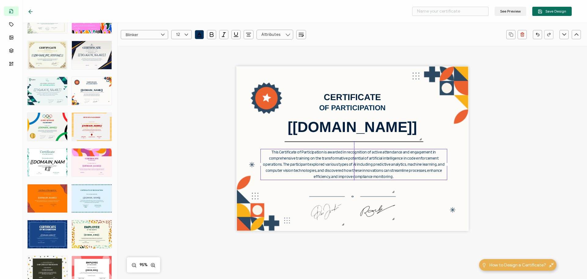
drag, startPoint x: 377, startPoint y: 165, endPoint x: 369, endPoint y: 160, distance: 9.2
click at [369, 160] on pre "This Certificate of Participation is awarded in recognition of active attendanc…" at bounding box center [354, 164] width 182 height 29
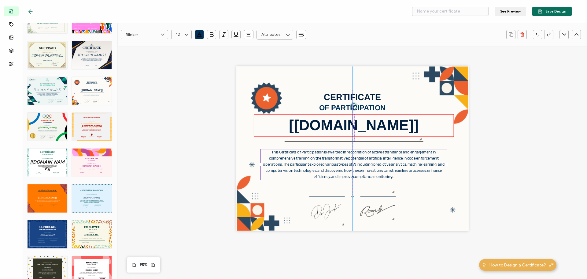
click at [354, 125] on pre "[[DOMAIN_NAME]]" at bounding box center [354, 125] width 130 height 16
click at [349, 141] on div "CERTIFICATE The recipient’s full name, which will be automatically filled based…" at bounding box center [352, 148] width 232 height 165
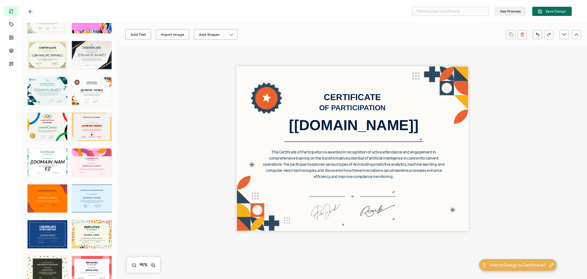
click at [349, 142] on div at bounding box center [354, 142] width 138 height 2
click at [332, 109] on pre "OF PARTICIPATION" at bounding box center [352, 107] width 67 height 8
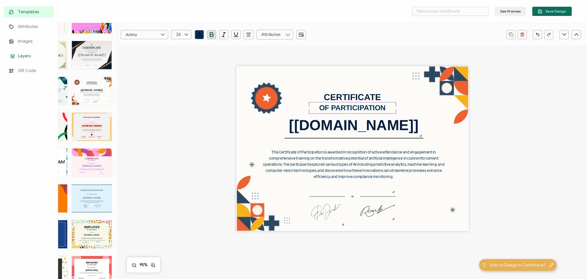
click at [20, 55] on span "Layers" at bounding box center [24, 56] width 13 height 6
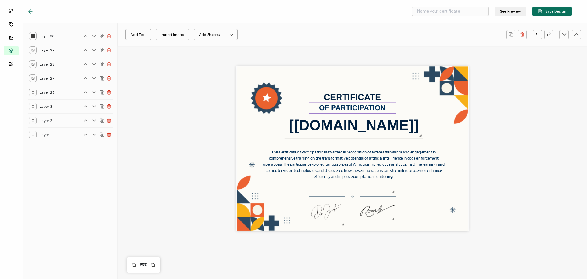
click at [335, 111] on pre "OF PARTICIPATION" at bounding box center [352, 107] width 67 height 8
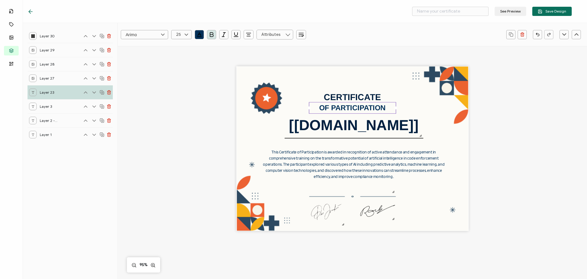
click at [102, 92] on line at bounding box center [102, 92] width 0 height 1
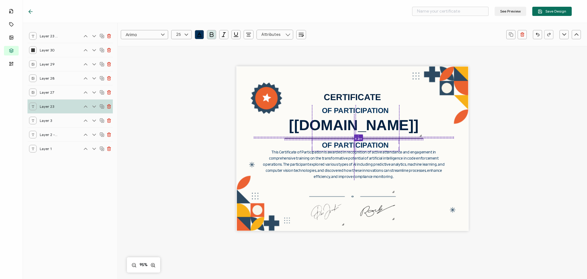
drag, startPoint x: 353, startPoint y: 109, endPoint x: 355, endPoint y: 147, distance: 38.6
click at [355, 147] on pre "OF PARTICIPATION" at bounding box center [355, 145] width 67 height 8
click at [355, 224] on div "CERTIFICATE The recipient’s full name, which will be automatically filled based…" at bounding box center [352, 148] width 232 height 165
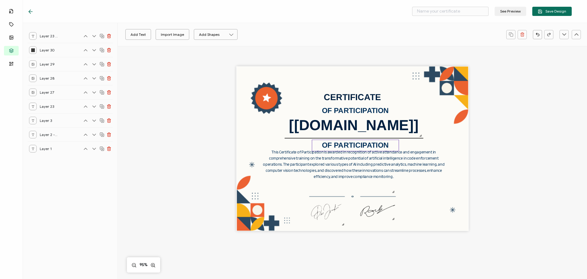
click at [343, 146] on pre "OF PARTICIPATION" at bounding box center [355, 145] width 67 height 8
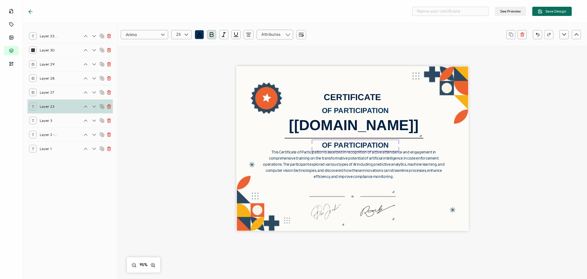
click at [343, 146] on pre "OF PARTICIPATION" at bounding box center [355, 145] width 67 height 8
drag, startPoint x: 321, startPoint y: 146, endPoint x: 387, endPoint y: 147, distance: 65.5
click at [387, 147] on pre "OF PARTICIPATION" at bounding box center [355, 145] width 67 height 8
click at [396, 156] on div "UNDERSTANDING AND USING A.I. FOR CODE OFFICIALS" at bounding box center [355, 155] width 87 height 33
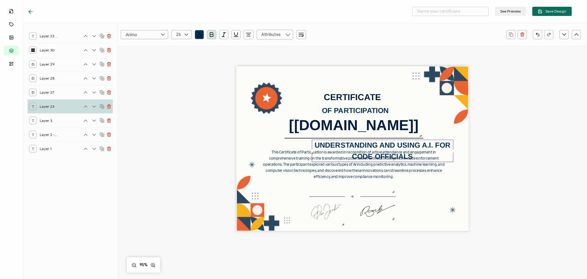
drag, startPoint x: 396, startPoint y: 156, endPoint x: 454, endPoint y: 156, distance: 57.2
click at [454, 156] on div "CERTIFICATE The recipient’s full name, which will be automatically filled based…" at bounding box center [352, 148] width 232 height 165
drag, startPoint x: 311, startPoint y: 151, endPoint x: 266, endPoint y: 148, distance: 45.7
click at [266, 148] on div "CERTIFICATE The recipient’s full name, which will be automatically filled based…" at bounding box center [352, 148] width 232 height 165
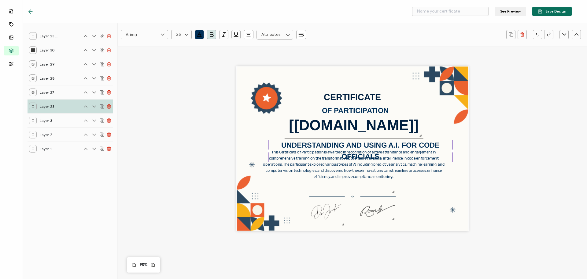
click at [177, 35] on input "25" at bounding box center [181, 34] width 20 height 9
click at [178, 45] on span "18" at bounding box center [180, 45] width 4 height 5
click at [310, 157] on div "UNDERSTANDING AND USING A.I. FOR CODE OFFICIALS" at bounding box center [361, 150] width 184 height 22
click at [291, 176] on div "This Certificate of Participation is awarded in recognition of active attendanc…" at bounding box center [354, 164] width 187 height 31
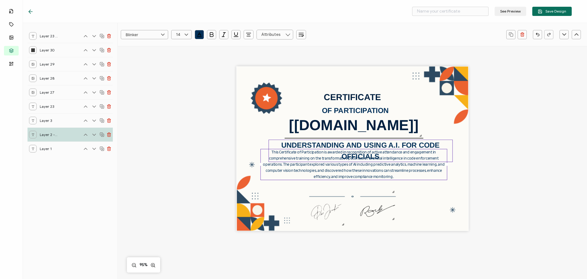
click at [285, 142] on pre "UNDERSTANDING AND USING A.I. FOR CODE OFFICIALS" at bounding box center [361, 150] width 161 height 19
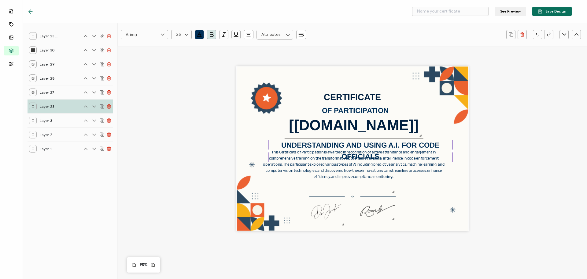
click at [185, 32] on icon at bounding box center [187, 34] width 8 height 9
click at [182, 45] on li "18" at bounding box center [183, 45] width 22 height 10
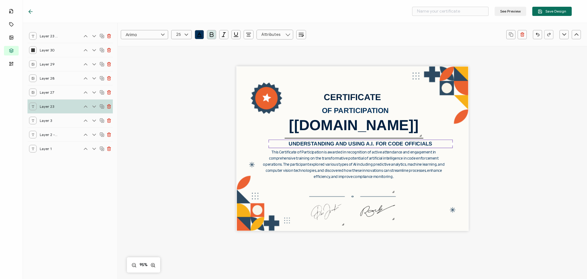
click at [475, 223] on div "CERTIFICATE The recipient’s full name, which will be automatically filled based…" at bounding box center [352, 158] width 446 height 225
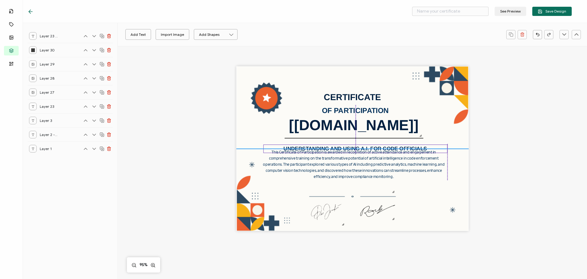
drag, startPoint x: 379, startPoint y: 145, endPoint x: 375, endPoint y: 149, distance: 5.8
click at [375, 149] on pre "UNDERSTANDING AND USING A.I. FOR CODE OFFICIALS" at bounding box center [355, 148] width 143 height 6
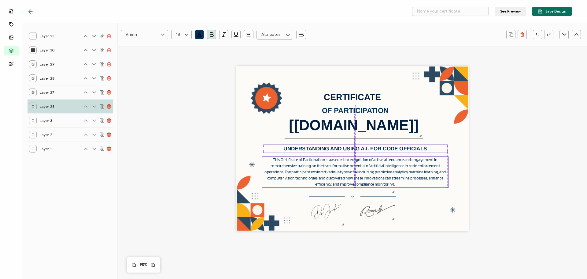
drag, startPoint x: 365, startPoint y: 164, endPoint x: 365, endPoint y: 172, distance: 7.6
click at [365, 172] on pre "This Certificate of Participation is awarded in recognition of active attendanc…" at bounding box center [356, 171] width 182 height 29
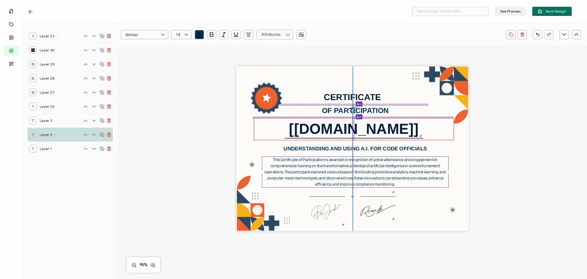
drag, startPoint x: 344, startPoint y: 125, endPoint x: 343, endPoint y: 129, distance: 4.1
click at [343, 129] on pre "[[DOMAIN_NAME]]" at bounding box center [354, 129] width 130 height 16
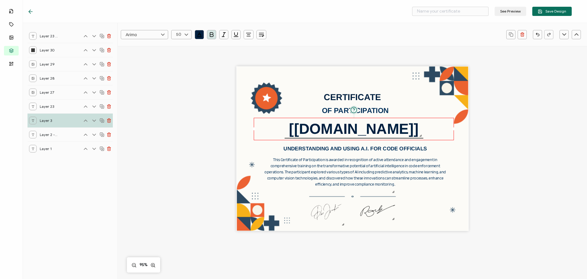
click at [497, 168] on div "CERTIFICATE The recipient’s full name, which will be automatically filled based…" at bounding box center [352, 158] width 446 height 225
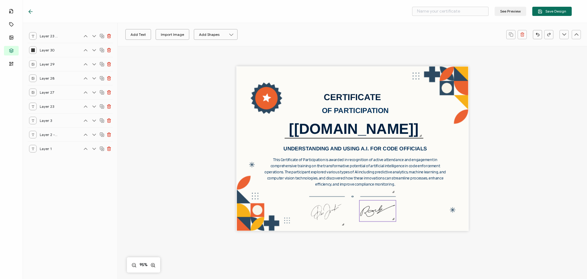
click at [370, 212] on img at bounding box center [378, 210] width 36 height 21
click at [329, 212] on img at bounding box center [326, 212] width 39 height 30
click at [371, 221] on div "CERTIFICATE The recipient’s full name, which will be automatically filled based…" at bounding box center [352, 148] width 232 height 165
click at [323, 216] on img at bounding box center [326, 212] width 39 height 30
click at [329, 196] on img at bounding box center [352, 197] width 87 height 2
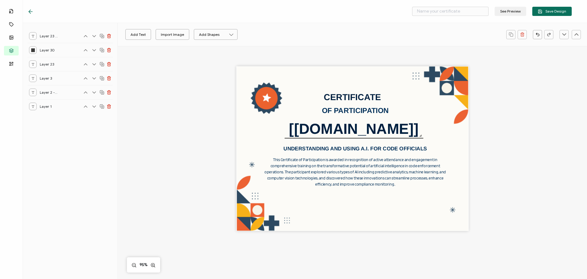
click at [353, 210] on div "CERTIFICATE The recipient’s full name, which will be automatically filled based…" at bounding box center [352, 148] width 232 height 165
click at [15, 41] on icon at bounding box center [12, 41] width 7 height 5
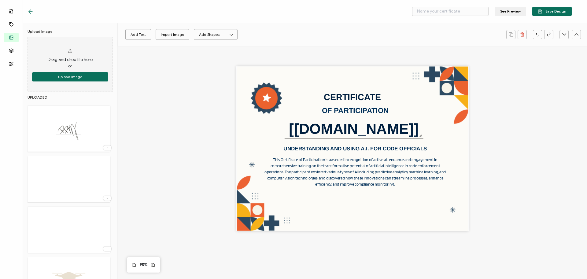
click at [72, 131] on img at bounding box center [69, 129] width 40 height 40
drag, startPoint x: 341, startPoint y: 150, endPoint x: 403, endPoint y: 207, distance: 84.0
click at [404, 208] on img at bounding box center [415, 187] width 87 height 87
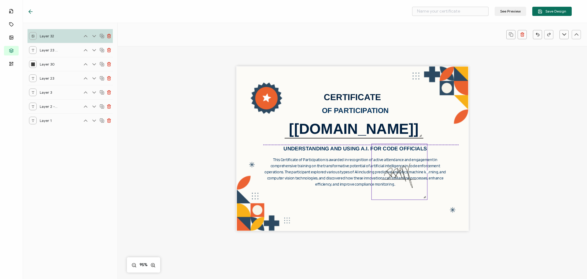
drag, startPoint x: 454, startPoint y: 228, endPoint x: 422, endPoint y: 190, distance: 49.7
click at [422, 190] on div at bounding box center [400, 171] width 56 height 56
drag, startPoint x: 402, startPoint y: 171, endPoint x: 413, endPoint y: 190, distance: 22.2
click at [413, 190] on img at bounding box center [410, 190] width 55 height 55
click at [343, 150] on pre "UNDERSTANDING AND USING A.I. FOR CODE OFFICIALS" at bounding box center [355, 148] width 143 height 6
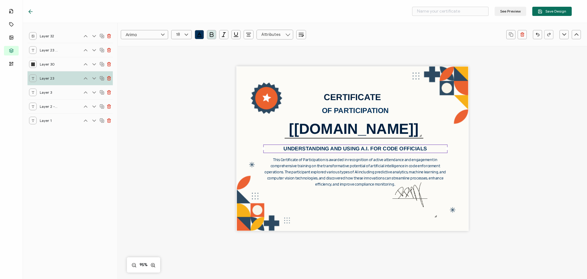
click at [102, 78] on icon at bounding box center [102, 78] width 5 height 5
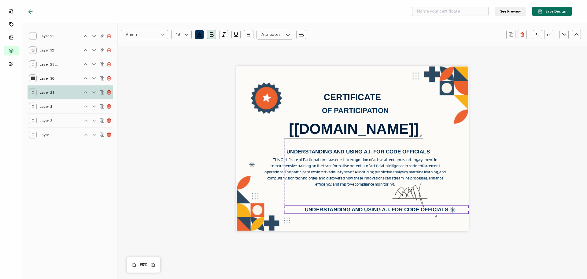
drag, startPoint x: 333, startPoint y: 150, endPoint x: 355, endPoint y: 211, distance: 64.9
click at [355, 211] on pre "UNDERSTANDING AND USING A.I. FOR CODE OFFICIALS" at bounding box center [376, 209] width 143 height 6
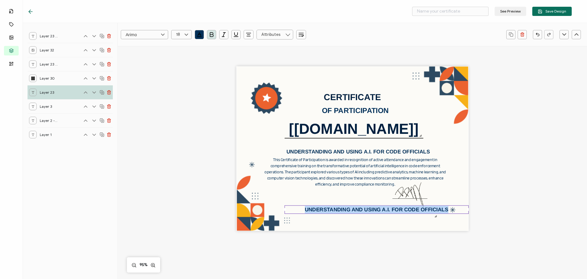
drag, startPoint x: 305, startPoint y: 209, endPoint x: 450, endPoint y: 213, distance: 145.6
click at [450, 213] on div "CERTIFICATE The recipient’s full name, which will be automatically filled based…" at bounding box center [352, 148] width 232 height 165
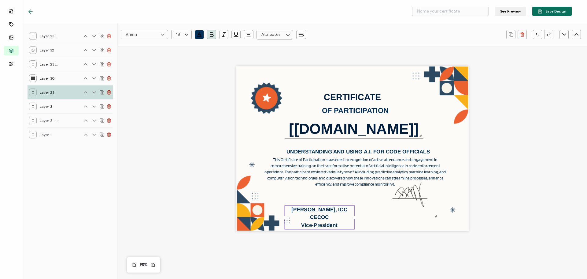
drag, startPoint x: 467, startPoint y: 213, endPoint x: 351, endPoint y: 219, distance: 116.4
click at [348, 211] on div "Pete Roque, ICC CECOC Vice-President" at bounding box center [319, 217] width 70 height 24
drag, startPoint x: 353, startPoint y: 249, endPoint x: 340, endPoint y: 224, distance: 27.9
click at [353, 249] on div "CERTIFICATE The recipient’s full name, which will be automatically filled based…" at bounding box center [352, 158] width 446 height 225
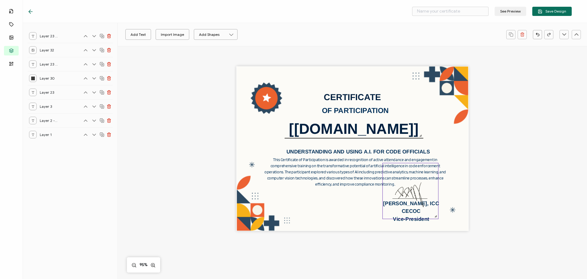
drag, startPoint x: 324, startPoint y: 213, endPoint x: 416, endPoint y: 207, distance: 92.0
click at [416, 207] on div "CERTIFICATE The recipient’s full name, which will be automatically filled based…" at bounding box center [352, 148] width 232 height 165
click at [551, 214] on div "CERTIFICATE The recipient’s full name, which will be automatically filled based…" at bounding box center [352, 158] width 446 height 225
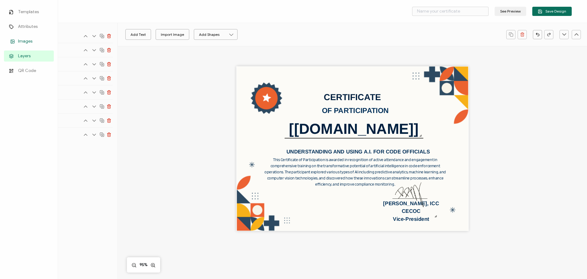
click at [17, 43] on link "Images" at bounding box center [29, 41] width 50 height 11
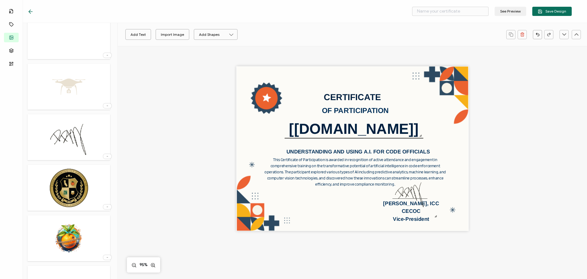
scroll to position [214, 0]
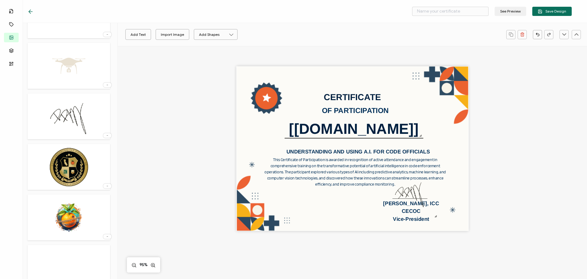
click at [62, 210] on img at bounding box center [69, 217] width 44 height 40
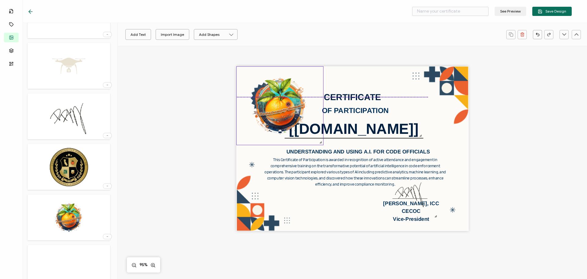
drag, startPoint x: 350, startPoint y: 150, endPoint x: 277, endPoint y: 103, distance: 87.1
click at [277, 103] on img at bounding box center [279, 105] width 87 height 78
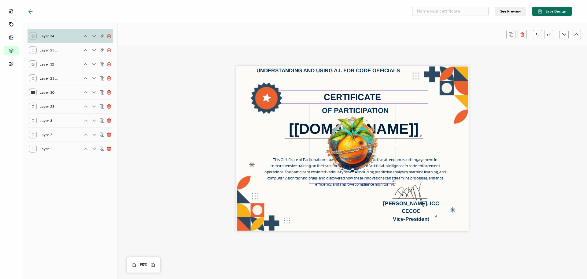
scroll to position [0, 0]
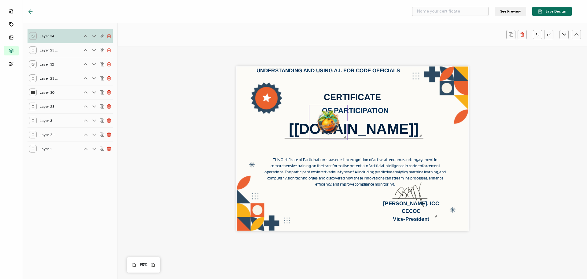
drag, startPoint x: 392, startPoint y: 181, endPoint x: 342, endPoint y: 154, distance: 57.2
click at [342, 154] on div "CERTIFICATE The recipient’s full name, which will be automatically filled based…" at bounding box center [352, 148] width 232 height 165
drag, startPoint x: 329, startPoint y: 125, endPoint x: 268, endPoint y: 99, distance: 66.5
click at [268, 99] on img at bounding box center [267, 97] width 38 height 34
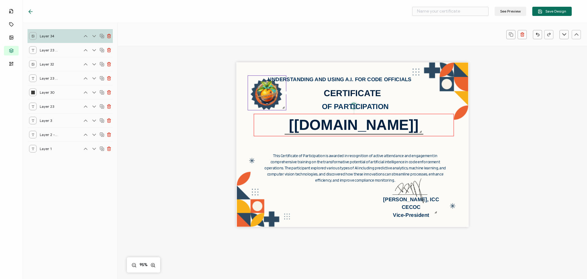
scroll to position [5, 0]
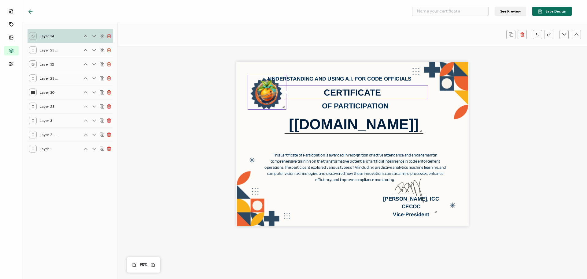
click at [302, 95] on div "CERTIFICATE" at bounding box center [352, 92] width 151 height 14
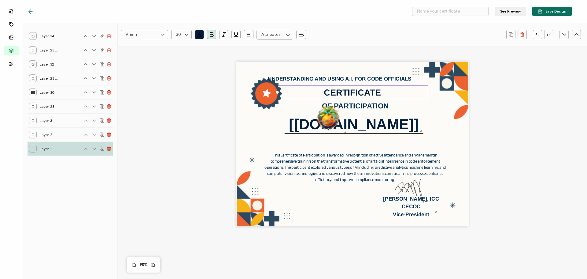
click at [250, 136] on div "CERTIFICATE The recipient’s full name, which will be automatically filled based…" at bounding box center [352, 144] width 232 height 165
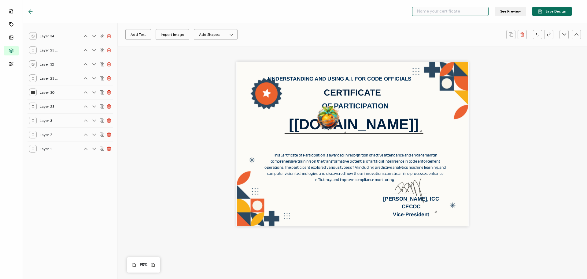
drag, startPoint x: 465, startPoint y: 12, endPoint x: 392, endPoint y: 13, distance: 72.2
click at [392, 13] on div "See Preview Save Design" at bounding box center [481, 11] width 181 height 9
click at [366, 77] on pre "UNDERSTANDING AND USING A.I. FOR CODE OFFICIALS" at bounding box center [339, 79] width 143 height 6
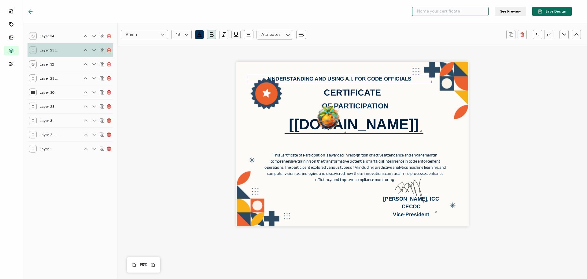
click at [410, 79] on pre "UNDERSTANDING AND USING A.I. FOR CODE OFFICIALS" at bounding box center [339, 79] width 143 height 6
click at [412, 80] on div "UNDERSTANDING AND USING A.I. FOR CODE OFFICIALS" at bounding box center [340, 79] width 184 height 9
drag, startPoint x: 377, startPoint y: 76, endPoint x: 270, endPoint y: 76, distance: 106.4
click at [270, 76] on div "UNDERSTANDING AND USING A.I. FOR CODE OFFICIALS" at bounding box center [340, 79] width 184 height 9
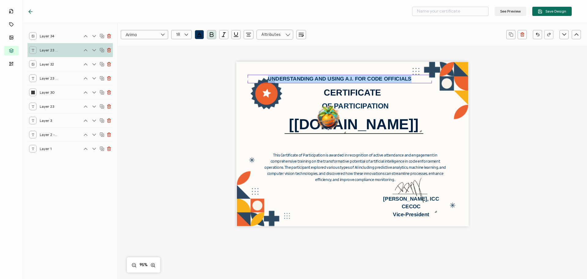
copy pre "UNDERSTANDING AND USING A.I. FOR CODE OFFICIALS"
drag, startPoint x: 437, startPoint y: 12, endPoint x: 410, endPoint y: 11, distance: 27.6
click at [410, 11] on div "See Preview Save Design" at bounding box center [481, 11] width 181 height 9
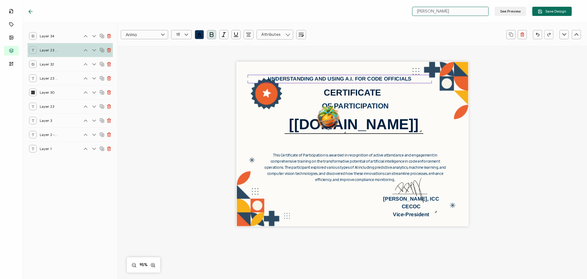
paste input "UNDERSTANDING AND USING A.I. FOR CODE OFFICIALS"
type input "UNDERSTANDING AND USING A.I. FOR CODE OFFICIALS"
click at [554, 11] on span "Save Design" at bounding box center [552, 11] width 28 height 5
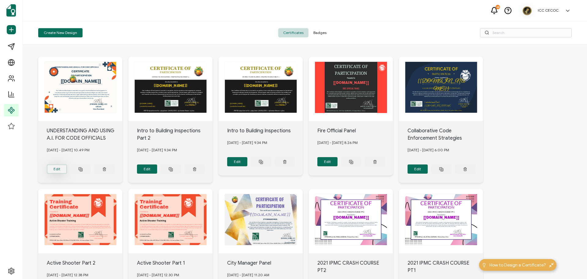
click at [63, 166] on button "Edit" at bounding box center [57, 168] width 20 height 9
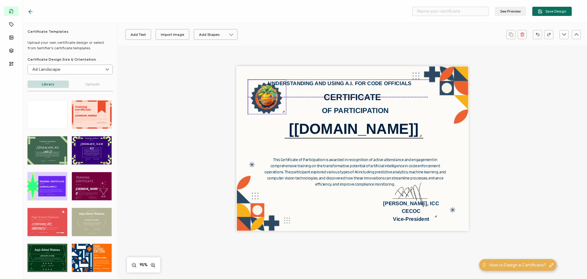
drag, startPoint x: 325, startPoint y: 124, endPoint x: 264, endPoint y: 98, distance: 66.3
click at [264, 98] on img at bounding box center [267, 97] width 38 height 34
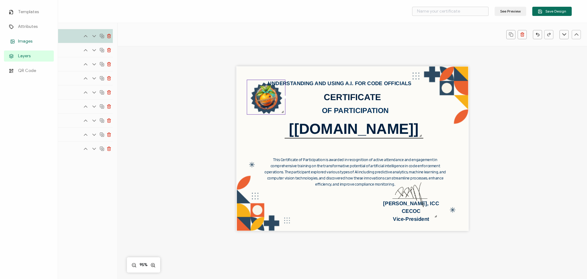
click at [12, 40] on icon at bounding box center [12, 41] width 7 height 5
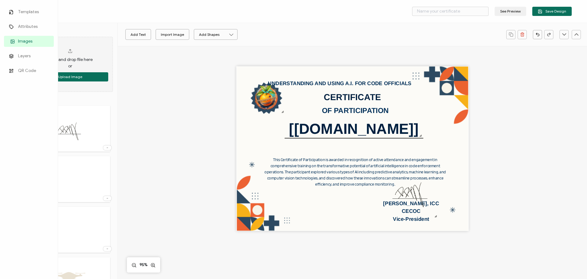
click at [18, 40] on span "Images" at bounding box center [25, 41] width 14 height 6
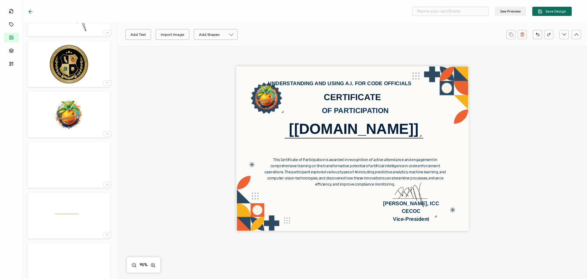
scroll to position [452, 0]
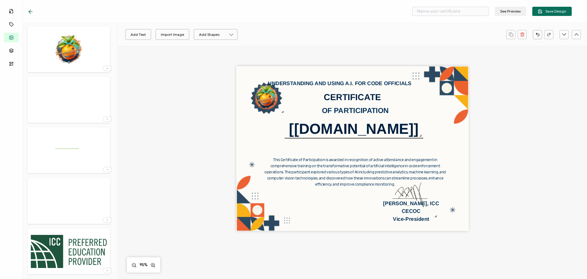
click at [83, 245] on img at bounding box center [69, 251] width 83 height 40
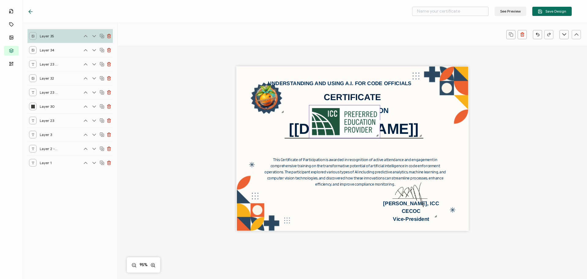
scroll to position [0, 0]
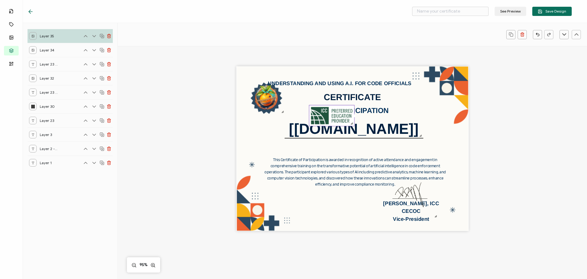
drag, startPoint x: 392, startPoint y: 144, endPoint x: 349, endPoint y: 124, distance: 47.6
click at [349, 124] on div at bounding box center [351, 123] width 5 height 5
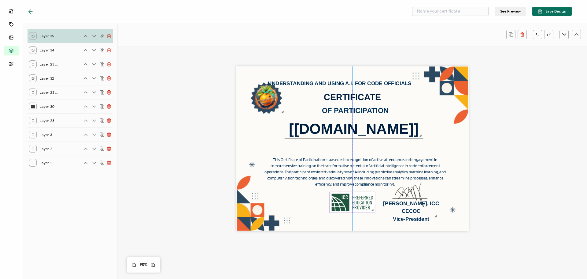
drag, startPoint x: 321, startPoint y: 117, endPoint x: 342, endPoint y: 203, distance: 88.9
click at [342, 203] on img at bounding box center [352, 202] width 45 height 21
click at [328, 168] on pre "This Certificate of Participation is awarded in recognition of active attendanc…" at bounding box center [356, 171] width 182 height 29
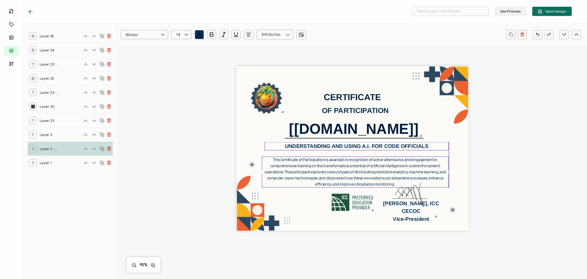
drag, startPoint x: 327, startPoint y: 83, endPoint x: 344, endPoint y: 146, distance: 64.7
click at [344, 146] on pre "UNDERSTANDING AND USING A.I. FOR CODE OFFICIALS" at bounding box center [356, 146] width 143 height 6
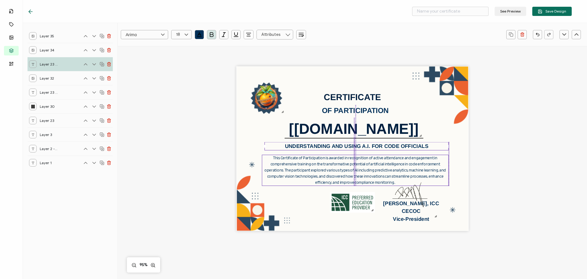
click at [346, 165] on pre "This Certificate of Participation is awarded in recognition of active attendanc…" at bounding box center [356, 169] width 182 height 29
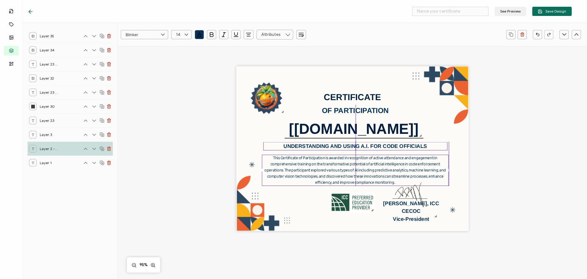
click at [343, 148] on pre "UNDERSTANDING AND USING A.I. FOR CODE OFFICIALS" at bounding box center [355, 146] width 143 height 6
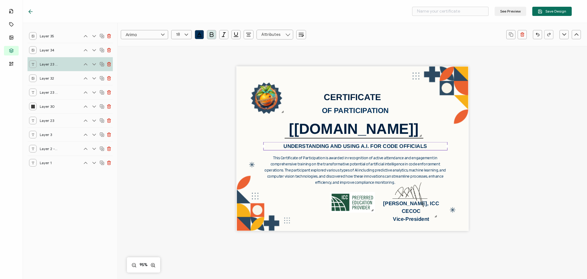
click at [519, 178] on div "CERTIFICATE The recipient’s full name, which will be automatically filled based…" at bounding box center [352, 158] width 446 height 225
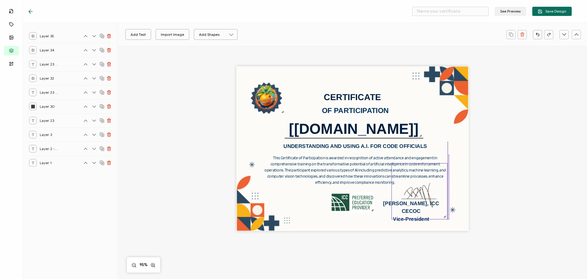
drag, startPoint x: 402, startPoint y: 204, endPoint x: 411, endPoint y: 205, distance: 8.9
click at [411, 205] on img at bounding box center [419, 190] width 55 height 55
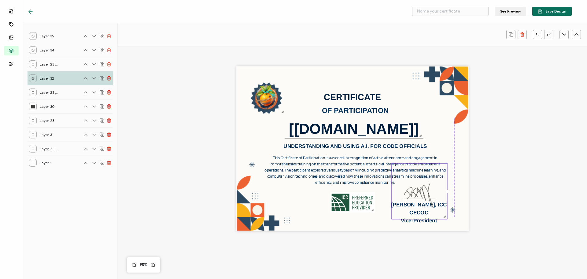
drag, startPoint x: 384, startPoint y: 206, endPoint x: 391, endPoint y: 208, distance: 6.9
click at [391, 208] on div "CERTIFICATE The recipient’s full name, which will be automatically filled based…" at bounding box center [352, 148] width 232 height 165
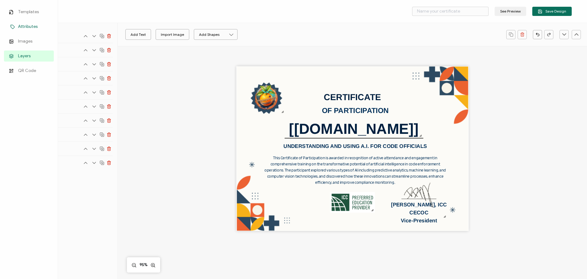
click at [22, 25] on span "Attributes" at bounding box center [28, 27] width 20 height 6
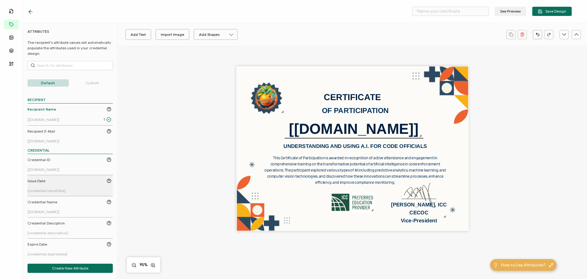
click at [58, 181] on div "Issue Date" at bounding box center [70, 181] width 84 height 6
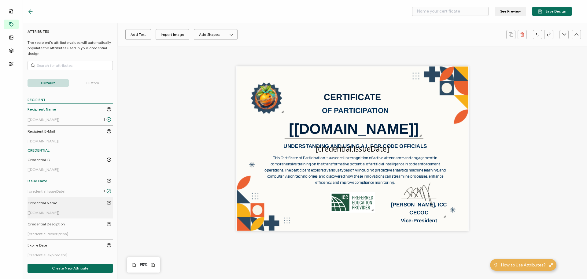
click at [50, 204] on span "Credential Name" at bounding box center [43, 203] width 30 height 6
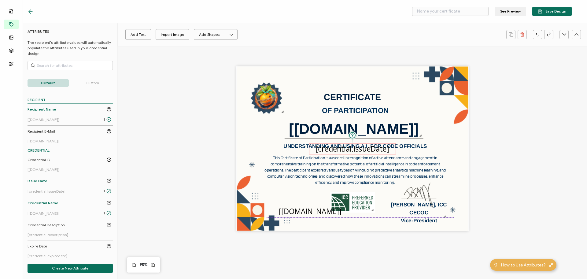
drag, startPoint x: 339, startPoint y: 150, endPoint x: 298, endPoint y: 210, distance: 73.7
click at [297, 213] on pre "[[DOMAIN_NAME]]" at bounding box center [310, 211] width 62 height 10
click at [180, 36] on input "25" at bounding box center [181, 34] width 20 height 9
click at [181, 48] on li "18" at bounding box center [183, 45] width 22 height 10
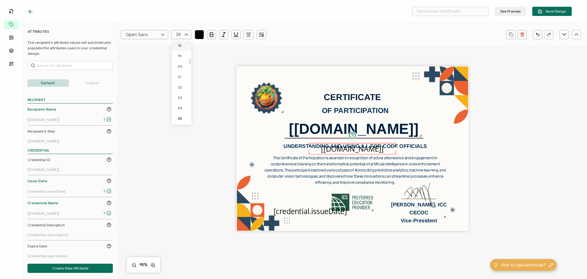
scroll to position [189, 0]
drag, startPoint x: 342, startPoint y: 148, endPoint x: 339, endPoint y: 186, distance: 38.0
click at [339, 186] on div "CERTIFICATE The recipient’s full name, which will be automatically filled based…" at bounding box center [352, 148] width 232 height 165
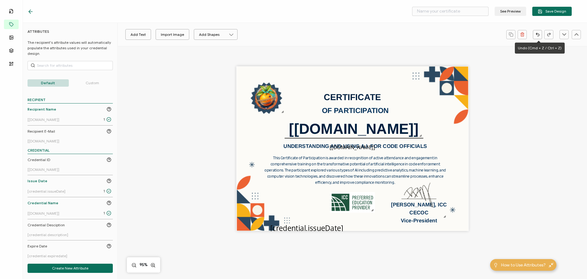
click at [537, 35] on icon "button" at bounding box center [536, 34] width 1 height 2
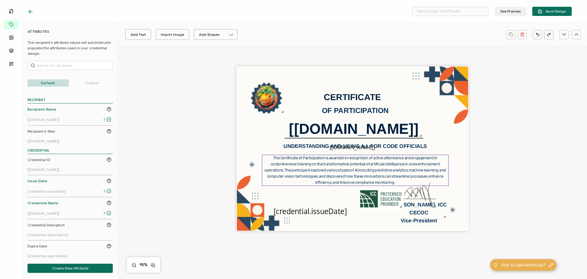
drag, startPoint x: 293, startPoint y: 209, endPoint x: 388, endPoint y: 174, distance: 100.8
click at [388, 174] on div "CERTIFICATE The recipient’s full name, which will be automatically filled based…" at bounding box center [352, 148] width 232 height 165
click at [301, 212] on pre "[credential.issueDate]" at bounding box center [310, 211] width 73 height 10
click at [181, 35] on input "25" at bounding box center [181, 34] width 20 height 9
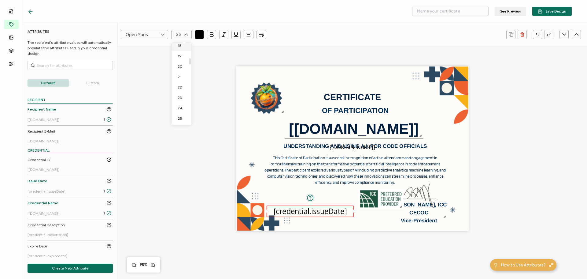
click at [181, 45] on span "18" at bounding box center [180, 45] width 4 height 5
click at [180, 35] on input "25" at bounding box center [181, 34] width 20 height 9
click at [181, 67] on span "13" at bounding box center [179, 66] width 3 height 5
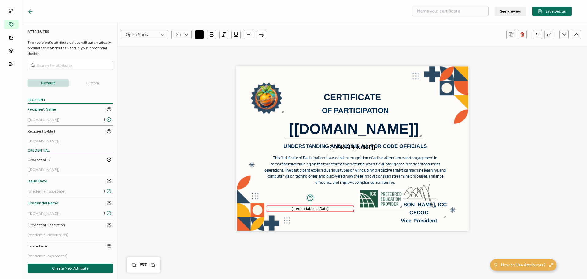
click at [247, 37] on icon "button" at bounding box center [249, 35] width 6 height 6
click at [248, 51] on icon at bounding box center [248, 51] width 2 height 0
click at [278, 194] on div "CERTIFICATE The recipient’s full name, which will be automatically filled based…" at bounding box center [352, 148] width 232 height 165
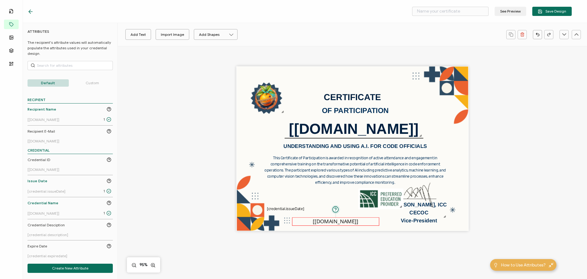
drag, startPoint x: 362, startPoint y: 145, endPoint x: 346, endPoint y: 220, distance: 76.1
click at [346, 220] on pre "[[DOMAIN_NAME]]" at bounding box center [335, 221] width 45 height 7
click at [248, 36] on icon "button" at bounding box center [249, 36] width 4 height 0
click at [248, 51] on icon at bounding box center [249, 51] width 5 height 5
click at [185, 36] on icon at bounding box center [187, 34] width 8 height 9
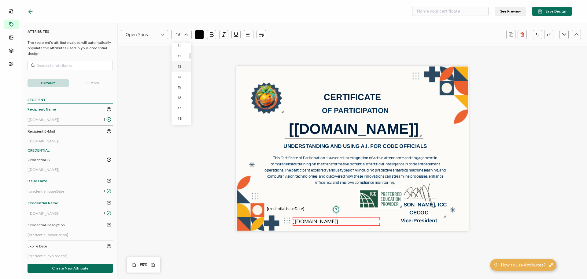
click at [178, 65] on span "13" at bounding box center [179, 66] width 3 height 5
click at [249, 134] on div "CERTIFICATE The recipient’s full name, which will be automatically filled based…" at bounding box center [352, 148] width 232 height 165
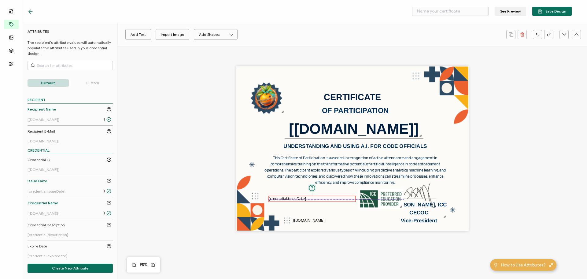
drag, startPoint x: 287, startPoint y: 207, endPoint x: 289, endPoint y: 198, distance: 9.7
click at [289, 198] on pre "[credential.issueDate]" at bounding box center [287, 198] width 37 height 5
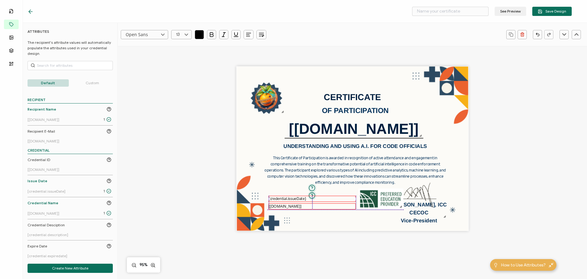
drag, startPoint x: 299, startPoint y: 219, endPoint x: 276, endPoint y: 206, distance: 26.2
click at [274, 204] on pre "[[DOMAIN_NAME]]" at bounding box center [285, 205] width 32 height 5
click at [293, 205] on pre "[[DOMAIN_NAME]]" at bounding box center [285, 205] width 32 height 5
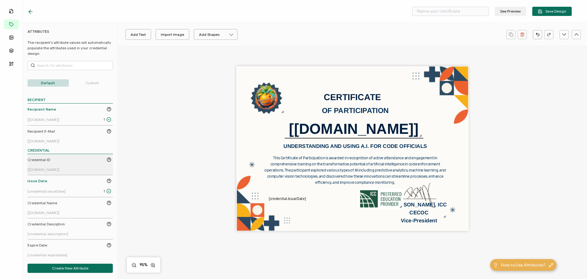
click at [53, 157] on li "Credential ID [[DOMAIN_NAME]]" at bounding box center [70, 164] width 85 height 21
click at [50, 159] on div "Credential ID" at bounding box center [70, 160] width 84 height 6
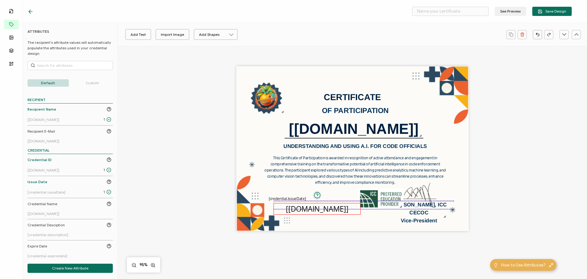
drag, startPoint x: 342, startPoint y: 150, endPoint x: 306, endPoint y: 209, distance: 69.3
click at [307, 209] on pre "[[DOMAIN_NAME]]" at bounding box center [317, 208] width 62 height 10
click at [185, 36] on icon at bounding box center [187, 34] width 8 height 9
click at [180, 56] on span "13" at bounding box center [179, 54] width 3 height 5
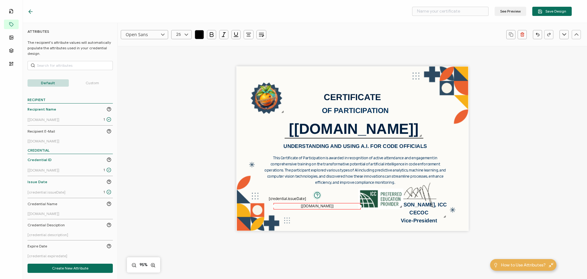
click at [249, 33] on icon "button" at bounding box center [249, 33] width 5 height 0
click at [247, 51] on icon at bounding box center [248, 51] width 2 height 0
drag, startPoint x: 310, startPoint y: 207, endPoint x: 305, endPoint y: 207, distance: 5.5
click at [305, 207] on div "A unique serial number automatically assigned to each credential by the system.…" at bounding box center [312, 206] width 87 height 6
click at [320, 223] on div "CERTIFICATE The recipient’s full name, which will be automatically filled based…" at bounding box center [352, 148] width 232 height 165
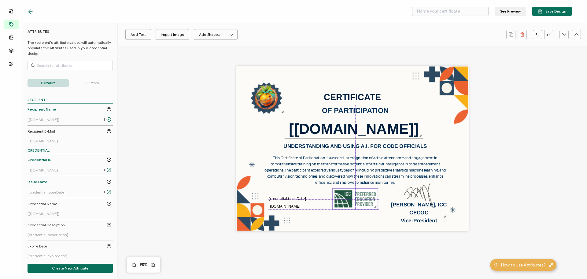
drag, startPoint x: 385, startPoint y: 196, endPoint x: 360, endPoint y: 196, distance: 24.5
click at [360, 196] on img at bounding box center [355, 198] width 45 height 21
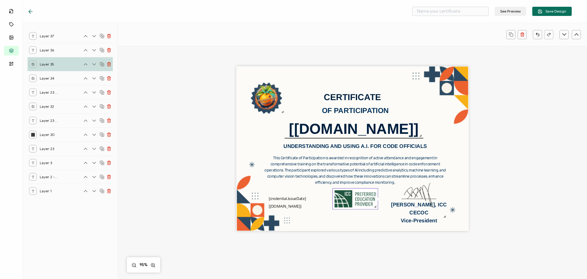
click at [525, 198] on div "CERTIFICATE The recipient’s full name, which will be automatically filled based…" at bounding box center [352, 158] width 446 height 225
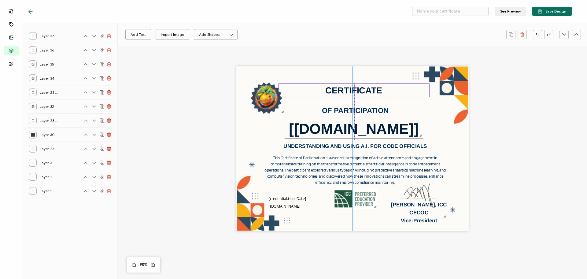
drag, startPoint x: 362, startPoint y: 102, endPoint x: 363, endPoint y: 95, distance: 6.8
click at [363, 95] on div "CERTIFICATE" at bounding box center [353, 90] width 151 height 14
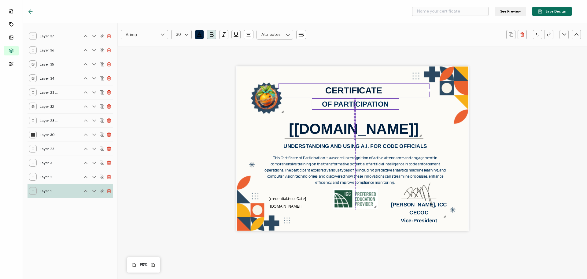
drag, startPoint x: 366, startPoint y: 113, endPoint x: 366, endPoint y: 106, distance: 6.7
click at [366, 106] on pre "OF PARTICIPATION" at bounding box center [355, 104] width 67 height 8
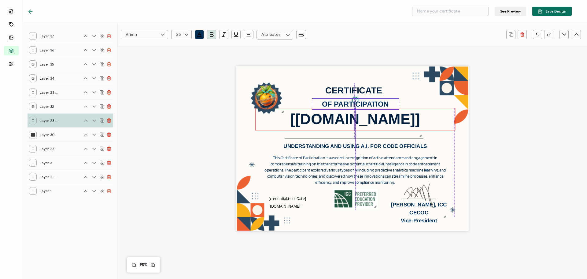
drag, startPoint x: 369, startPoint y: 129, endPoint x: 369, endPoint y: 119, distance: 9.8
click at [369, 119] on pre "[[DOMAIN_NAME]]" at bounding box center [356, 119] width 130 height 16
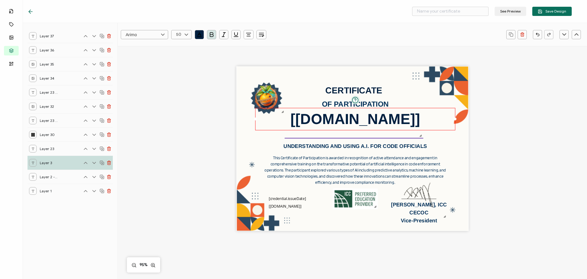
click at [367, 139] on div at bounding box center [354, 138] width 138 height 2
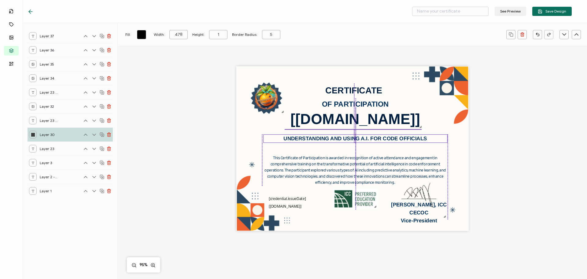
drag, startPoint x: 364, startPoint y: 145, endPoint x: 364, endPoint y: 138, distance: 7.7
click at [364, 138] on pre "UNDERSTANDING AND USING A.I. FOR CODE OFFICIALS" at bounding box center [355, 138] width 143 height 6
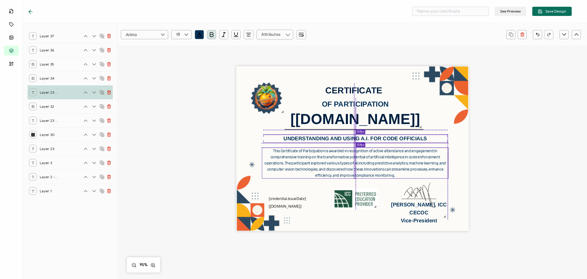
drag, startPoint x: 363, startPoint y: 166, endPoint x: 363, endPoint y: 160, distance: 6.4
click at [363, 160] on div "This Certificate of Participation is awarded in recognition of active attendanc…" at bounding box center [355, 162] width 187 height 31
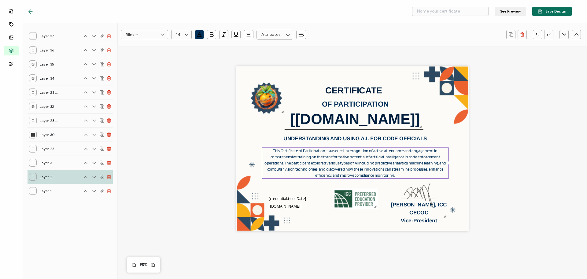
click at [503, 172] on div "CERTIFICATE The recipient’s full name, which will be automatically filled based…" at bounding box center [352, 158] width 446 height 225
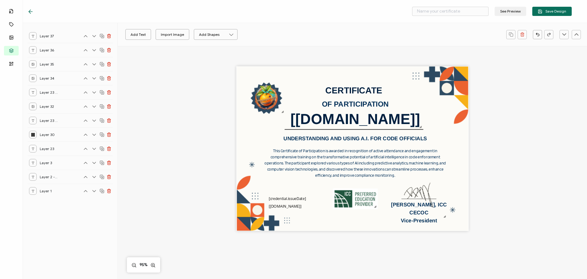
click at [310, 221] on div "CERTIFICATE The recipient’s full name, which will be automatically filled based…" at bounding box center [352, 148] width 232 height 165
click at [134, 35] on button "Add Text" at bounding box center [138, 34] width 26 height 11
drag, startPoint x: 354, startPoint y: 150, endPoint x: 351, endPoint y: 224, distance: 74.1
click at [351, 224] on pre "Edit this text" at bounding box center [349, 222] width 42 height 10
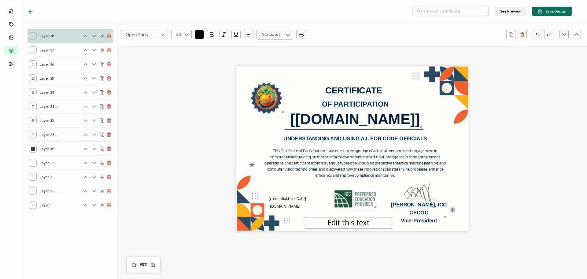
click at [348, 227] on pre "Edit this text" at bounding box center [349, 222] width 42 height 10
click at [326, 224] on div "Edit this text" at bounding box center [348, 223] width 87 height 12
drag, startPoint x: 328, startPoint y: 224, endPoint x: 375, endPoint y: 223, distance: 47.1
click at [375, 223] on div "Edit this text" at bounding box center [348, 223] width 87 height 12
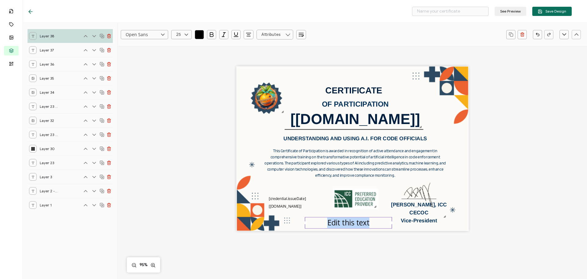
paste pre
click at [423, 229] on div "CERTIFICATE The recipient’s full name, which will be automatically filled based…" at bounding box center [352, 148] width 232 height 165
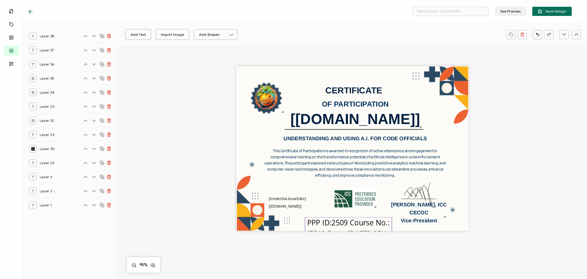
click at [371, 224] on pre "PPP ID:2509 Course No.: 47513 Date: [DATE] CEUs: .15 Contact Hours: 1.5 hrs." at bounding box center [349, 238] width 89 height 43
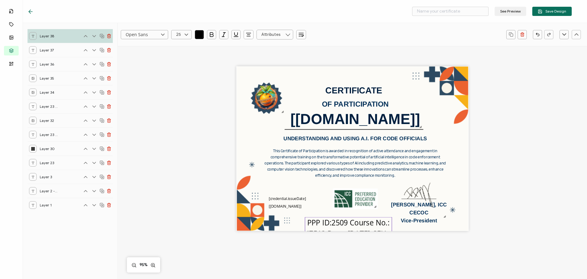
scroll to position [191, 0]
click at [179, 33] on input "25" at bounding box center [181, 34] width 20 height 9
click at [179, 56] on span "13" at bounding box center [179, 54] width 3 height 5
click at [403, 227] on div "CERTIFICATE The recipient’s full name, which will be automatically filled based…" at bounding box center [352, 148] width 232 height 165
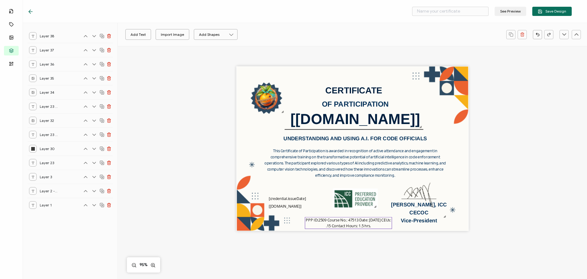
click at [386, 225] on div "PPP ID:2509 Course No.: 47513 Date: [DATE] CEUs: .15 Contact Hours: 1.5 hrs." at bounding box center [348, 223] width 87 height 12
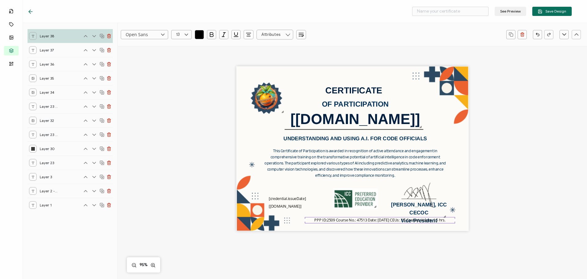
drag, startPoint x: 391, startPoint y: 224, endPoint x: 458, endPoint y: 222, distance: 67.0
click at [458, 222] on div "CERTIFICATE The recipient’s full name, which will be automatically filled based…" at bounding box center [352, 148] width 232 height 165
drag, startPoint x: 366, startPoint y: 220, endPoint x: 345, endPoint y: 224, distance: 22.0
click at [345, 224] on pre "PPP ID:2509 Course No.: 47513 Date: [DATE] CEUs: .15 Contact Hours: 1.5 hrs." at bounding box center [359, 223] width 131 height 5
click at [435, 223] on div at bounding box center [435, 223] width 3 height 3
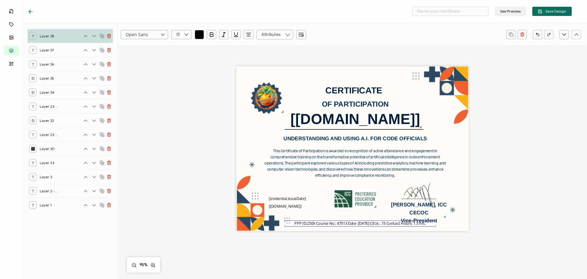
click at [405, 250] on div "CERTIFICATE The recipient’s full name, which will be automatically filled based…" at bounding box center [352, 158] width 446 height 225
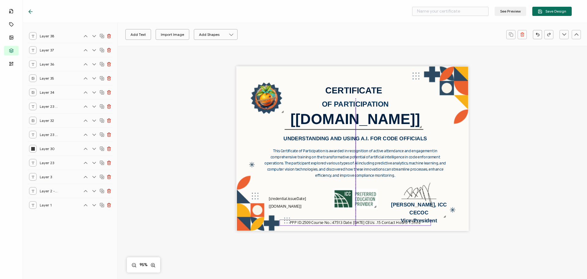
drag, startPoint x: 384, startPoint y: 224, endPoint x: 380, endPoint y: 223, distance: 4.4
click at [380, 223] on pre "PPP ID:2509 Course No.: 47513 Date: [DATE] CEUs: .15 Contact Hours: 1.5 hrs." at bounding box center [355, 222] width 131 height 5
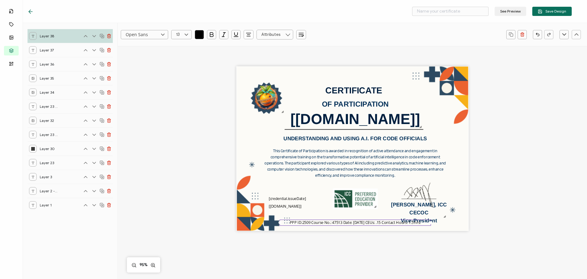
click at [394, 246] on div "CERTIFICATE The recipient’s full name, which will be automatically filled based…" at bounding box center [352, 158] width 446 height 225
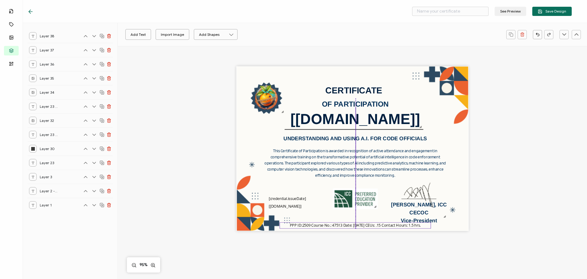
click at [363, 226] on pre "PPP ID:2509 Course No.: 47513 Date: [DATE] CEUs: .15 Contact Hours: 1.5 hrs." at bounding box center [355, 224] width 131 height 5
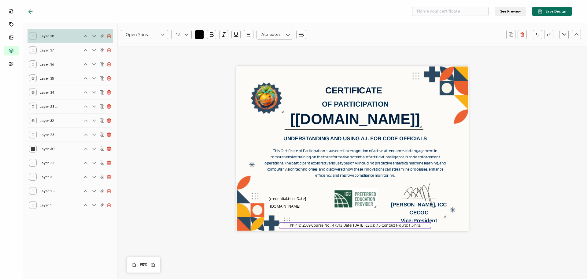
click at [445, 245] on div "CERTIFICATE The recipient’s full name, which will be automatically filled based…" at bounding box center [352, 158] width 446 height 225
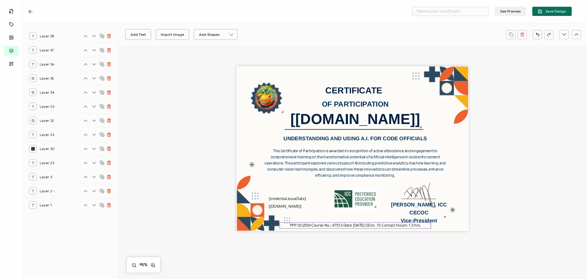
click at [333, 223] on pre "PPP ID:2509 Course No.: 47513 Date: [DATE] CEUs: .15 Contact Hours: 1.5 hrs." at bounding box center [355, 224] width 131 height 5
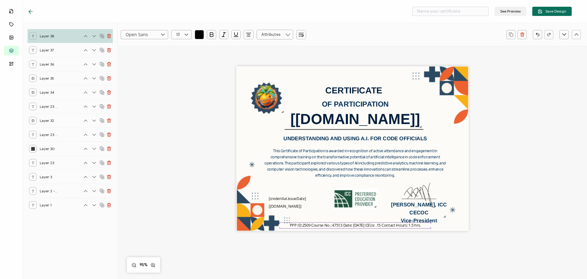
click at [333, 223] on pre "PPP ID:2509 Course No.: 47513 Date: [DATE] CEUs: .15 Contact Hours: 1.5 hrs." at bounding box center [355, 224] width 131 height 5
drag, startPoint x: 326, startPoint y: 225, endPoint x: 334, endPoint y: 226, distance: 8.0
click at [336, 227] on pre "PPP ID:2509 Course No.: 47513 Date: [DATE] CEUs: .15 Contact Hours: 1.5 hrs." at bounding box center [355, 224] width 131 height 5
click at [539, 186] on div "CERTIFICATE The recipient’s full name, which will be automatically filled based…" at bounding box center [352, 158] width 446 height 225
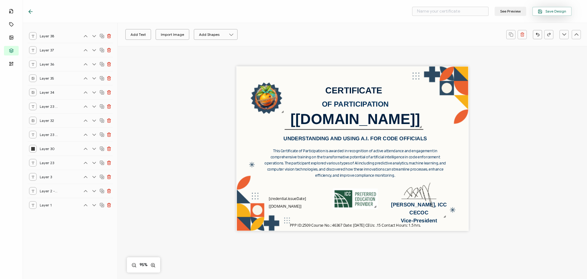
click at [559, 12] on span "Save Design" at bounding box center [552, 11] width 28 height 5
click at [33, 10] on icon at bounding box center [31, 12] width 6 height 6
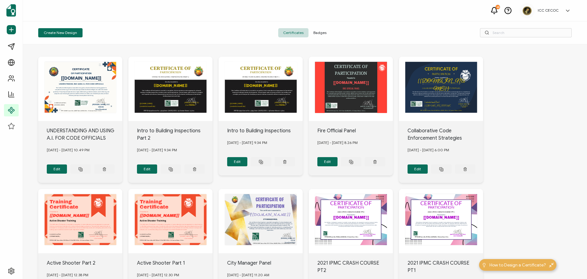
click at [317, 33] on span "Badges" at bounding box center [320, 32] width 23 height 9
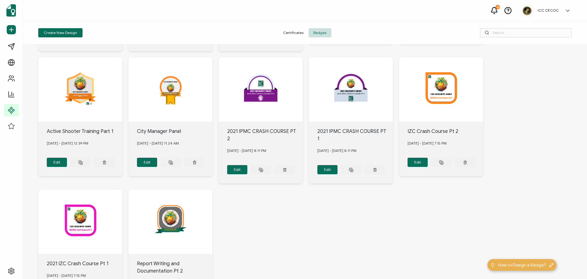
scroll to position [19, 0]
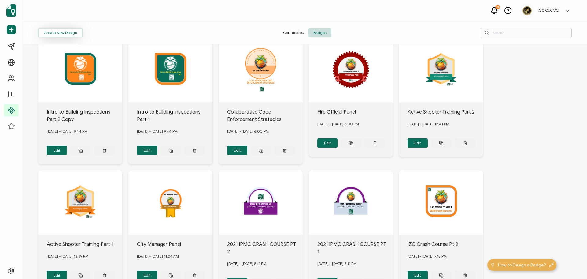
click at [62, 32] on button "Create New Design" at bounding box center [60, 32] width 44 height 9
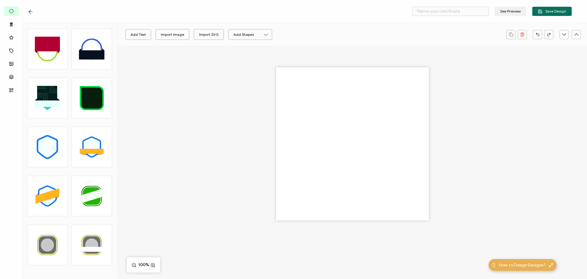
click at [52, 93] on rect at bounding box center [47, 96] width 20 height 20
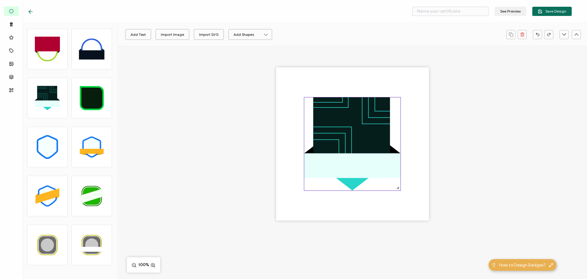
click at [357, 118] on rect at bounding box center [351, 135] width 77 height 77
click at [135, 31] on link at bounding box center [132, 34] width 9 height 9
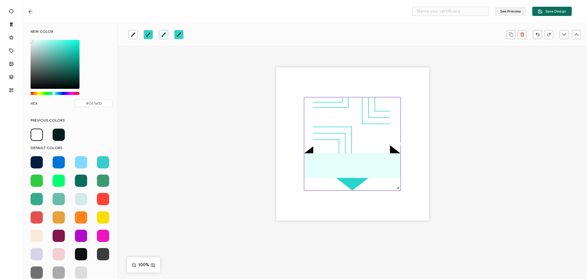
drag, startPoint x: 39, startPoint y: 52, endPoint x: 26, endPoint y: 33, distance: 23.1
click at [26, 33] on div "NEW COLOR #061E1B hex 6 r 30 g 27 b 1 a 173 h 67% s 7% l 1 a HEX #061e1b" at bounding box center [71, 71] width 91 height 84
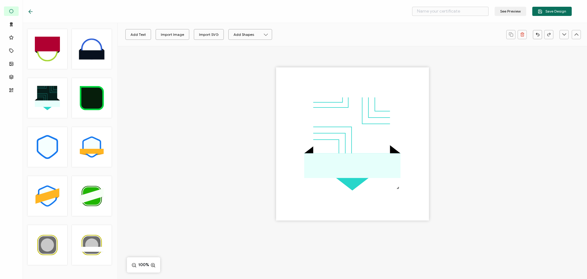
click at [469, 161] on div at bounding box center [352, 154] width 469 height 217
click at [326, 170] on rect at bounding box center [352, 165] width 97 height 25
click at [161, 35] on icon "brush" at bounding box center [163, 34] width 5 height 5
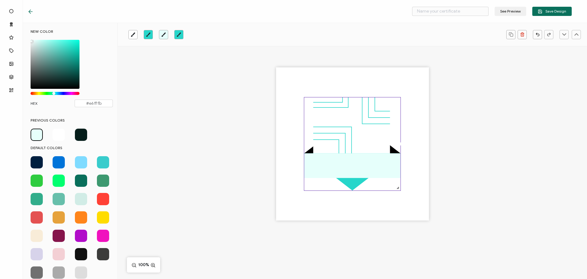
click at [80, 214] on span at bounding box center [81, 217] width 12 height 12
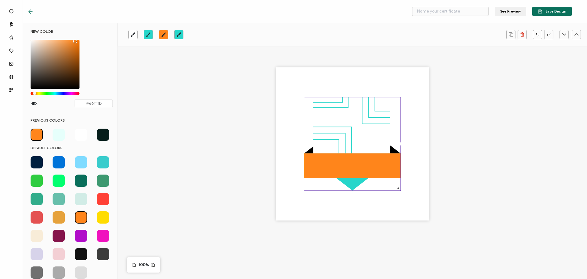
click at [150, 35] on icon "brush" at bounding box center [148, 34] width 5 height 5
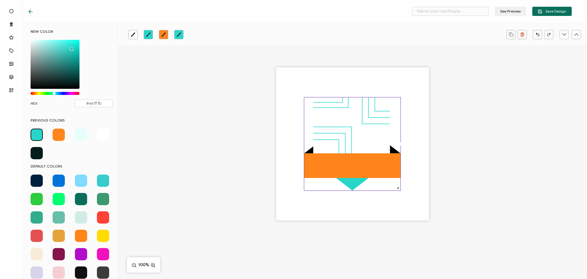
click at [62, 134] on span at bounding box center [59, 134] width 12 height 12
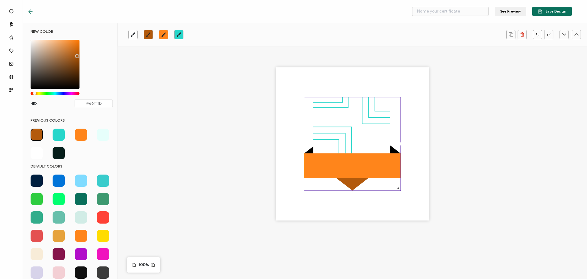
drag, startPoint x: 74, startPoint y: 49, endPoint x: 76, endPoint y: 55, distance: 6.0
click at [76, 55] on div "Chrome color picker" at bounding box center [55, 64] width 49 height 49
click at [180, 35] on icon "brush" at bounding box center [178, 34] width 5 height 5
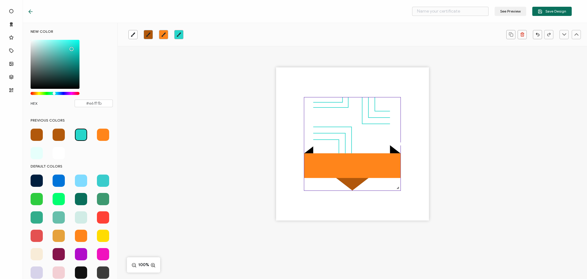
click at [79, 234] on span at bounding box center [81, 235] width 12 height 12
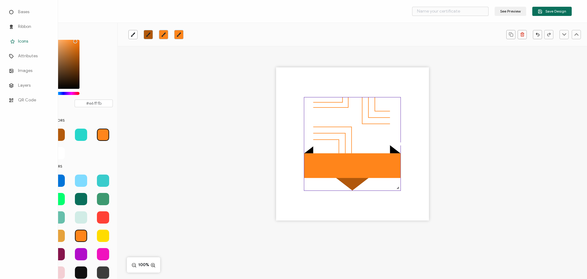
click at [19, 40] on span "Icons" at bounding box center [23, 41] width 10 height 6
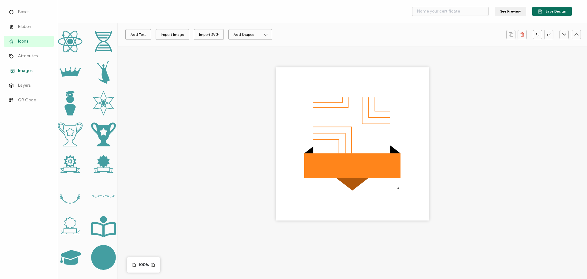
click at [21, 72] on span "Images" at bounding box center [25, 71] width 14 height 6
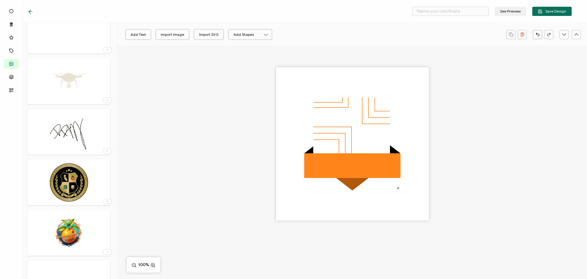
scroll to position [245, 0]
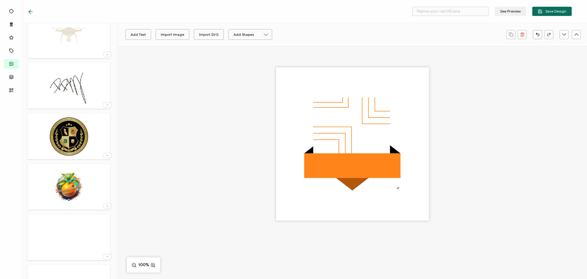
click at [80, 196] on img at bounding box center [69, 187] width 44 height 40
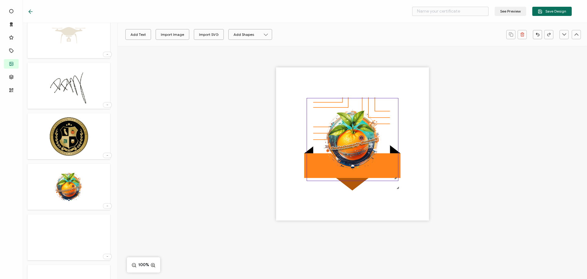
scroll to position [0, 0]
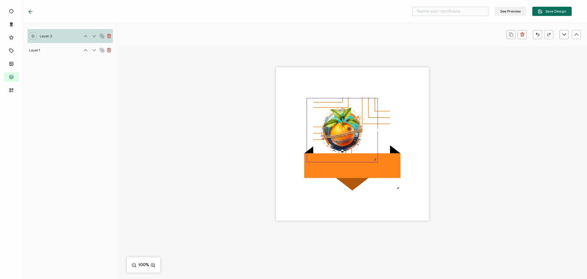
drag, startPoint x: 395, startPoint y: 177, endPoint x: 375, endPoint y: 151, distance: 33.2
click at [375, 151] on div at bounding box center [342, 130] width 71 height 64
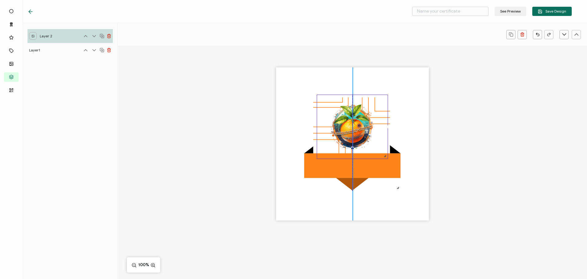
drag, startPoint x: 346, startPoint y: 129, endPoint x: 355, endPoint y: 126, distance: 10.3
click at [355, 126] on img at bounding box center [352, 127] width 71 height 64
click at [482, 150] on div at bounding box center [352, 154] width 469 height 217
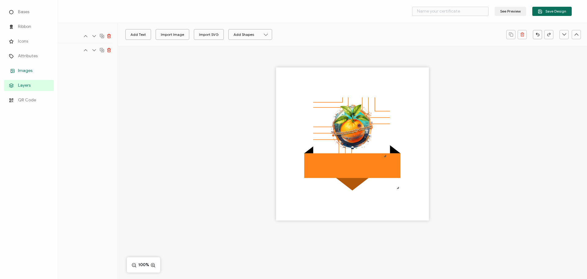
click at [24, 71] on span "Images" at bounding box center [25, 71] width 14 height 6
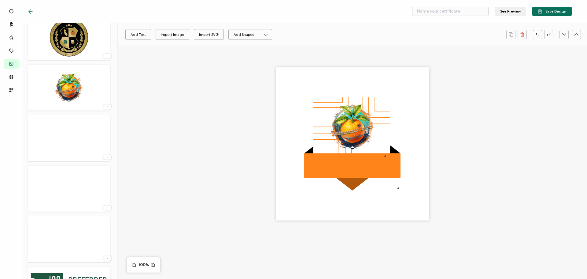
scroll to position [552, 0]
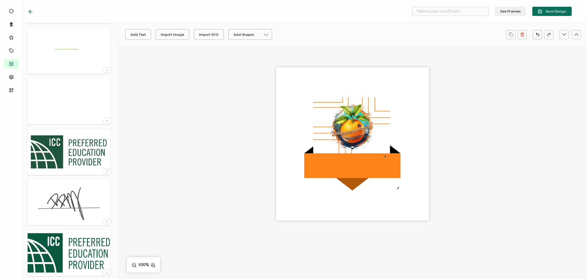
click at [73, 159] on img at bounding box center [69, 152] width 83 height 40
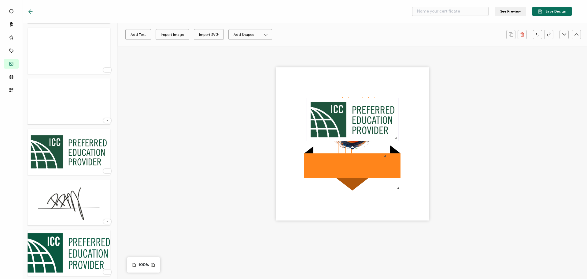
scroll to position [0, 0]
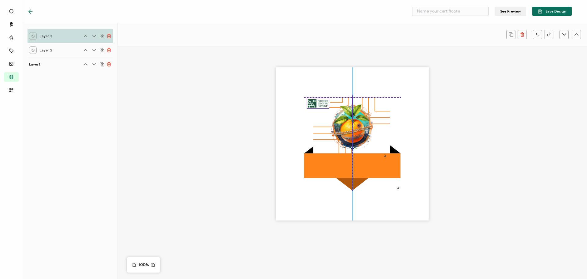
drag, startPoint x: 396, startPoint y: 137, endPoint x: 328, endPoint y: 104, distance: 76.1
click at [328, 104] on div at bounding box center [326, 105] width 5 height 5
drag, startPoint x: 315, startPoint y: 103, endPoint x: 376, endPoint y: 187, distance: 104.4
click at [376, 187] on img at bounding box center [380, 185] width 22 height 10
click at [300, 119] on div at bounding box center [352, 143] width 153 height 153
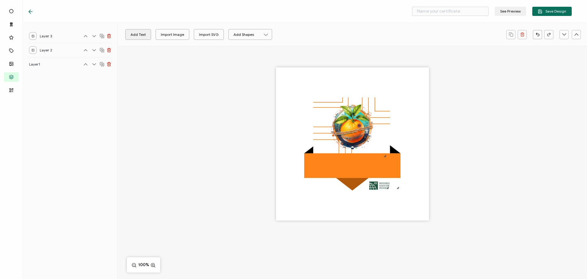
click at [132, 36] on button "Add Text" at bounding box center [138, 34] width 26 height 11
drag, startPoint x: 352, startPoint y: 144, endPoint x: 351, endPoint y: 163, distance: 19.0
click at [351, 163] on pre "Edit this text" at bounding box center [352, 163] width 44 height 10
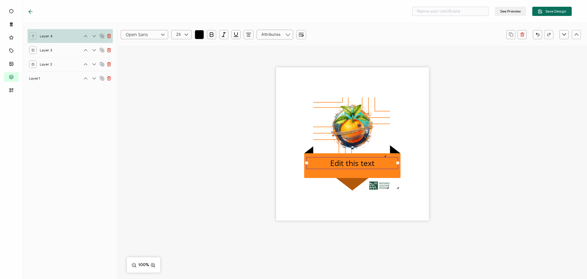
click at [351, 164] on pre "Edit this text" at bounding box center [352, 163] width 44 height 10
paste pre
click at [470, 176] on div "Understanding and Using AI for Code Officials" at bounding box center [352, 154] width 469 height 217
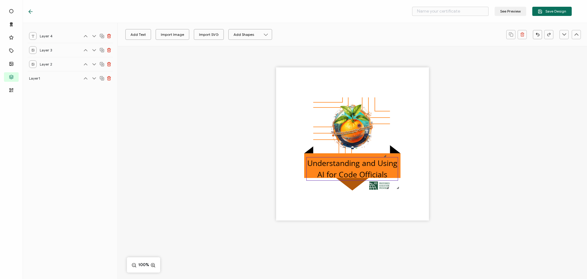
click at [383, 174] on pre "Understanding and Using AI for Code Officials" at bounding box center [353, 169] width 92 height 22
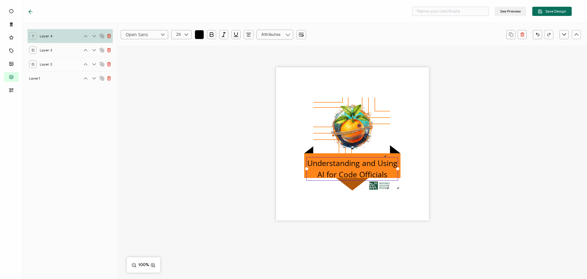
click at [200, 35] on icon "button" at bounding box center [199, 35] width 6 height 6
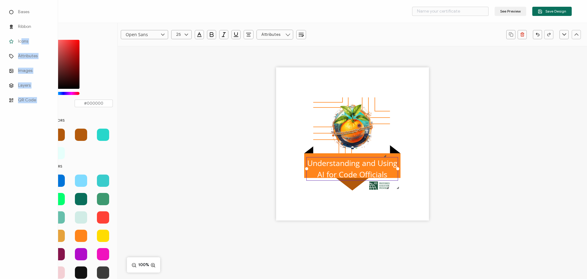
drag, startPoint x: 47, startPoint y: 45, endPoint x: 21, endPoint y: 35, distance: 27.7
click at [21, 35] on div "Bases Ribbon Icons Attributes Images Layers QR Code NEW COLOR #000000 hex 0 r 0…" at bounding box center [293, 151] width 587 height 256
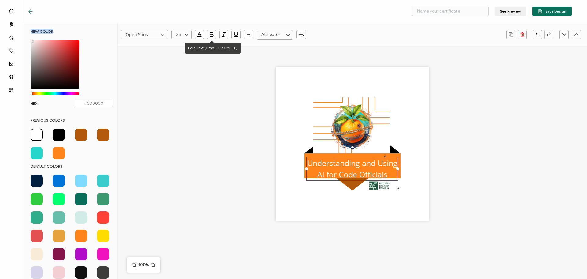
click at [210, 35] on icon "button" at bounding box center [211, 34] width 3 height 4
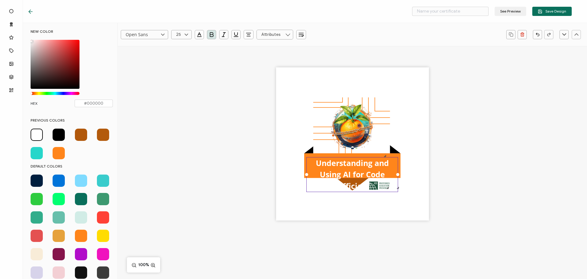
click at [183, 33] on icon at bounding box center [187, 34] width 8 height 9
click at [180, 48] on li "18" at bounding box center [183, 45] width 22 height 10
click at [482, 156] on div "Understanding and Using AI for Code Officials" at bounding box center [352, 154] width 469 height 217
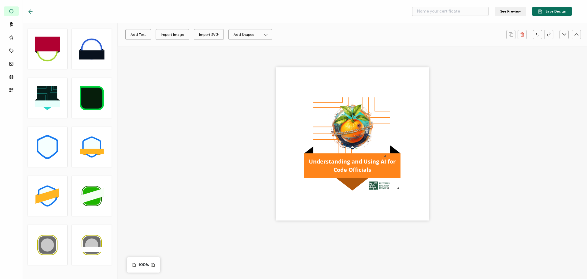
click at [484, 135] on div "Understanding and Using AI for Code Officials" at bounding box center [352, 154] width 469 height 217
click at [552, 10] on span "Save Design" at bounding box center [552, 11] width 28 height 5
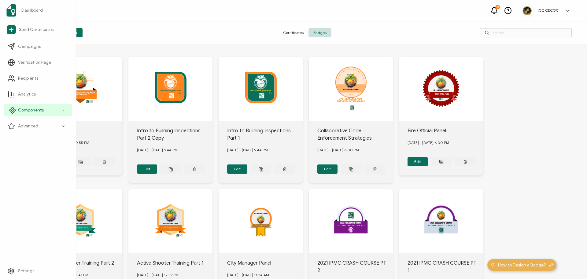
click at [28, 109] on span "Components" at bounding box center [31, 110] width 26 height 6
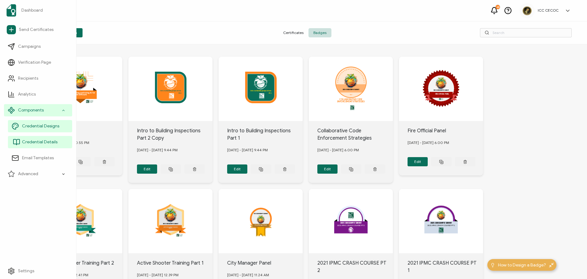
click at [40, 143] on span "Credential Details" at bounding box center [39, 142] width 35 height 6
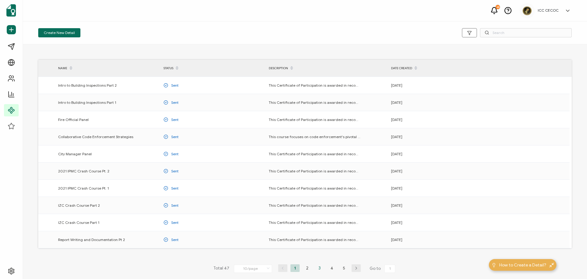
click at [318, 268] on li "3" at bounding box center [319, 268] width 9 height 8
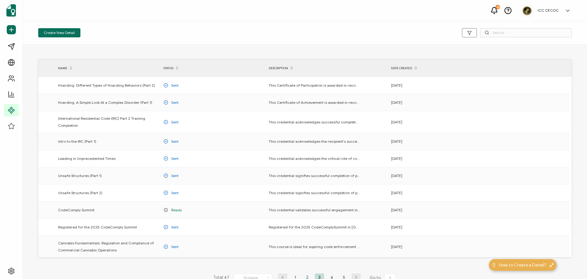
click at [304, 275] on li "2" at bounding box center [307, 277] width 9 height 8
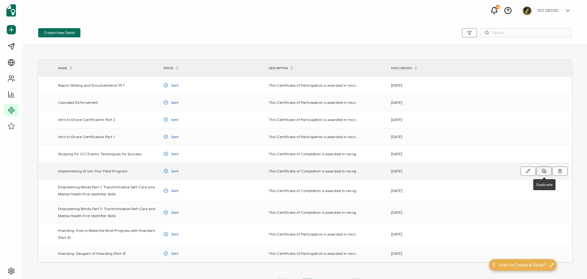
click at [546, 170] on rect at bounding box center [544, 171] width 3 height 3
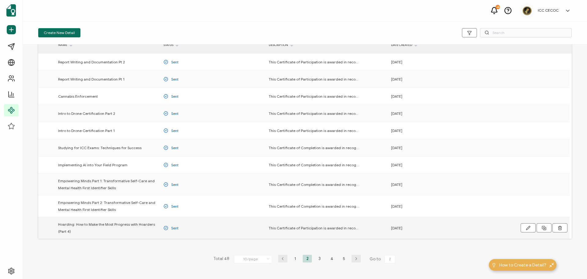
scroll to position [42, 0]
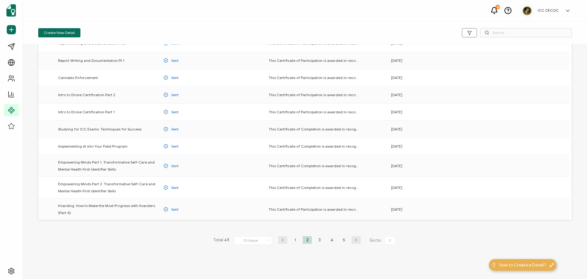
click at [293, 240] on li "1" at bounding box center [295, 240] width 9 height 8
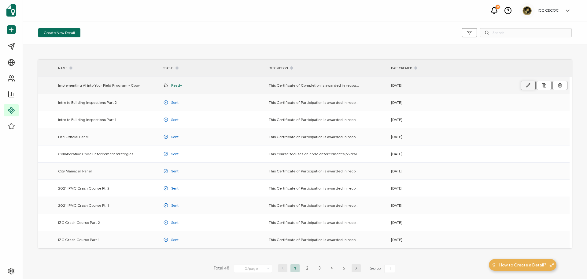
click at [524, 85] on button "button" at bounding box center [528, 85] width 15 height 9
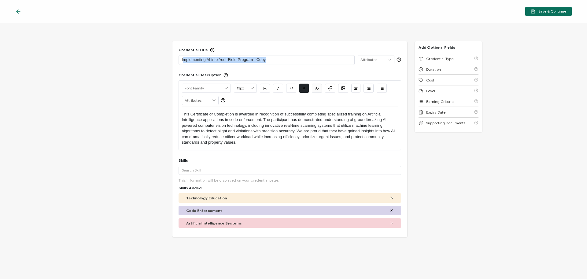
drag, startPoint x: 277, startPoint y: 59, endPoint x: 182, endPoint y: 55, distance: 94.6
click at [182, 55] on div "Implementing AI into Your Field Program - Copy" at bounding box center [267, 60] width 176 height 10
drag, startPoint x: 198, startPoint y: 61, endPoint x: 281, endPoint y: 57, distance: 83.0
click at [281, 57] on p "Implementing AI into Your Field Program - Copy" at bounding box center [266, 60] width 169 height 6
drag, startPoint x: 279, startPoint y: 57, endPoint x: 179, endPoint y: 57, distance: 100.6
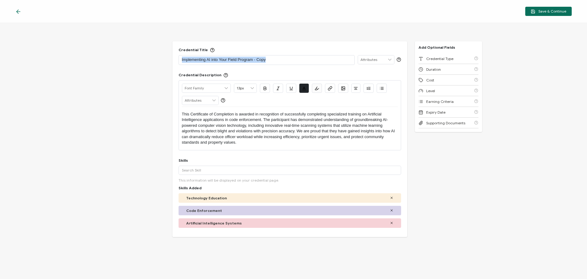
click at [179, 57] on div "Implementing AI into Your Field Program - Copy" at bounding box center [267, 60] width 176 height 10
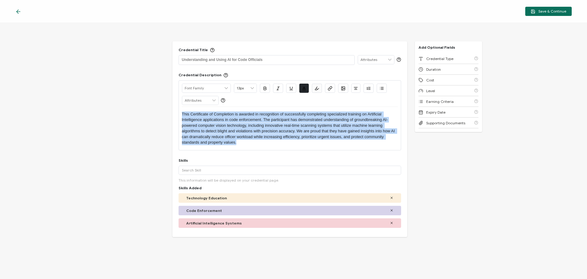
drag, startPoint x: 246, startPoint y: 143, endPoint x: 177, endPoint y: 104, distance: 79.3
click at [177, 104] on div "Credential Title Understanding and Using AI for Code Officials ISSUER Issuer Na…" at bounding box center [289, 138] width 235 height 195
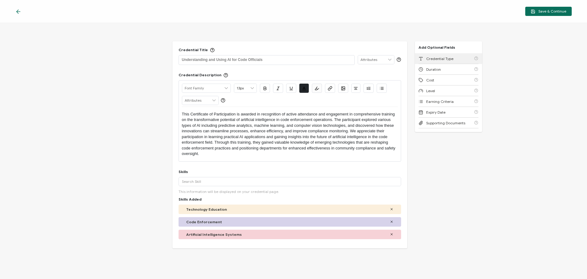
click at [434, 59] on span "Credential Type" at bounding box center [439, 58] width 27 height 5
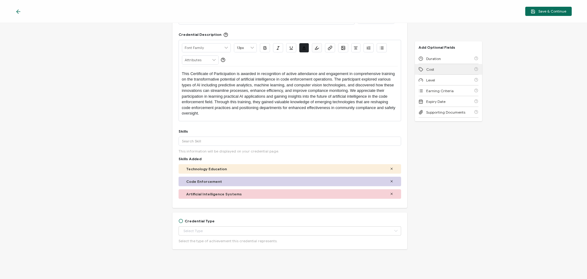
scroll to position [47, 0]
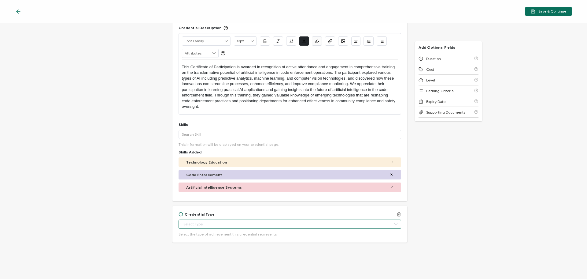
click at [222, 223] on input "text" at bounding box center [290, 223] width 223 height 9
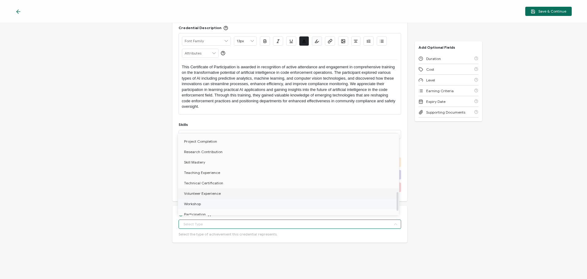
scroll to position [266, 0]
click at [218, 197] on li "Workshop" at bounding box center [289, 200] width 223 height 10
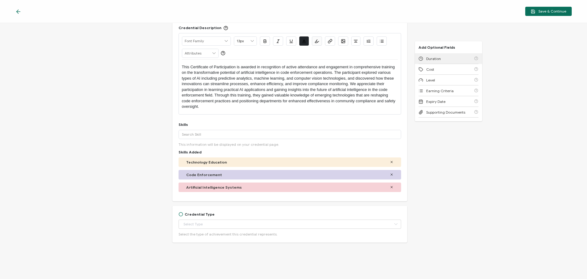
click at [440, 61] on div "Duration" at bounding box center [449, 58] width 60 height 11
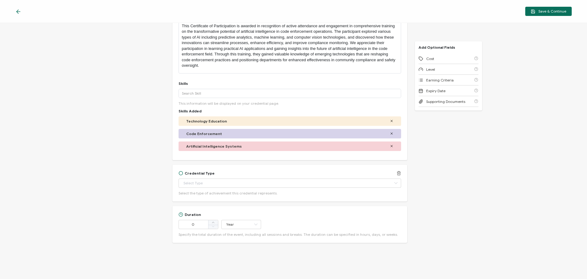
scroll to position [89, 0]
drag, startPoint x: 196, startPoint y: 225, endPoint x: 169, endPoint y: 225, distance: 27.5
click at [169, 225] on div "Credential Title Understanding and Using AI for Code Officials ISSUER Issuer Na…" at bounding box center [293, 151] width 587 height 256
type input "90"
click at [228, 222] on input "Year" at bounding box center [241, 223] width 40 height 9
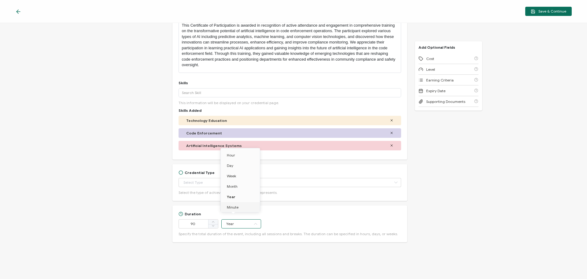
click at [236, 206] on span "Minute" at bounding box center [233, 207] width 12 height 5
click at [433, 70] on div "Level" at bounding box center [449, 69] width 60 height 11
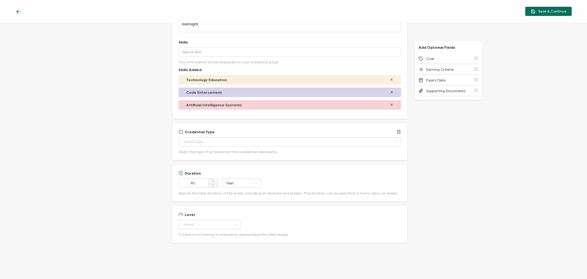
scroll to position [130, 0]
click at [198, 223] on input "text" at bounding box center [210, 223] width 62 height 9
click at [198, 165] on span "Beginner" at bounding box center [192, 165] width 16 height 5
click at [429, 58] on span "Cost" at bounding box center [430, 58] width 8 height 5
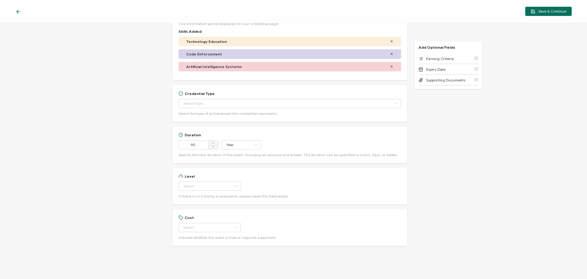
scroll to position [171, 0]
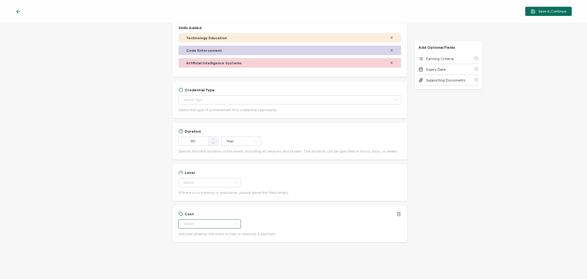
click at [199, 224] on input "text" at bounding box center [210, 223] width 62 height 9
click at [189, 250] on span "Paid" at bounding box center [188, 249] width 8 height 5
click at [443, 172] on div "Credential Title Understanding and Using AI for Code Officials ISSUER Issuer Na…" at bounding box center [293, 151] width 587 height 256
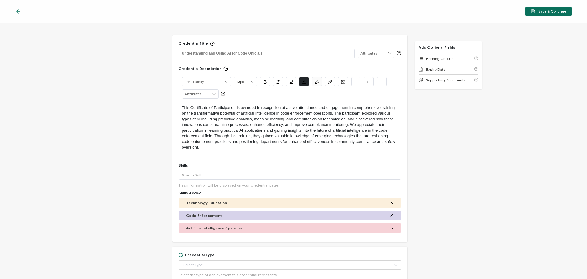
scroll to position [0, 0]
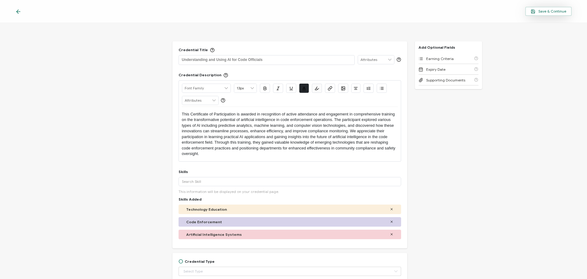
click at [542, 10] on span "Save & Continue" at bounding box center [548, 11] width 35 height 5
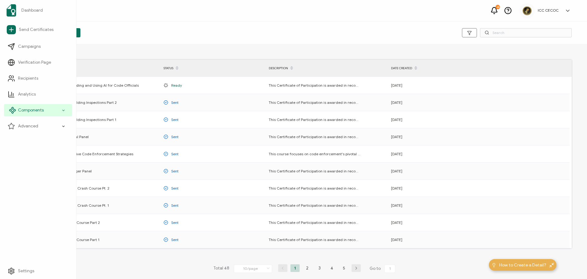
click at [22, 112] on span "Components" at bounding box center [31, 110] width 26 height 6
click at [39, 158] on span "Email Templates" at bounding box center [38, 158] width 32 height 6
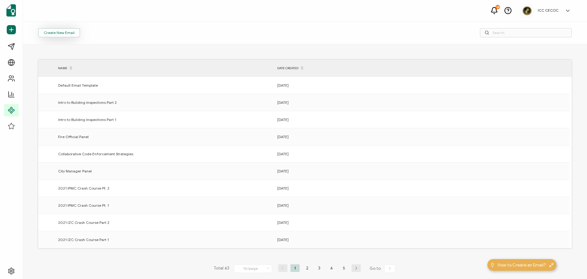
click at [62, 32] on span "Create New Email" at bounding box center [59, 33] width 31 height 4
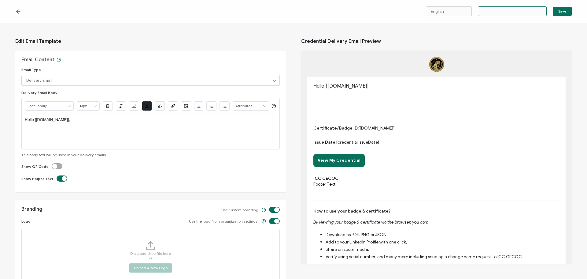
drag, startPoint x: 517, startPoint y: 13, endPoint x: 479, endPoint y: 12, distance: 37.6
click at [479, 12] on input "text" at bounding box center [512, 11] width 69 height 10
click at [95, 122] on p "Hello [[DOMAIN_NAME]]," at bounding box center [151, 120] width 252 height 6
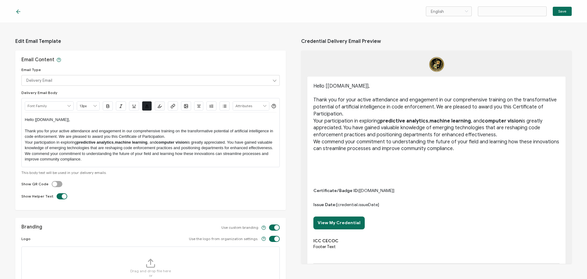
click at [52, 181] on label at bounding box center [52, 181] width 0 height 0
click at [57, 186] on input "checkbox" at bounding box center [58, 184] width 4 height 4
checkbox input "true"
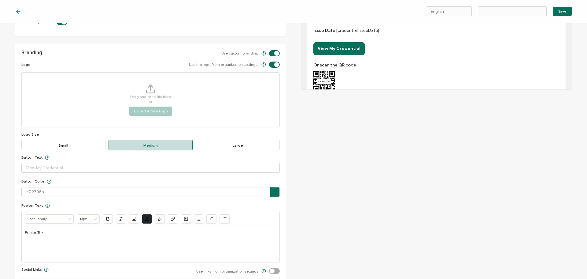
scroll to position [184, 0]
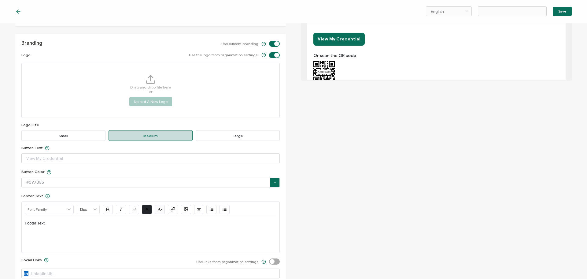
click at [233, 141] on span "Large" at bounding box center [238, 135] width 84 height 11
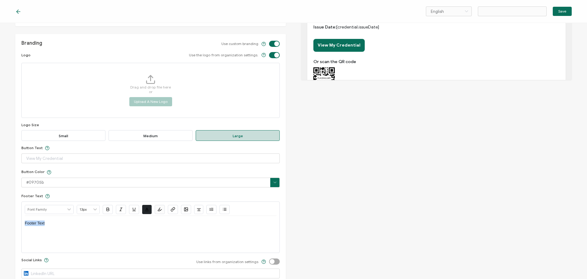
drag, startPoint x: 74, startPoint y: 238, endPoint x: 5, endPoint y: 239, distance: 68.5
click at [5, 239] on div "Edit Email Template Email Content Email Type Delivery Email Delivery Email Expi…" at bounding box center [293, 151] width 587 height 256
click at [326, 174] on div "Edit Email Template Email Content Email Type Delivery Email Delivery Email Expi…" at bounding box center [293, 151] width 587 height 256
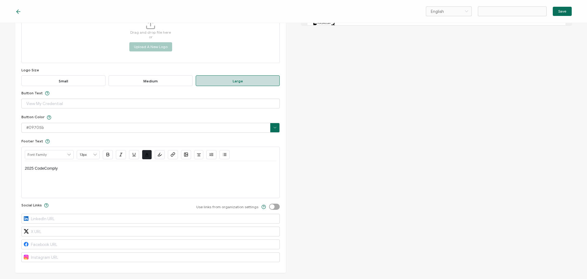
scroll to position [256, 0]
click at [269, 203] on label at bounding box center [269, 203] width 0 height 0
click at [277, 208] on input "checkbox" at bounding box center [276, 207] width 4 height 4
checkbox input "true"
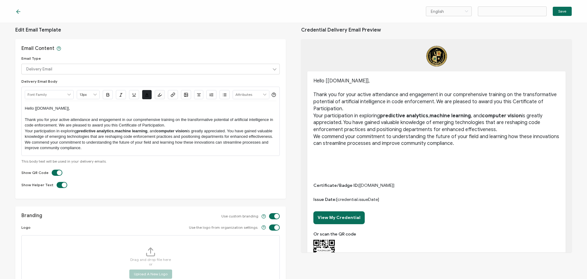
scroll to position [0, 0]
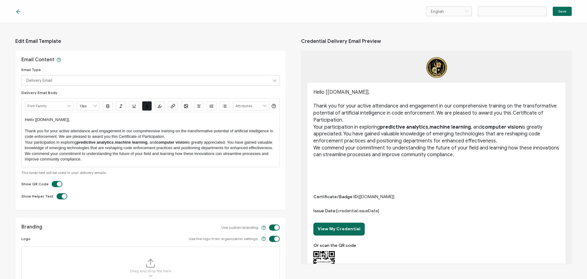
click at [377, 118] on p "Thank you for your active attendance and engagement in our comprehensive traini…" at bounding box center [436, 112] width 246 height 21
click at [79, 151] on p "Your participation in exploring predictive analytics , machine learning , and c…" at bounding box center [151, 144] width 252 height 11
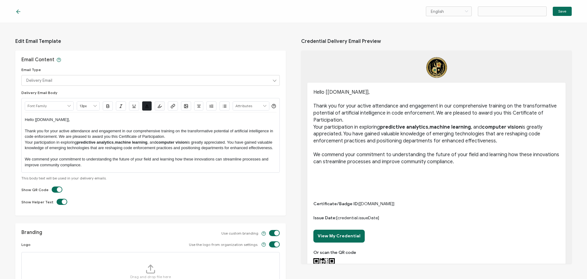
click at [181, 139] on p "Thank you for your active attendance and engagement in our comprehensive traini…" at bounding box center [151, 133] width 252 height 11
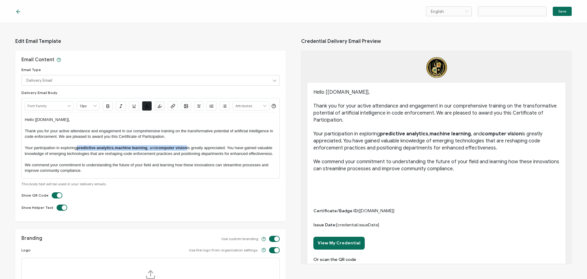
drag, startPoint x: 189, startPoint y: 159, endPoint x: 77, endPoint y: 159, distance: 111.9
click at [77, 156] on p "Your participation in exploring predictive analytics , machine learning , and c…" at bounding box center [151, 150] width 252 height 11
click at [106, 107] on icon "button" at bounding box center [108, 106] width 5 height 5
click at [177, 186] on div "Delivery Email Body Alright Sans Amita Archivo Black Arial Arimo Blinker Caveat…" at bounding box center [150, 138] width 258 height 96
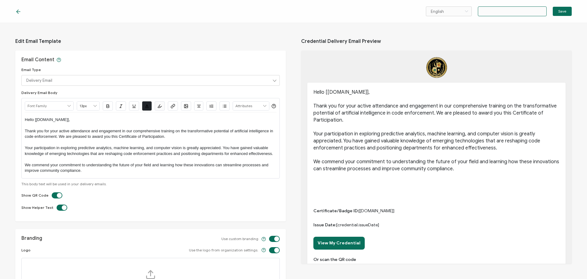
drag, startPoint x: 524, startPoint y: 12, endPoint x: 473, endPoint y: 15, distance: 50.8
click at [473, 15] on div "English Bahasa indonesia Deutsch English Español Français Italiano Magyar Portu…" at bounding box center [499, 11] width 146 height 10
paste input "Understanding and Using A.I. for Code Officials"
type input "Understanding and Using A.I. for Code Officials"
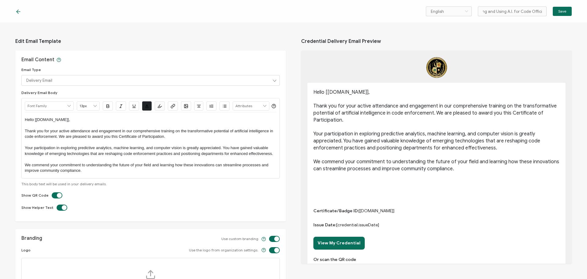
click at [561, 10] on span "Save" at bounding box center [562, 11] width 8 height 4
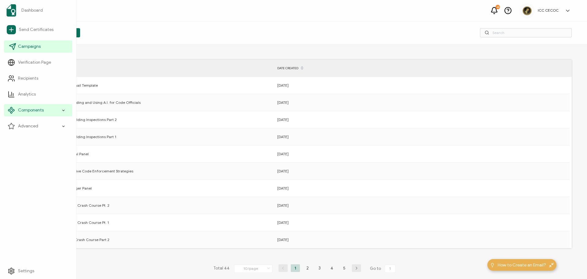
click at [24, 44] on span "Campaigns" at bounding box center [29, 46] width 23 height 6
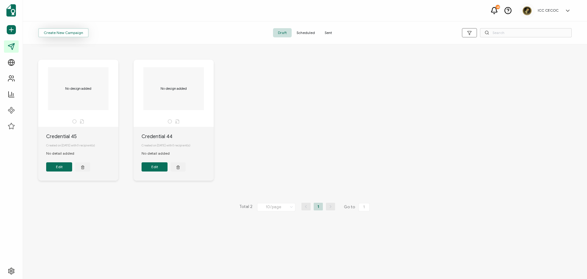
click at [63, 34] on span "Create New Campaign" at bounding box center [63, 33] width 39 height 4
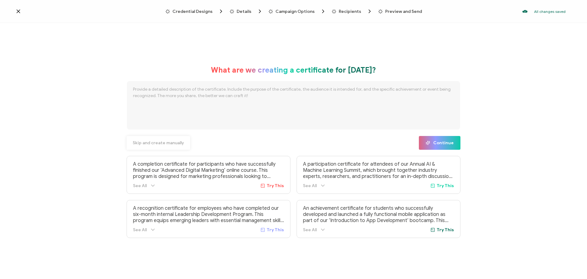
click at [165, 141] on span "Skip and create manually" at bounding box center [158, 143] width 51 height 4
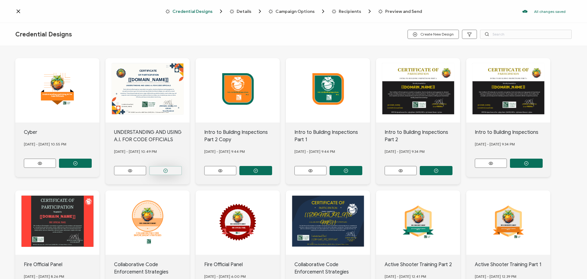
click at [77, 165] on circle "button" at bounding box center [75, 163] width 4 height 4
click at [77, 161] on icon "button" at bounding box center [75, 163] width 5 height 5
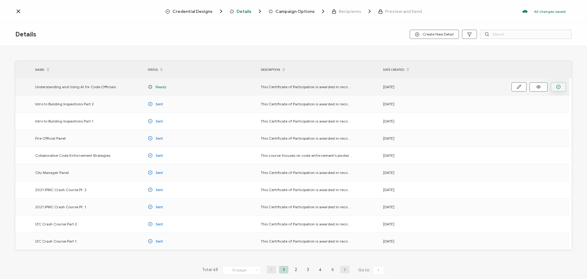
click at [559, 86] on icon "button" at bounding box center [558, 86] width 5 height 5
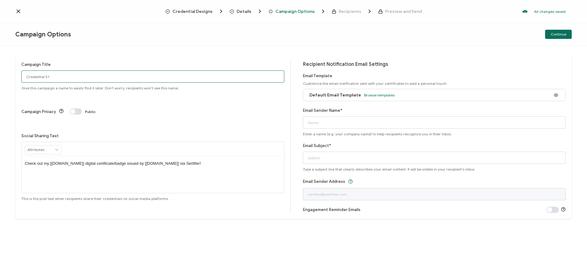
drag, startPoint x: 198, startPoint y: 74, endPoint x: 19, endPoint y: 74, distance: 178.3
click at [19, 74] on div "Campaign Title Credential 51 Give this campaign a name to easily find it later.…" at bounding box center [293, 137] width 557 height 164
paste input "Understanding and Using A.I. for Code Officials"
type input "Understanding and Using A.I. for Code Officials"
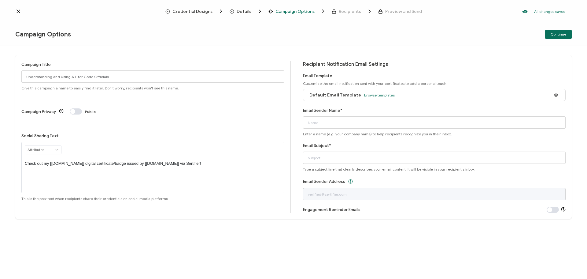
click at [375, 96] on span "Browse templates" at bounding box center [379, 95] width 31 height 5
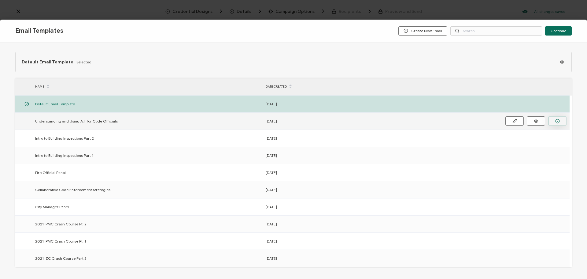
click at [560, 121] on button "button" at bounding box center [557, 120] width 18 height 9
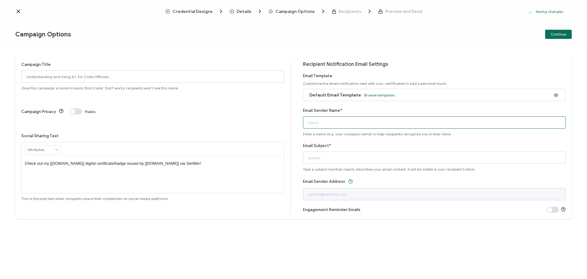
click at [330, 120] on input "Email Sender Name*" at bounding box center [434, 122] width 263 height 12
type input "I"
click at [333, 118] on input "IC" at bounding box center [434, 122] width 263 height 12
type input "ICC CECOC"
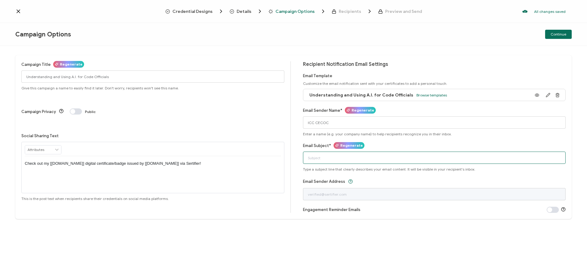
click at [329, 155] on input "Email Subject*" at bounding box center [434, 157] width 263 height 12
paste input "Understanding and Using A.I. for Code Officials"
click at [308, 159] on input "Understanding and Using A.I. for Code Officials" at bounding box center [434, 157] width 263 height 12
type input "Certificate: Understanding and Using A.I. for Code Officials"
click at [563, 32] on span "Continue" at bounding box center [559, 34] width 16 height 4
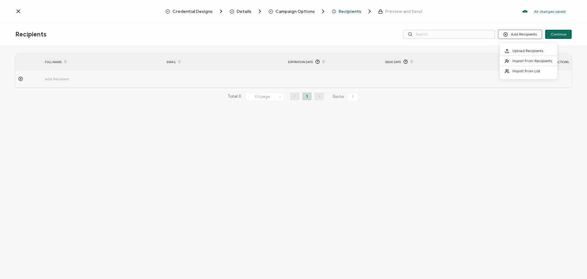
click at [513, 33] on button "Add Recipients" at bounding box center [520, 34] width 44 height 9
click at [516, 50] on span "Upload Recipients" at bounding box center [528, 50] width 31 height 5
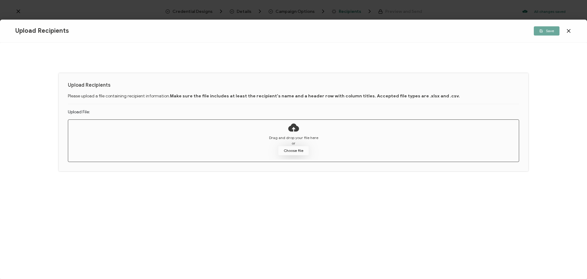
click at [292, 152] on button "Choose file" at bounding box center [293, 150] width 31 height 9
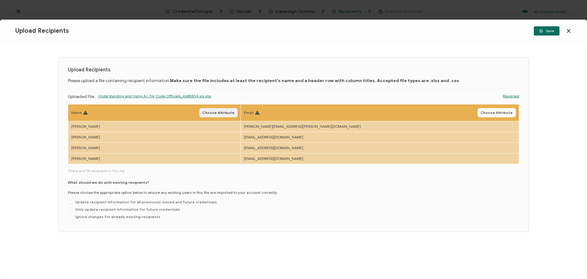
click at [238, 115] on button "Choose Attribute" at bounding box center [218, 112] width 38 height 9
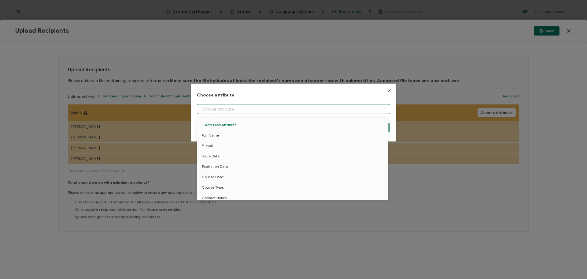
click at [252, 107] on input "dialog" at bounding box center [293, 109] width 193 height 10
click at [242, 131] on li "Full Name" at bounding box center [294, 135] width 196 height 10
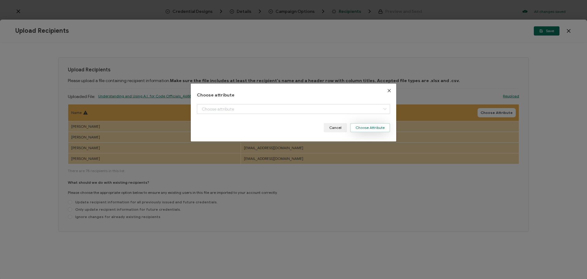
click at [357, 126] on button "Choose Attribute" at bounding box center [370, 127] width 40 height 9
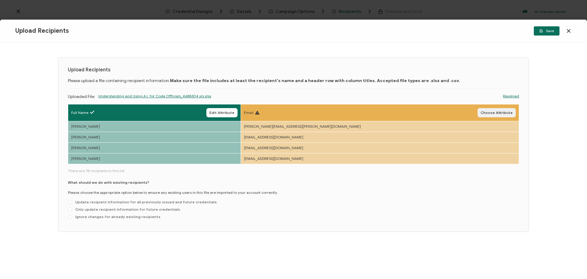
click at [501, 113] on span "Choose Attribute" at bounding box center [497, 113] width 32 height 4
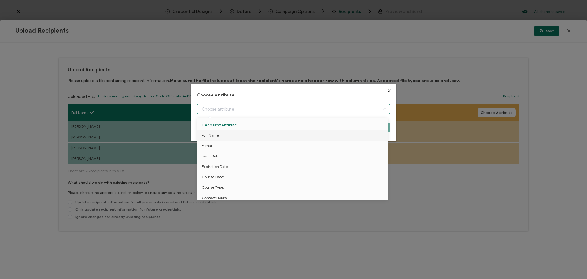
click at [336, 111] on input "dialog" at bounding box center [293, 109] width 193 height 10
click at [312, 142] on li "E-mail" at bounding box center [294, 145] width 196 height 10
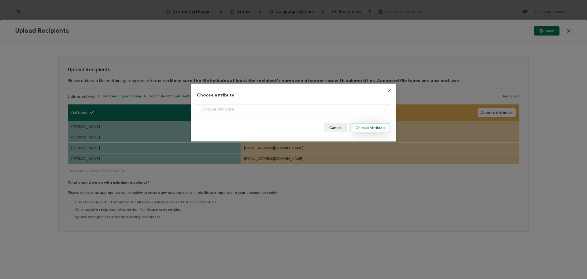
click at [367, 130] on button "Choose Attribute" at bounding box center [370, 127] width 40 height 9
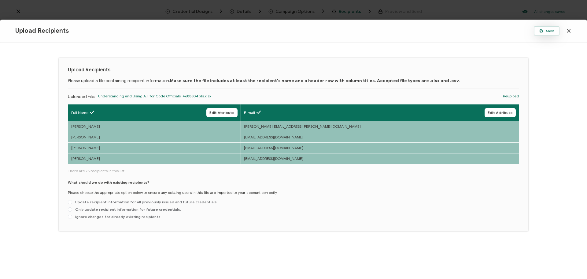
click at [547, 35] on button "Save" at bounding box center [547, 30] width 26 height 9
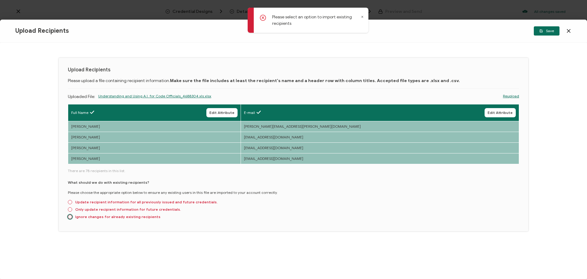
click at [69, 216] on span at bounding box center [70, 216] width 4 height 4
click at [69, 216] on input "Ignore changes for already existing recipients" at bounding box center [70, 216] width 4 height 5
radio input "true"
click at [556, 31] on button "Save" at bounding box center [547, 30] width 26 height 9
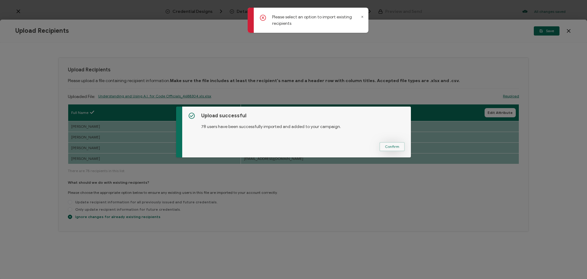
click at [399, 145] on button "Confirm" at bounding box center [392, 146] width 25 height 9
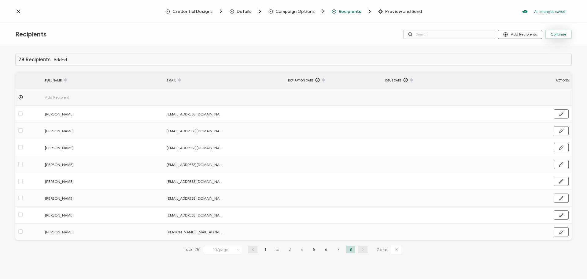
click at [560, 33] on span "Continue" at bounding box center [559, 34] width 16 height 4
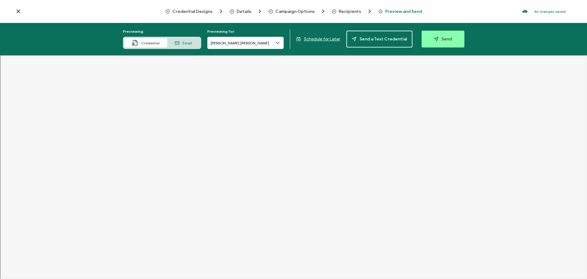
click at [185, 45] on span "Email" at bounding box center [187, 43] width 9 height 5
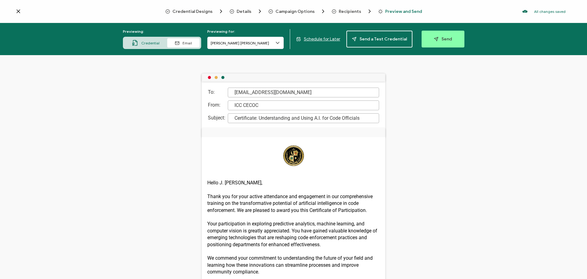
click at [145, 41] on span "Credential" at bounding box center [150, 43] width 18 height 5
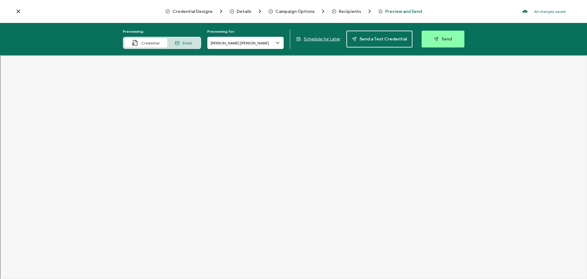
click at [323, 39] on span "Schedule for Later" at bounding box center [322, 38] width 36 height 5
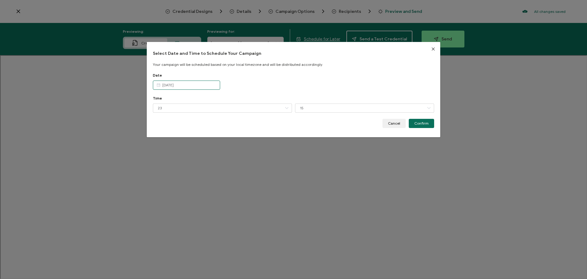
click at [194, 82] on input "[DATE]" at bounding box center [186, 84] width 67 height 9
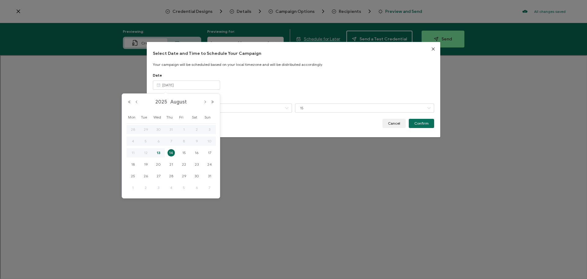
click at [172, 154] on span "14" at bounding box center [171, 152] width 7 height 7
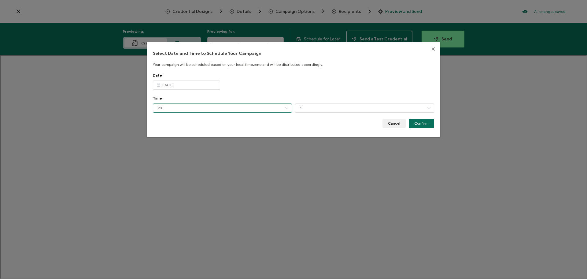
click at [183, 109] on input "23" at bounding box center [222, 107] width 139 height 9
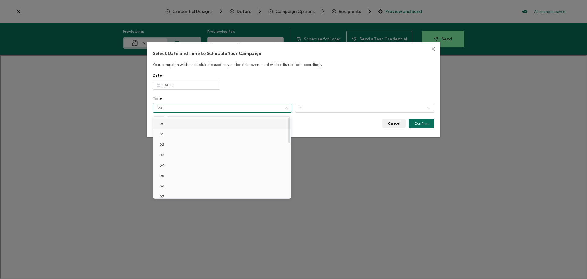
click at [170, 125] on li "00" at bounding box center [223, 123] width 140 height 10
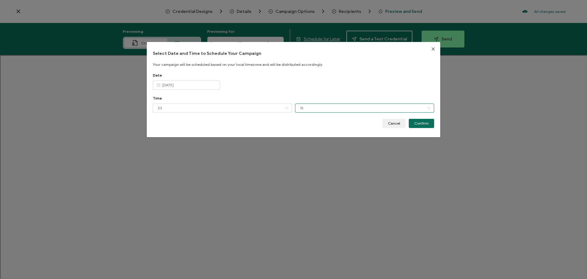
click at [303, 108] on input "15" at bounding box center [364, 107] width 139 height 9
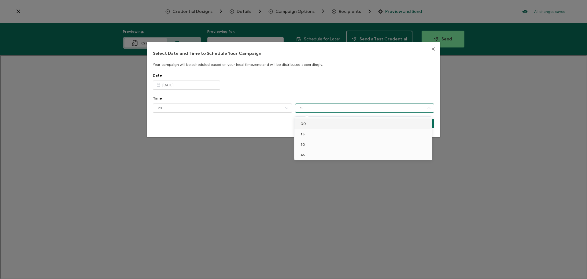
click at [306, 124] on li "00" at bounding box center [365, 123] width 140 height 10
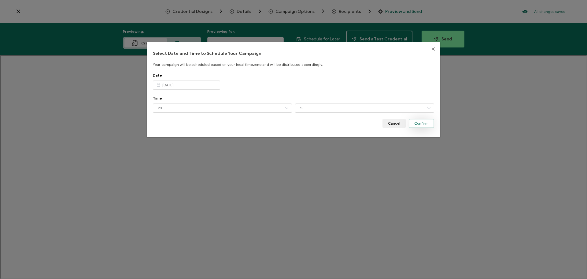
click at [419, 124] on span "Confirm" at bounding box center [421, 123] width 14 height 4
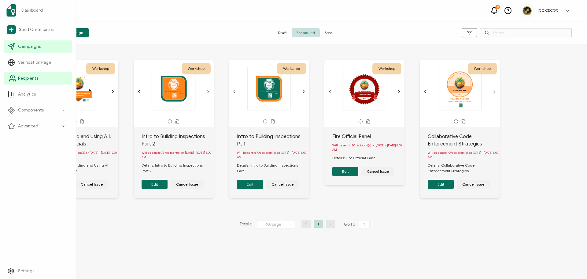
click at [14, 75] on icon at bounding box center [12, 78] width 7 height 7
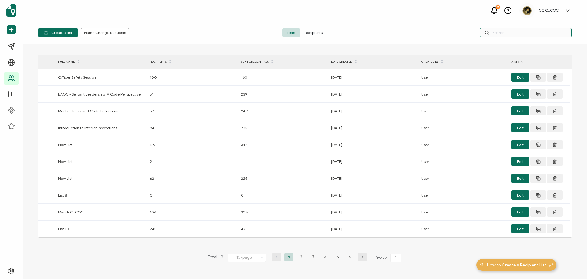
click at [504, 32] on input "text" at bounding box center [526, 32] width 92 height 9
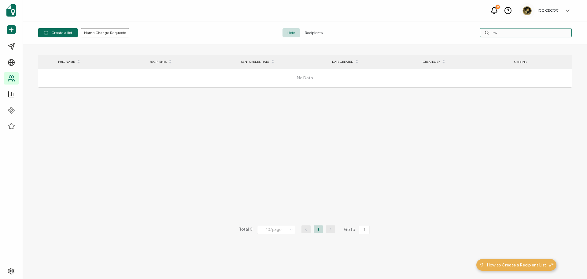
type input "s"
type input "a"
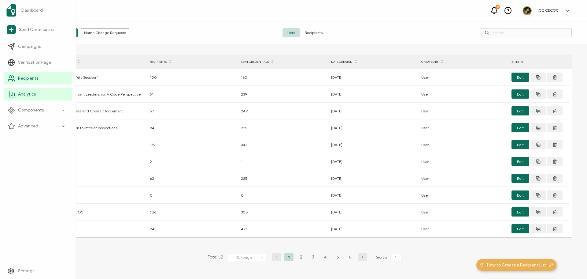
click at [17, 94] on link "Analytics" at bounding box center [38, 94] width 68 height 12
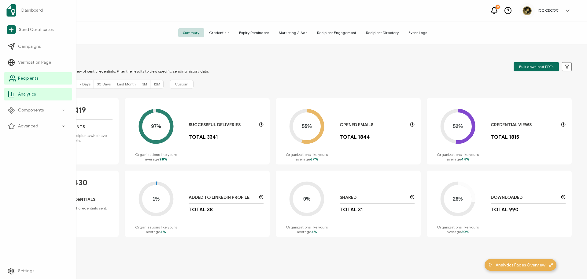
click at [37, 80] on span "Recipients" at bounding box center [28, 78] width 20 height 6
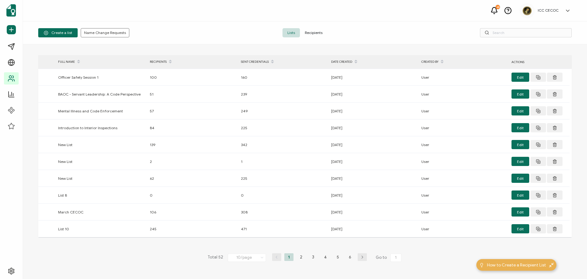
click at [312, 31] on span "Recipients" at bounding box center [314, 32] width 28 height 9
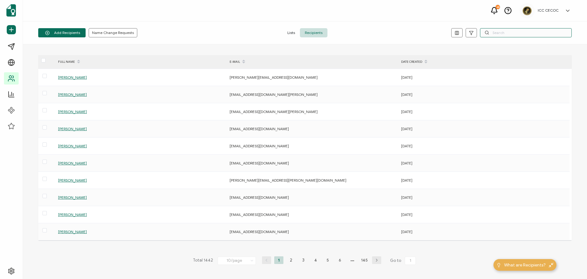
click at [505, 32] on input "text" at bounding box center [526, 32] width 92 height 9
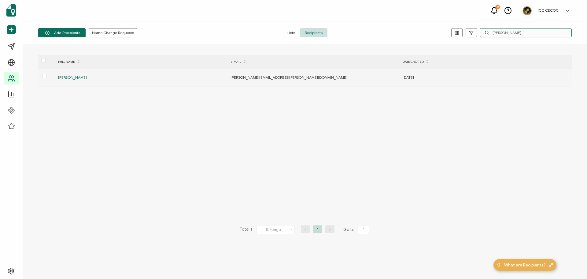
type input "annie"
click at [74, 78] on span "Annie Swaim" at bounding box center [72, 77] width 29 height 5
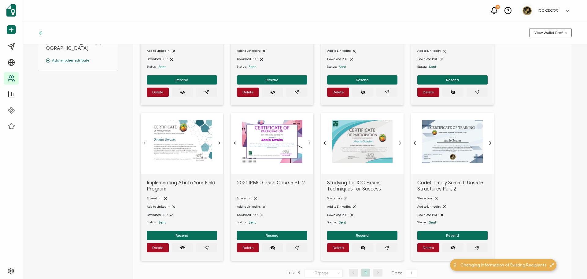
scroll to position [177, 0]
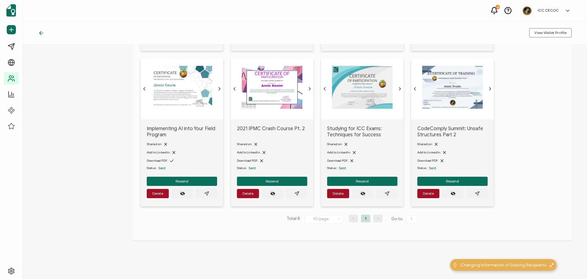
click at [42, 32] on icon at bounding box center [41, 33] width 6 height 6
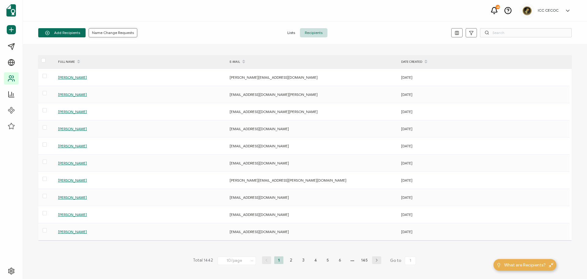
click at [109, 31] on span "Name Change Requests" at bounding box center [113, 33] width 42 height 4
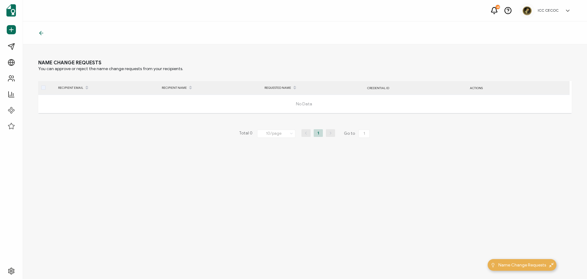
click at [40, 31] on icon at bounding box center [41, 33] width 6 height 6
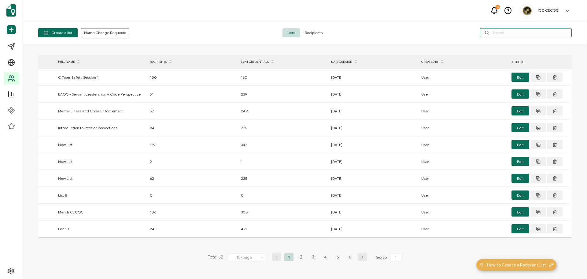
click at [498, 34] on input "text" at bounding box center [526, 32] width 92 height 9
type input "molina"
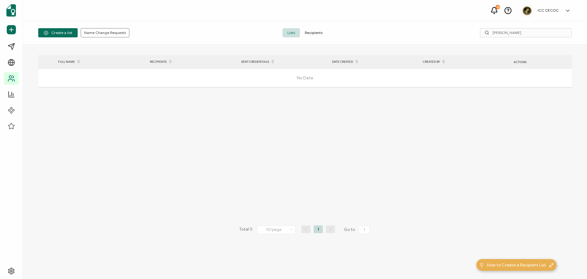
click at [315, 34] on span "Recipients" at bounding box center [314, 32] width 28 height 9
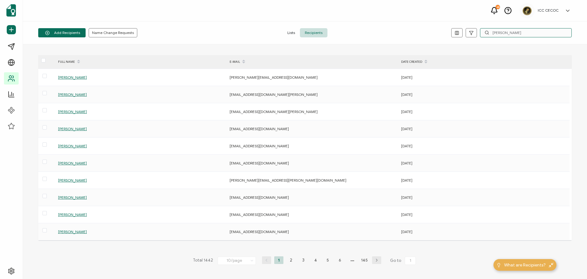
click at [511, 35] on input "molina" at bounding box center [526, 32] width 92 height 9
type input "molina"
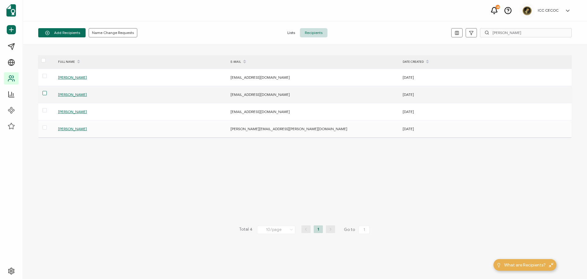
click at [43, 94] on span at bounding box center [45, 93] width 4 height 4
click at [47, 91] on input "checkbox" at bounding box center [47, 91] width 0 height 0
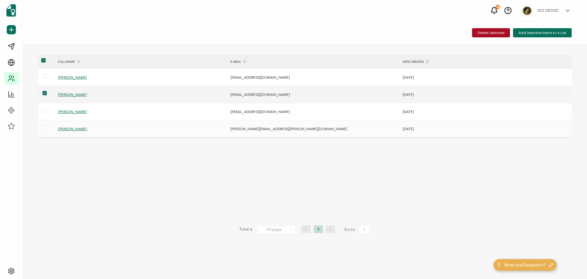
click at [43, 94] on span at bounding box center [45, 93] width 4 height 4
click at [47, 91] on input "checkbox" at bounding box center [47, 91] width 0 height 0
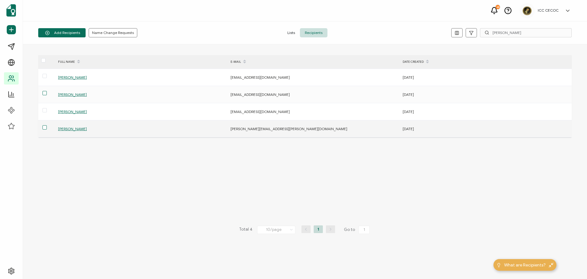
click at [43, 128] on span at bounding box center [45, 127] width 4 height 4
click at [47, 125] on input "checkbox" at bounding box center [47, 125] width 0 height 0
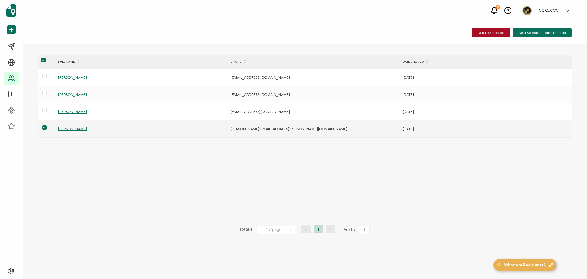
click at [43, 128] on span at bounding box center [45, 127] width 4 height 4
click at [47, 125] on input "checkbox" at bounding box center [47, 125] width 0 height 0
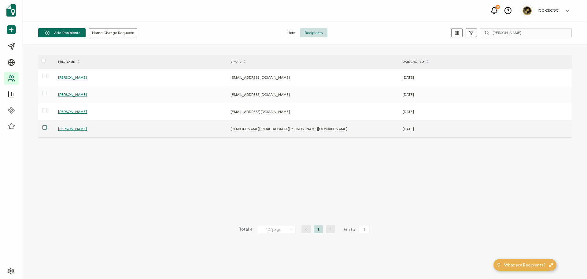
click at [79, 128] on span "Alejandra Molina" at bounding box center [72, 128] width 29 height 5
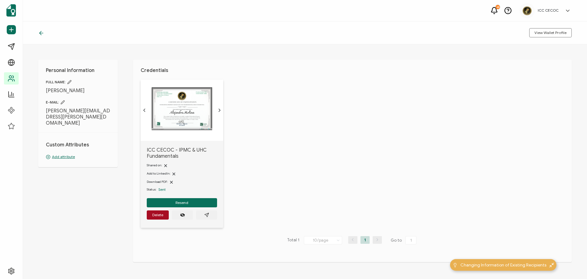
click at [63, 101] on icon at bounding box center [63, 102] width 4 height 4
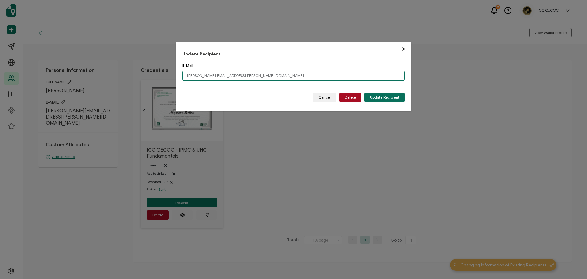
click at [208, 77] on input "alejandra.molina@santamonica.gov" at bounding box center [293, 76] width 223 height 10
drag, startPoint x: 255, startPoint y: 76, endPoint x: 189, endPoint y: 74, distance: 66.1
click at [189, 74] on input "alejandra.molina@santamonica.gov" at bounding box center [293, 76] width 223 height 10
type input "a"
type input "amolina@4leafinc.com"
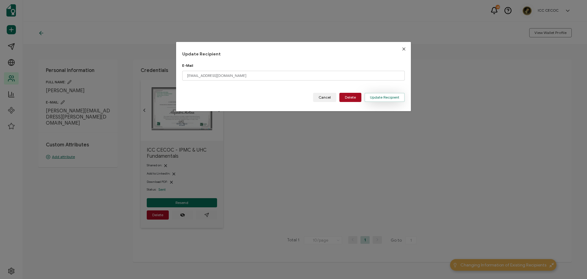
click at [388, 95] on span "Update Recipient" at bounding box center [384, 97] width 29 height 4
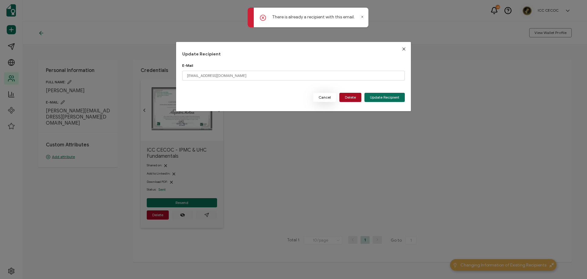
click at [327, 98] on span "Cancel" at bounding box center [325, 97] width 12 height 4
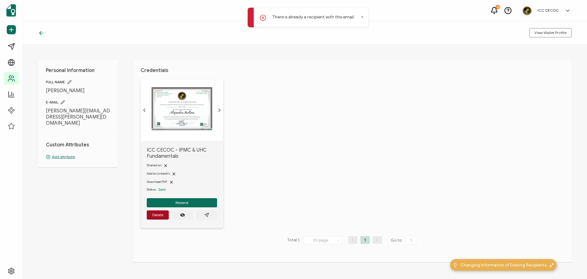
click at [96, 206] on div "Personal Information FULL NAME: Alejandra Molina E-MAIL: alejandra.molina@santa…" at bounding box center [305, 161] width 564 height 234
click at [47, 155] on circle at bounding box center [48, 157] width 4 height 4
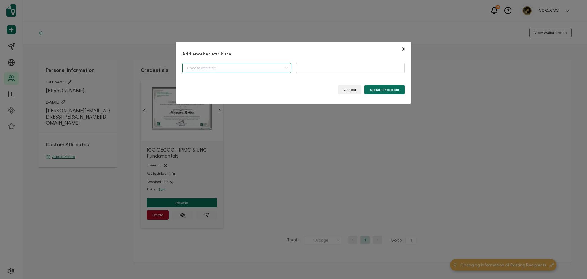
click at [227, 68] on input "dialog" at bounding box center [236, 68] width 109 height 10
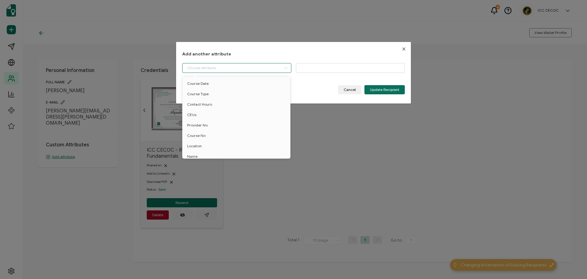
click at [402, 48] on icon "Close" at bounding box center [404, 48] width 5 height 5
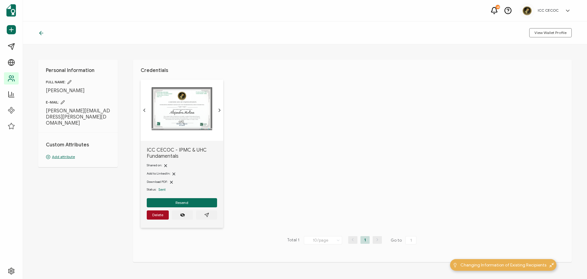
click at [487, 121] on div "ICC CECOC - IPMC & UHC Fundamentals Shared on: Add to LinkedIn: Download PDF: S…" at bounding box center [356, 158] width 431 height 156
click at [40, 34] on icon at bounding box center [41, 33] width 6 height 6
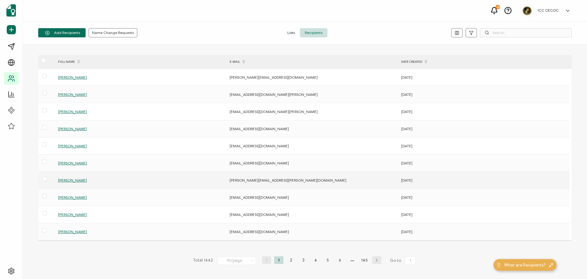
click at [75, 179] on span "George Hoyt" at bounding box center [72, 180] width 29 height 5
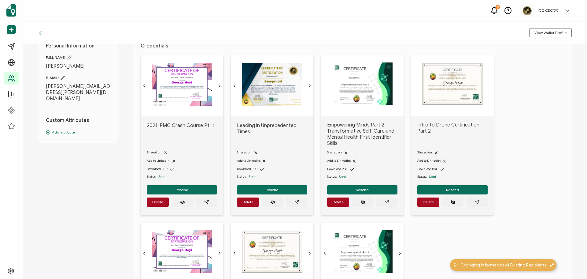
scroll to position [17, 0]
